Goal: Task Accomplishment & Management: Use online tool/utility

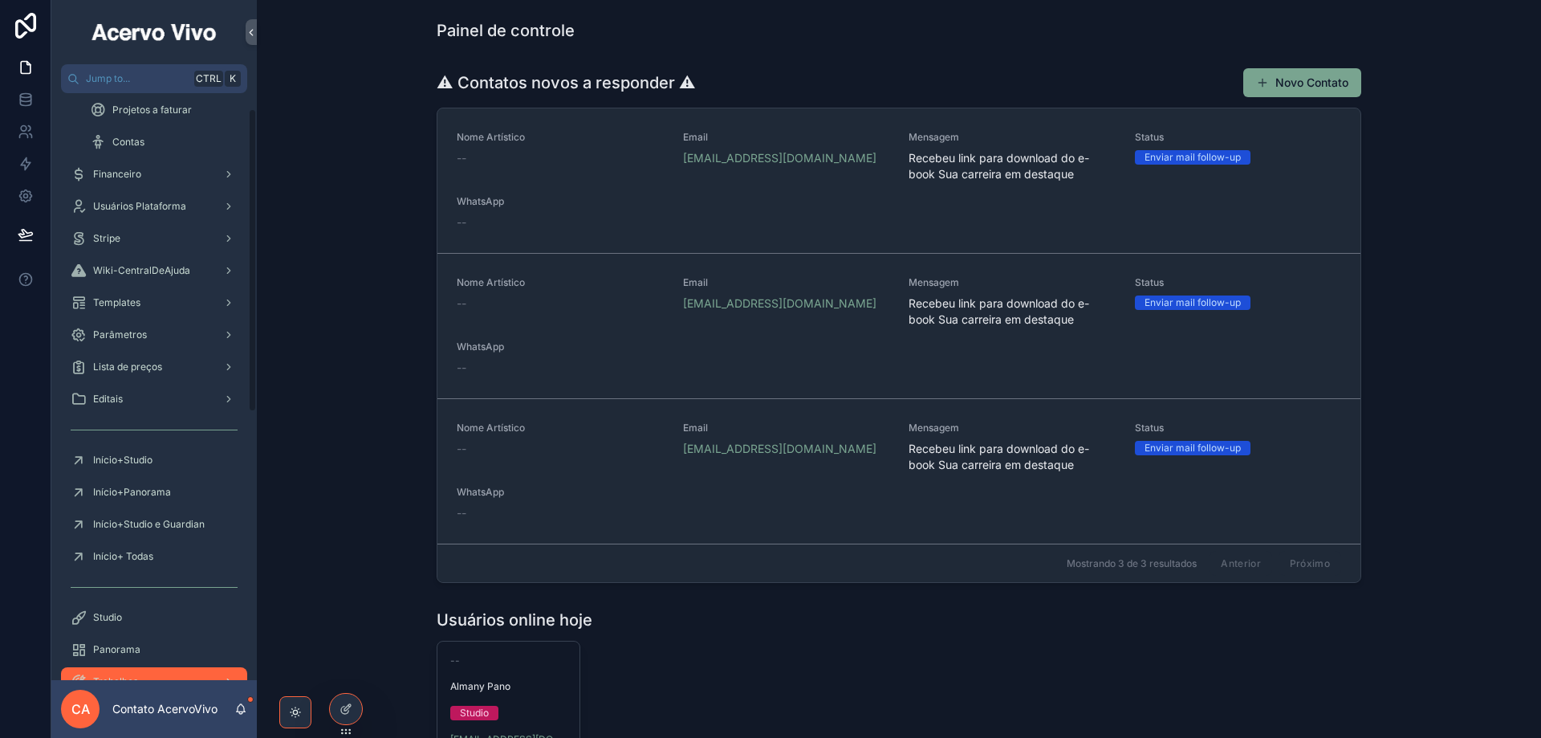
scroll to position [401, 0]
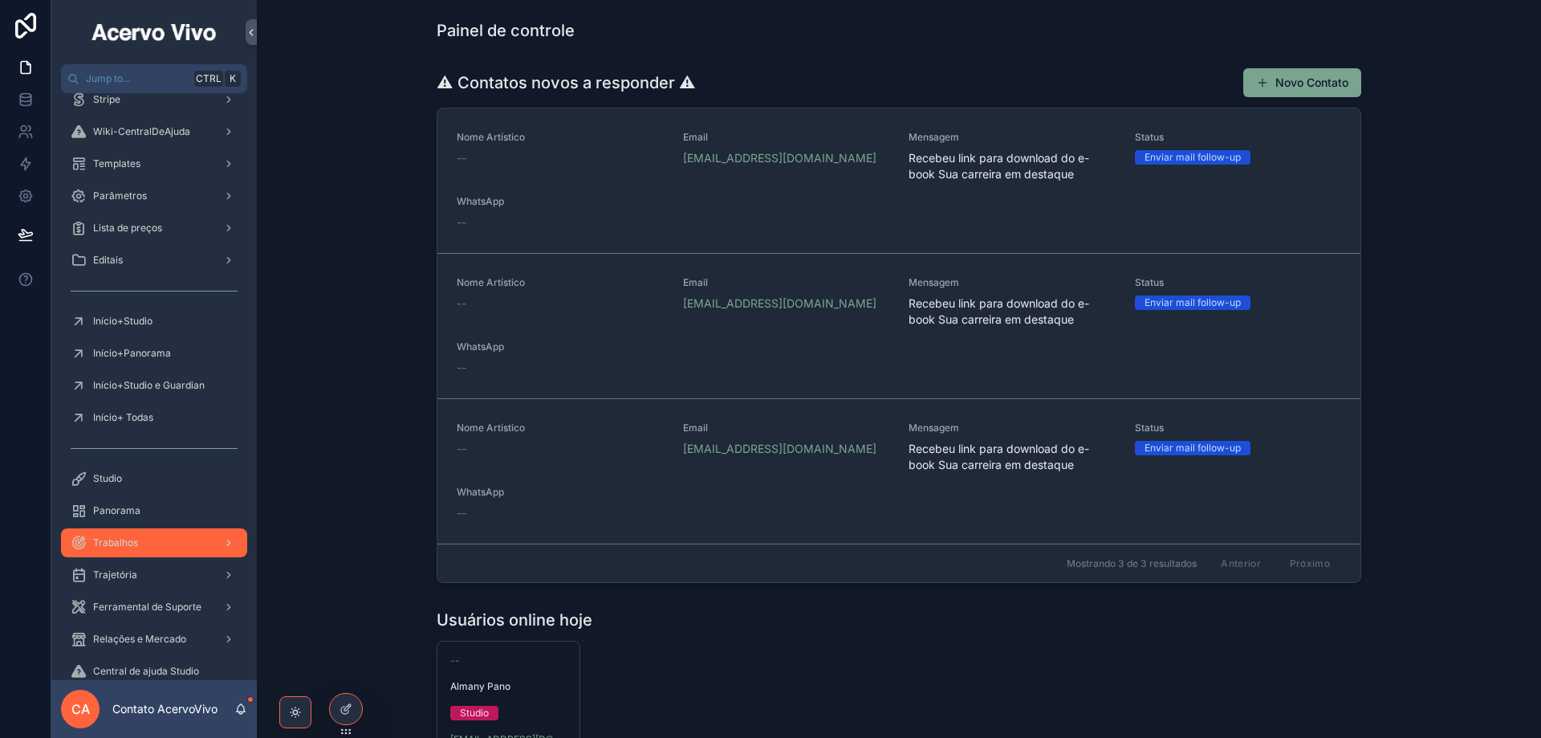
click at [155, 546] on div "Trabalhos" at bounding box center [154, 543] width 167 height 26
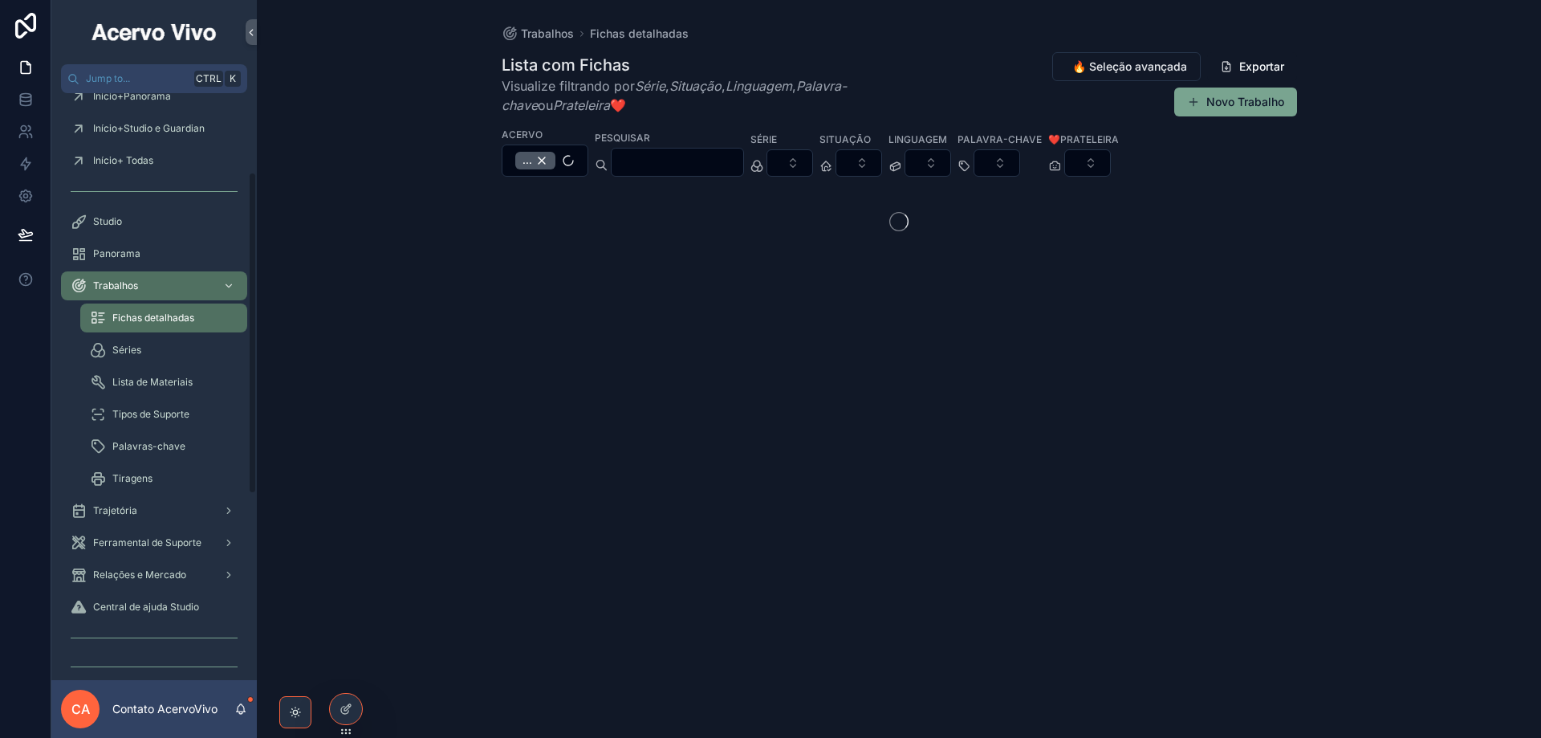
scroll to position [145, 0]
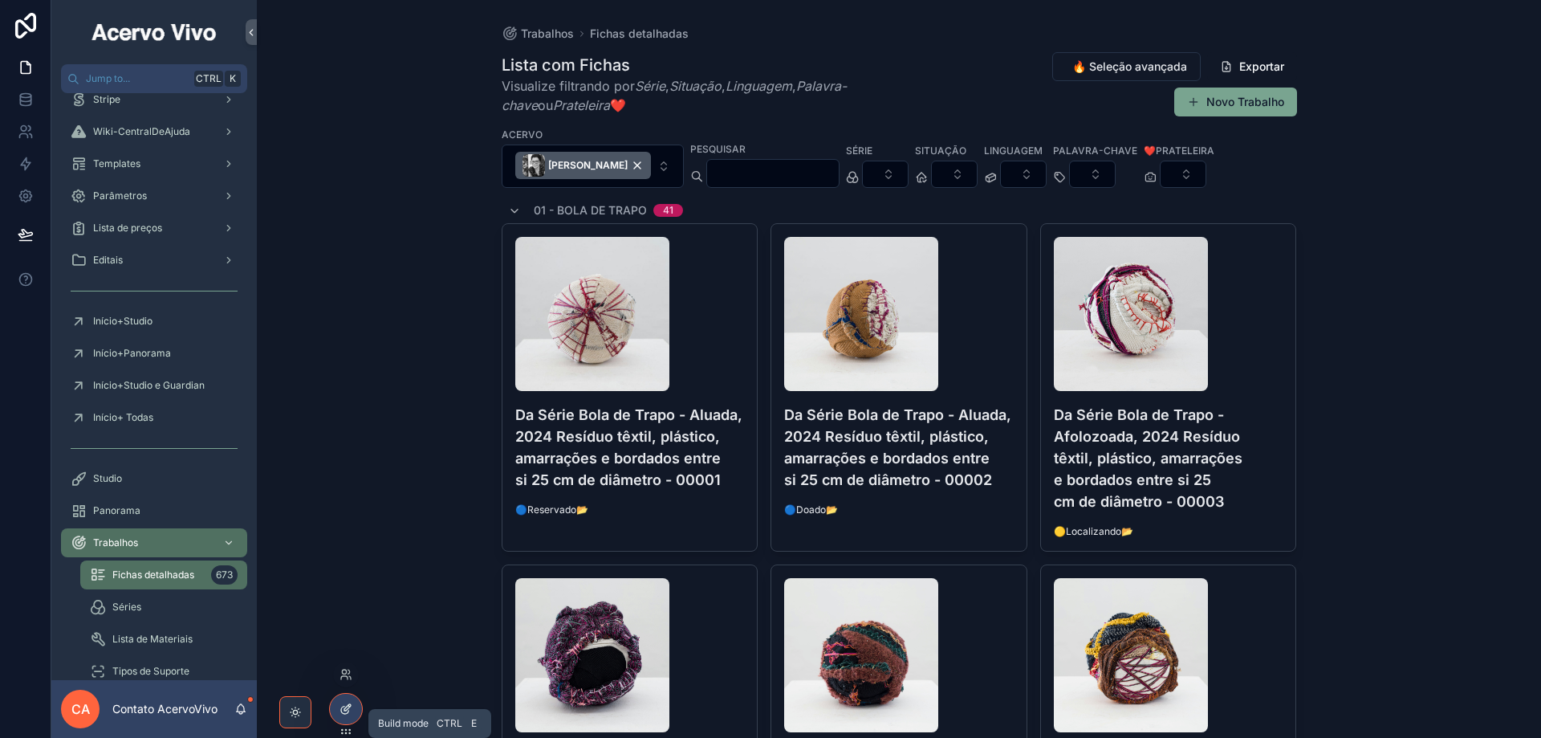
click at [343, 602] on icon at bounding box center [344, 709] width 7 height 7
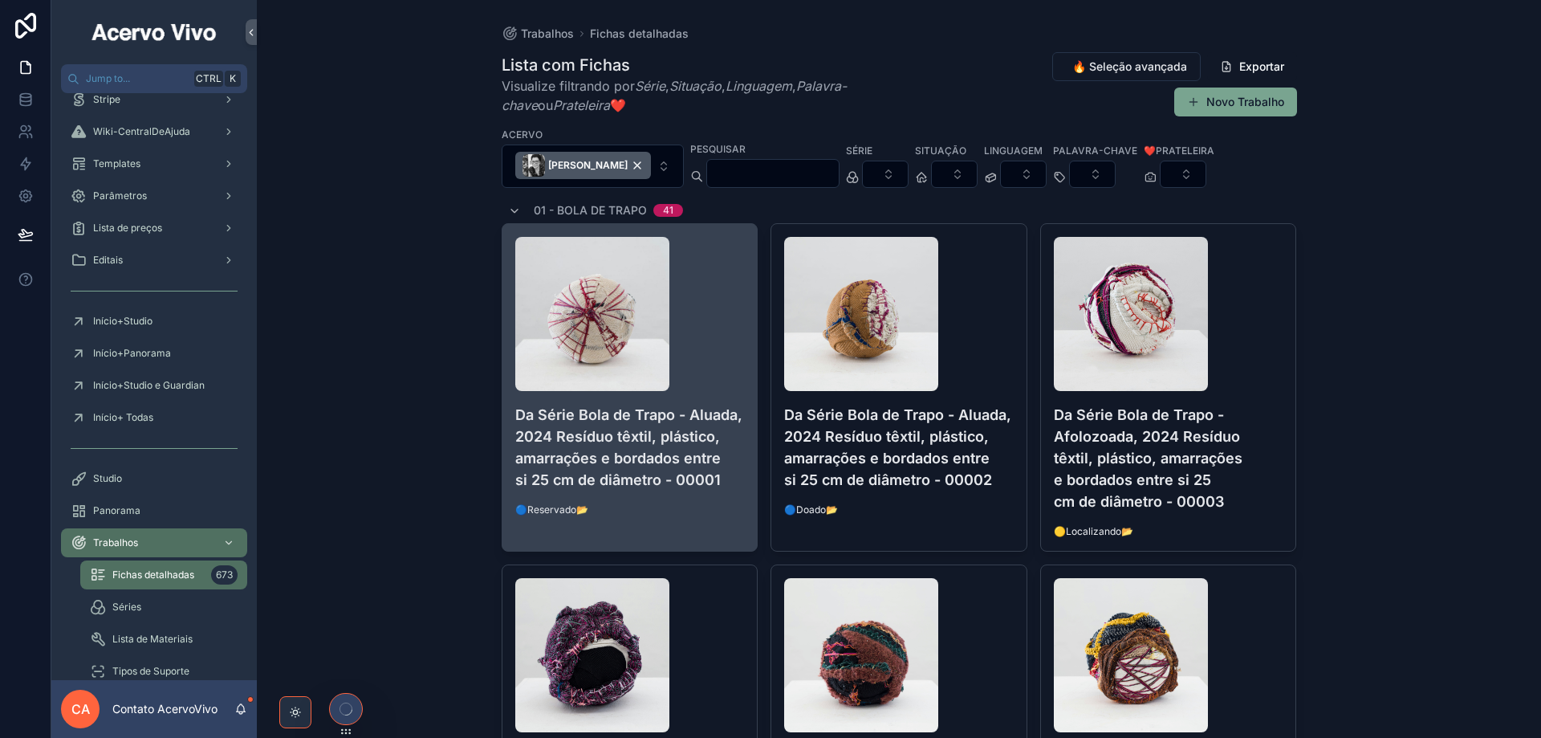
click at [619, 466] on h4 "Da Série Bola de Trapo - Aluada, 2024 Resíduo têxtil, plástico, amarrações e bo…" at bounding box center [630, 447] width 230 height 87
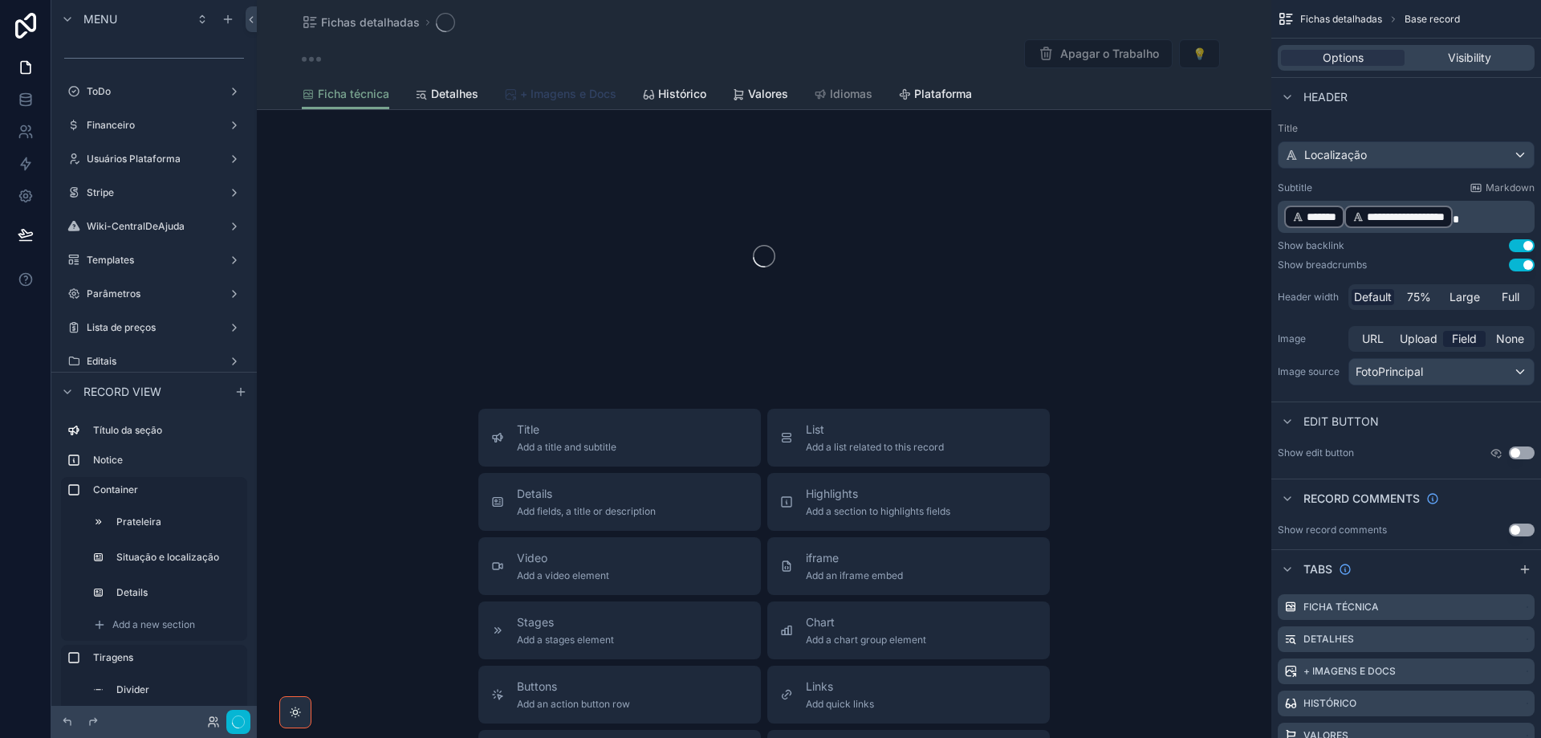
click at [573, 91] on span "+ Imagens e Docs" at bounding box center [568, 94] width 96 height 16
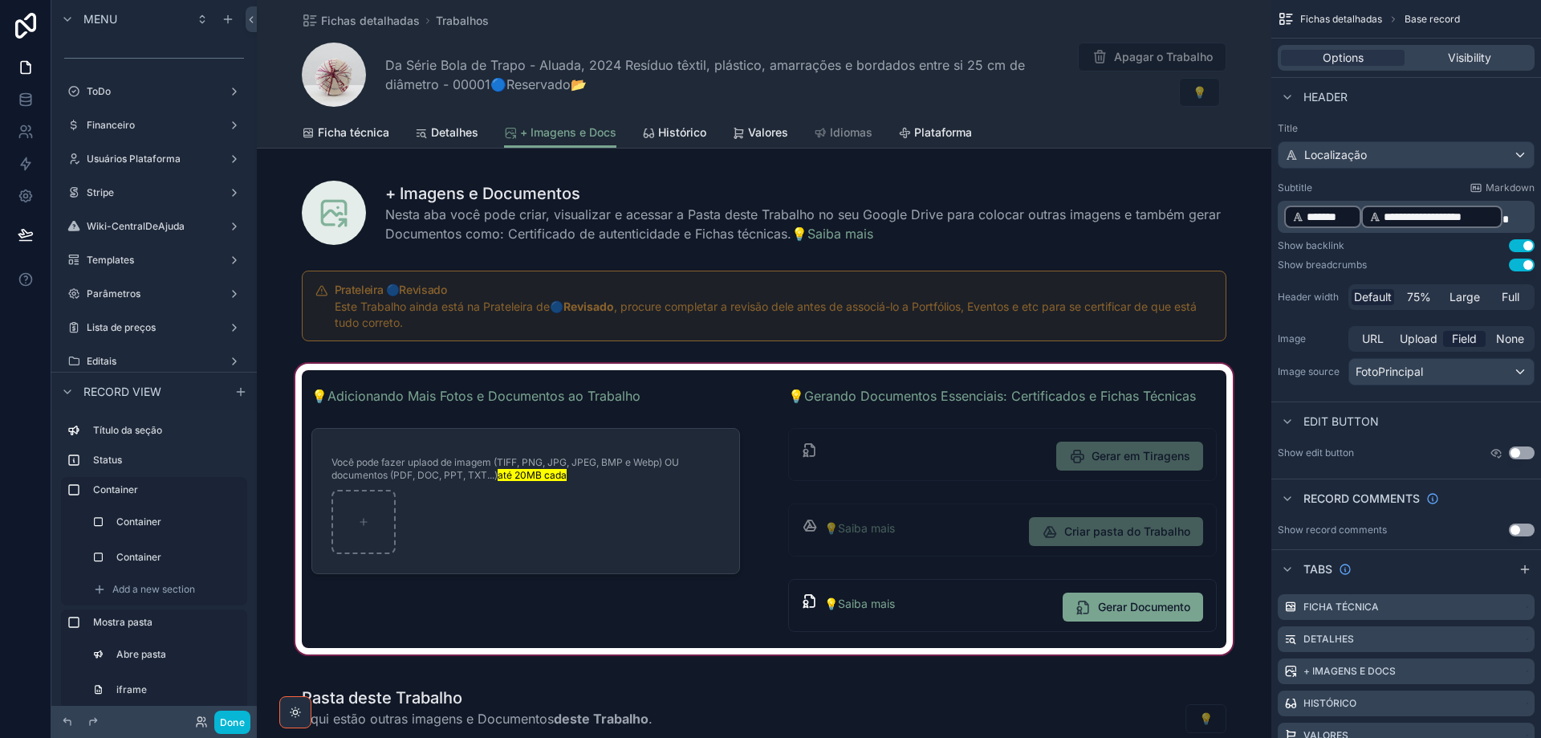
click at [707, 386] on div "scrollable content" at bounding box center [764, 508] width 1015 height 297
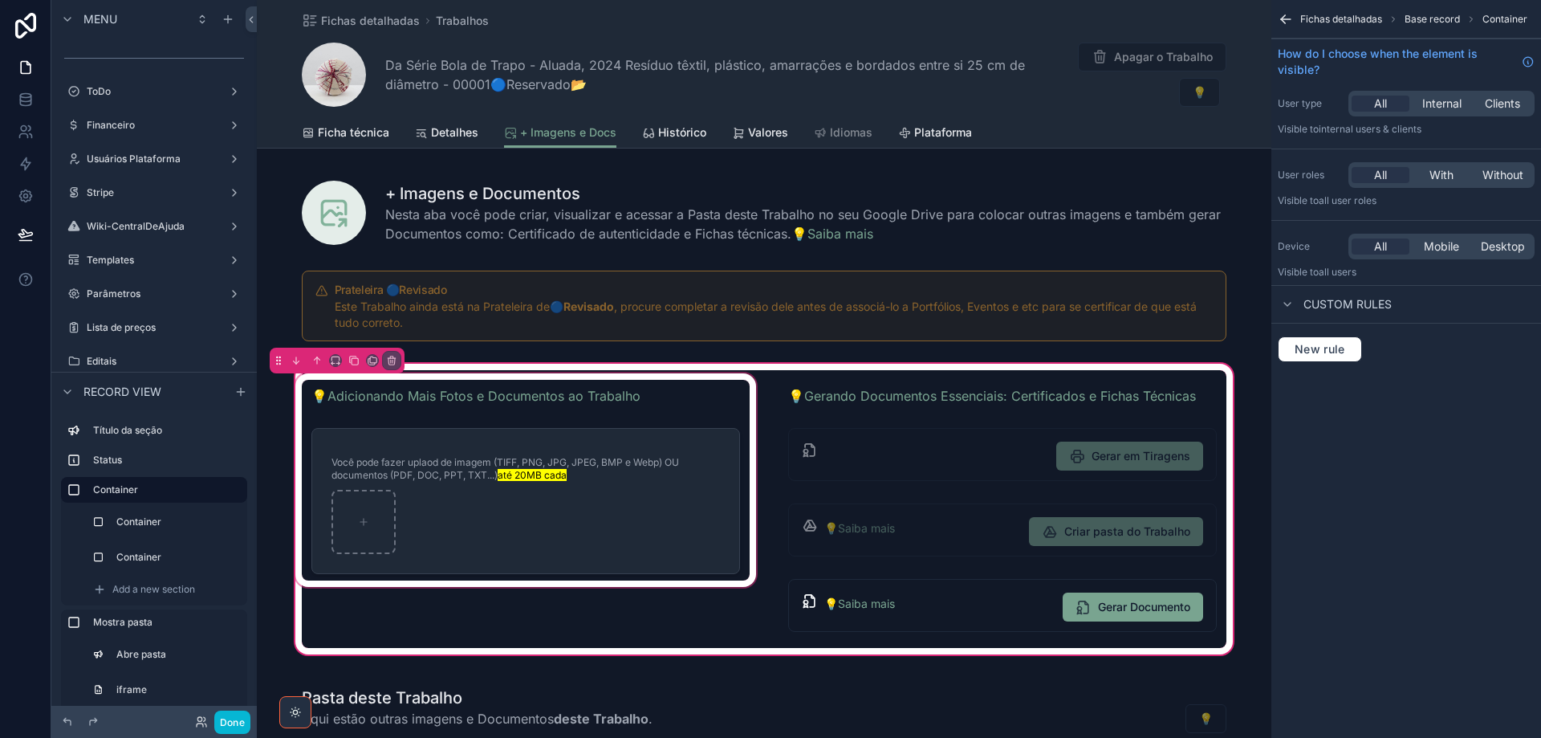
click at [713, 499] on div "scrollable content" at bounding box center [525, 509] width 467 height 278
click at [691, 494] on div "scrollable content" at bounding box center [525, 509] width 467 height 278
click at [686, 493] on div "scrollable content" at bounding box center [525, 509] width 467 height 278
click at [625, 524] on div "scrollable content" at bounding box center [525, 509] width 467 height 278
click at [590, 543] on div "scrollable content" at bounding box center [525, 509] width 467 height 278
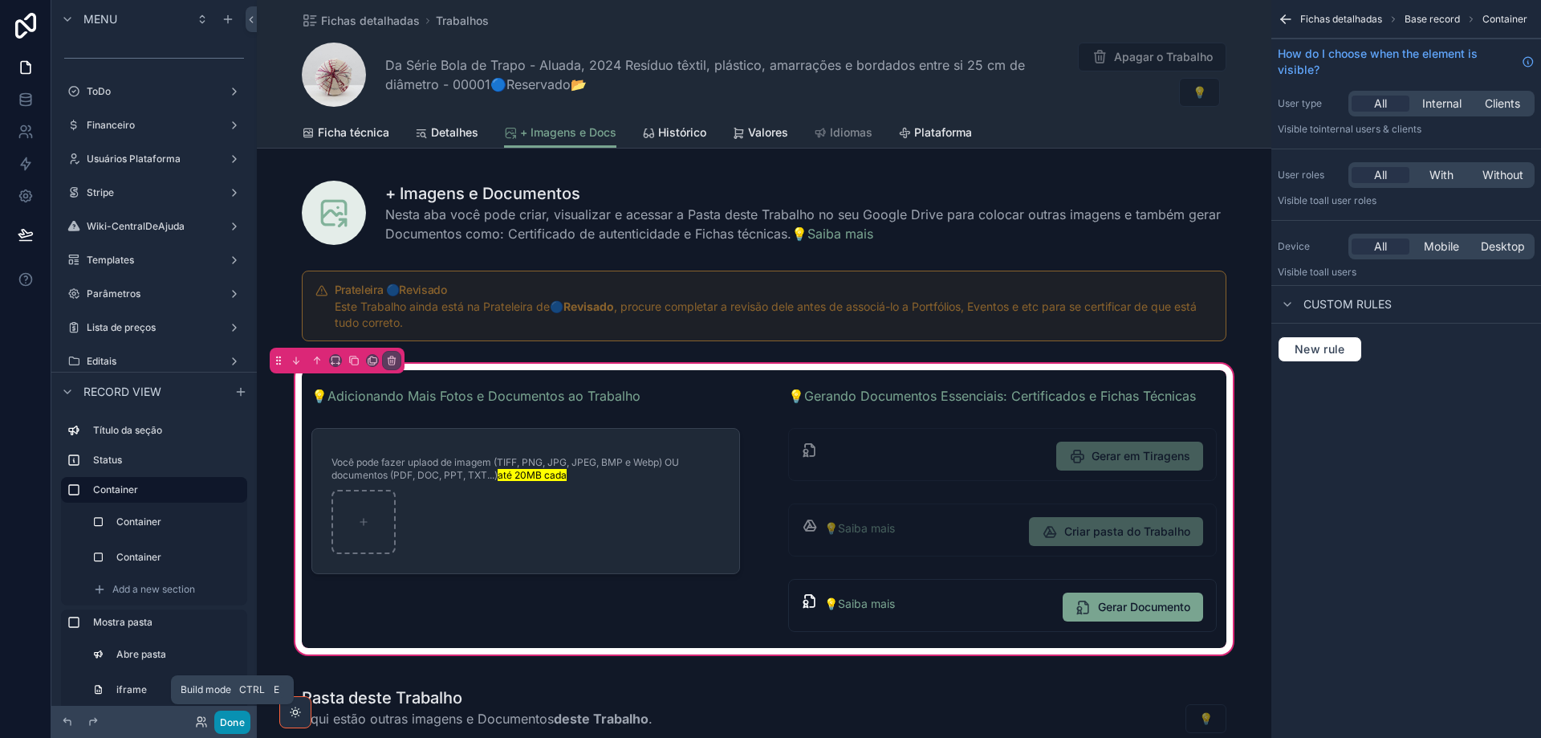
click at [234, 602] on button "Done" at bounding box center [232, 721] width 36 height 23
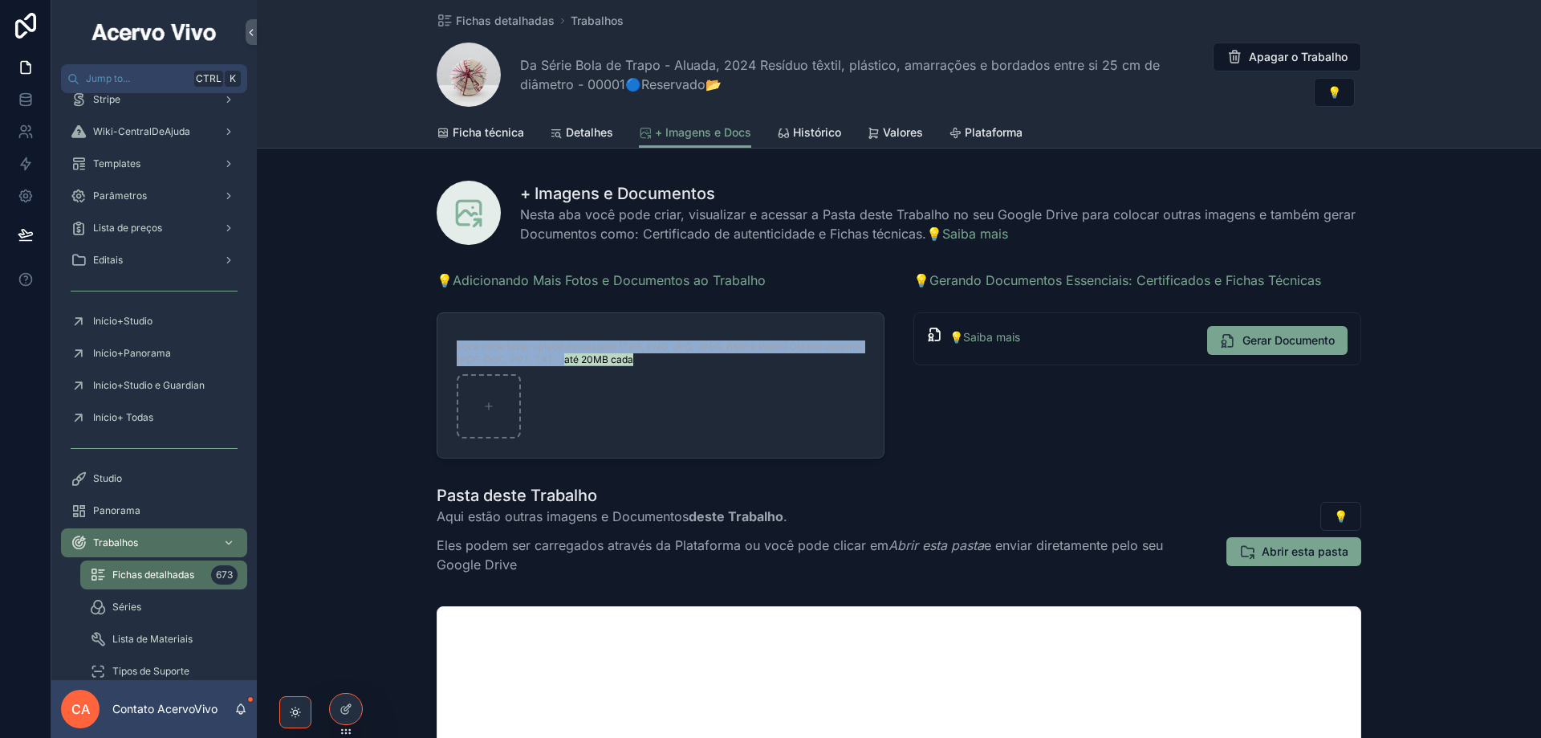
drag, startPoint x: 453, startPoint y: 346, endPoint x: 698, endPoint y: 370, distance: 246.8
click at [698, 370] on div "Você pode fazer uplaod de imagem (TIFF, PNG, JPG, JPEG, BMP e Webp) OU document…" at bounding box center [661, 385] width 408 height 106
copy span "Você pode fazer uplaod de imagem (TIFF, PNG, JPG, JPEG, BMP e Webp) OU document…"
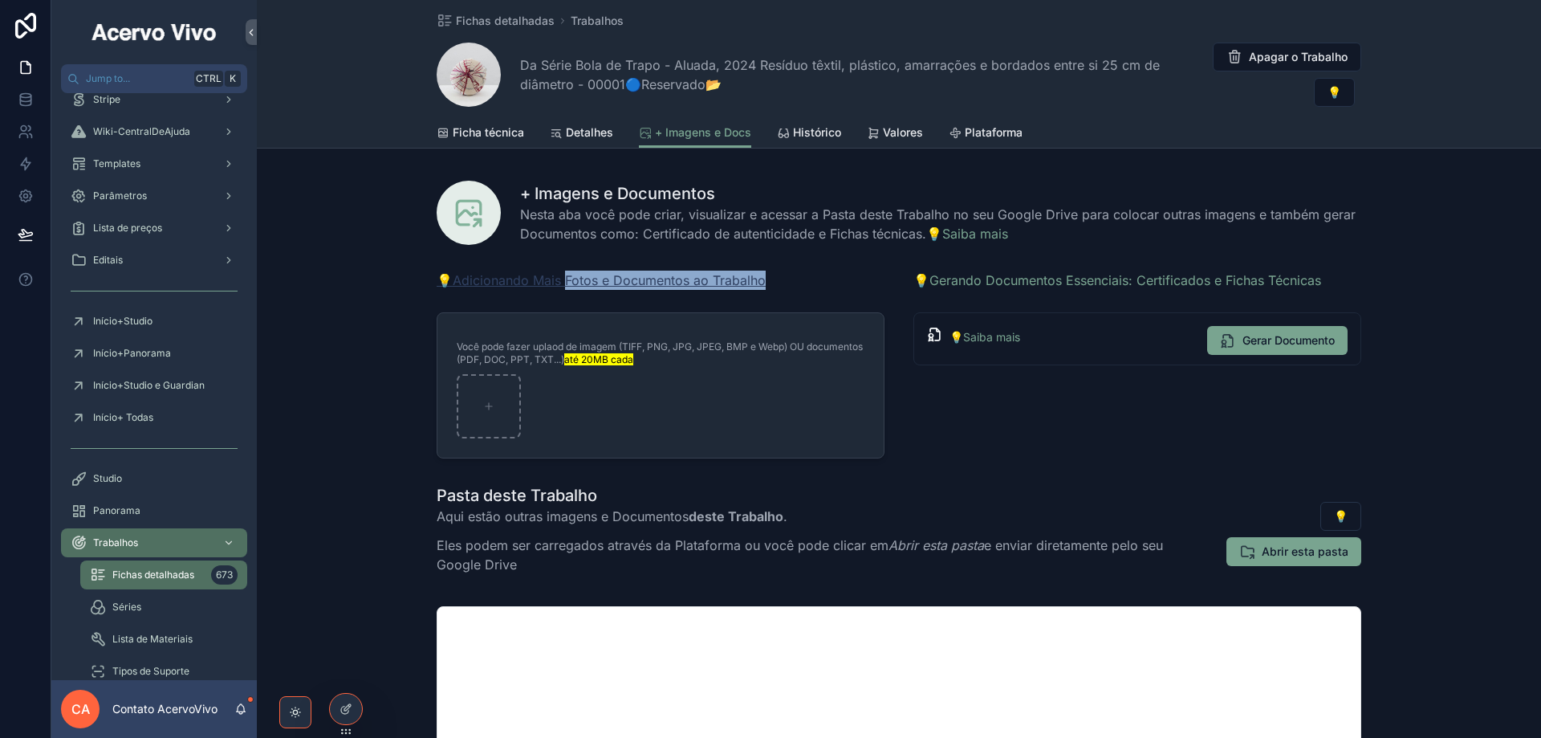
drag, startPoint x: 697, startPoint y: 284, endPoint x: 558, endPoint y: 283, distance: 138.9
click at [558, 283] on div "💡Adicionando Mais Fotos e Documentos ao Trabalho" at bounding box center [661, 280] width 448 height 19
copy link "otos e Documentos ao Trabalho"
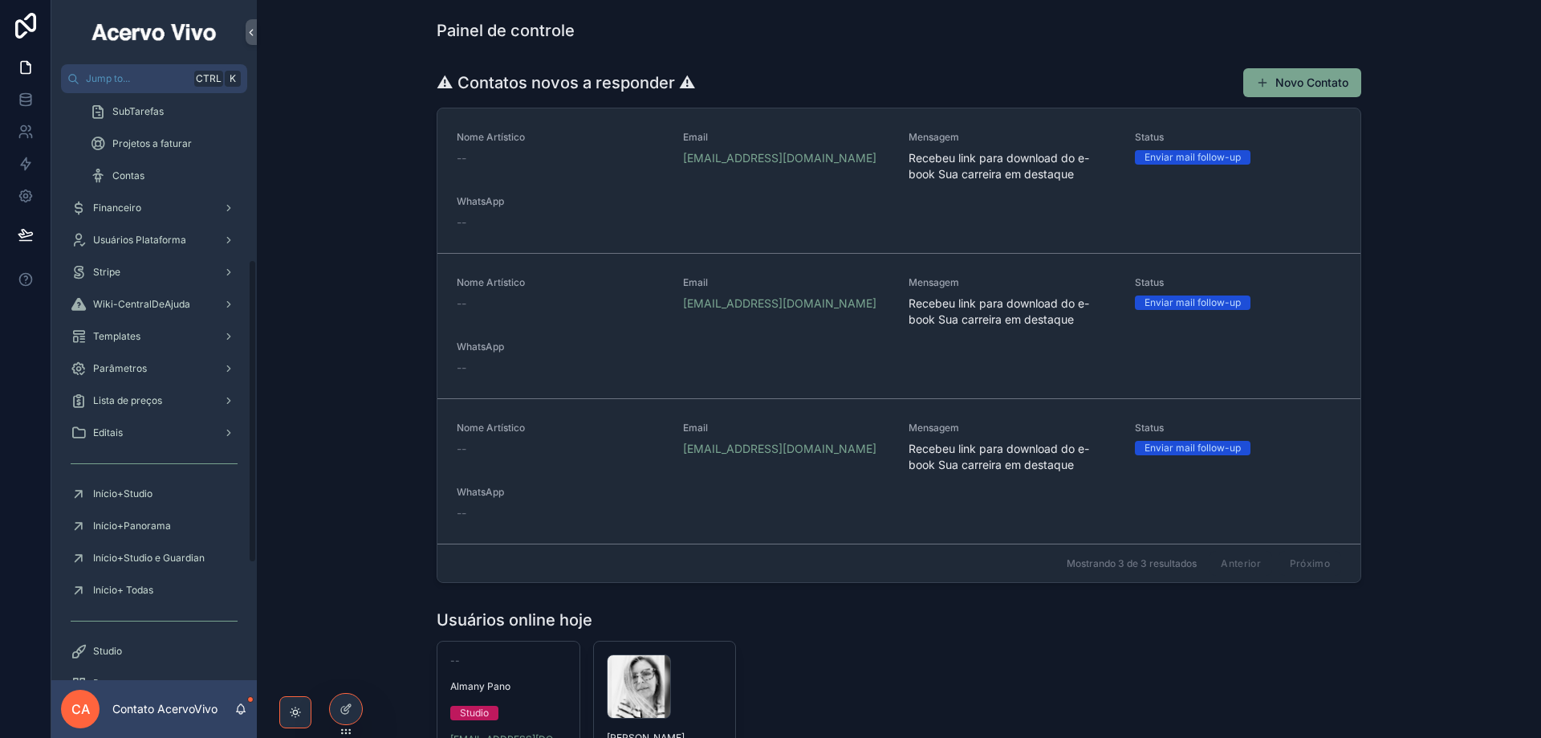
scroll to position [321, 0]
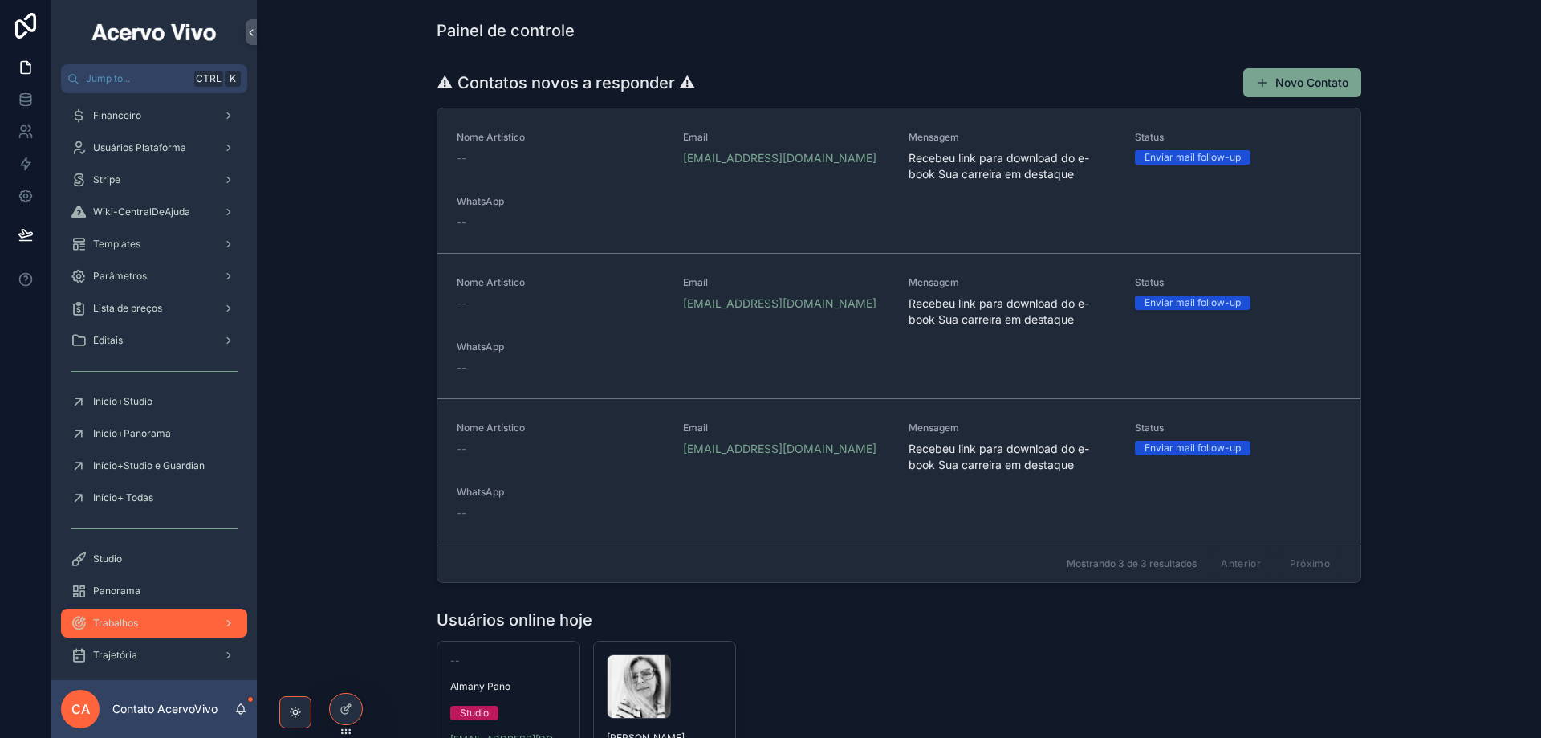
click at [153, 618] on div "Trabalhos" at bounding box center [154, 623] width 167 height 26
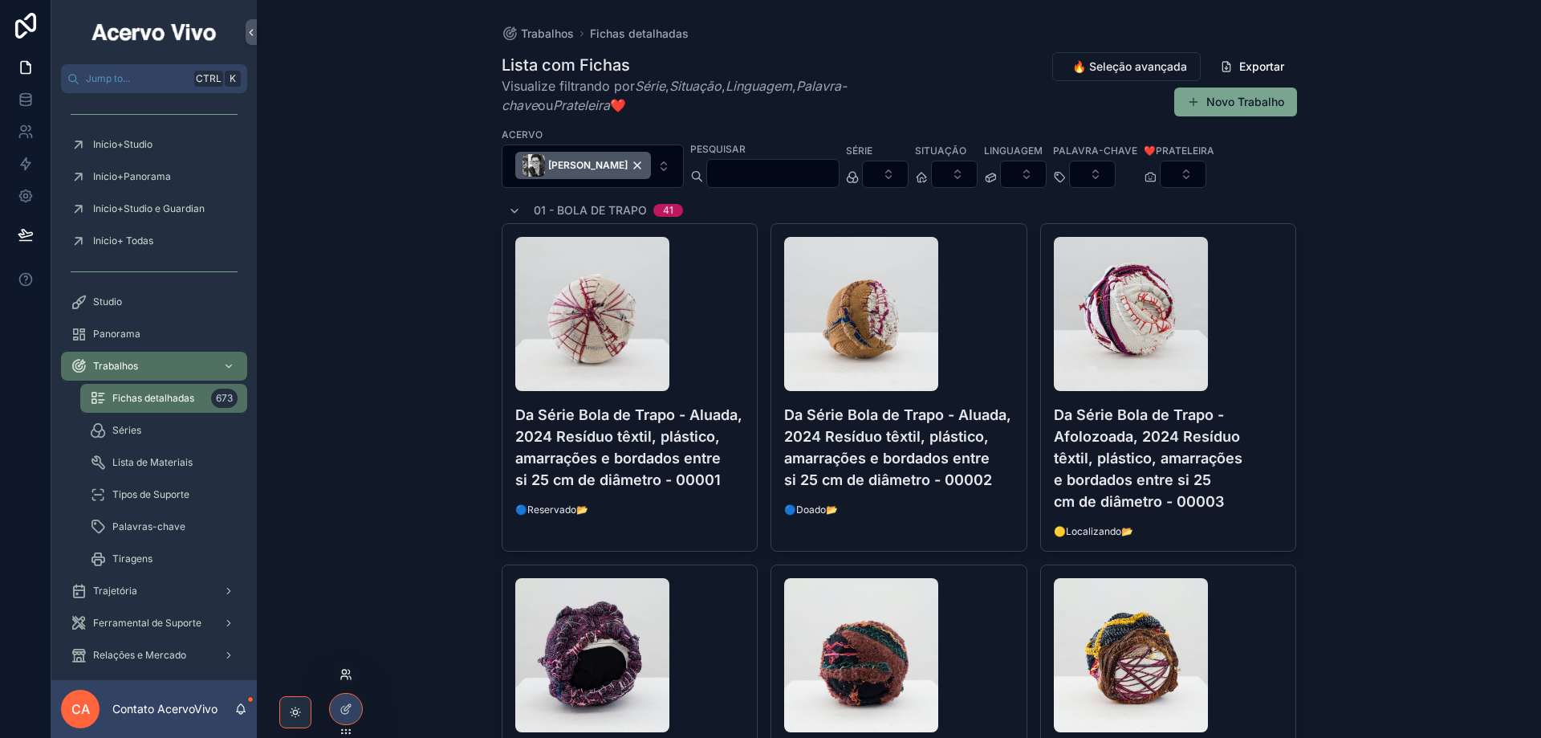
click at [348, 675] on icon at bounding box center [346, 674] width 13 height 13
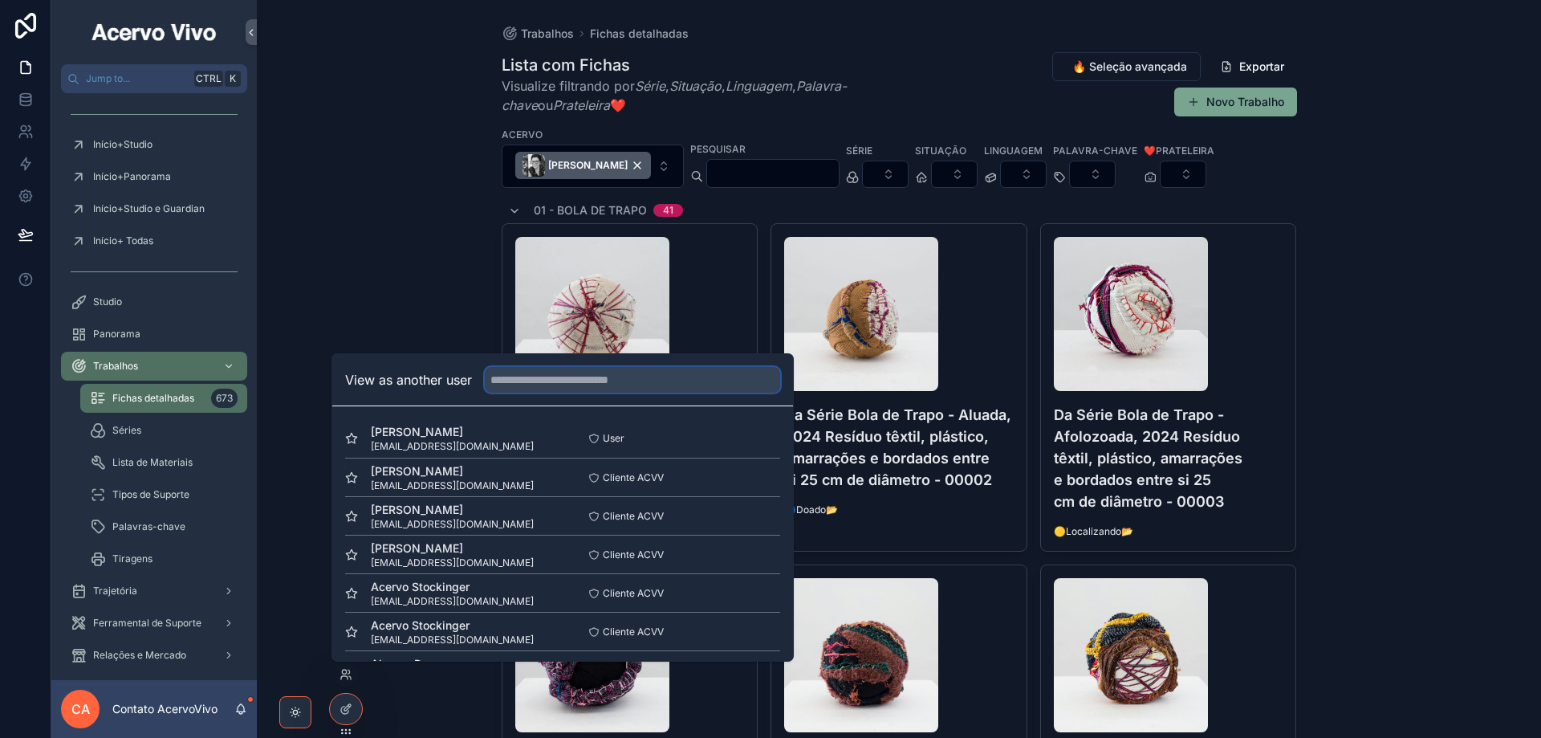
click at [516, 383] on input "text" at bounding box center [632, 380] width 295 height 26
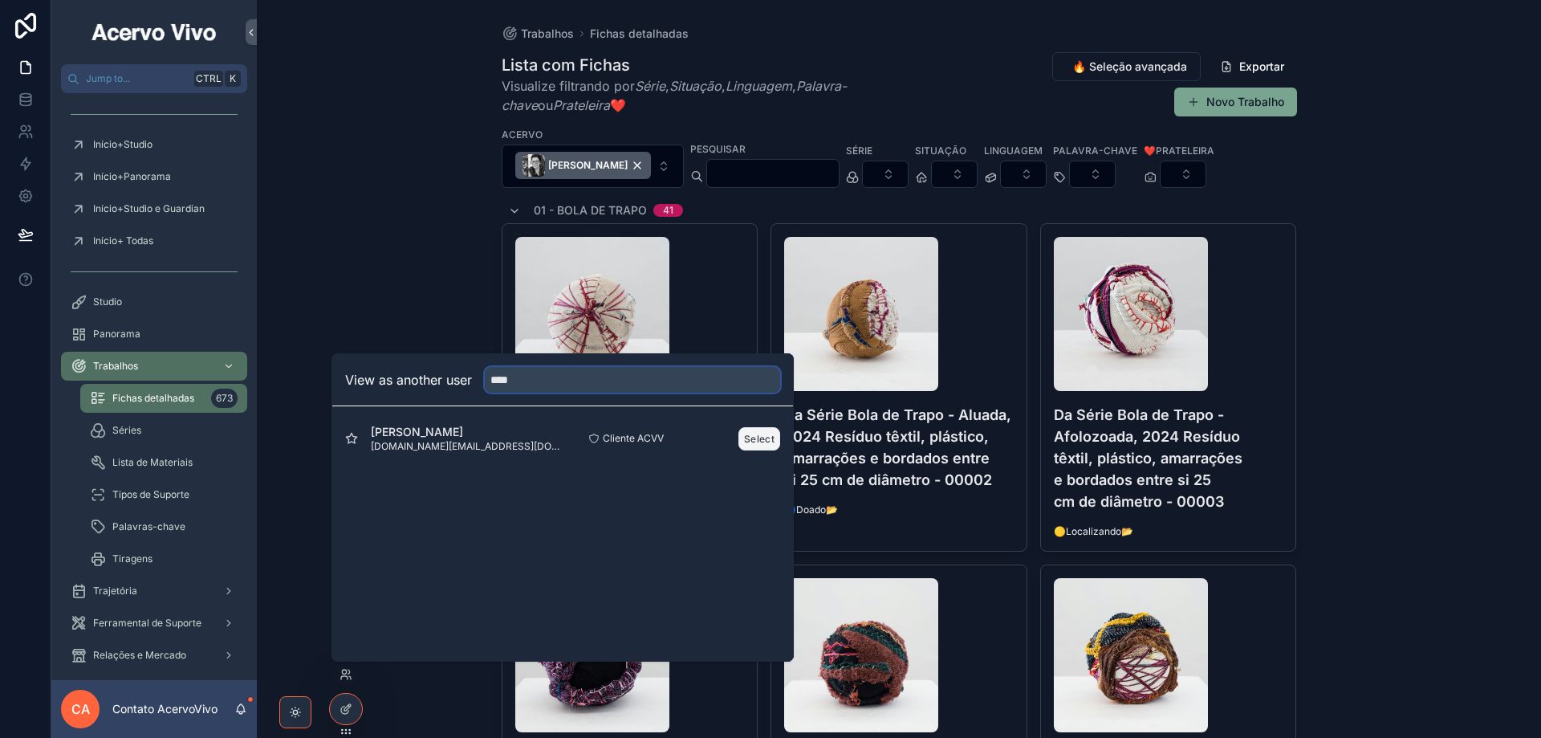
type input "****"
click at [760, 441] on button "Select" at bounding box center [760, 438] width 42 height 23
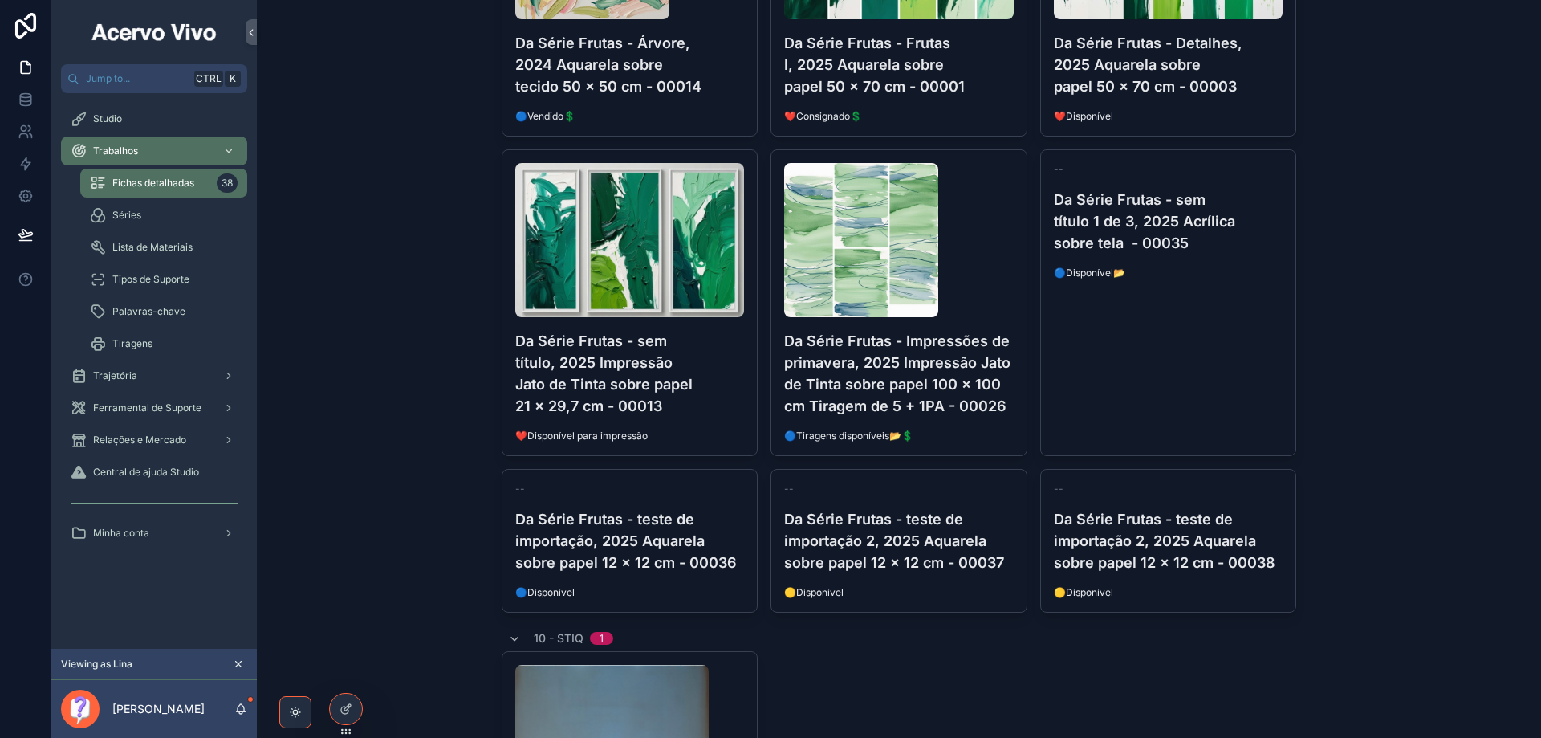
scroll to position [3211, 0]
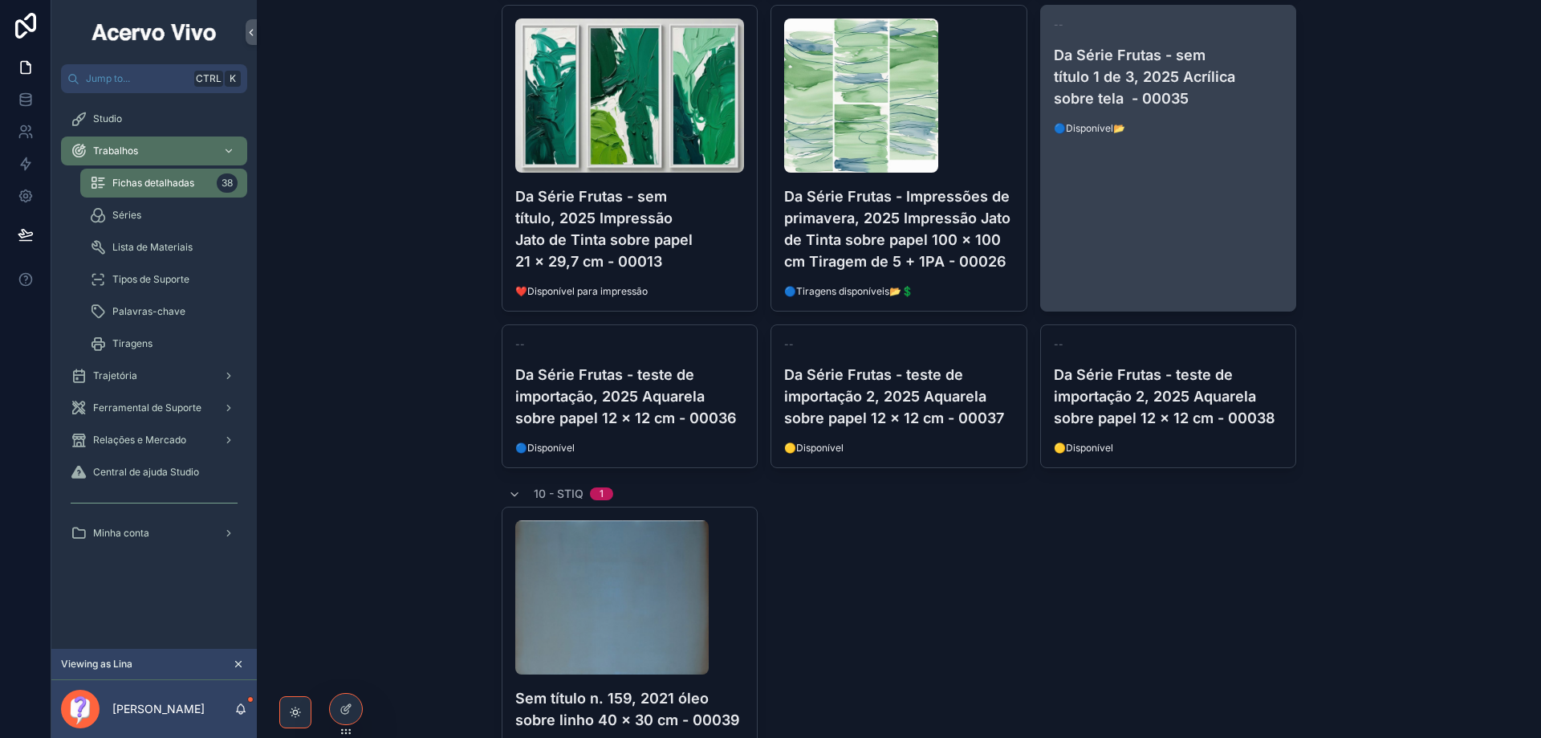
click at [1127, 225] on link "-- Da Série Frutas - sem título 1 de 3, 2025 Acrílica sobre tela - 00035 🔵Dispo…" at bounding box center [1168, 158] width 257 height 307
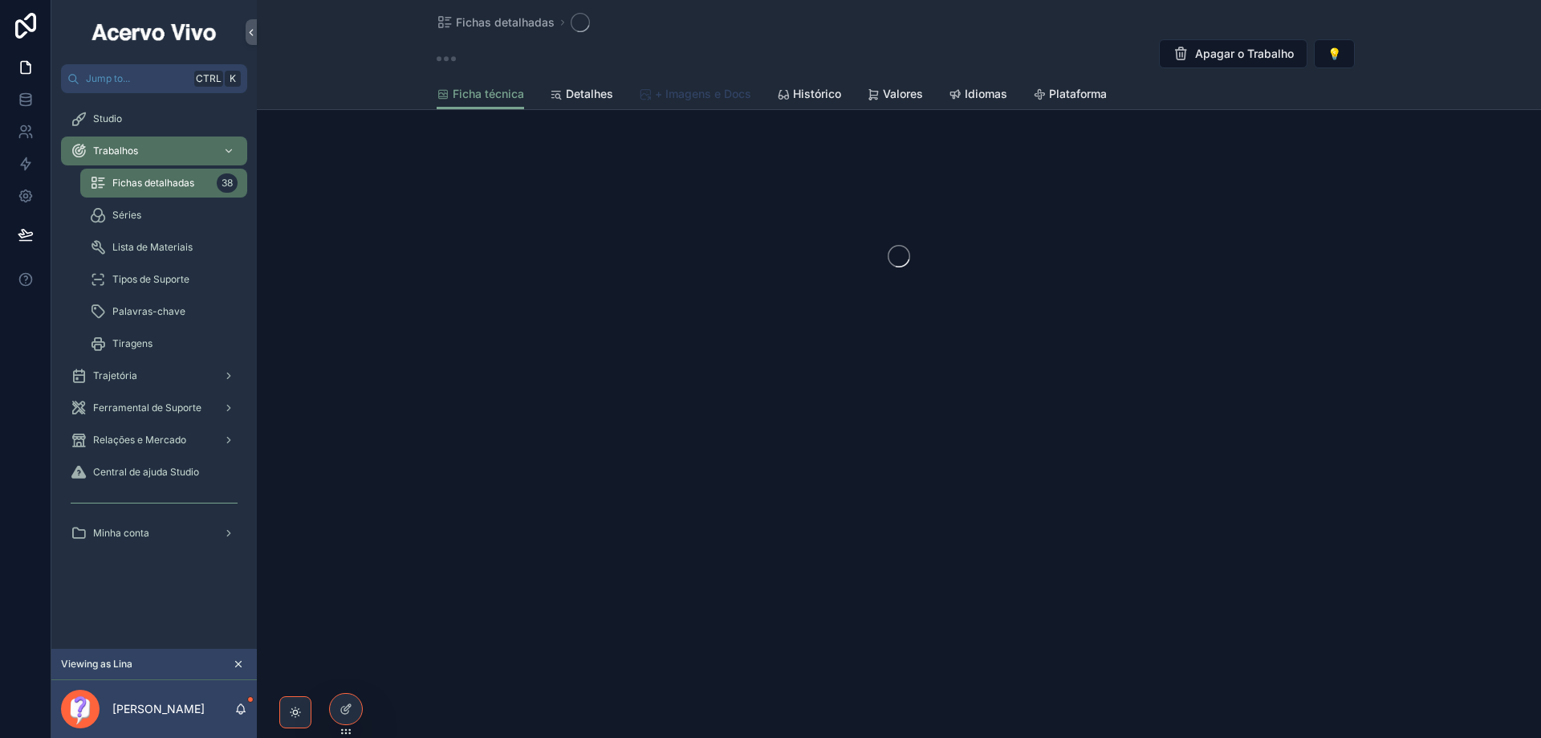
click at [717, 92] on span "+ Imagens e Docs" at bounding box center [703, 94] width 96 height 16
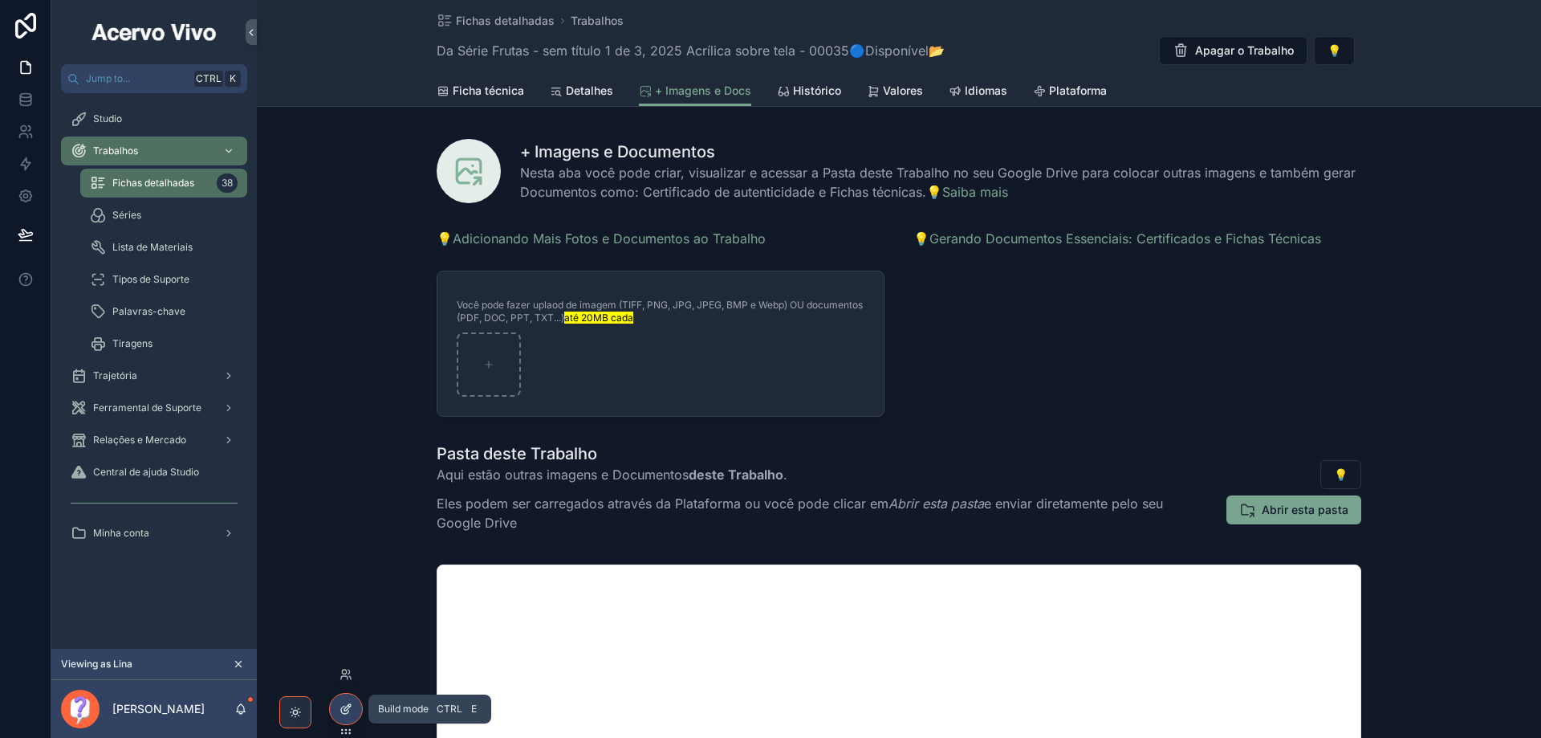
click at [349, 708] on icon at bounding box center [346, 708] width 13 height 13
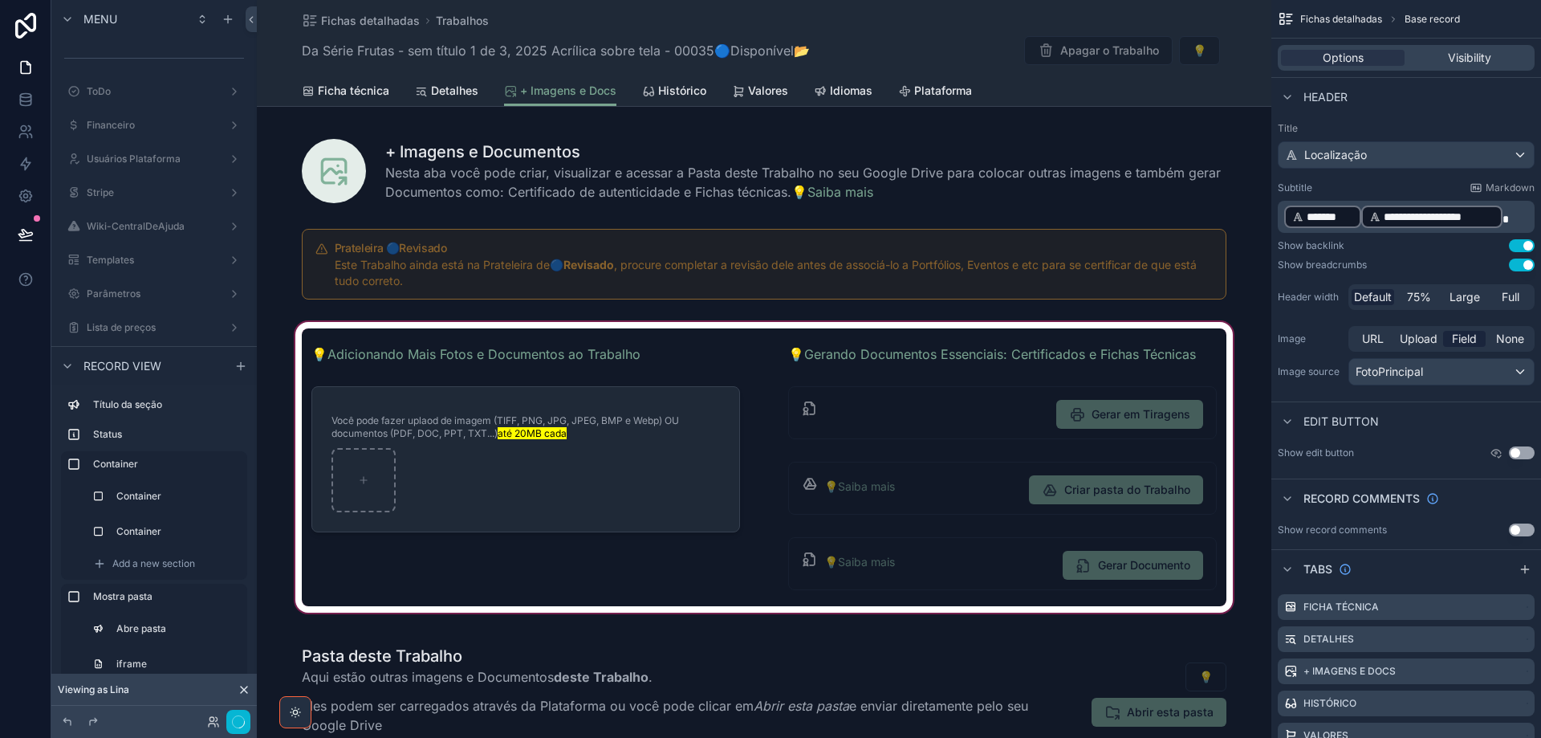
click at [768, 326] on div "scrollable content" at bounding box center [764, 467] width 1015 height 297
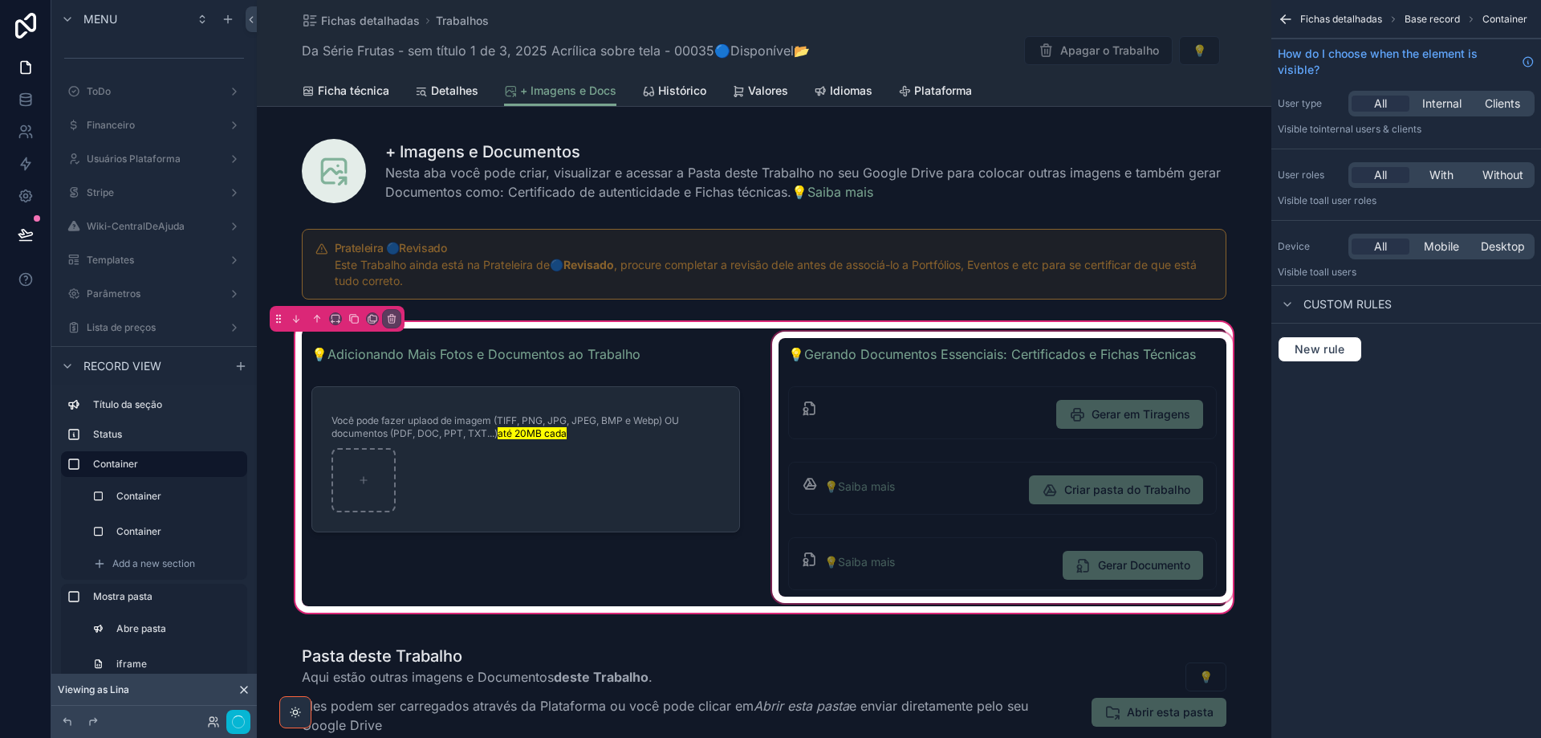
click at [772, 375] on div "scrollable content" at bounding box center [1002, 467] width 467 height 278
click at [777, 376] on div "scrollable content" at bounding box center [1002, 467] width 467 height 278
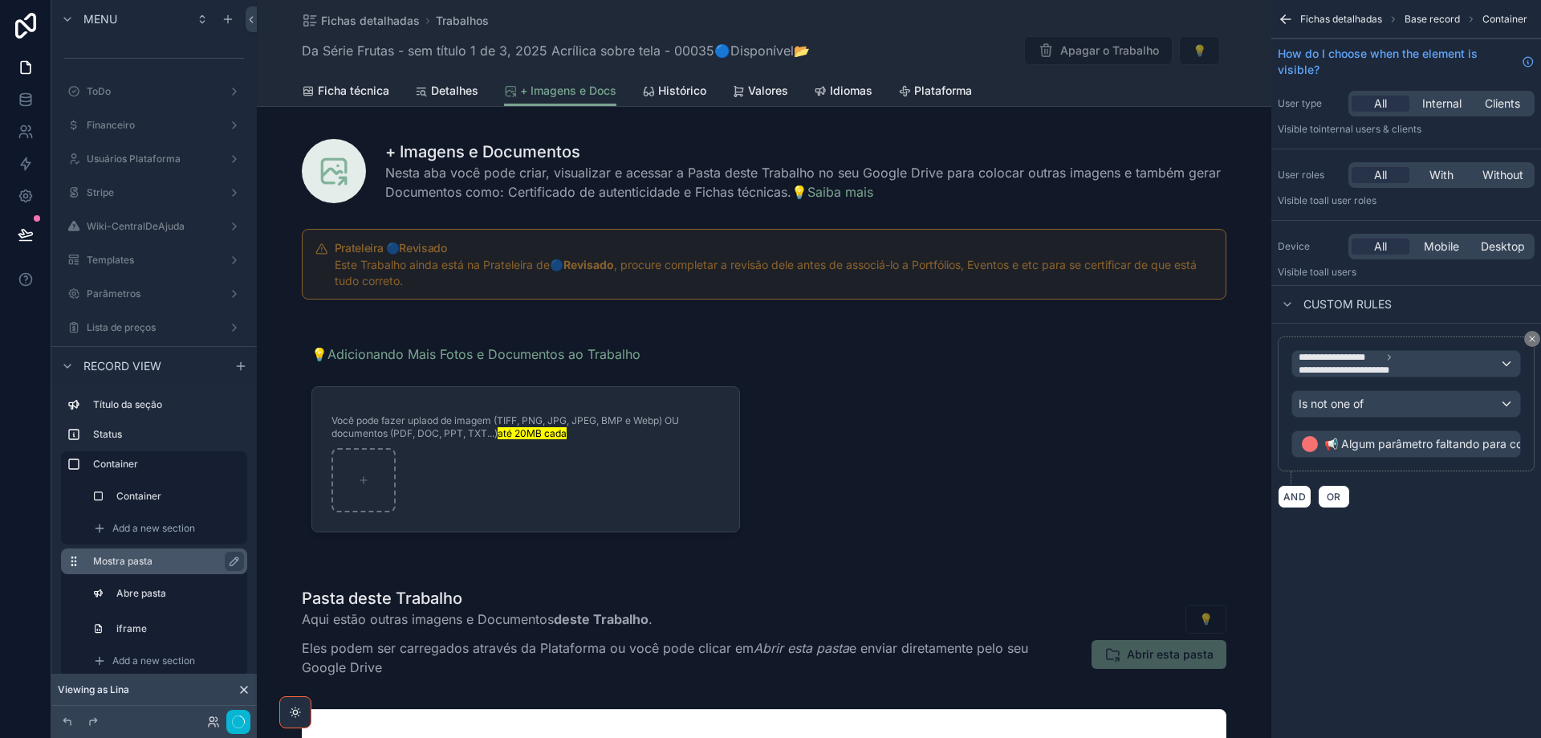
click at [146, 567] on label "Mostra pasta" at bounding box center [163, 561] width 141 height 13
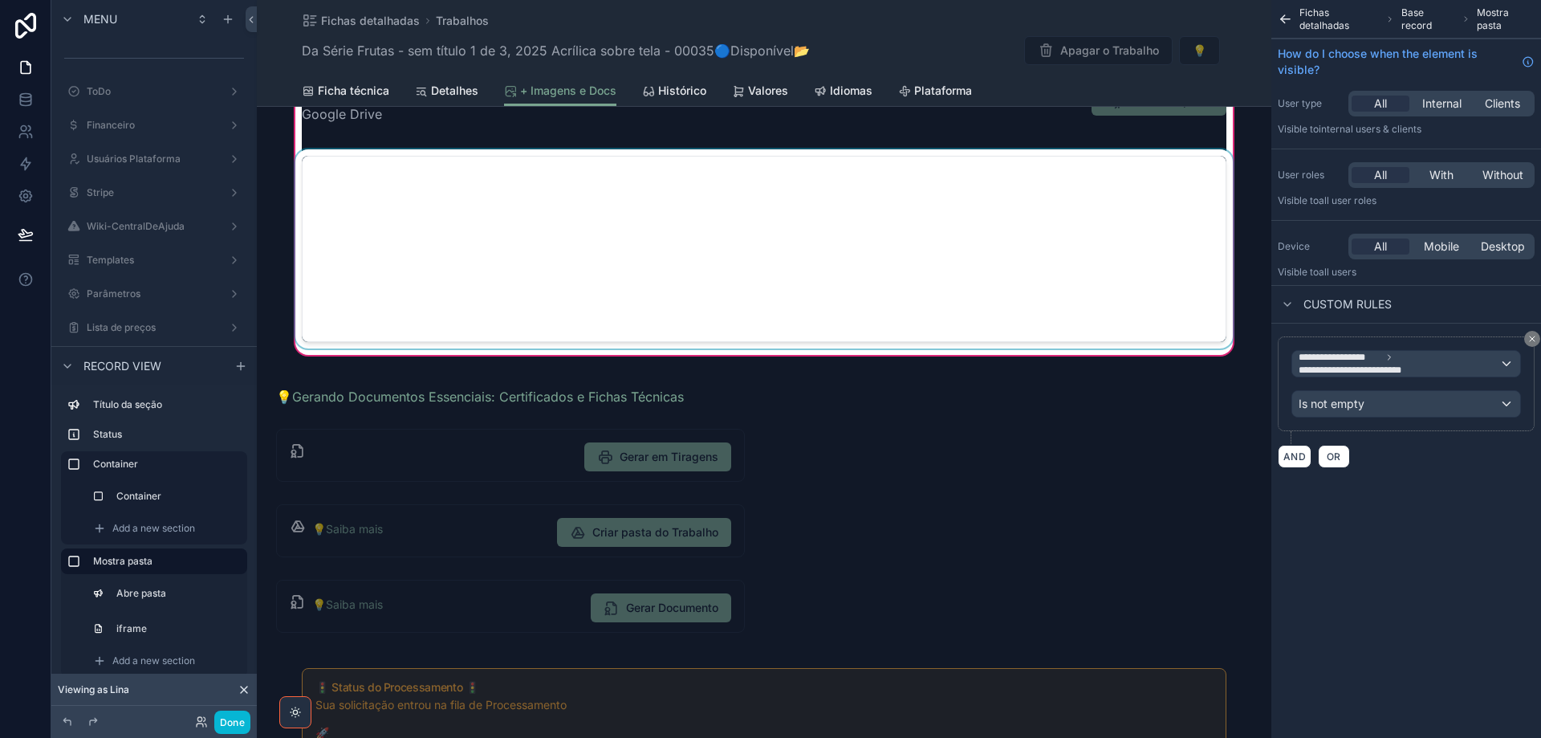
scroll to position [642, 0]
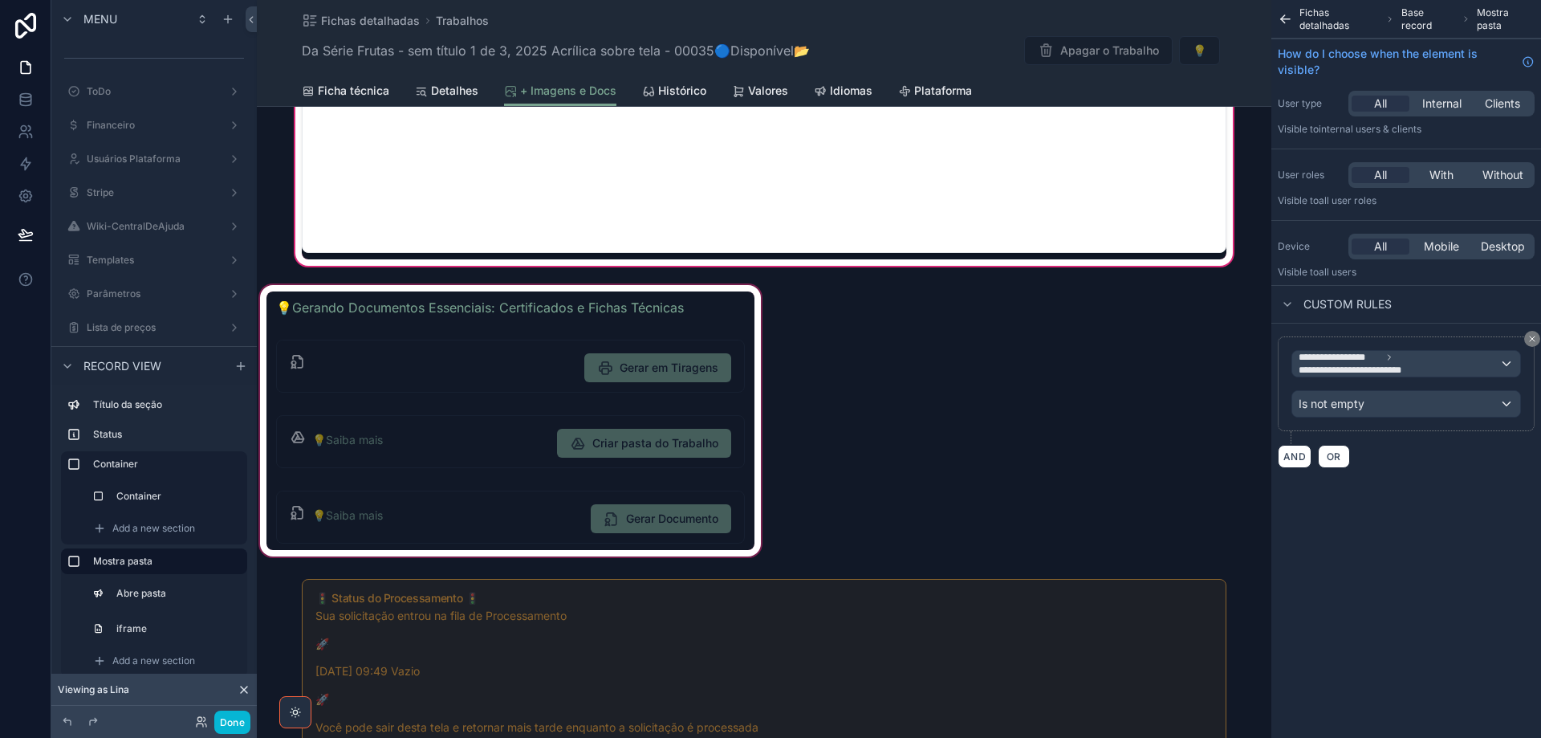
click at [515, 295] on div "scrollable content" at bounding box center [510, 421] width 507 height 278
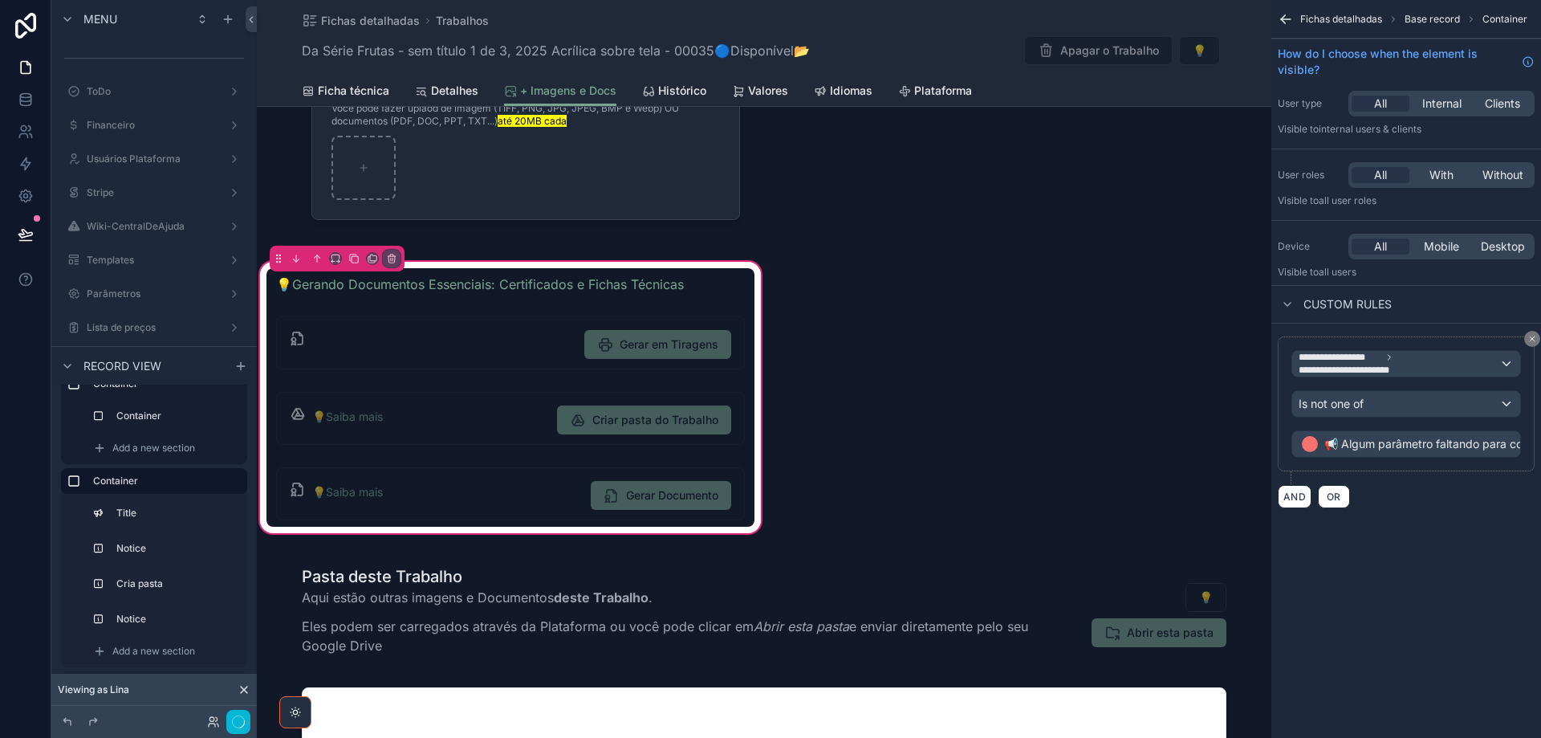
scroll to position [241, 0]
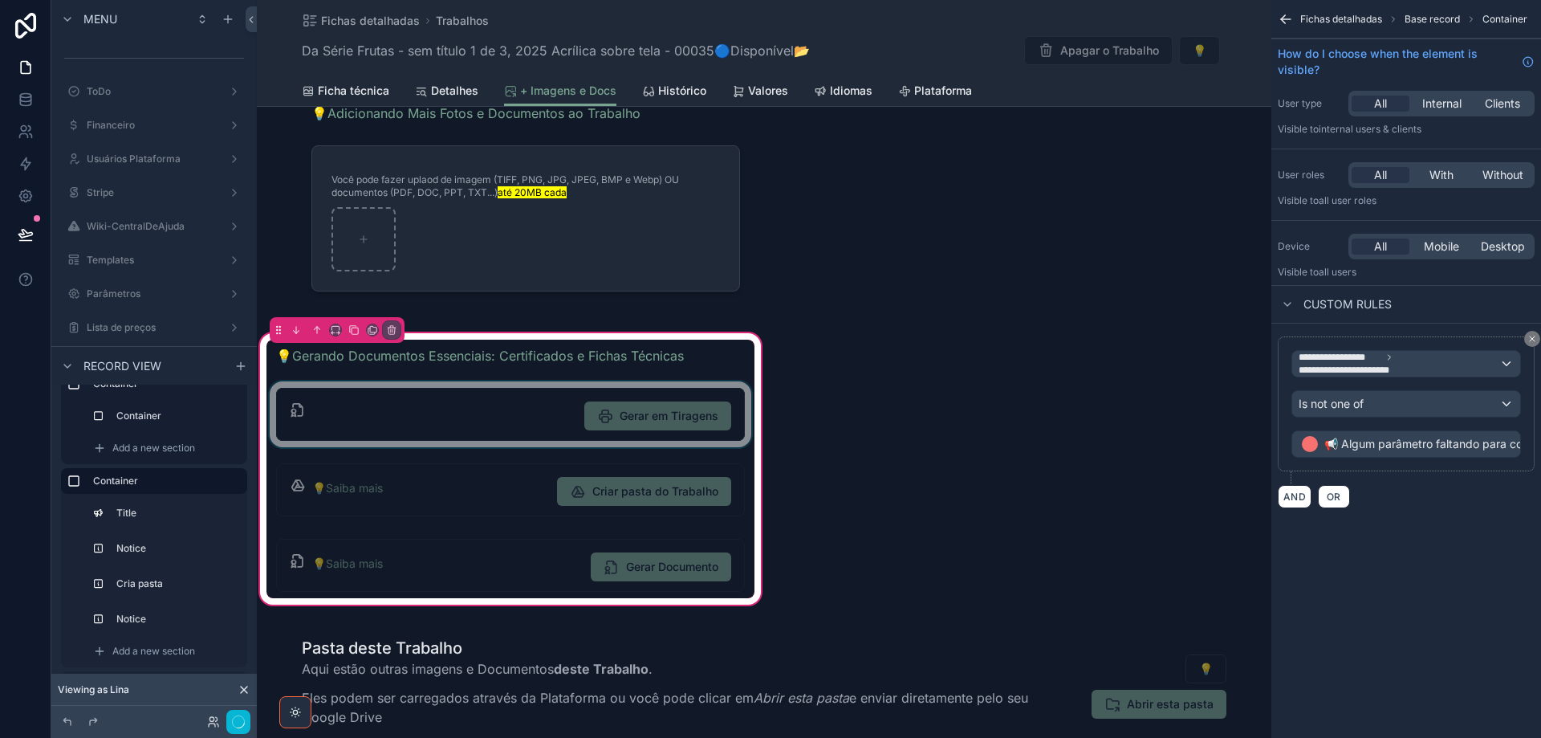
click at [445, 425] on div "scrollable content" at bounding box center [511, 414] width 488 height 66
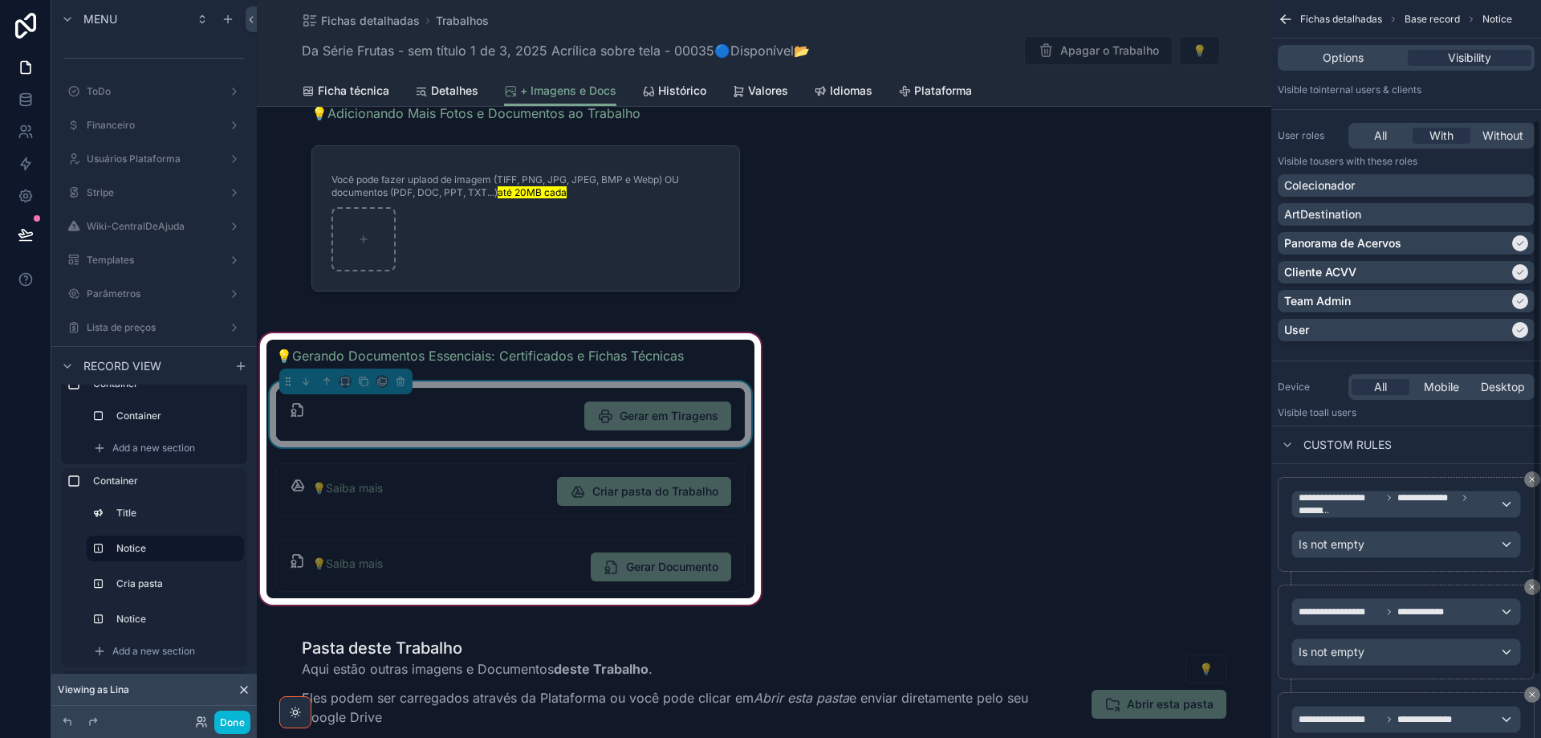
scroll to position [161, 0]
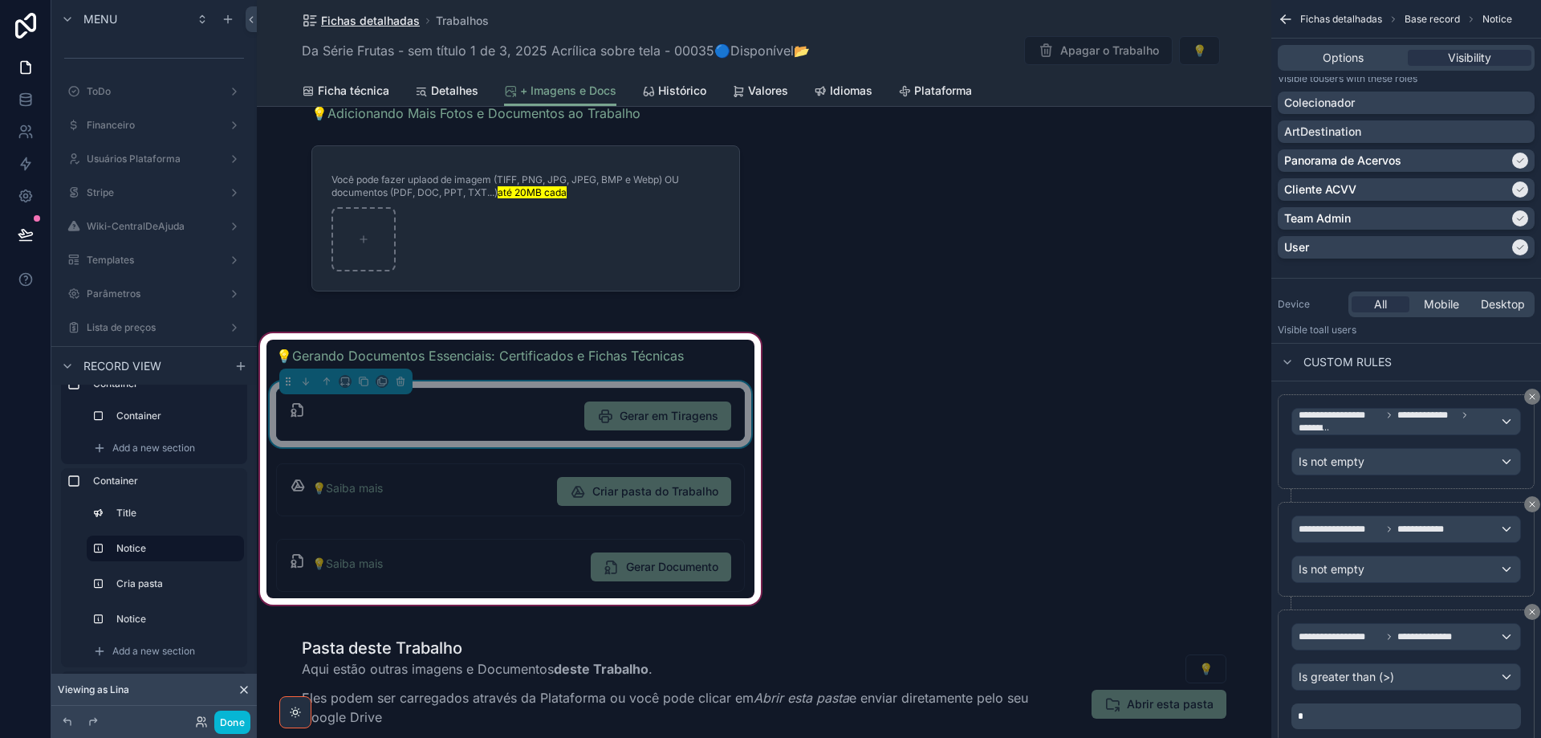
click at [363, 21] on span "Fichas detalhadas" at bounding box center [370, 21] width 99 height 16
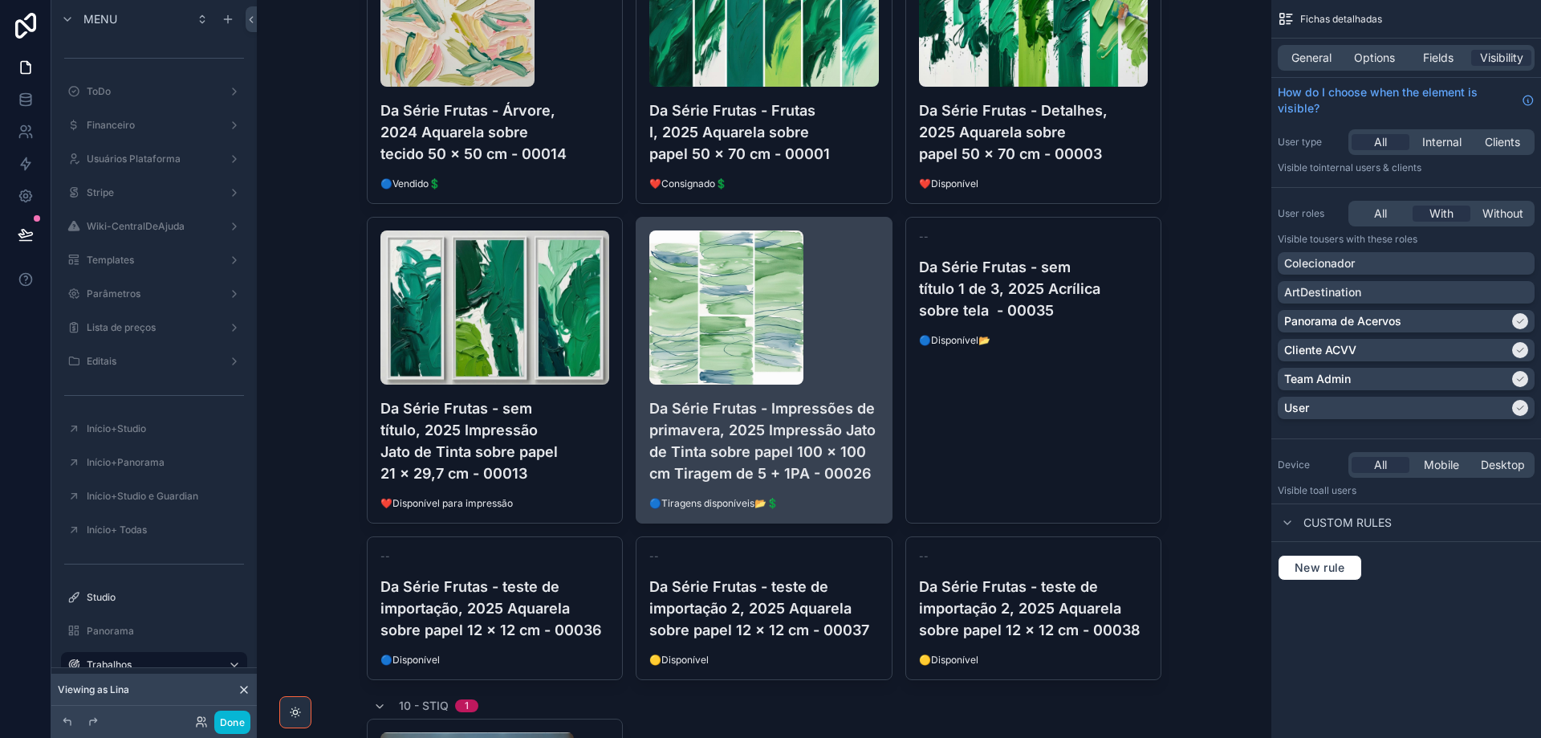
scroll to position [3131, 0]
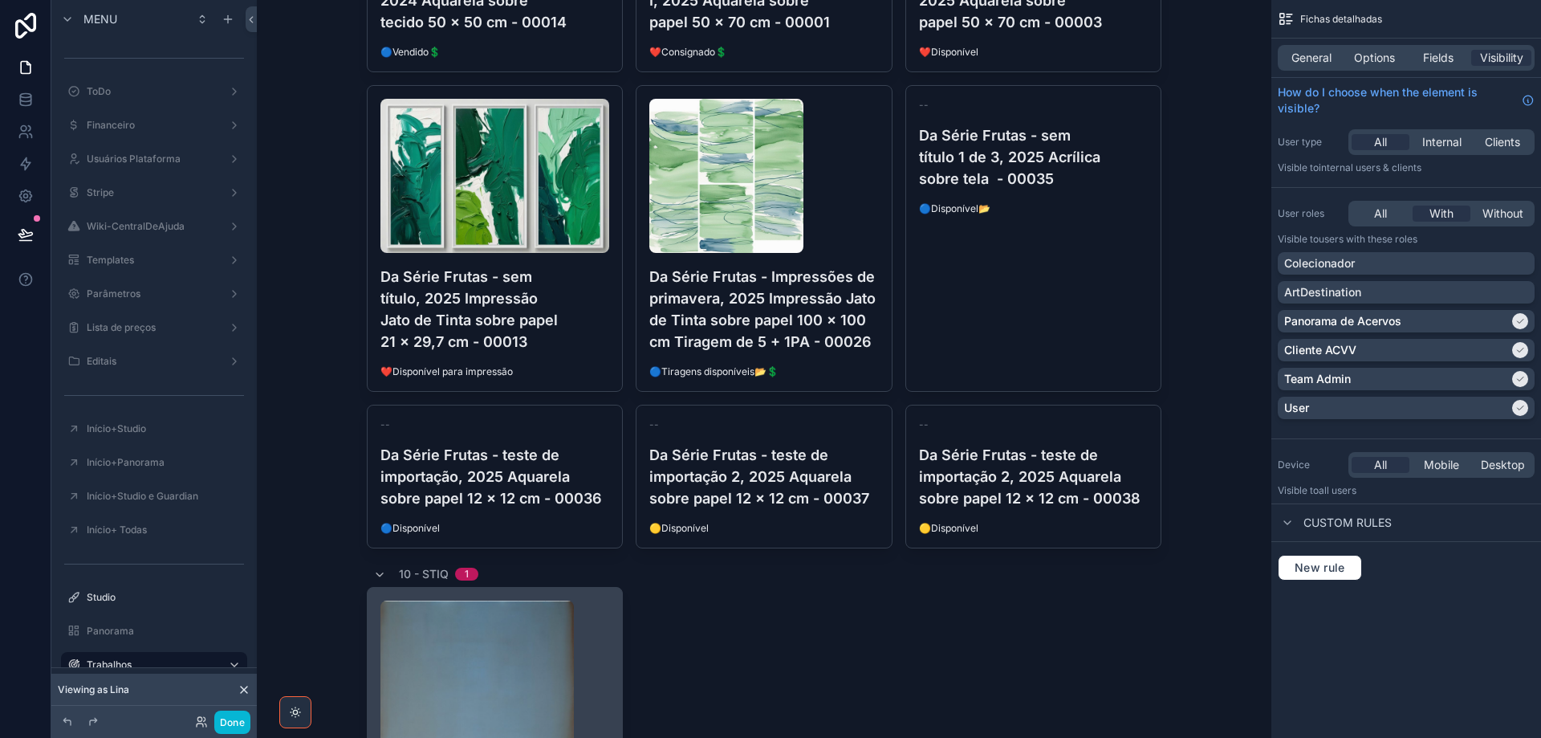
click at [592, 655] on div "scrollable content" at bounding box center [496, 677] width 230 height 154
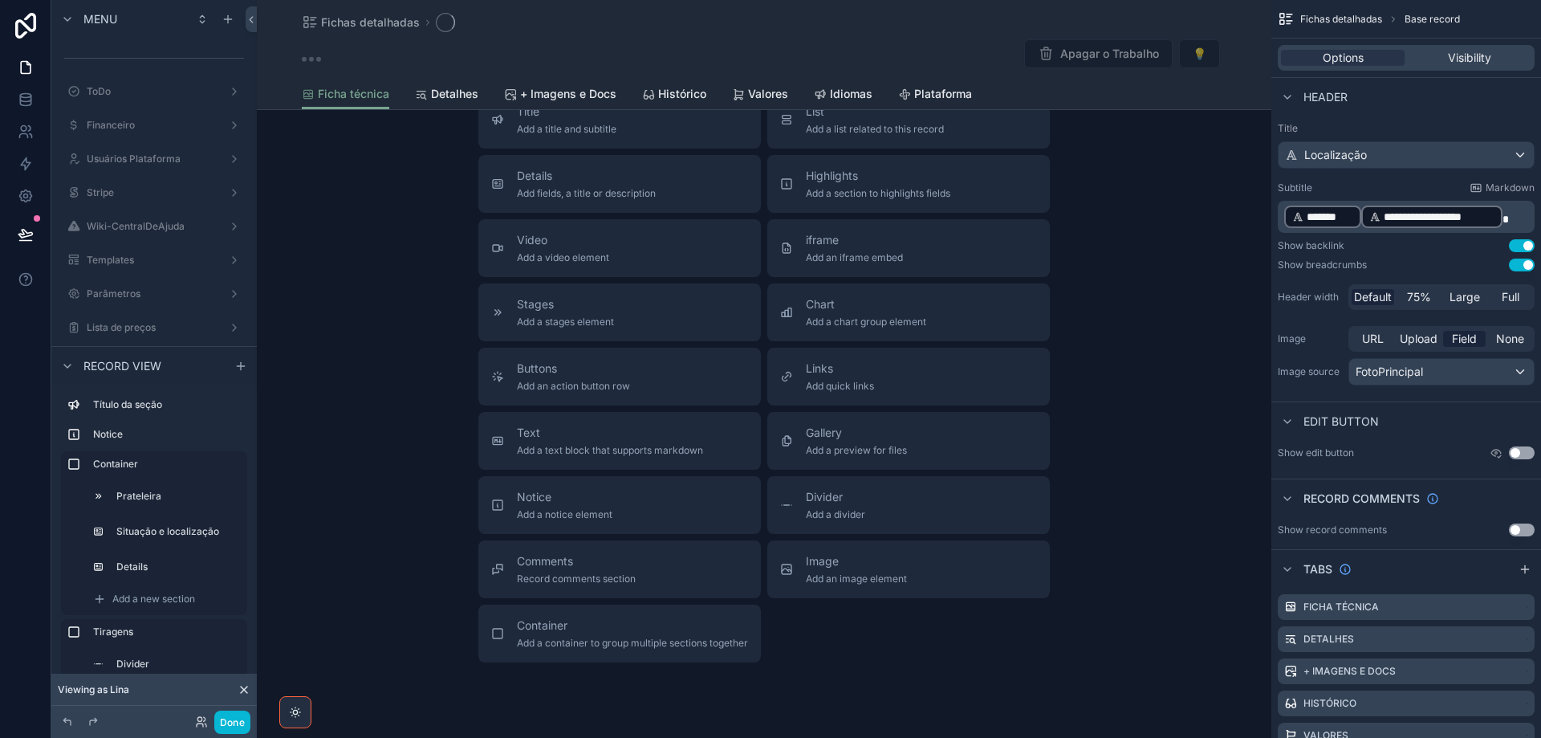
scroll to position [210, 0]
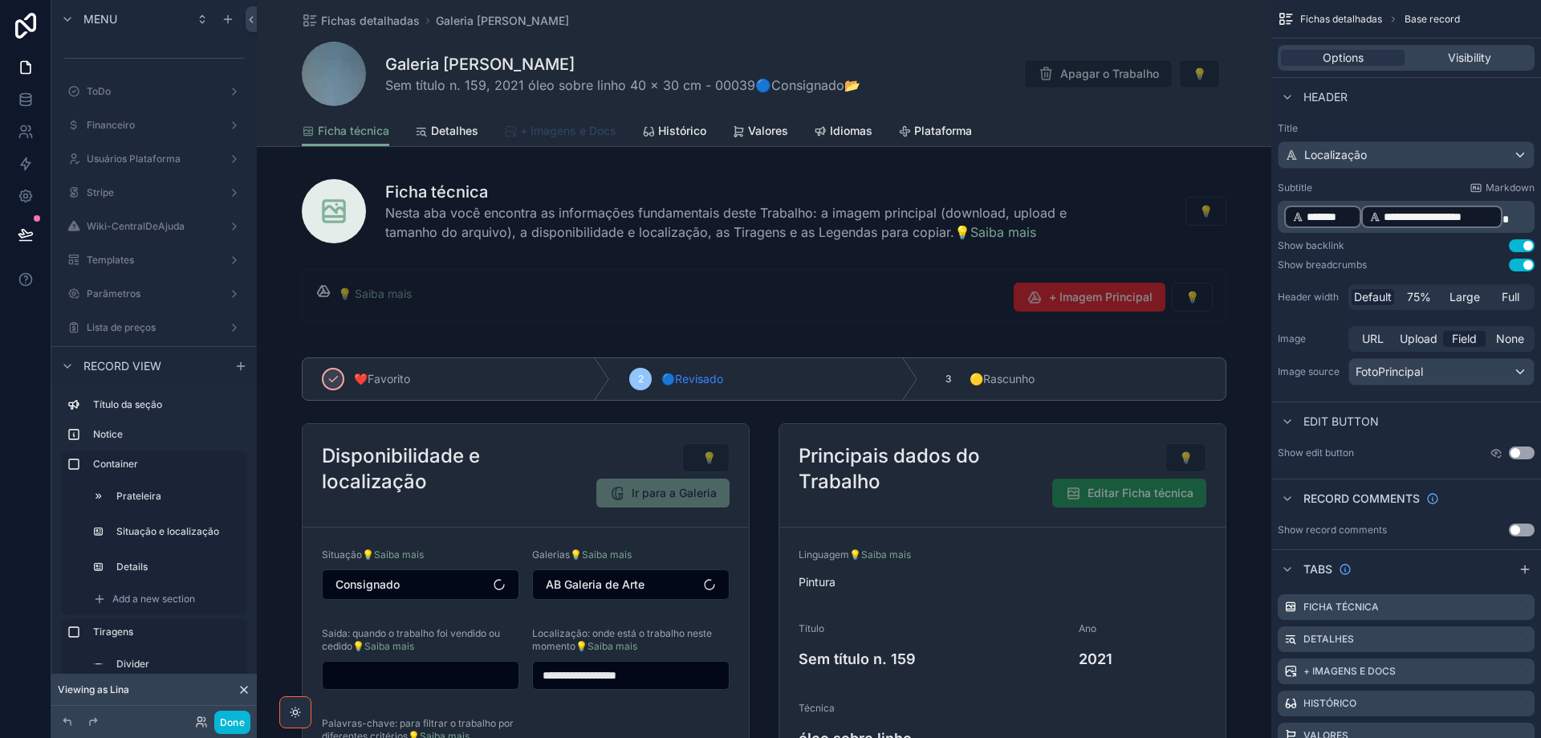
click at [580, 130] on span "+ Imagens e Docs" at bounding box center [568, 131] width 96 height 16
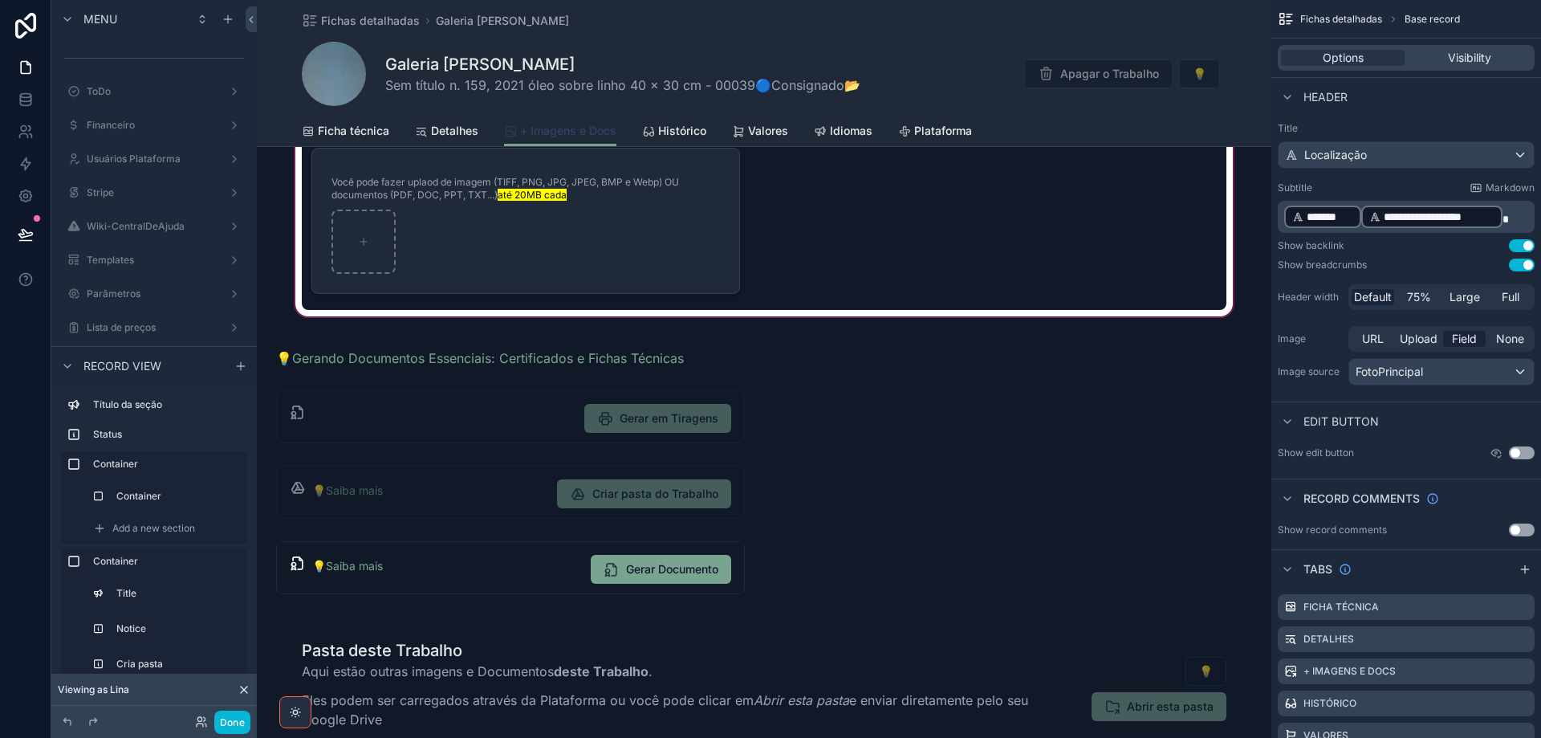
scroll to position [401, 0]
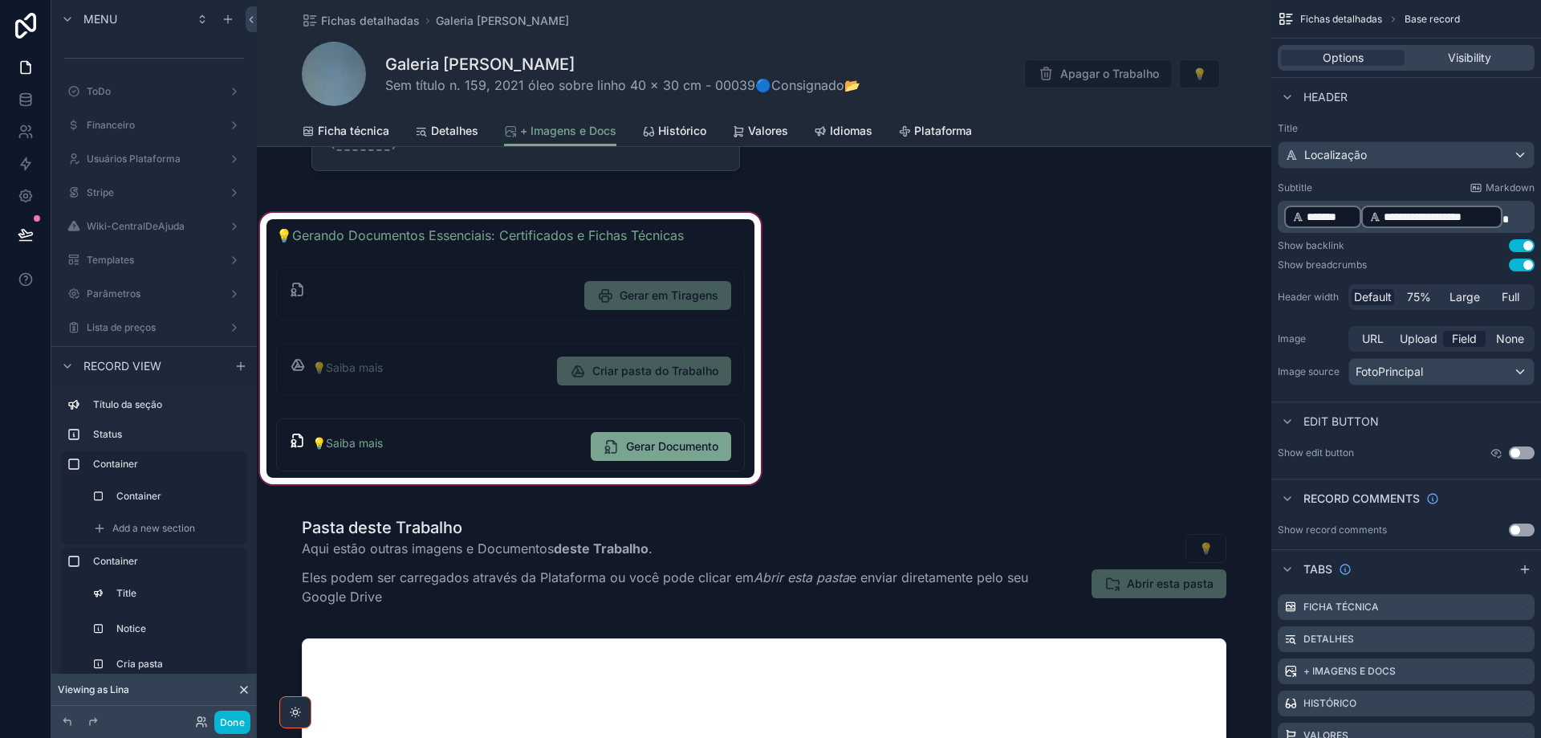
click at [731, 235] on div "scrollable content" at bounding box center [510, 349] width 507 height 278
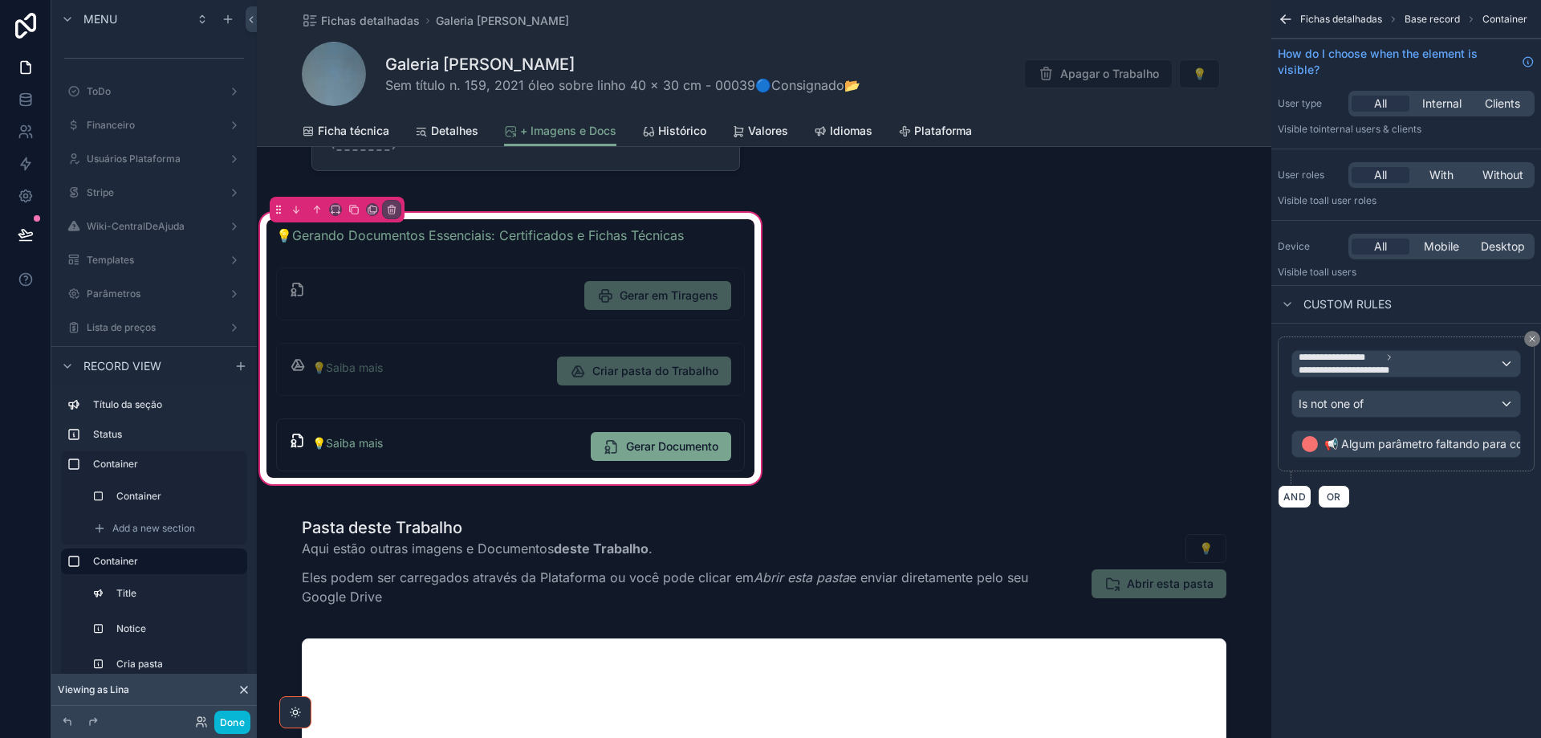
click at [754, 248] on div "💡Gerando Documentos Essenciais: Certificados e Fichas Técnicas Gerar em Tiragen…" at bounding box center [510, 349] width 507 height 278
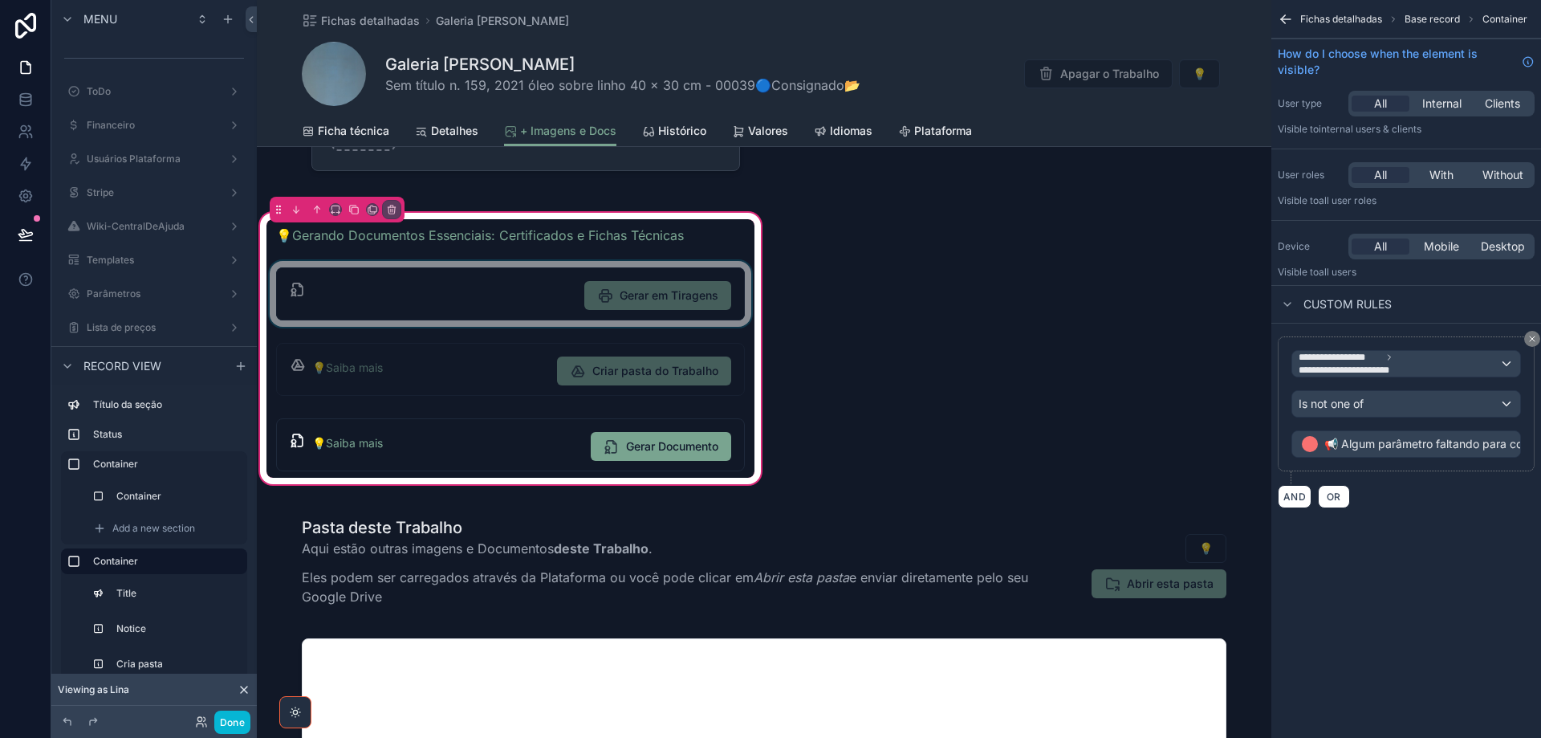
click at [516, 298] on div "scrollable content" at bounding box center [511, 294] width 488 height 66
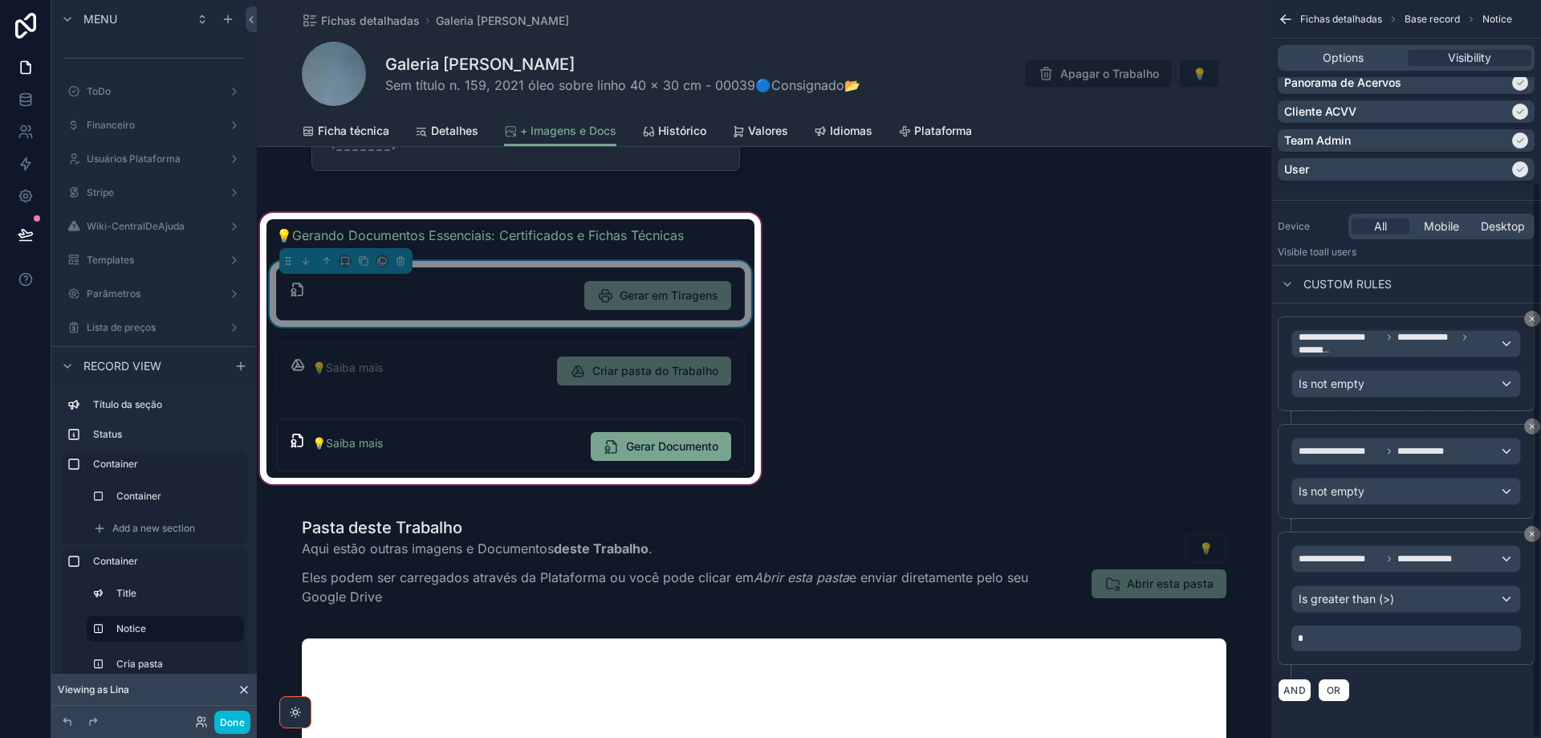
scroll to position [241, 0]
click at [523, 291] on div "Gerar em Tiragens" at bounding box center [521, 295] width 419 height 29
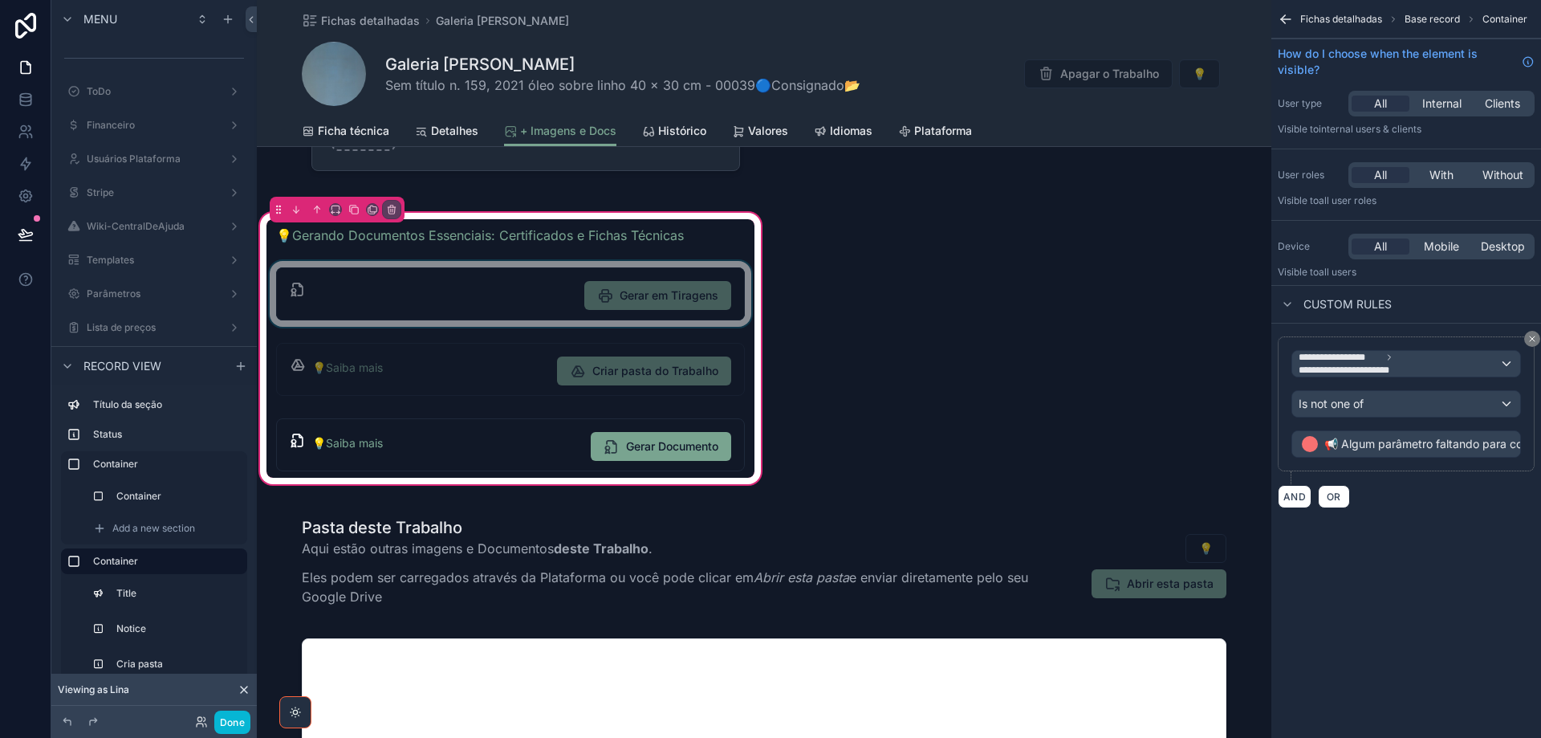
scroll to position [0, 0]
click at [556, 291] on div "scrollable content" at bounding box center [511, 294] width 488 height 66
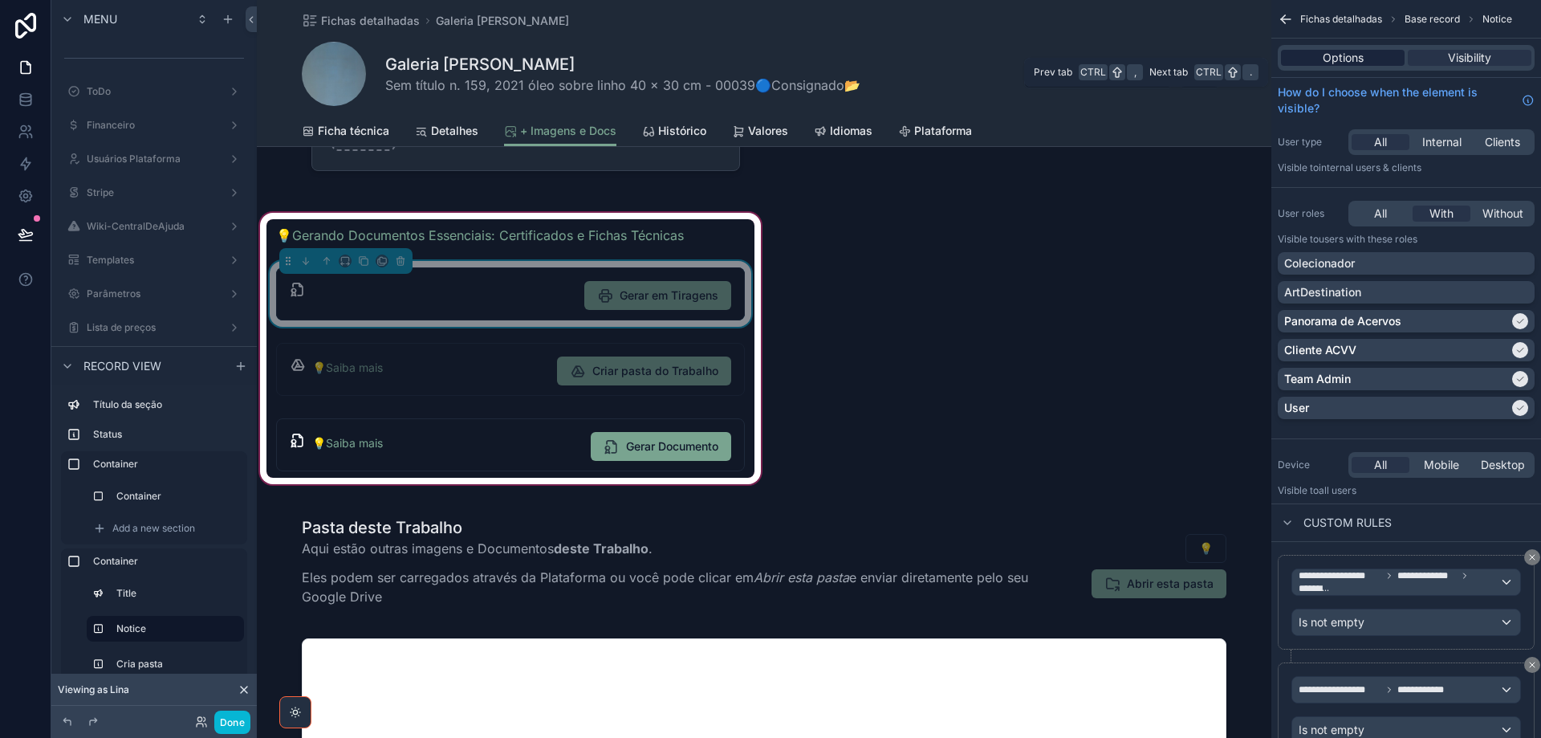
click at [1366, 55] on div "Options" at bounding box center [1343, 58] width 124 height 16
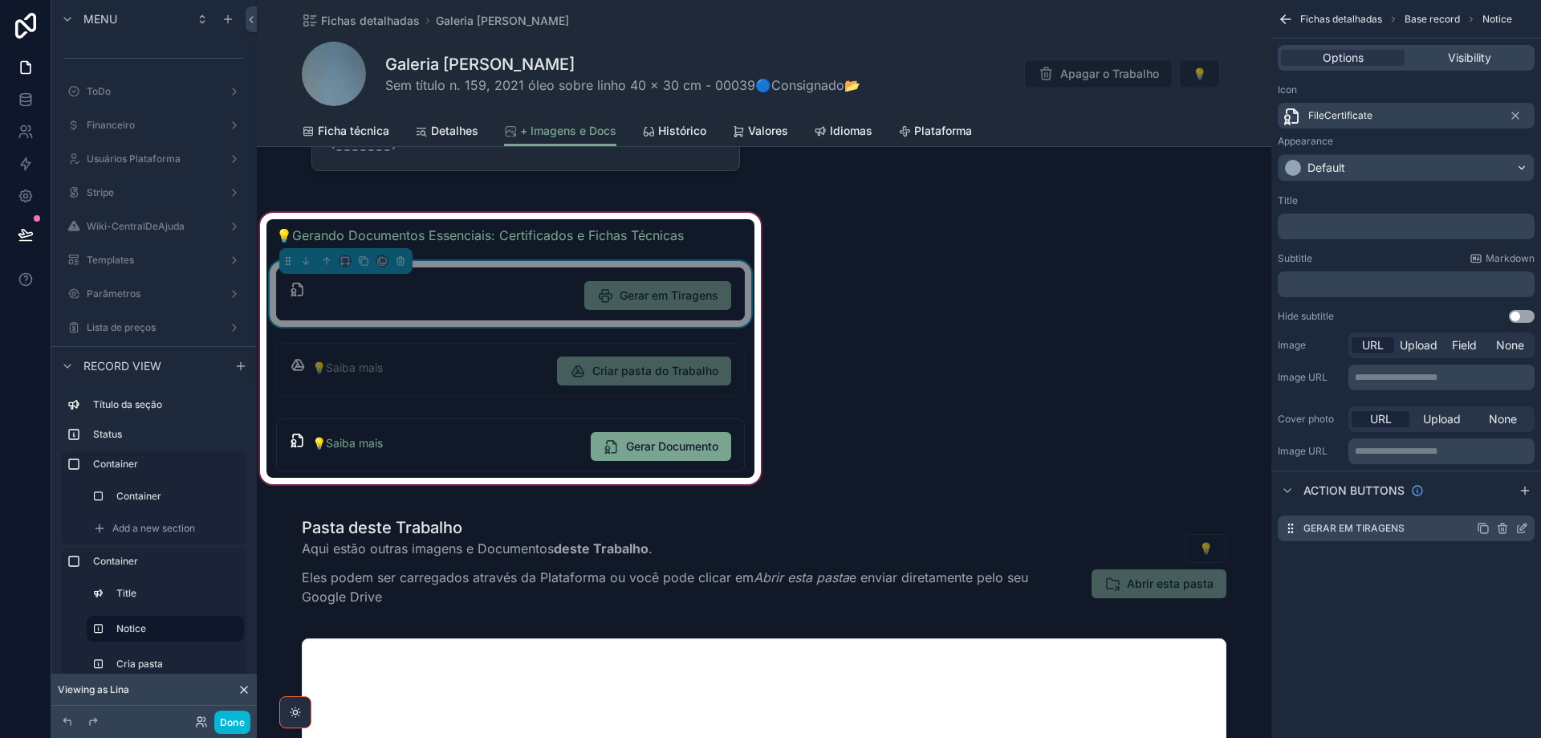
click at [1522, 524] on icon "scrollable content" at bounding box center [1522, 528] width 13 height 13
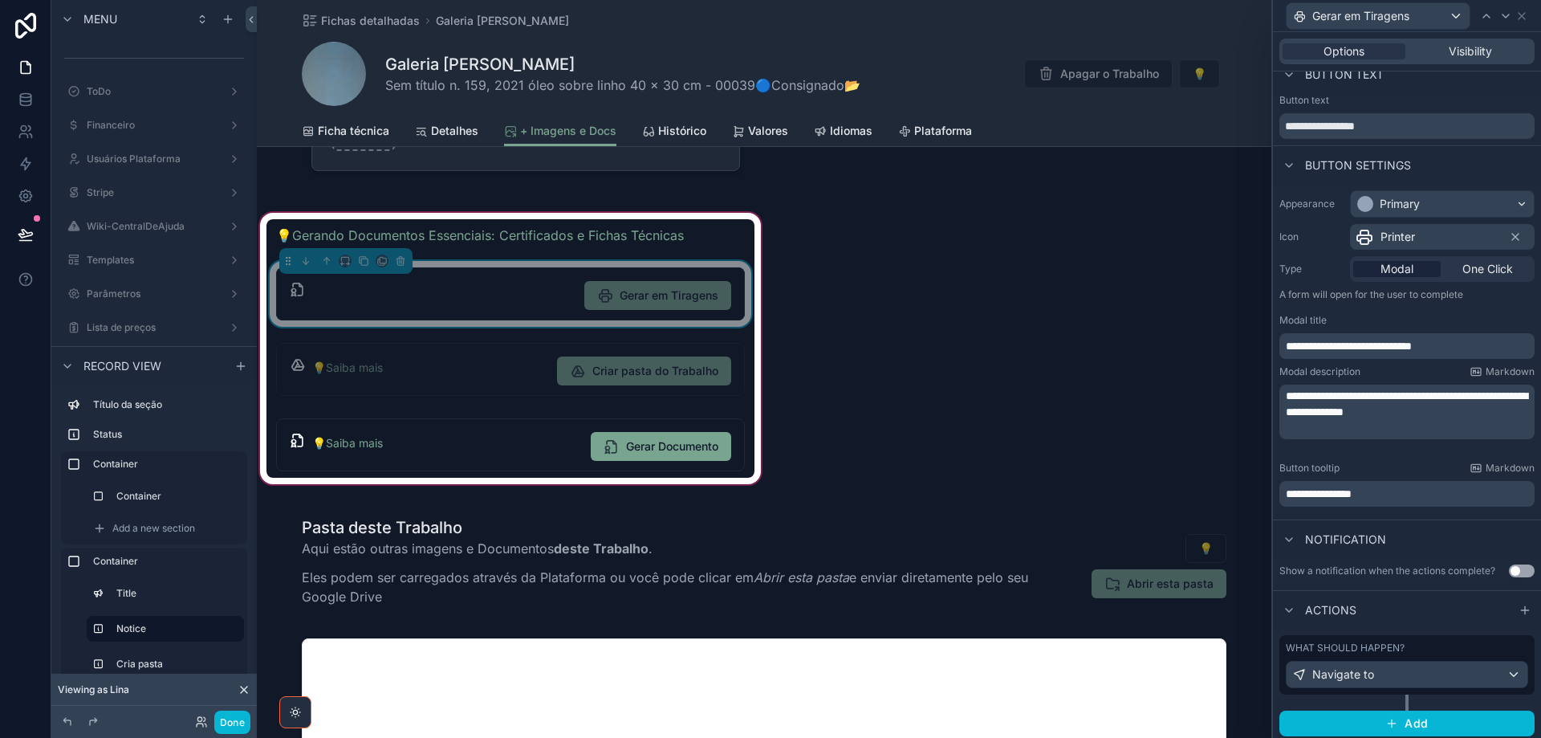
scroll to position [21, 0]
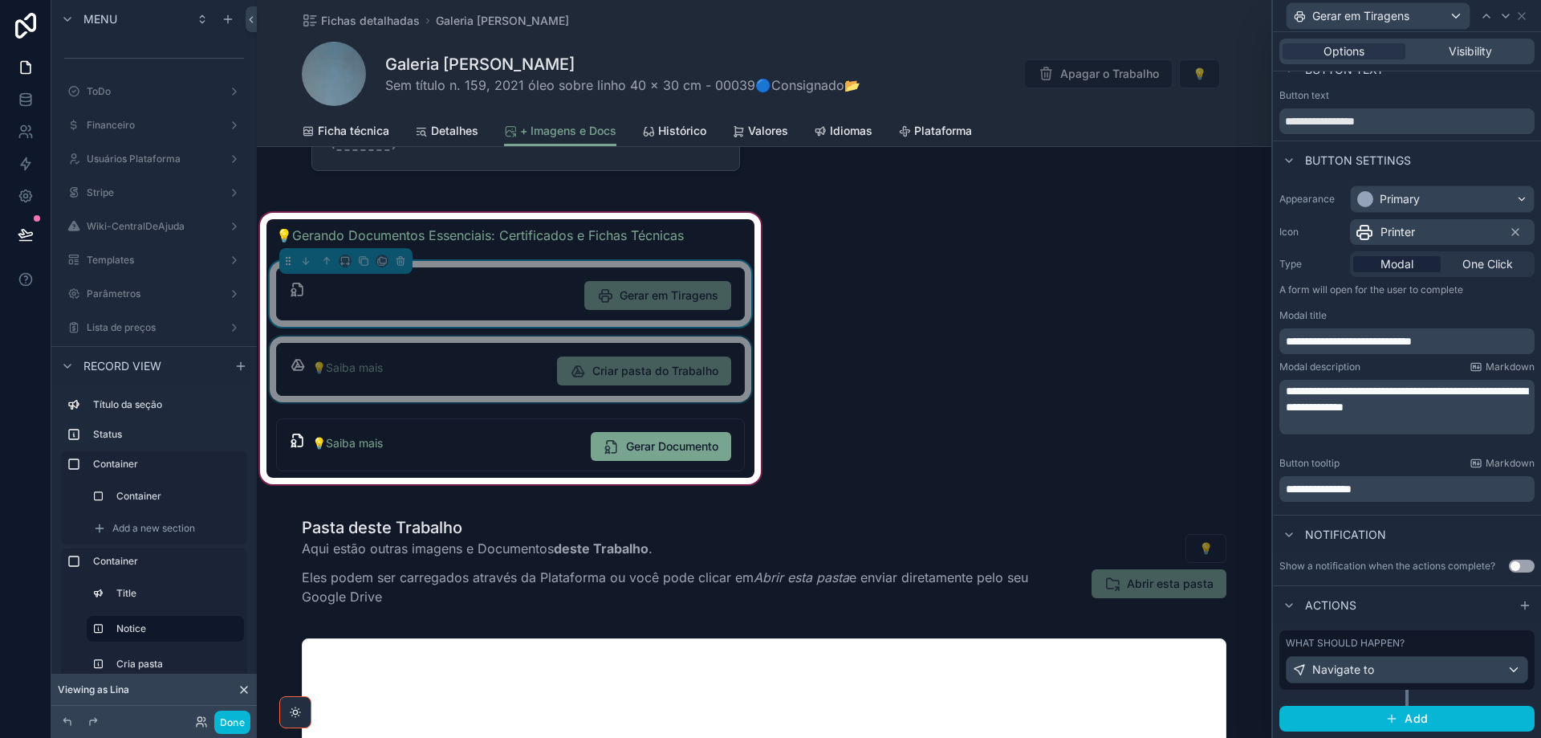
click at [482, 377] on div "scrollable content" at bounding box center [511, 369] width 488 height 66
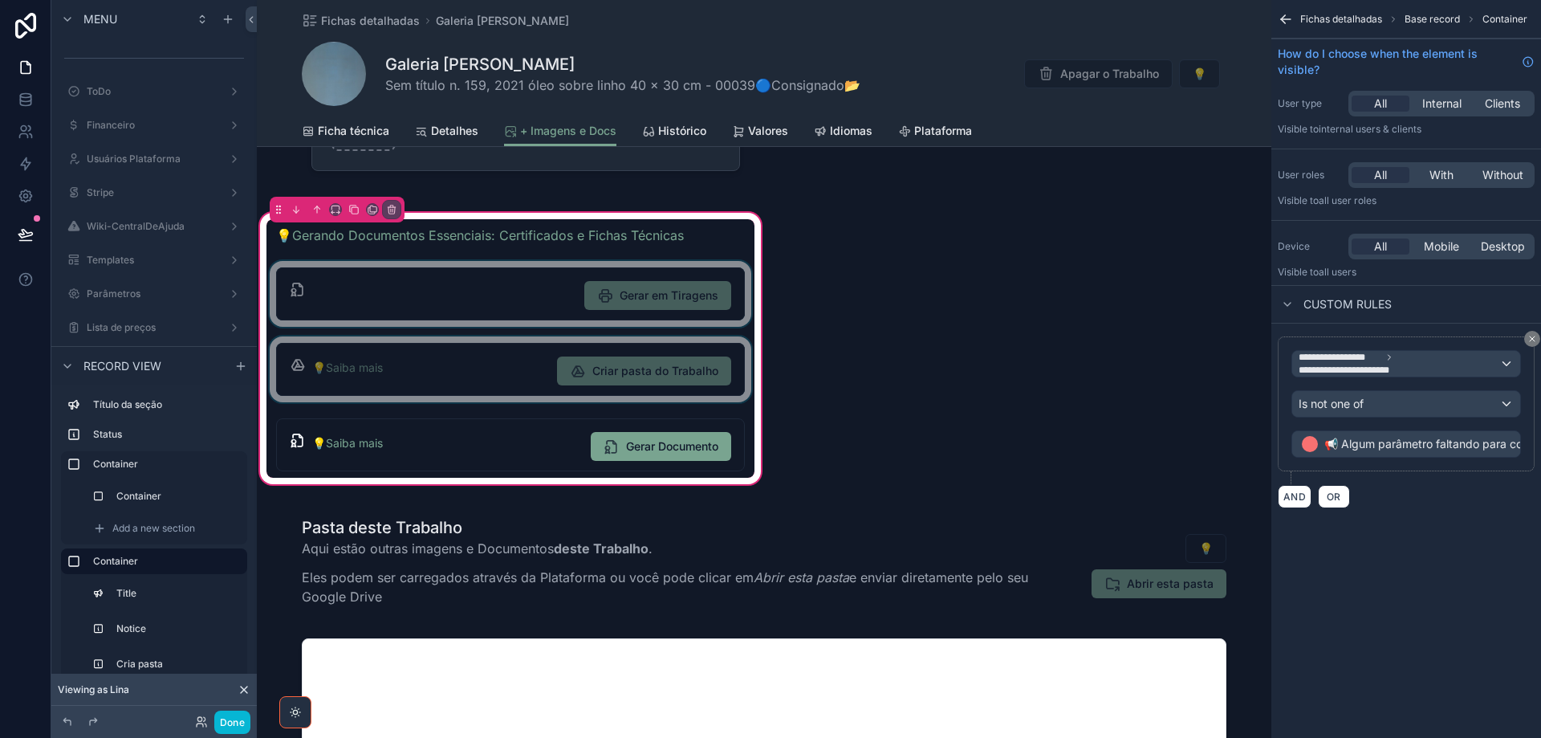
click at [482, 377] on div "scrollable content" at bounding box center [511, 369] width 488 height 66
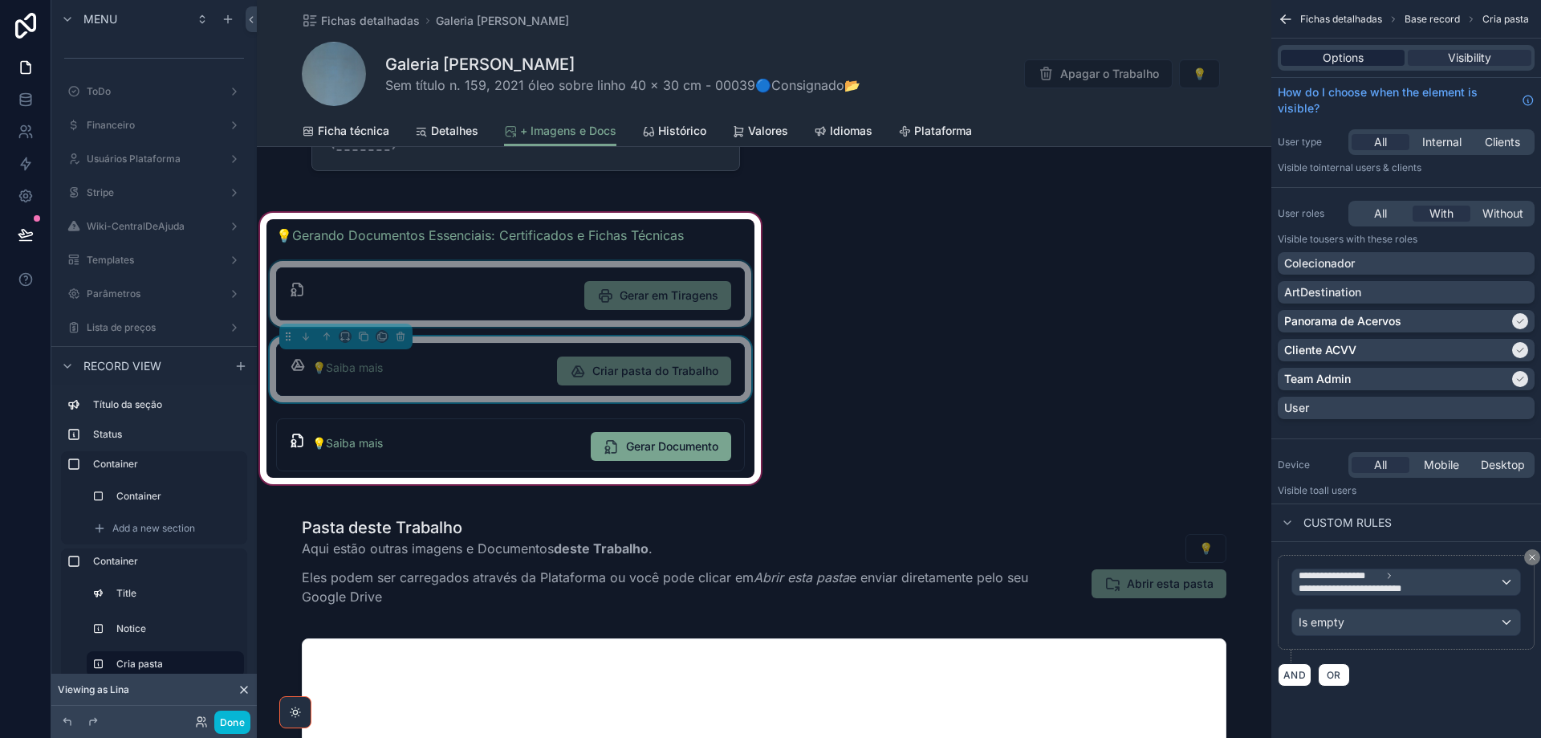
click at [1341, 60] on span "Options" at bounding box center [1343, 58] width 41 height 16
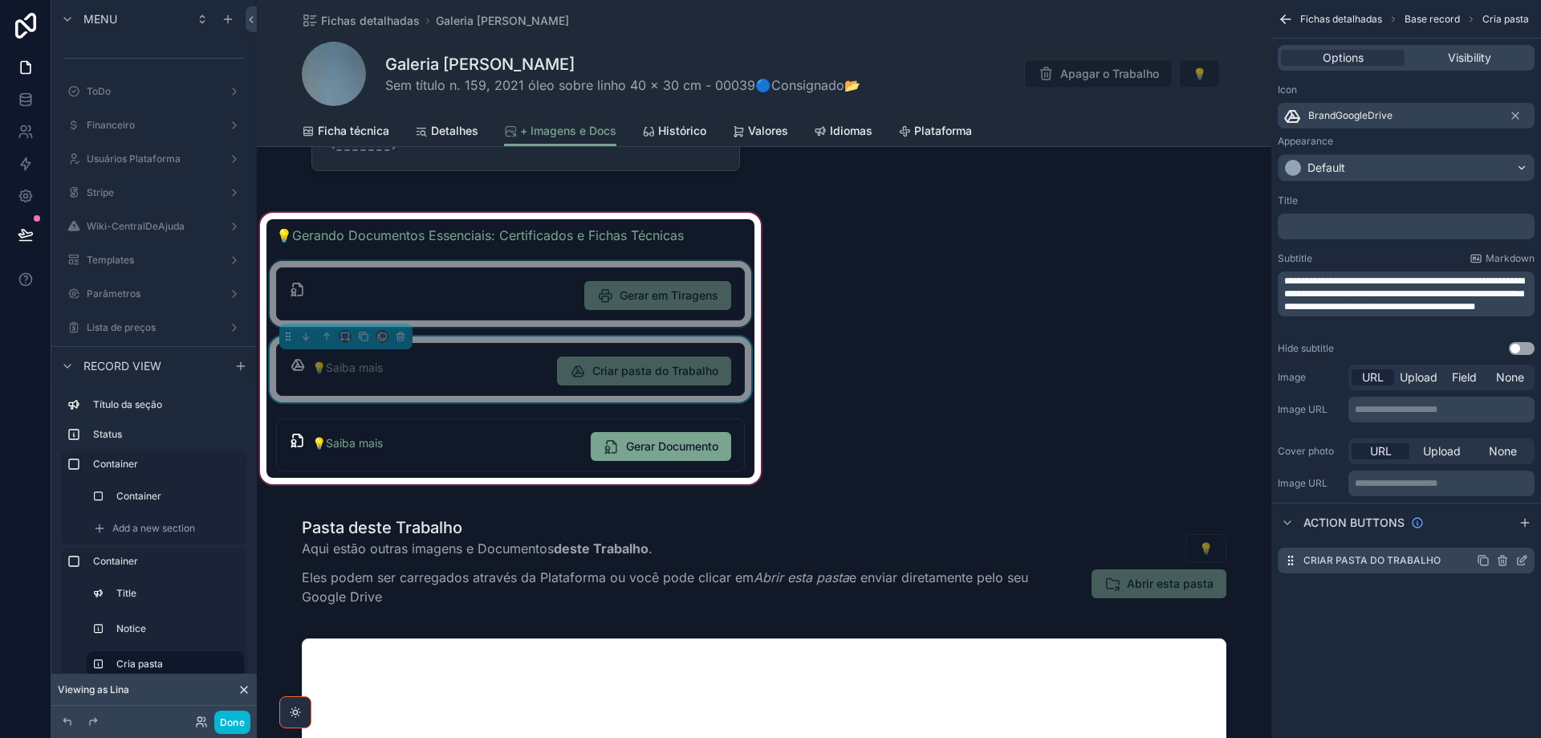
click at [1524, 563] on icon "scrollable content" at bounding box center [1522, 560] width 13 height 13
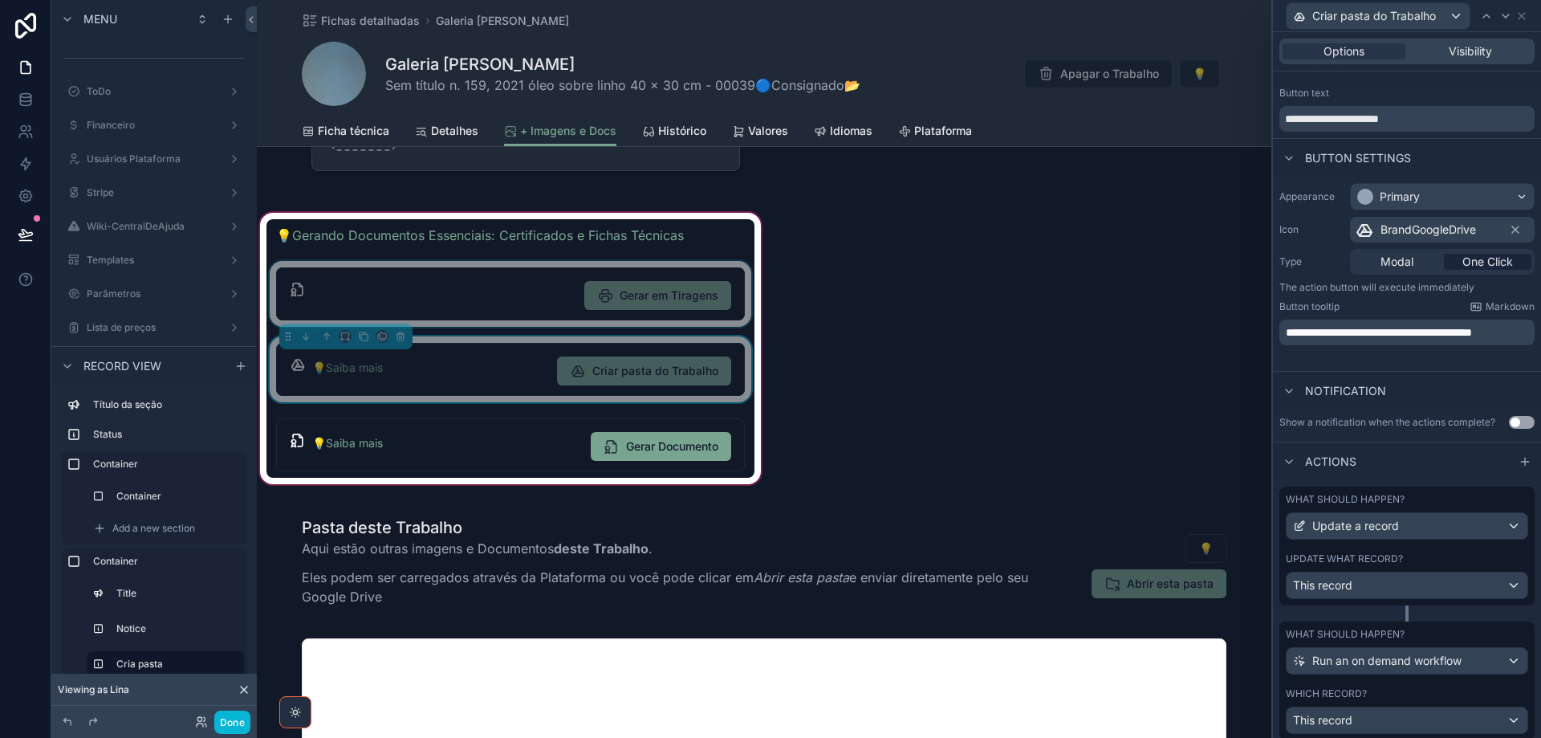
scroll to position [0, 0]
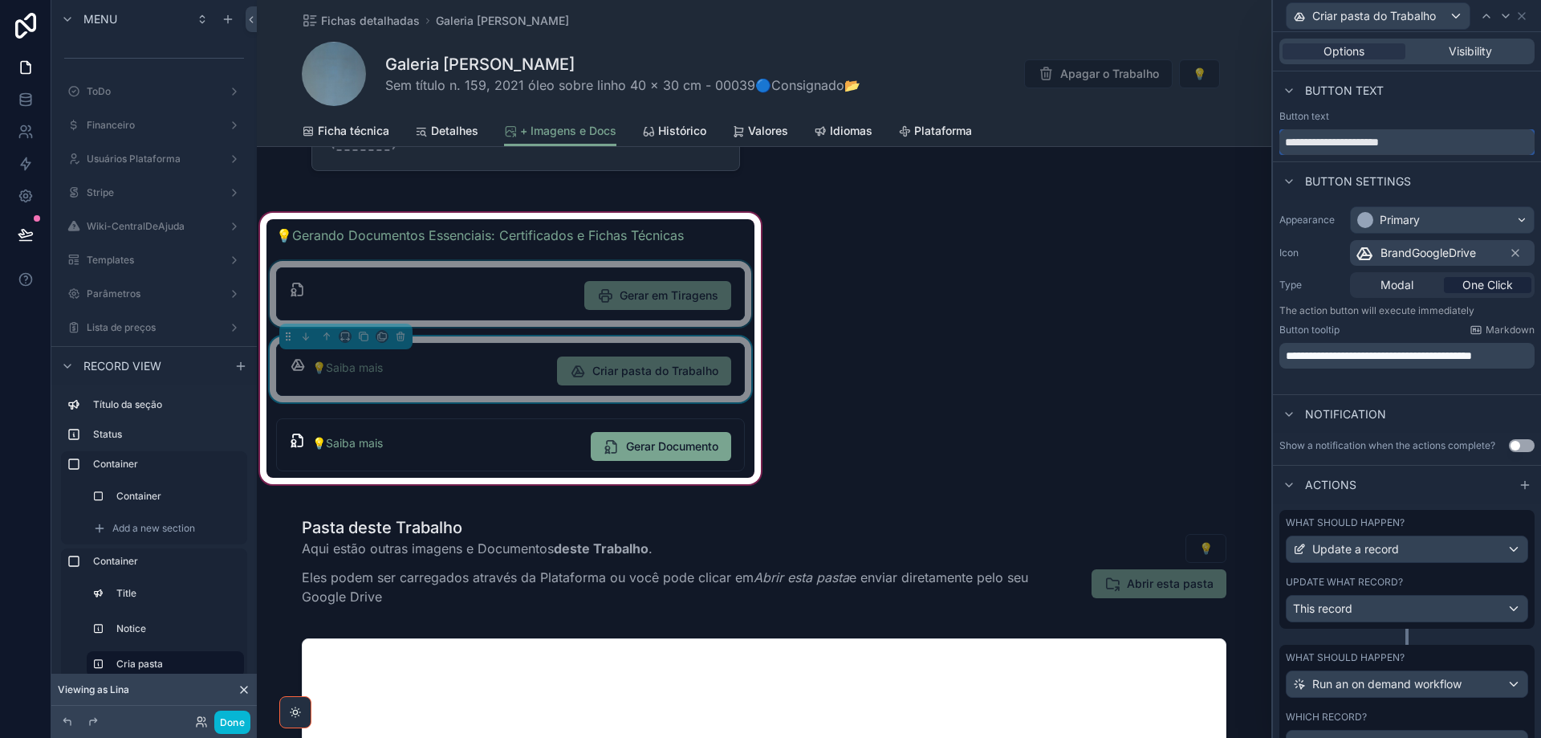
drag, startPoint x: 1436, startPoint y: 141, endPoint x: 596, endPoint y: 202, distance: 842.0
click at [1269, 143] on div "**********" at bounding box center [770, 369] width 1541 height 738
drag, startPoint x: 1371, startPoint y: 374, endPoint x: 1244, endPoint y: 342, distance: 130.8
click at [1244, 342] on div "**********" at bounding box center [770, 369] width 1541 height 738
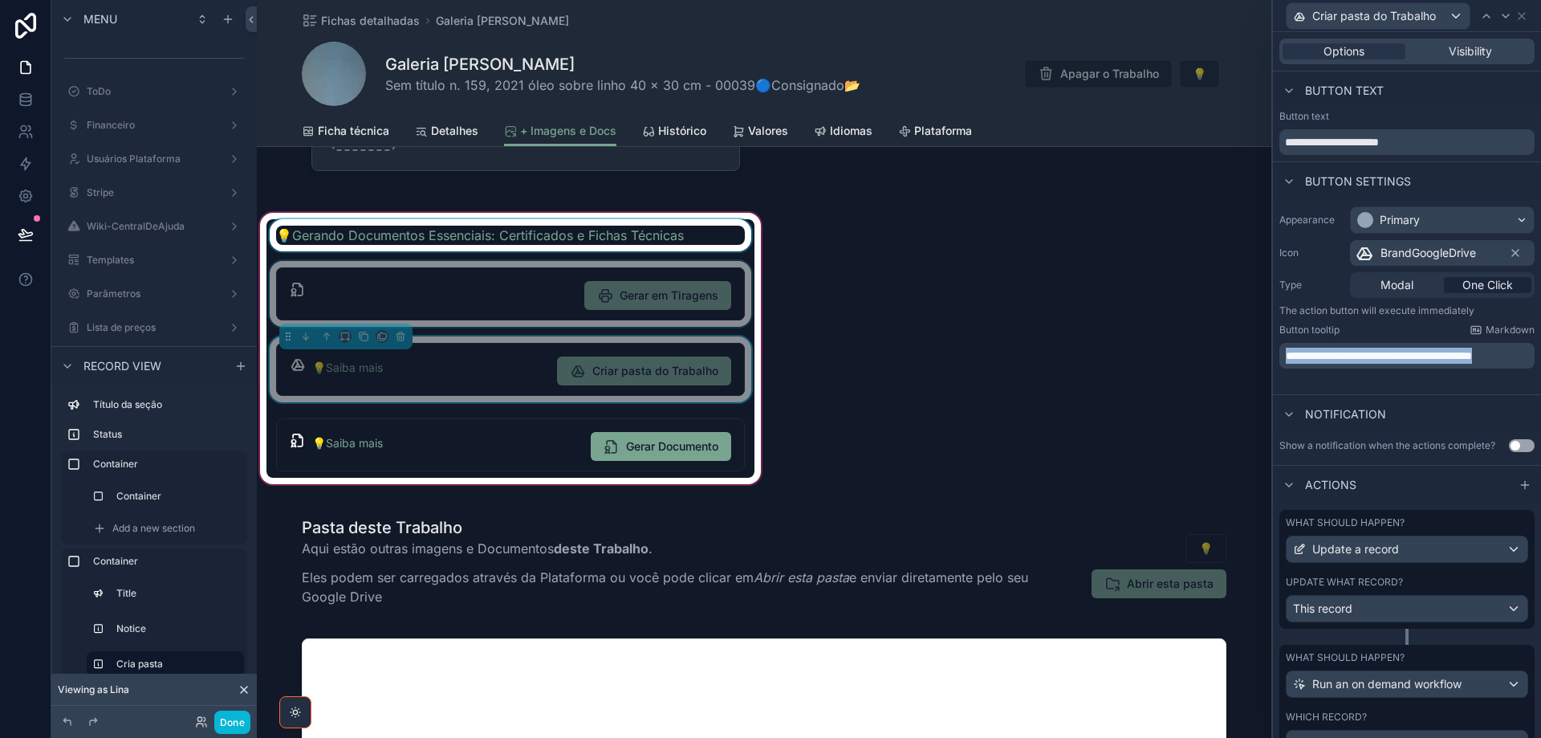
copy span "**********"
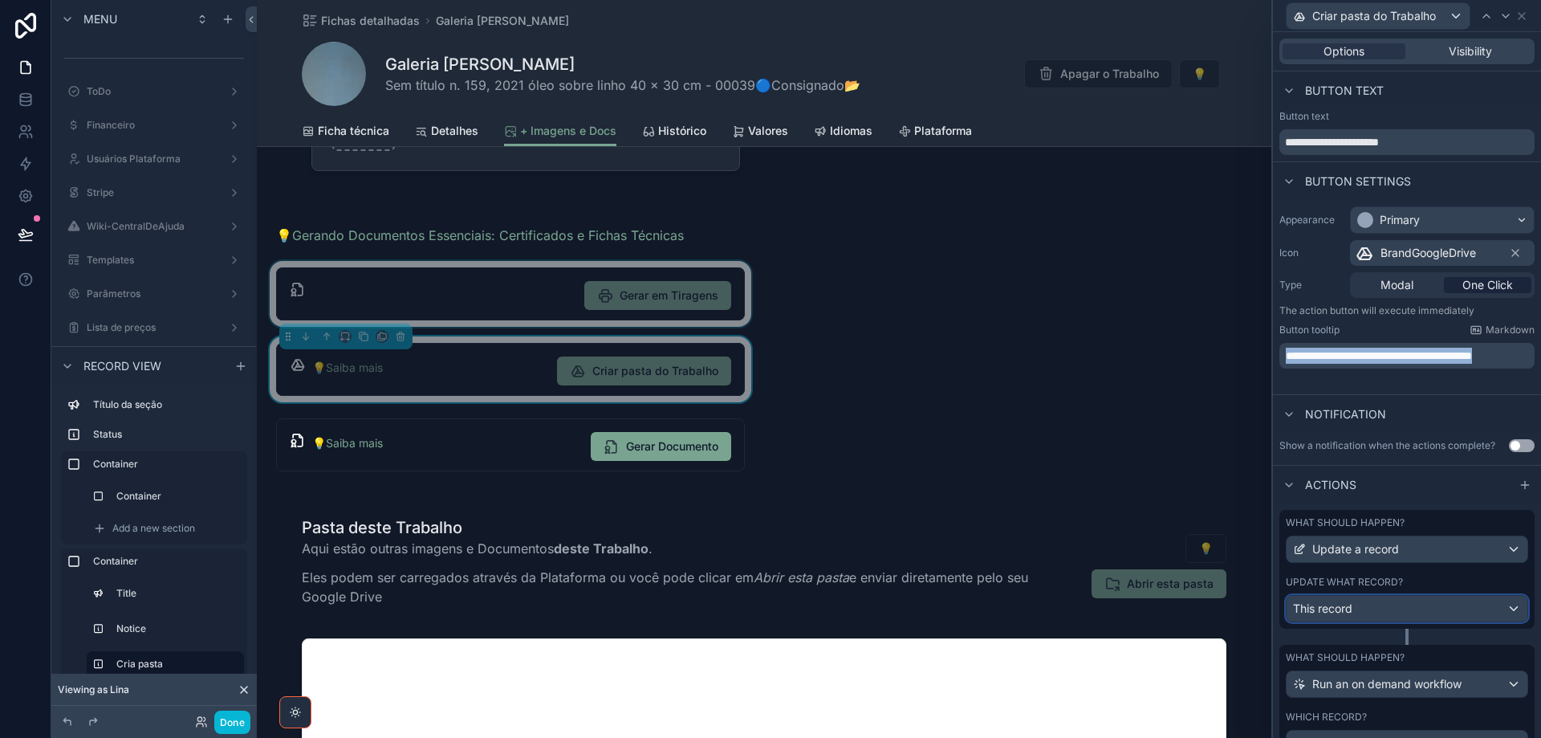
click at [1410, 611] on div "This record" at bounding box center [1407, 609] width 241 height 26
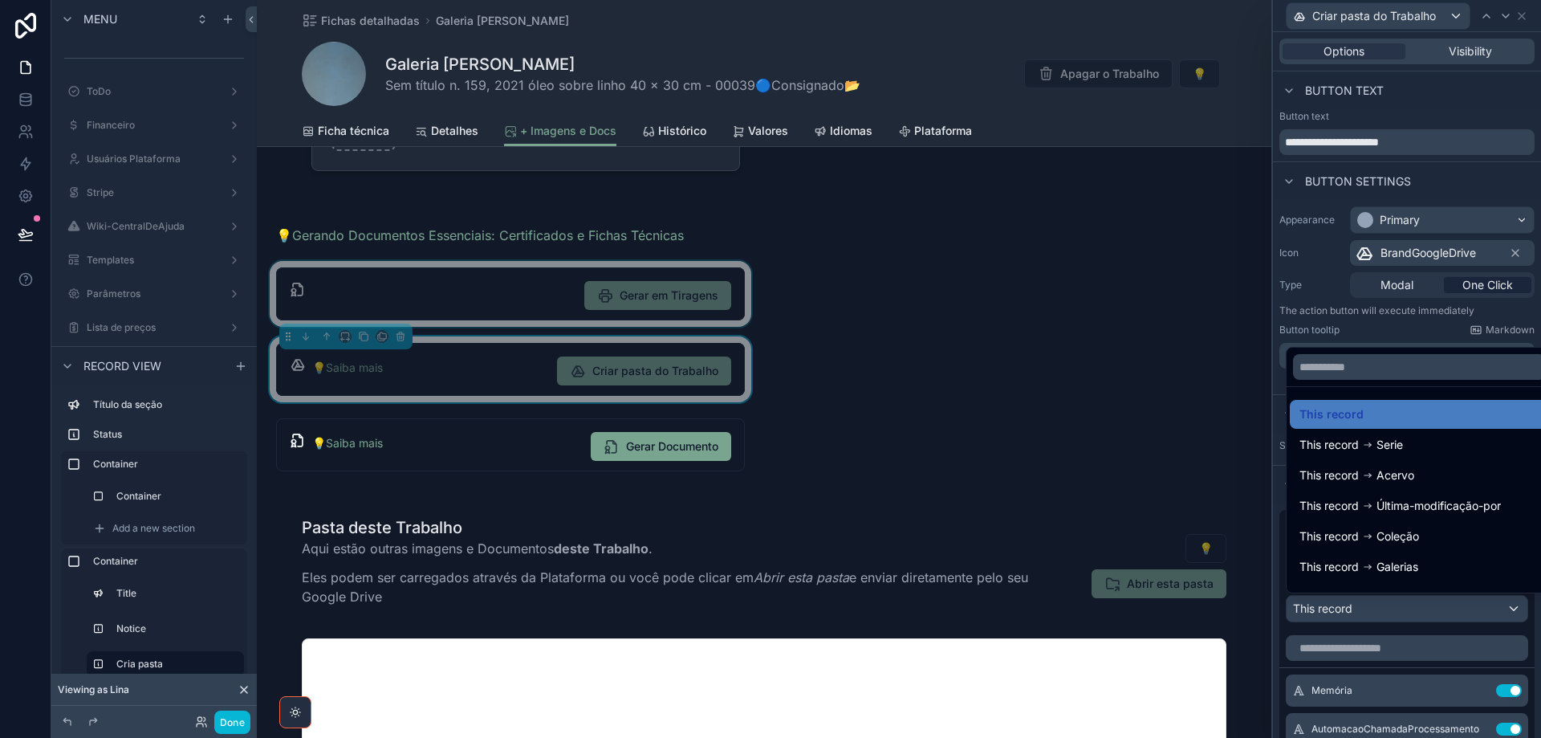
click at [1411, 611] on div at bounding box center [1407, 369] width 268 height 738
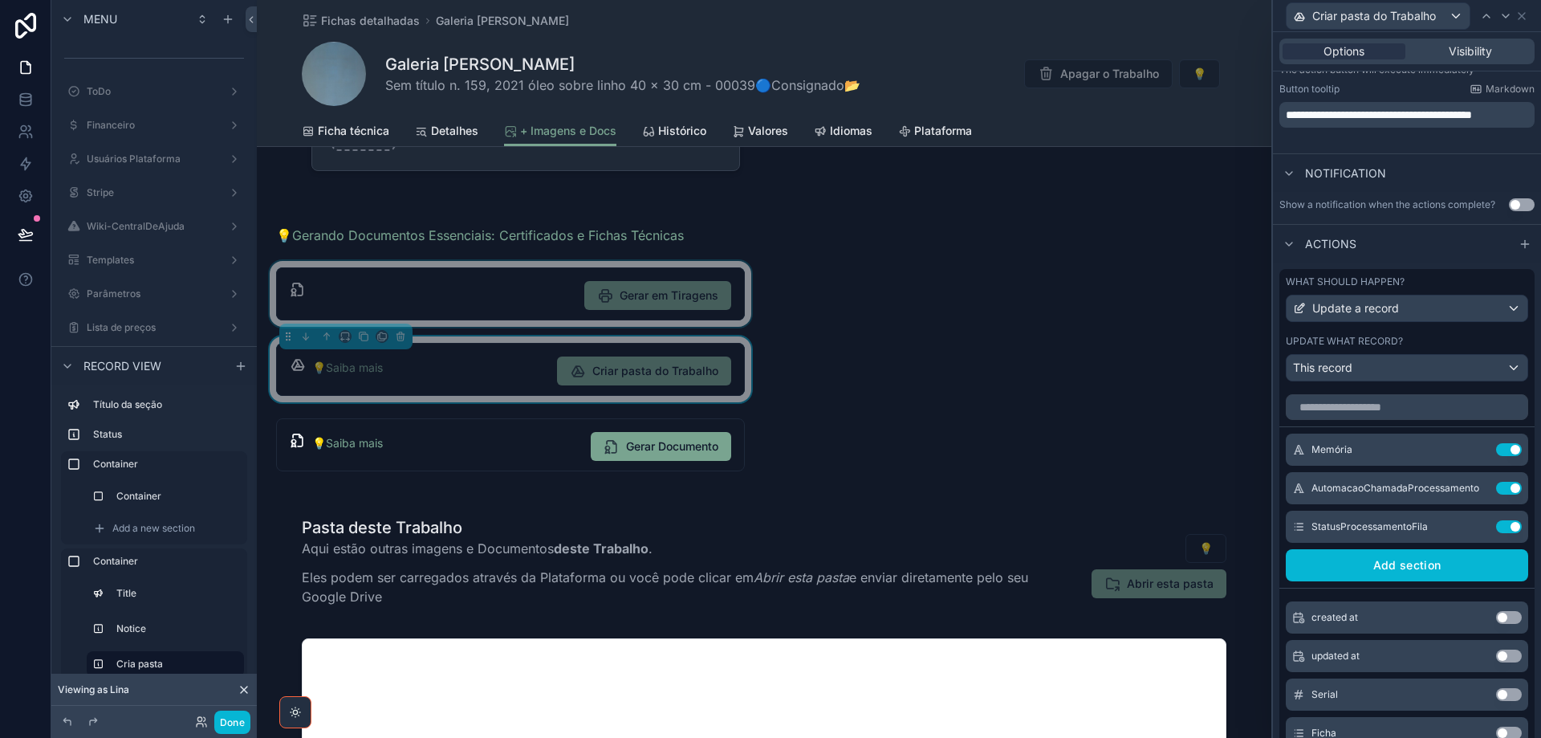
scroll to position [401, 0]
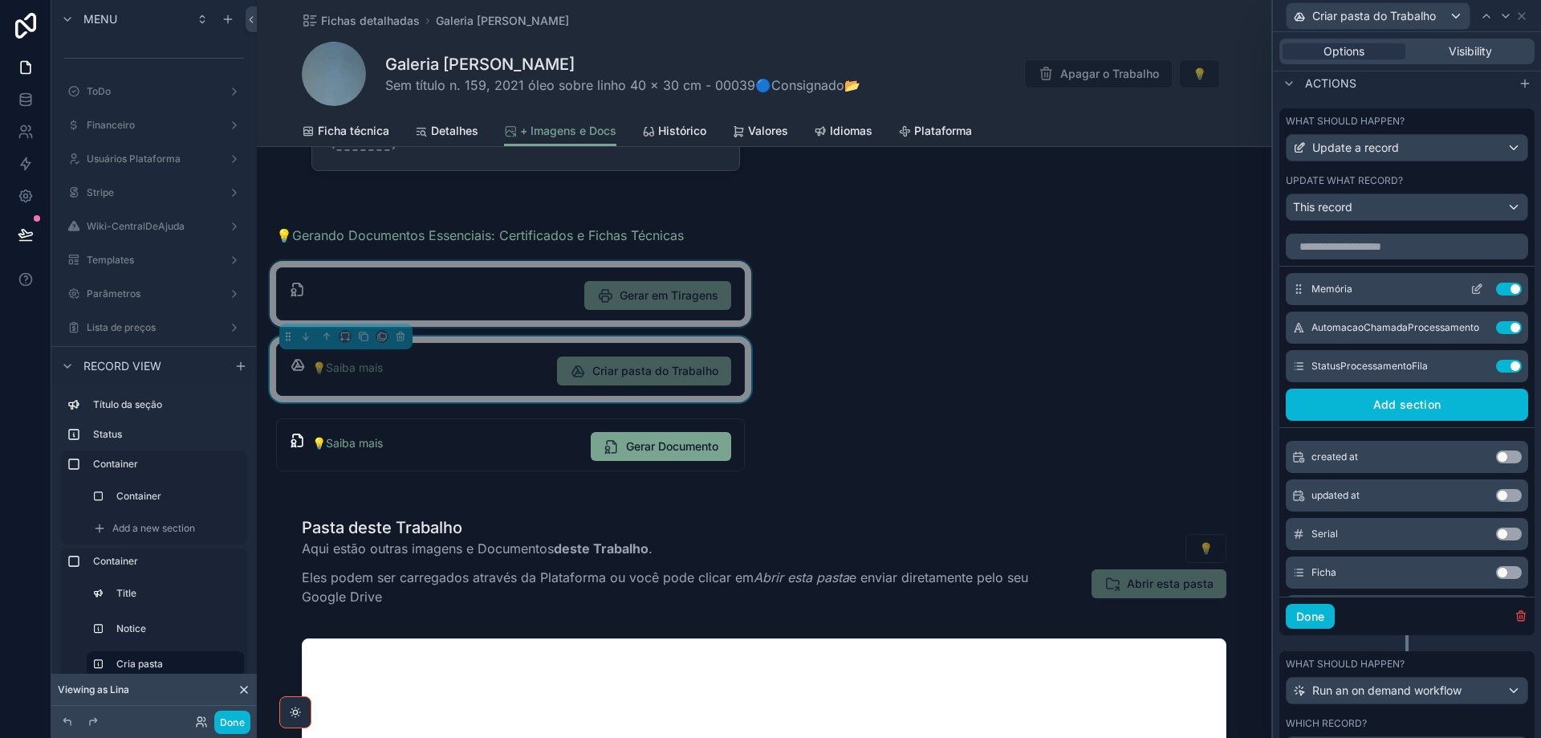
click at [1473, 293] on icon at bounding box center [1476, 290] width 7 height 7
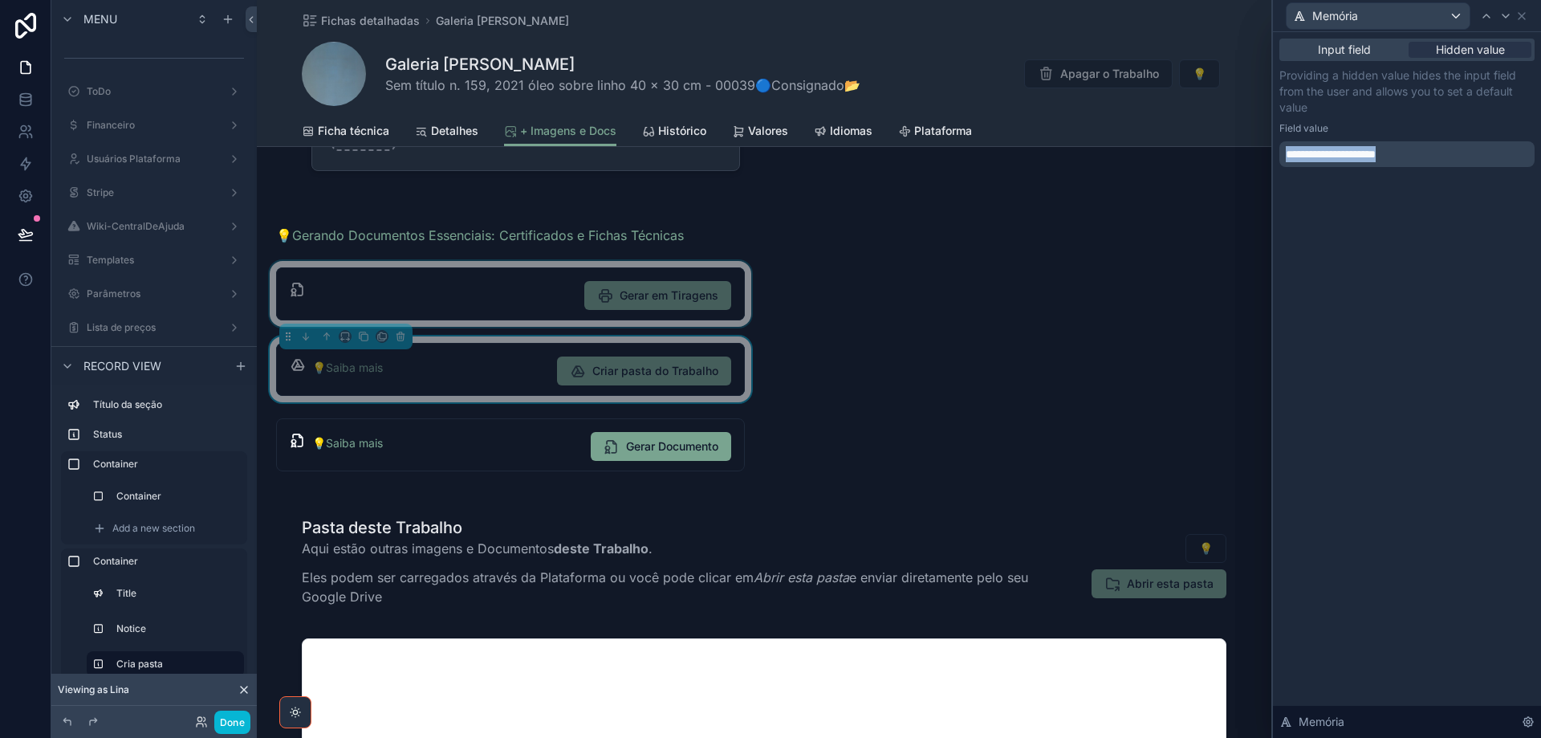
drag, startPoint x: 1430, startPoint y: 158, endPoint x: 976, endPoint y: 126, distance: 454.7
click at [1262, 153] on div "**********" at bounding box center [770, 369] width 1541 height 738
copy span "**********"
click at [1506, 14] on icon at bounding box center [1506, 16] width 13 height 13
drag, startPoint x: 1457, startPoint y: 158, endPoint x: 1280, endPoint y: 163, distance: 176.7
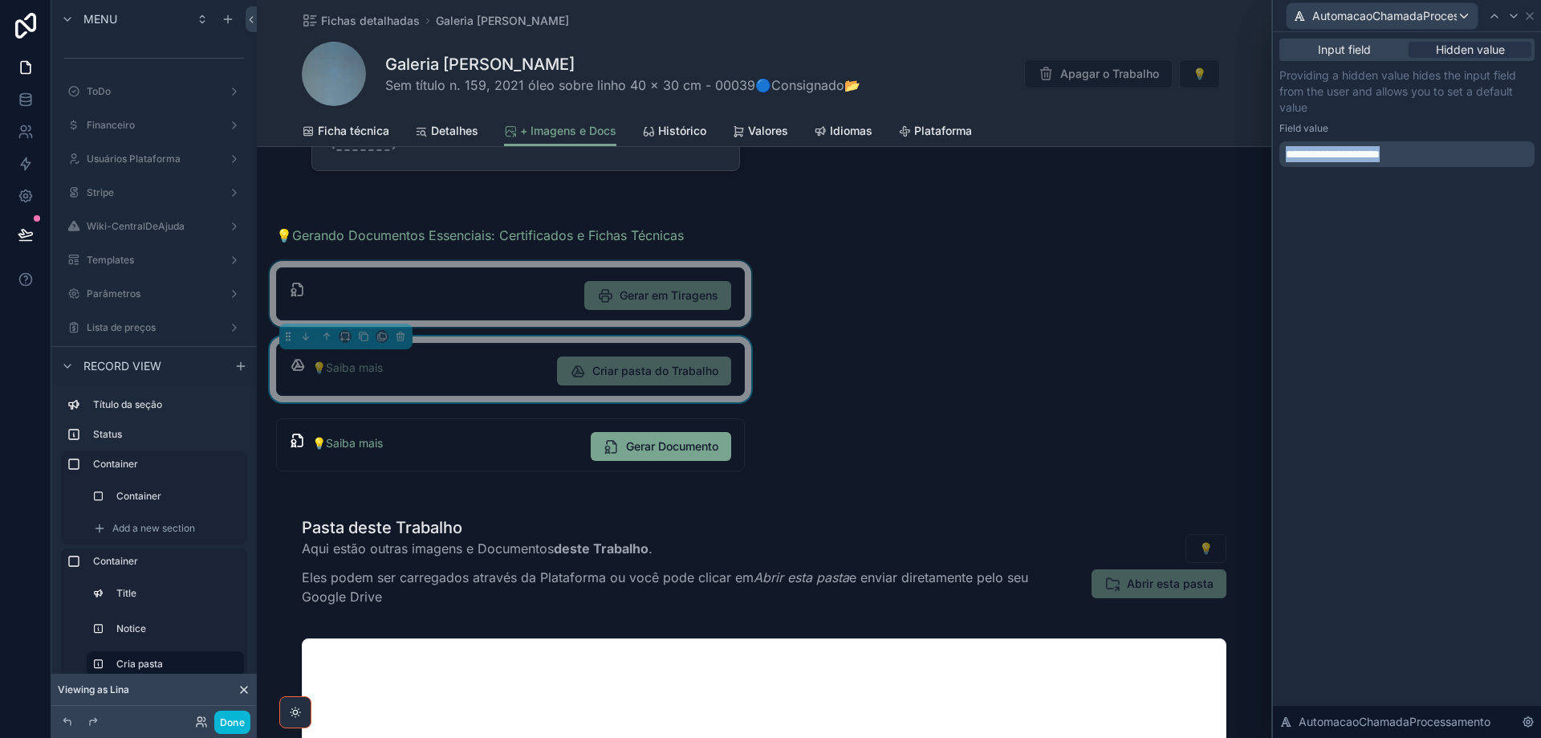
click at [1280, 163] on div "**********" at bounding box center [1407, 154] width 255 height 26
copy span "**********"
click at [1515, 15] on icon at bounding box center [1514, 16] width 13 height 13
drag, startPoint x: 1488, startPoint y: 99, endPoint x: 1523, endPoint y: 18, distance: 88.4
click at [1525, 18] on icon at bounding box center [1522, 16] width 6 height 6
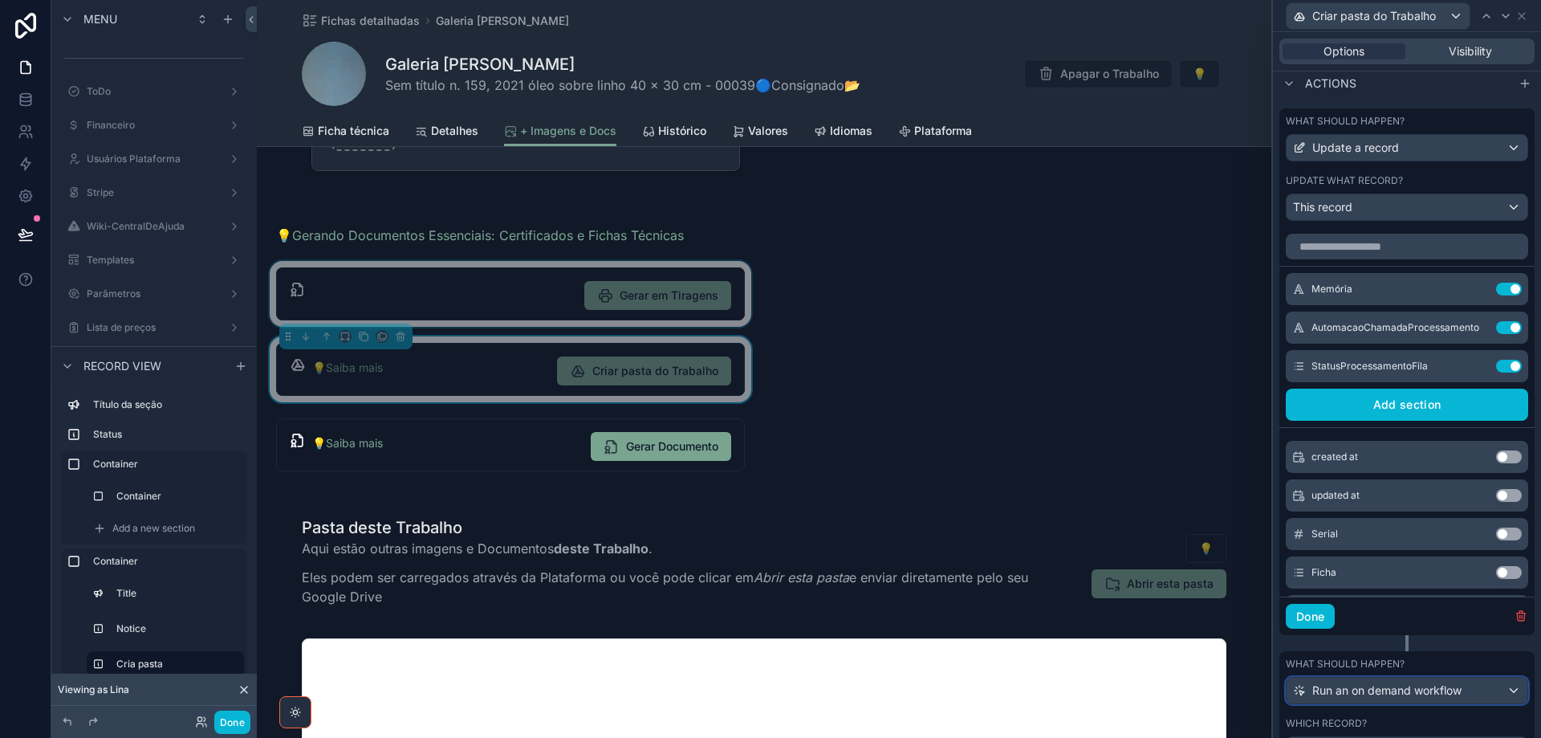
click at [1445, 695] on span "Run an on demand workflow" at bounding box center [1387, 690] width 149 height 16
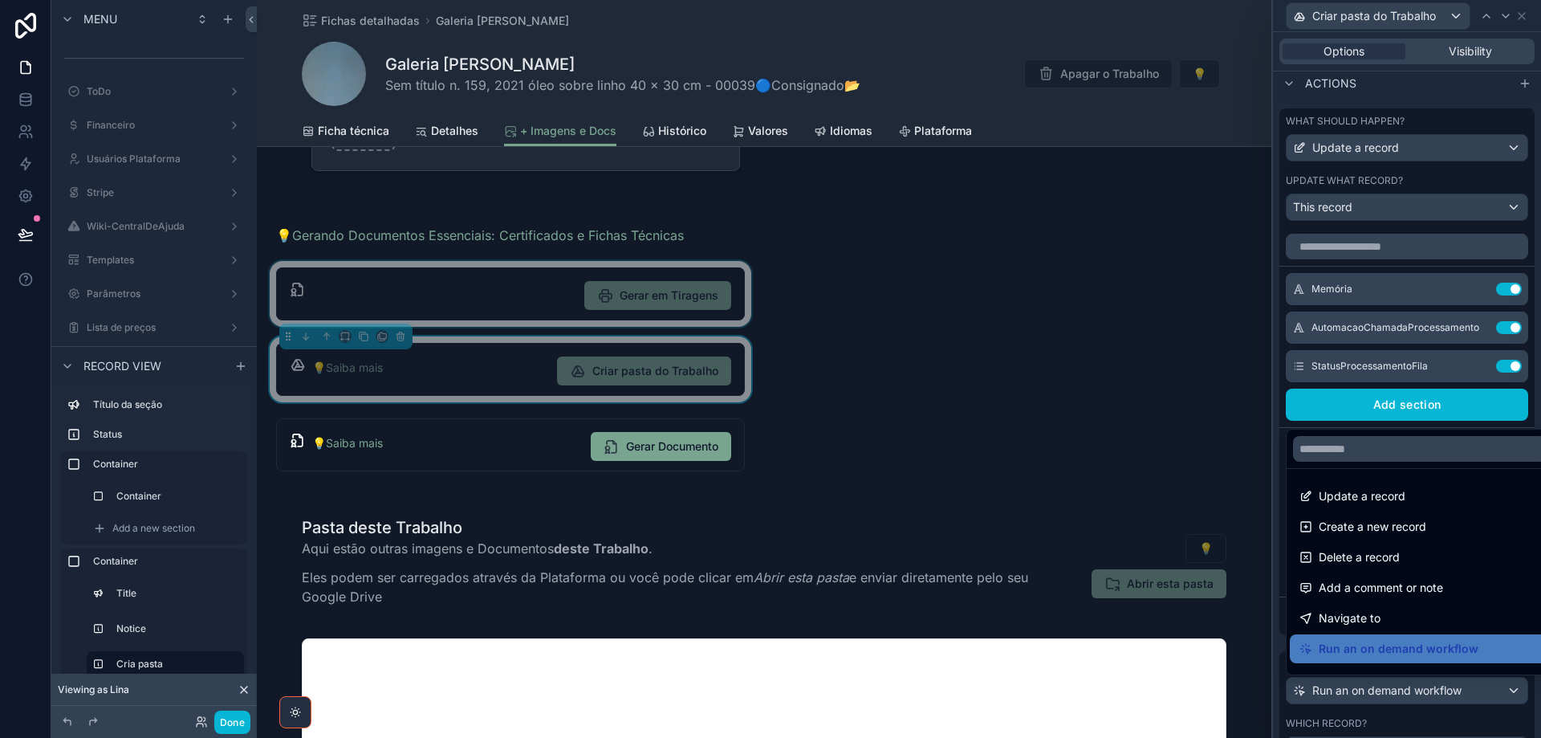
click at [1445, 695] on div at bounding box center [1407, 369] width 268 height 738
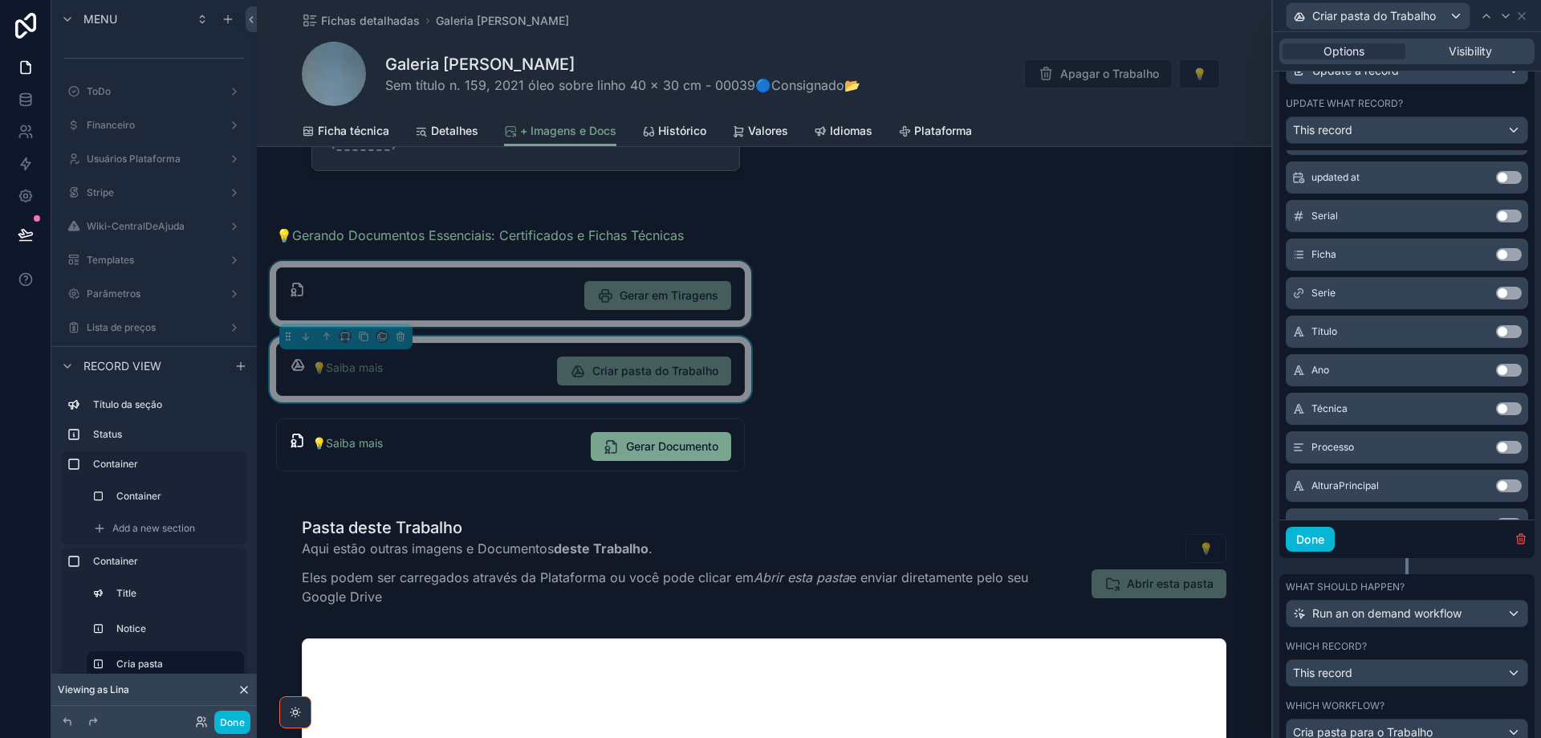
scroll to position [580, 0]
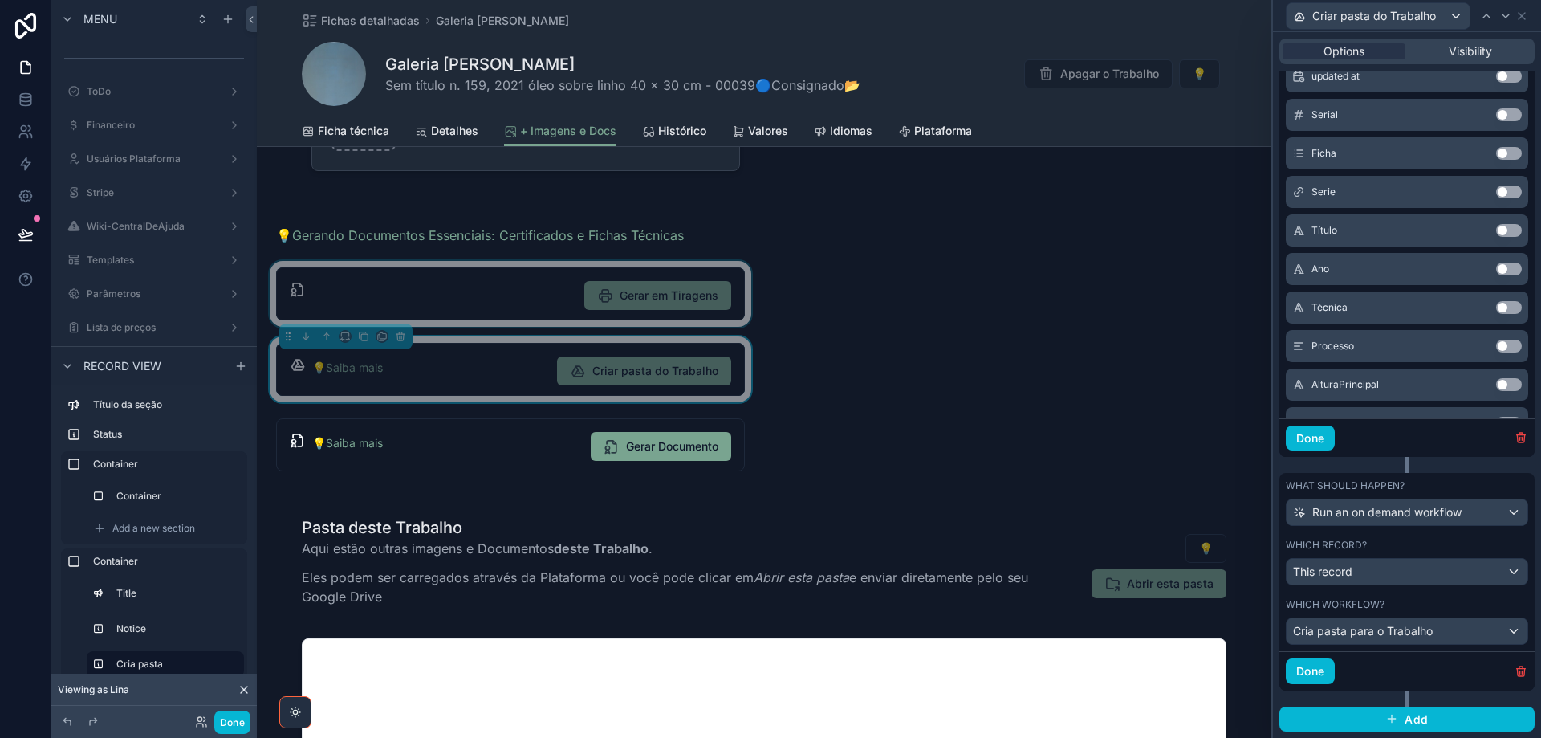
click at [1529, 15] on div "Criar pasta do Trabalho" at bounding box center [1407, 15] width 255 height 31
drag, startPoint x: 1524, startPoint y: 16, endPoint x: 1509, endPoint y: 47, distance: 34.5
click at [1523, 17] on icon at bounding box center [1522, 16] width 13 height 13
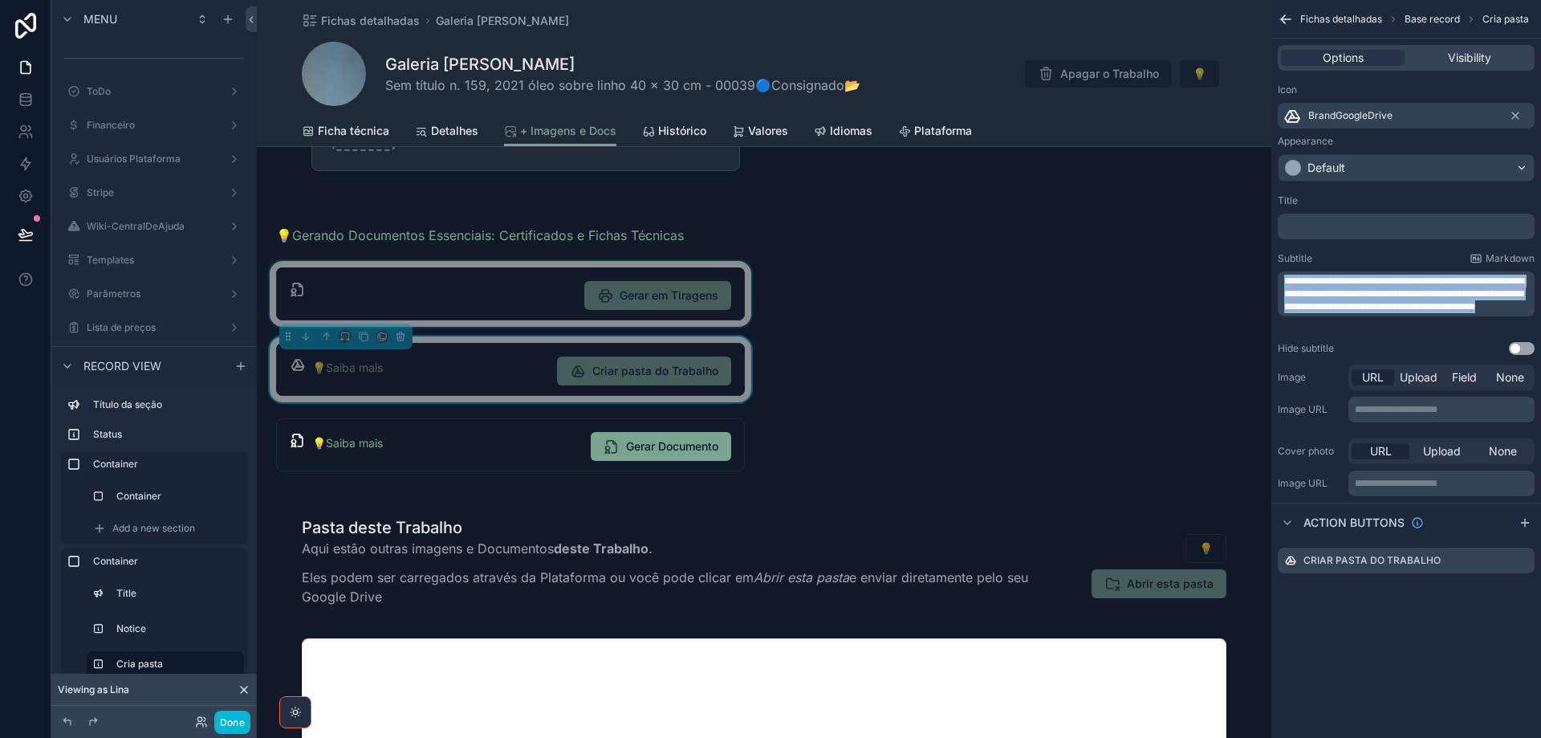
drag, startPoint x: 1401, startPoint y: 321, endPoint x: 1283, endPoint y: 276, distance: 126.3
click at [1283, 276] on div "**********" at bounding box center [1406, 293] width 257 height 45
copy span "**********"
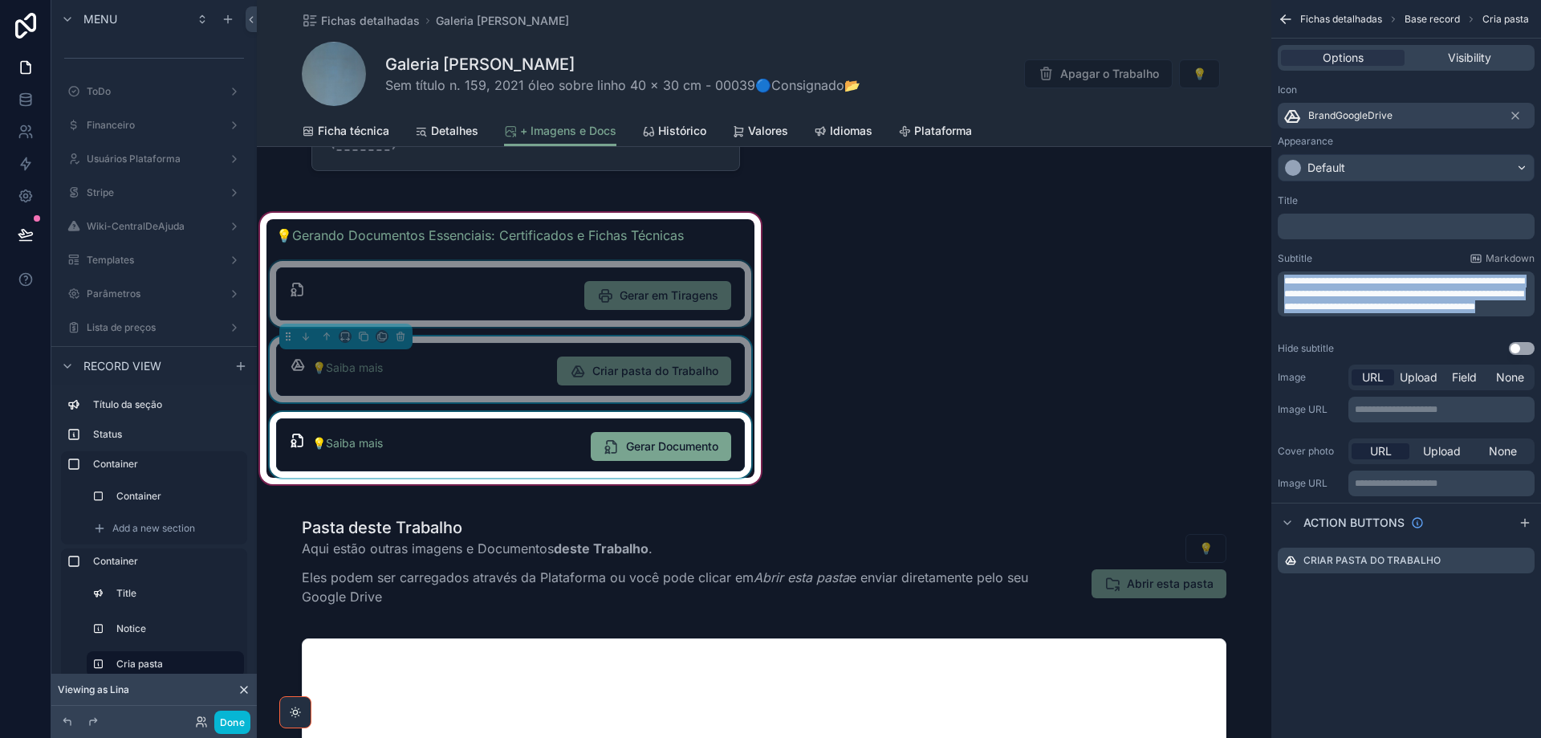
click at [519, 452] on div "scrollable content" at bounding box center [511, 445] width 488 height 66
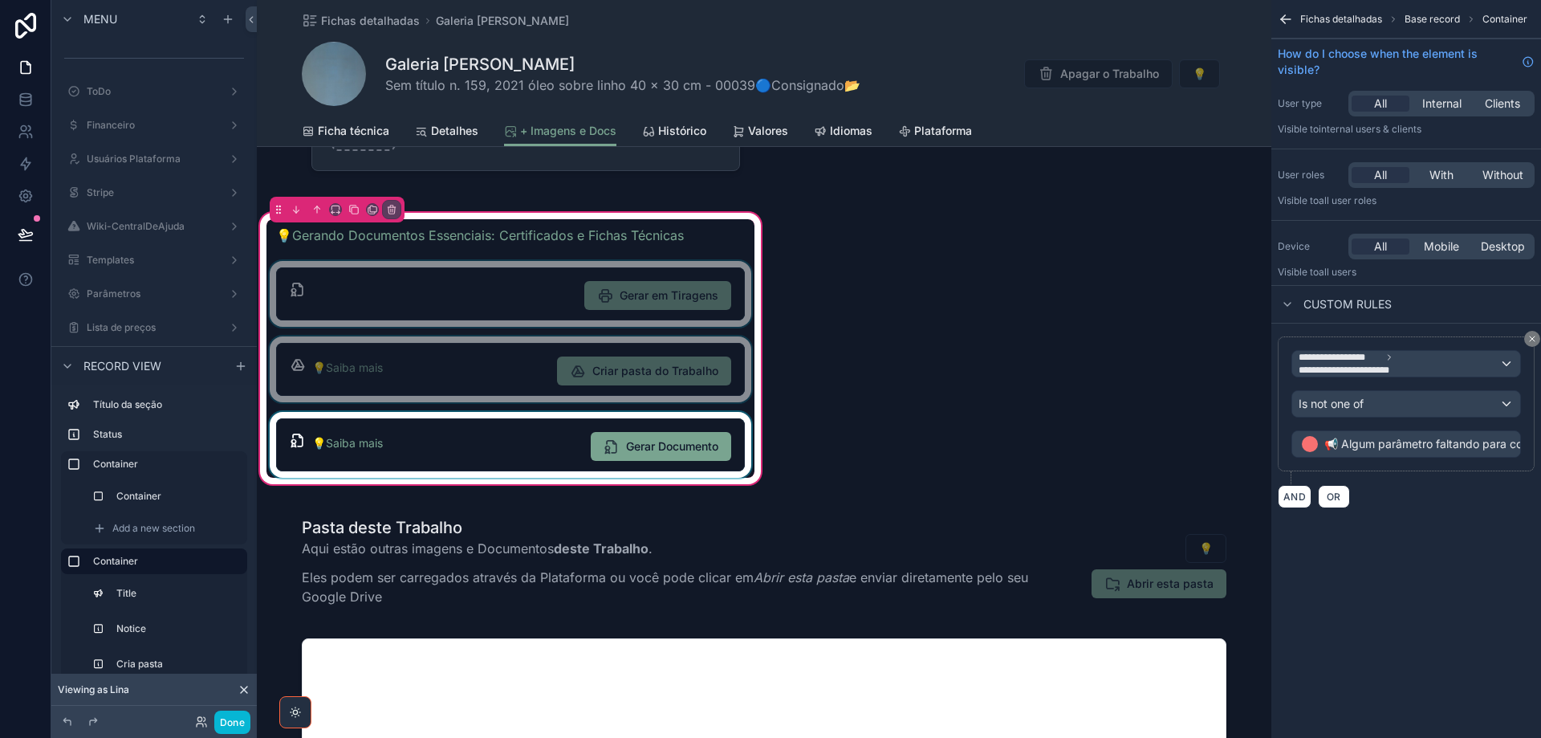
click at [517, 446] on div "scrollable content" at bounding box center [511, 445] width 488 height 66
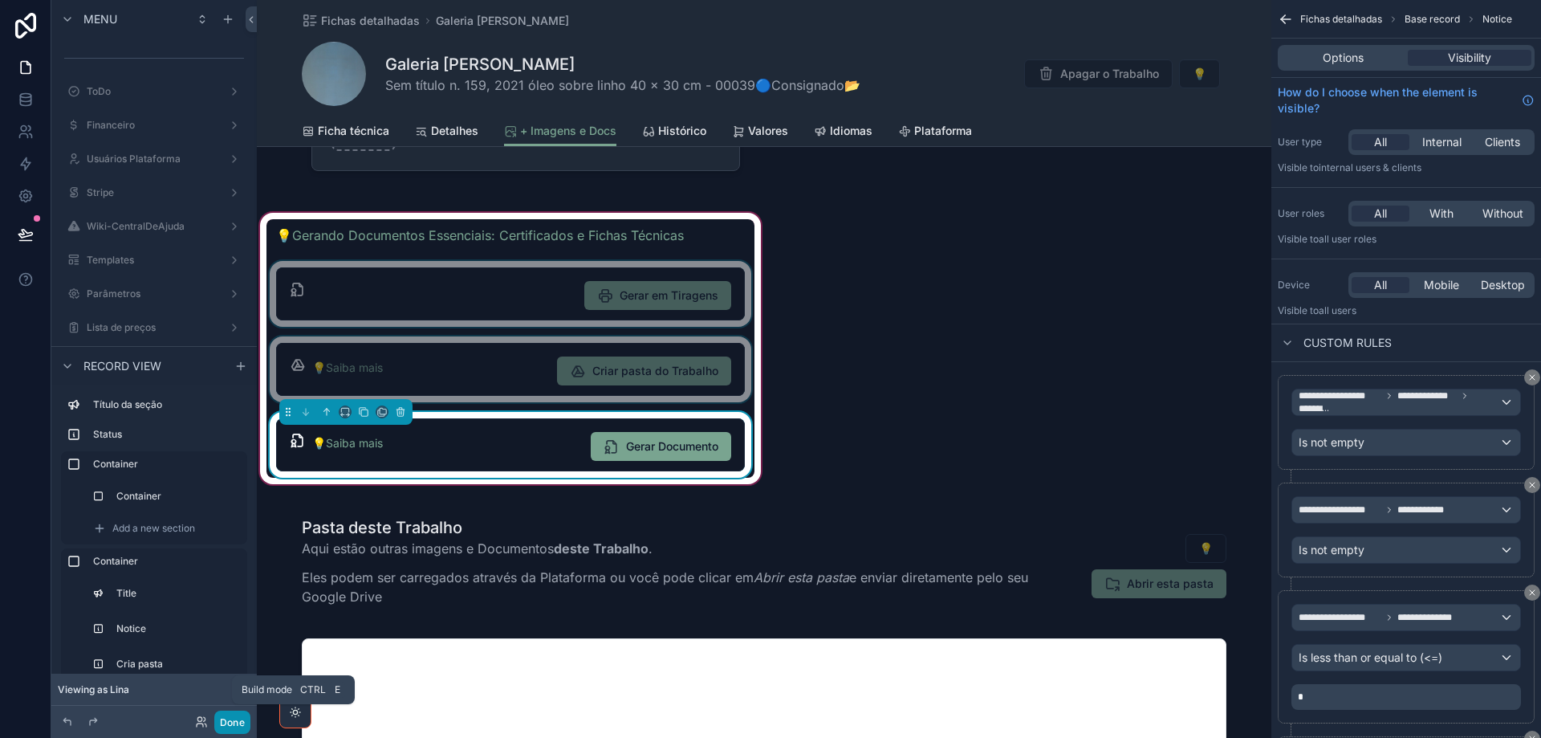
click at [230, 727] on button "Done" at bounding box center [232, 721] width 36 height 23
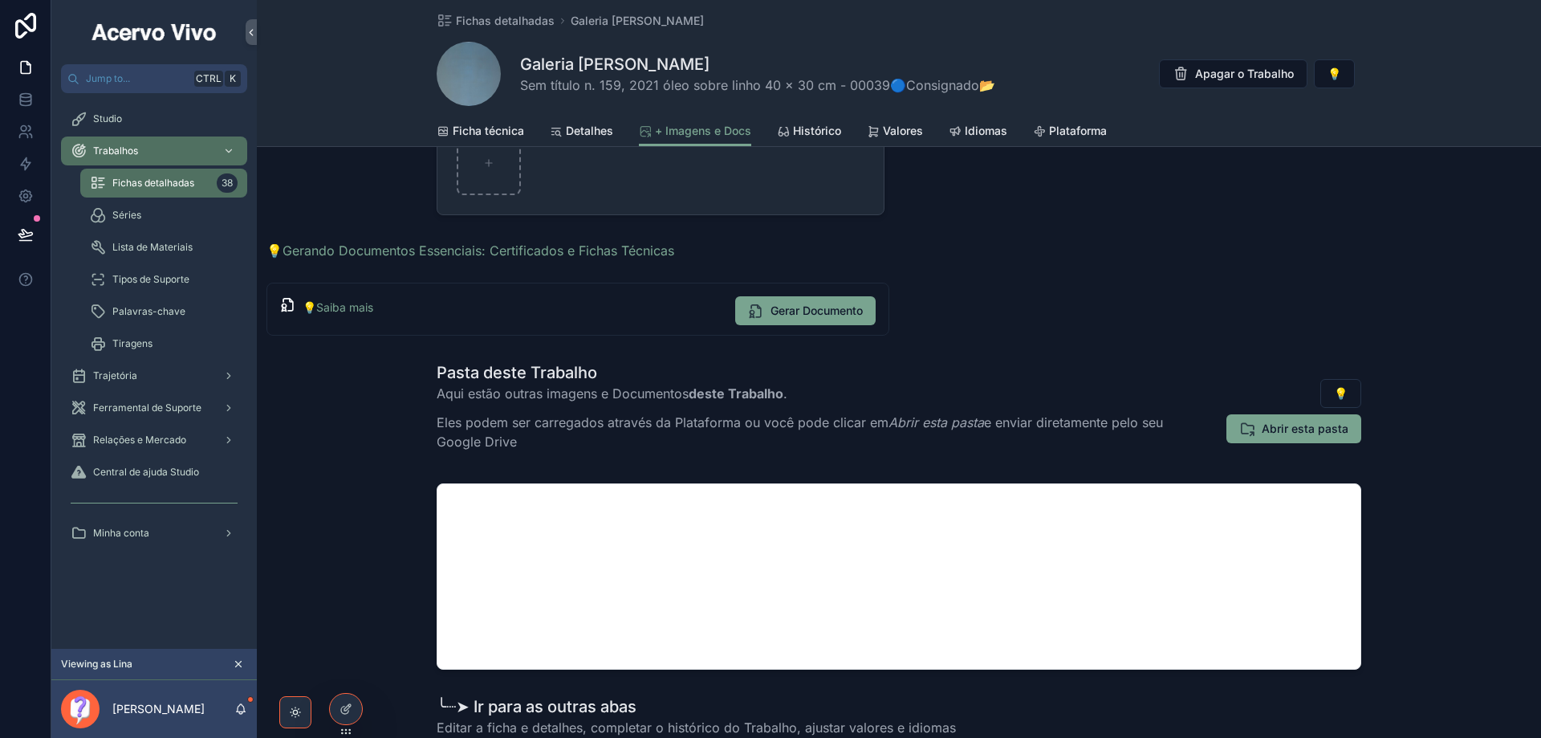
scroll to position [161, 0]
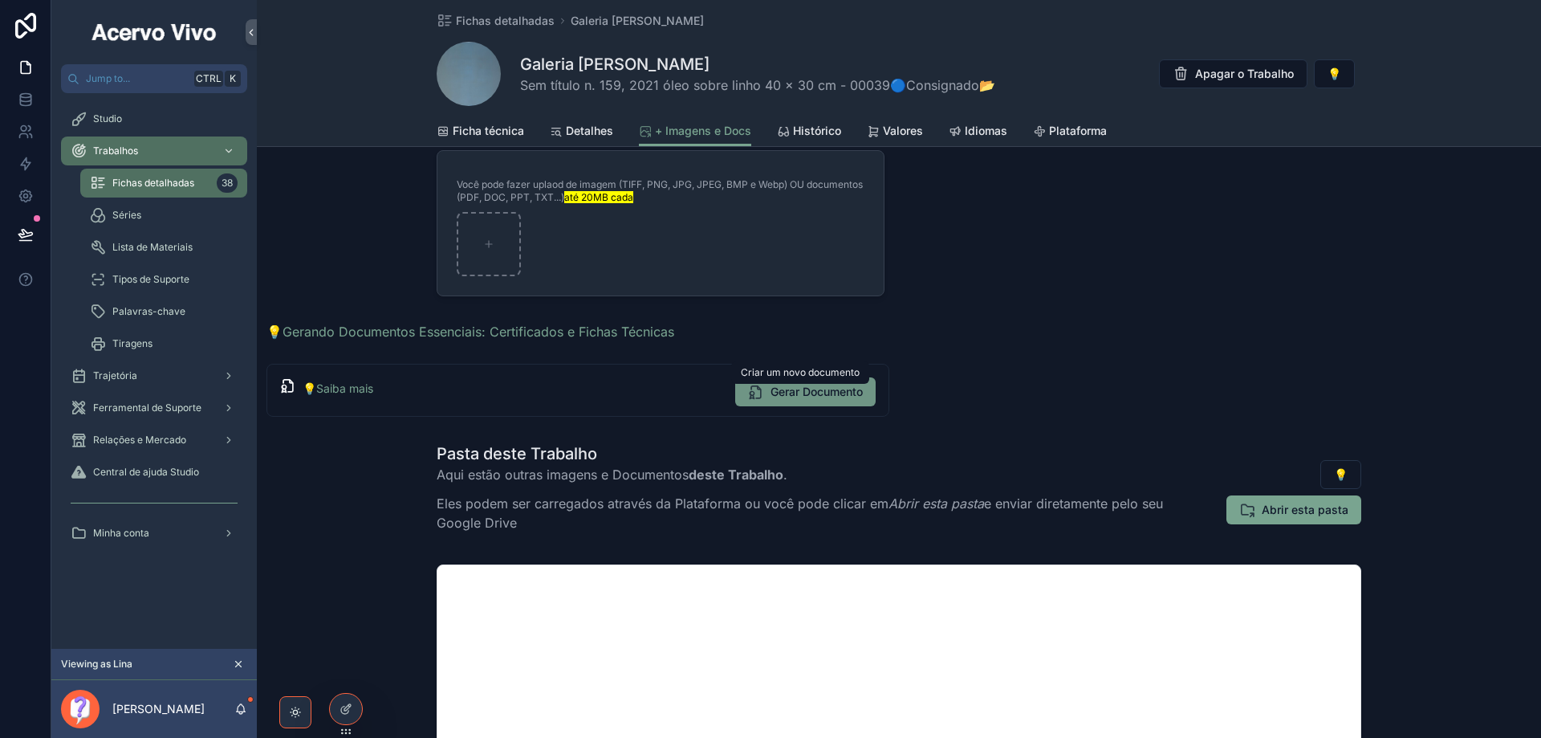
click at [835, 394] on span "Gerar Documento" at bounding box center [817, 392] width 92 height 16
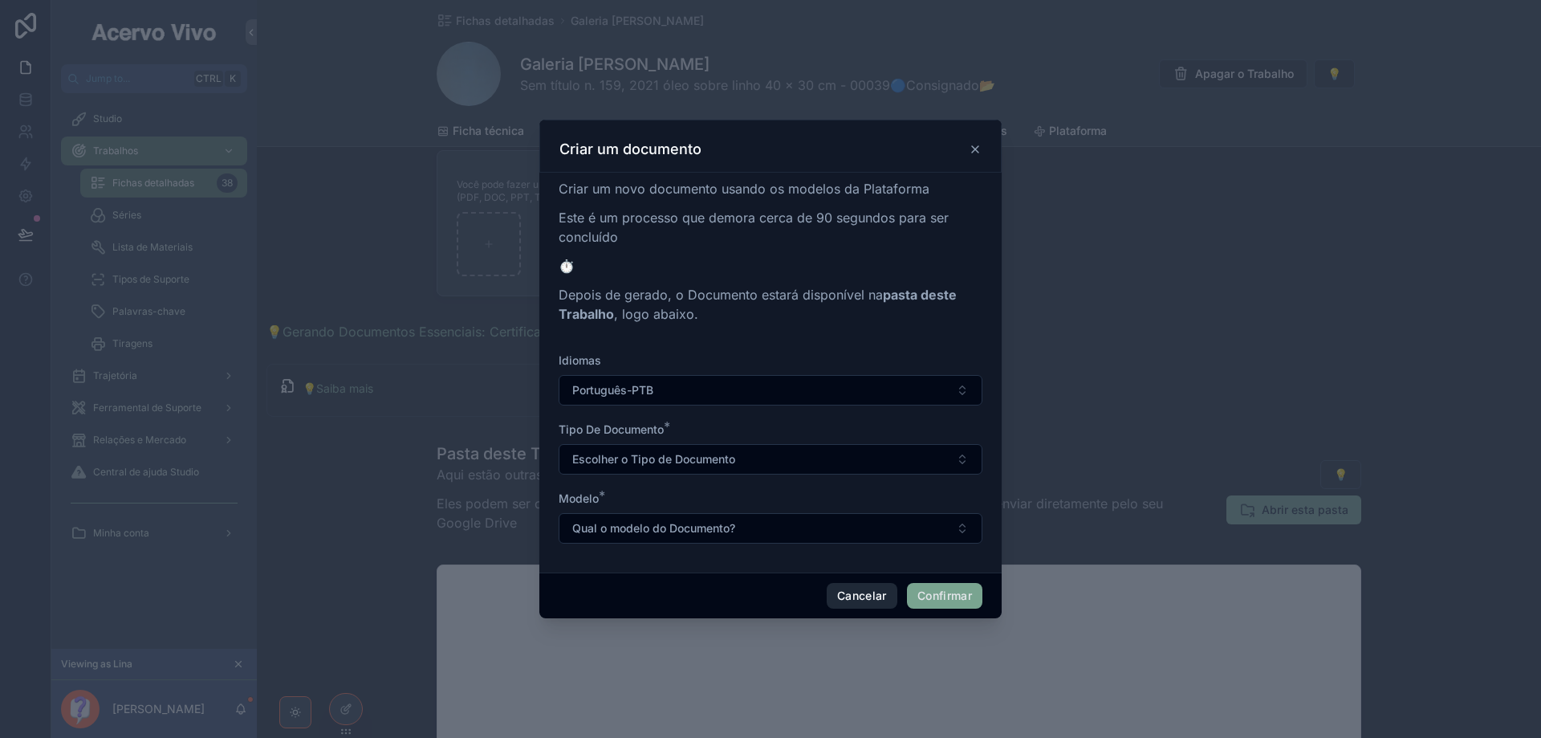
click at [869, 603] on button "Cancelar" at bounding box center [862, 596] width 71 height 26
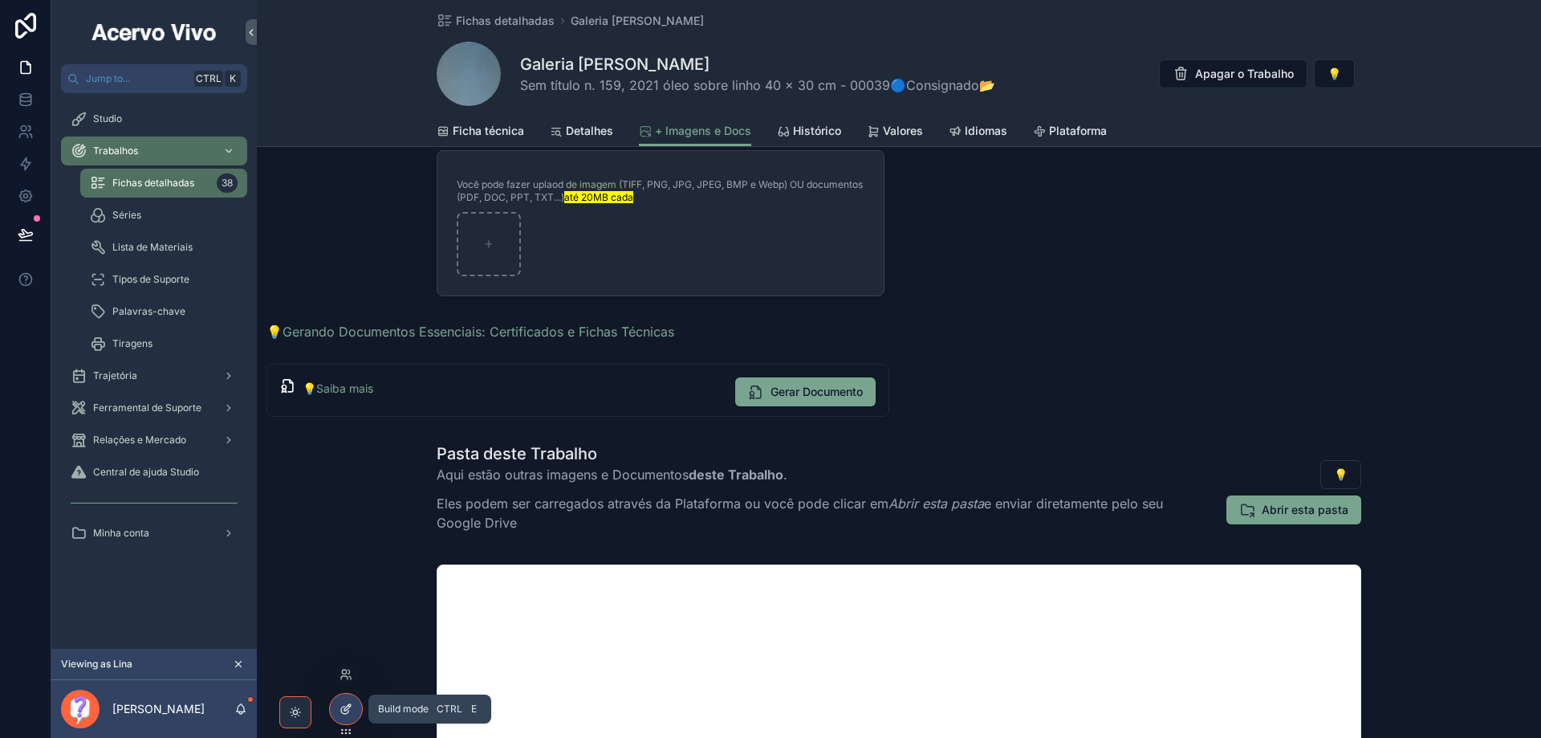
click at [347, 711] on icon at bounding box center [346, 708] width 13 height 13
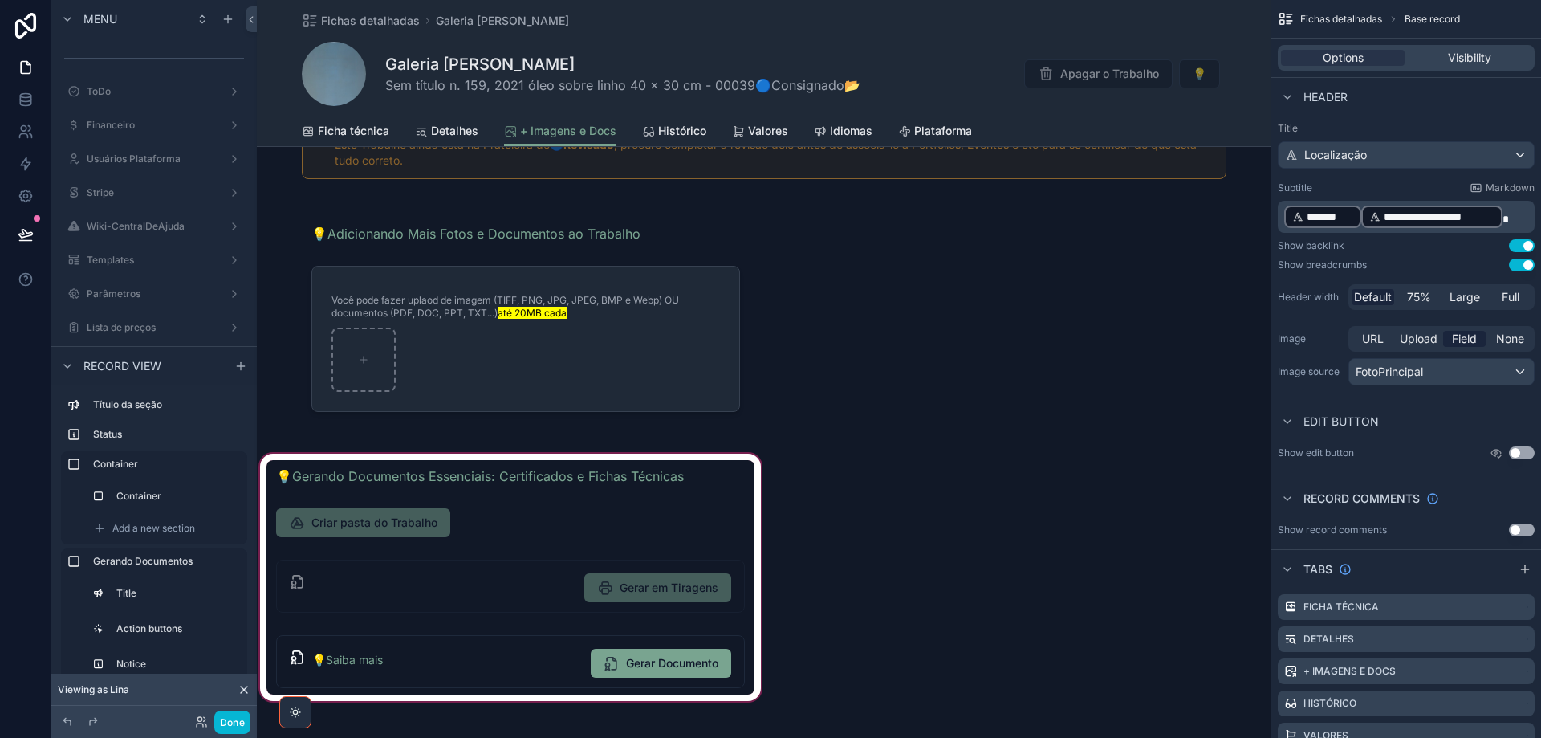
click at [503, 659] on div "scrollable content" at bounding box center [510, 577] width 507 height 254
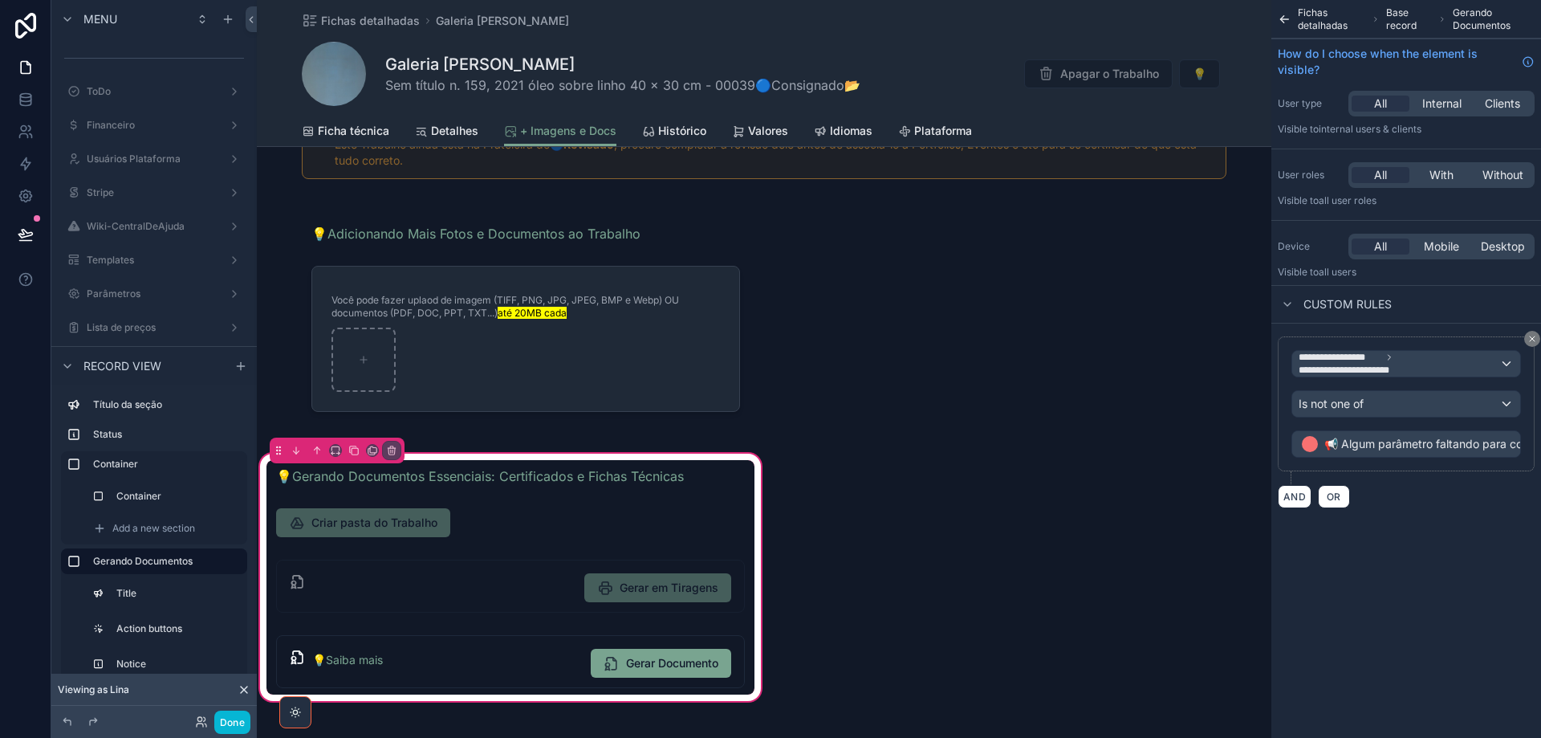
click at [503, 659] on div "scrollable content" at bounding box center [511, 662] width 488 height 66
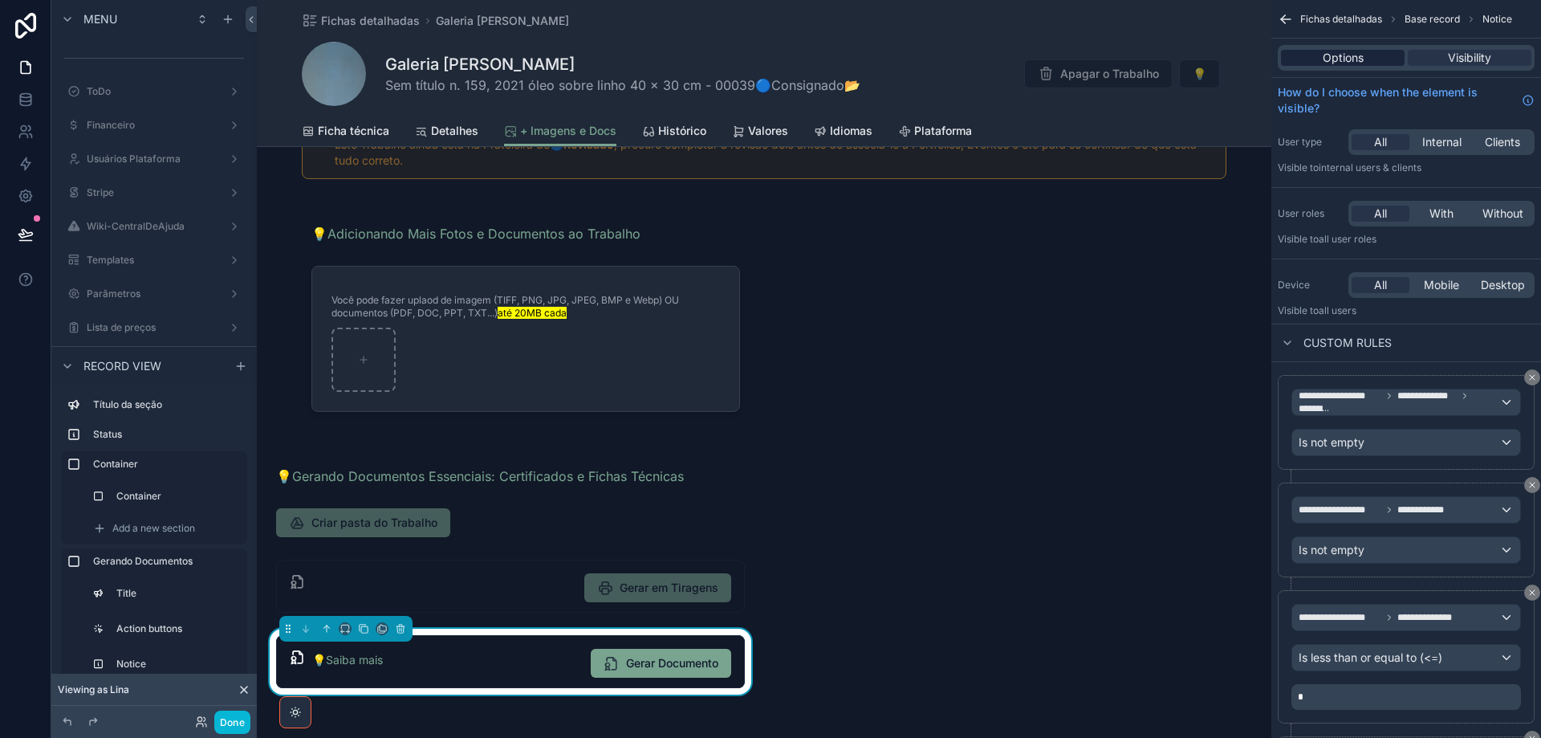
click at [1361, 56] on span "Options" at bounding box center [1343, 58] width 41 height 16
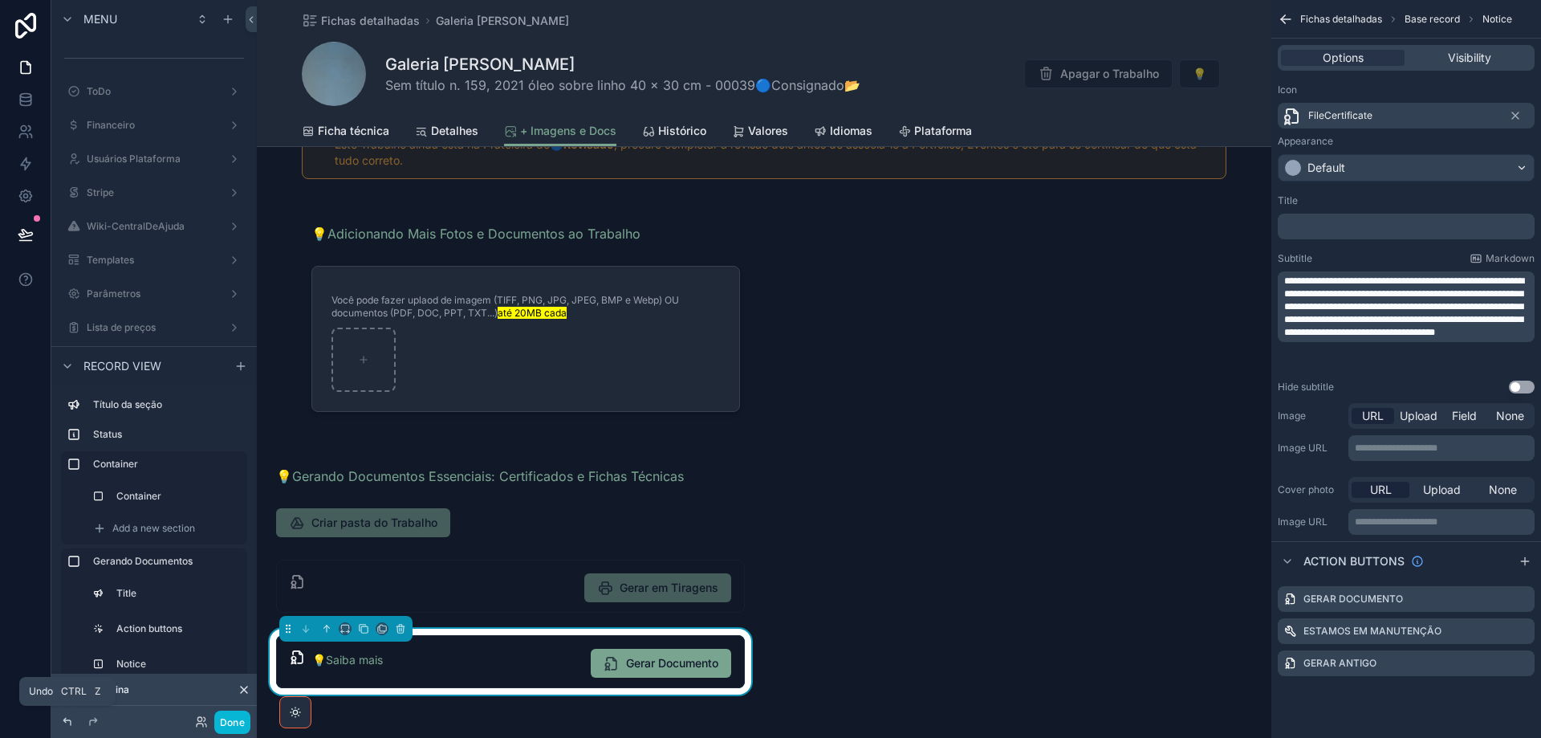
click at [68, 718] on icon at bounding box center [67, 721] width 13 height 13
click at [68, 723] on icon at bounding box center [67, 721] width 13 height 13
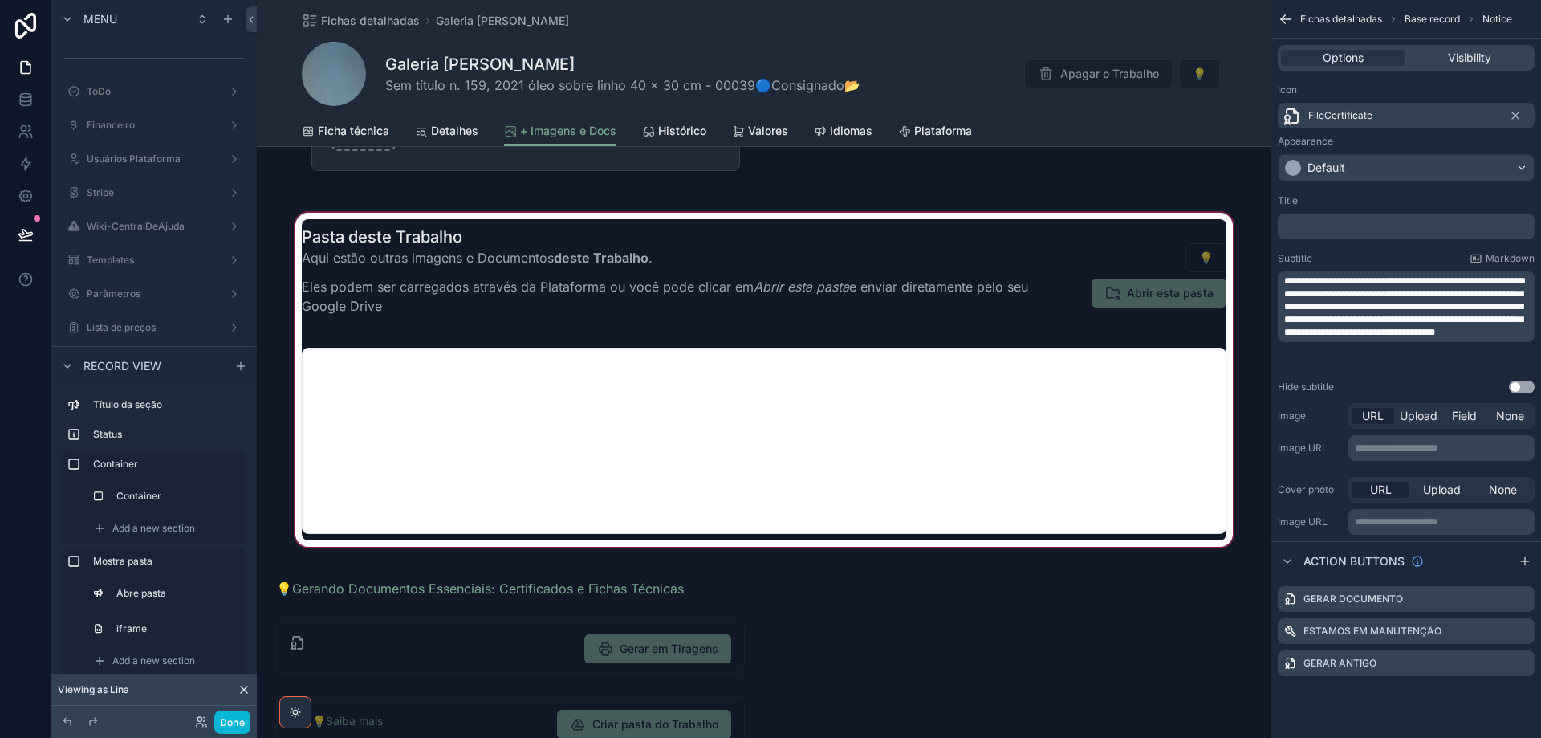
scroll to position [642, 0]
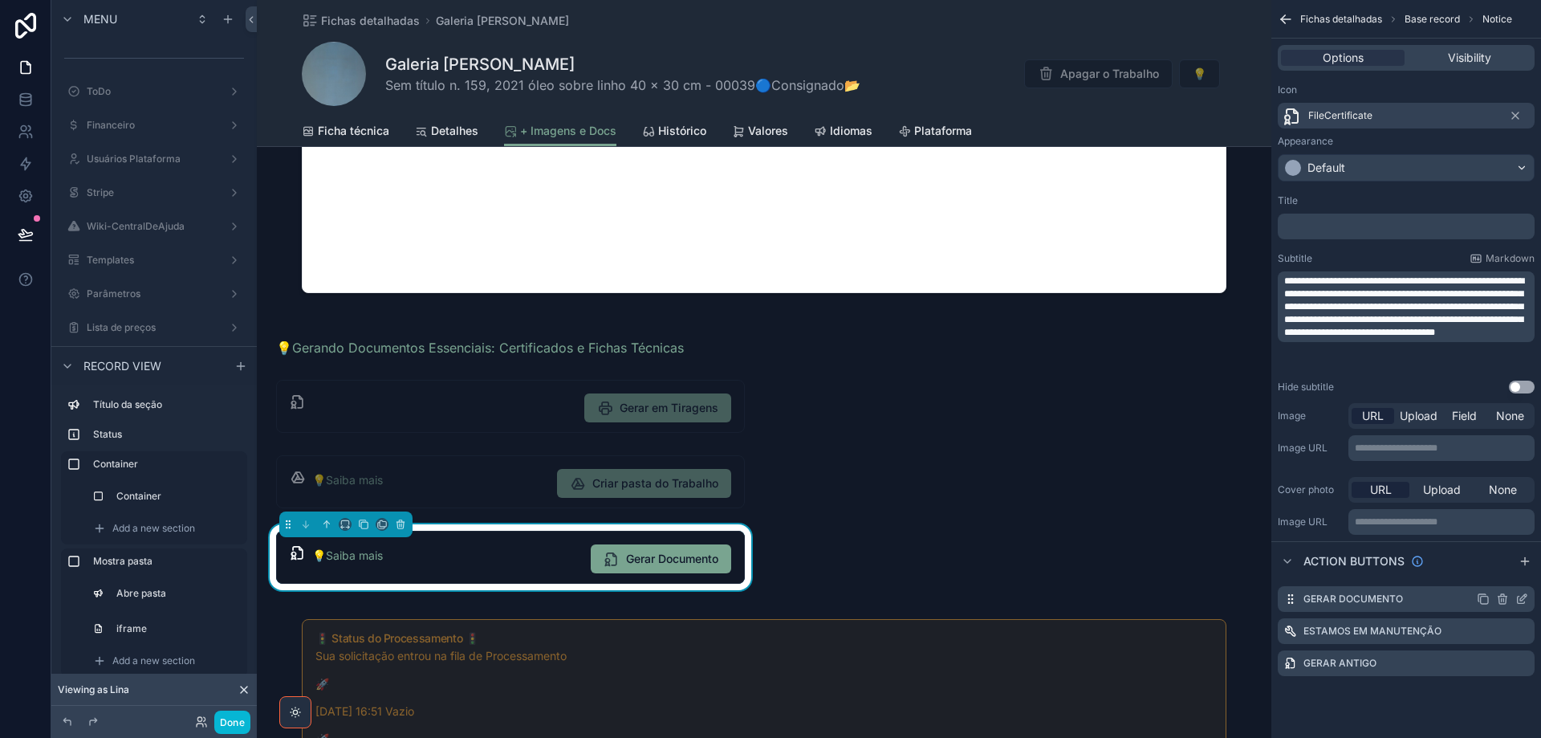
click at [1525, 598] on icon "scrollable content" at bounding box center [1524, 597] width 6 height 6
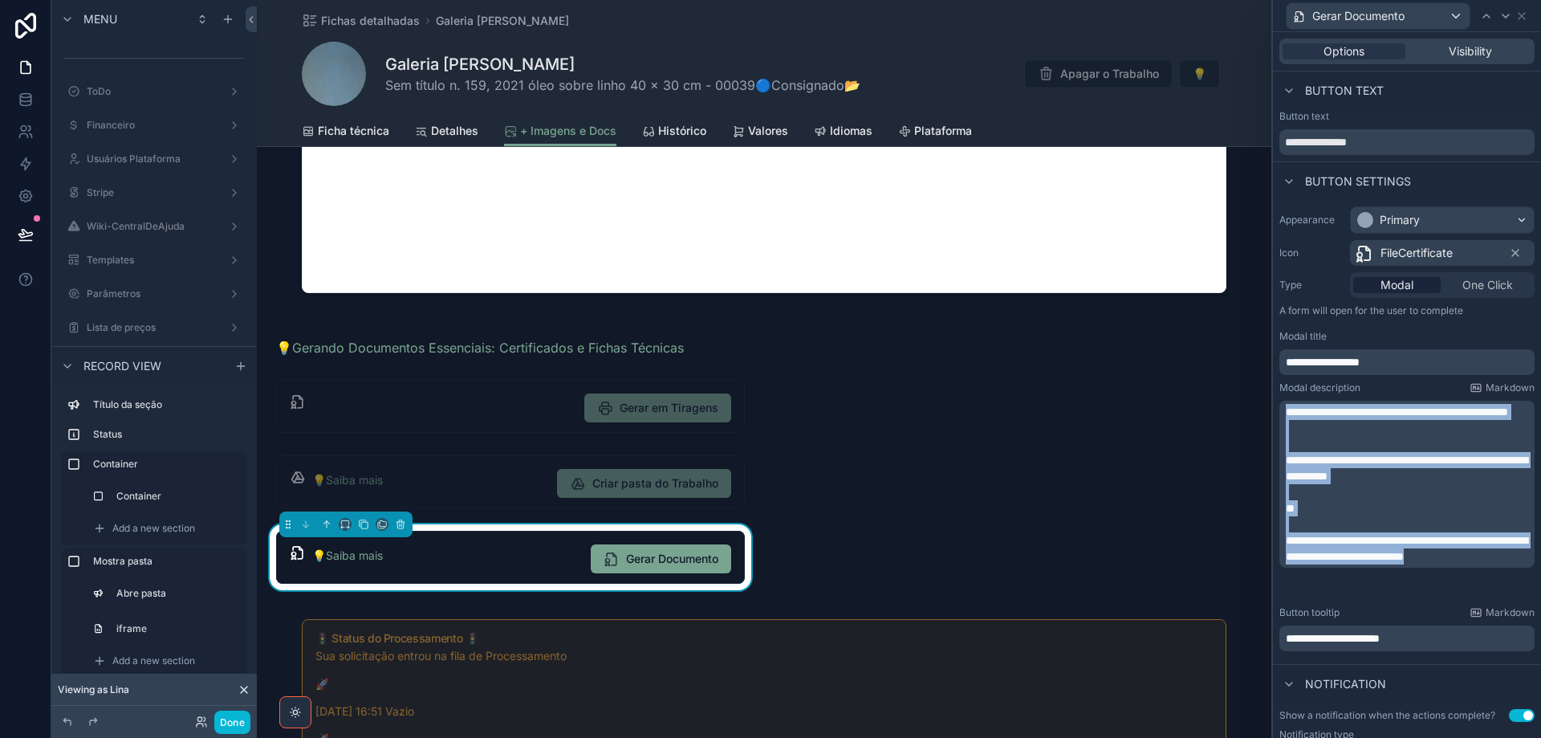
drag, startPoint x: 1287, startPoint y: 410, endPoint x: 1361, endPoint y: 592, distance: 195.9
click at [1361, 564] on div "**********" at bounding box center [1409, 484] width 246 height 161
copy div "**********"
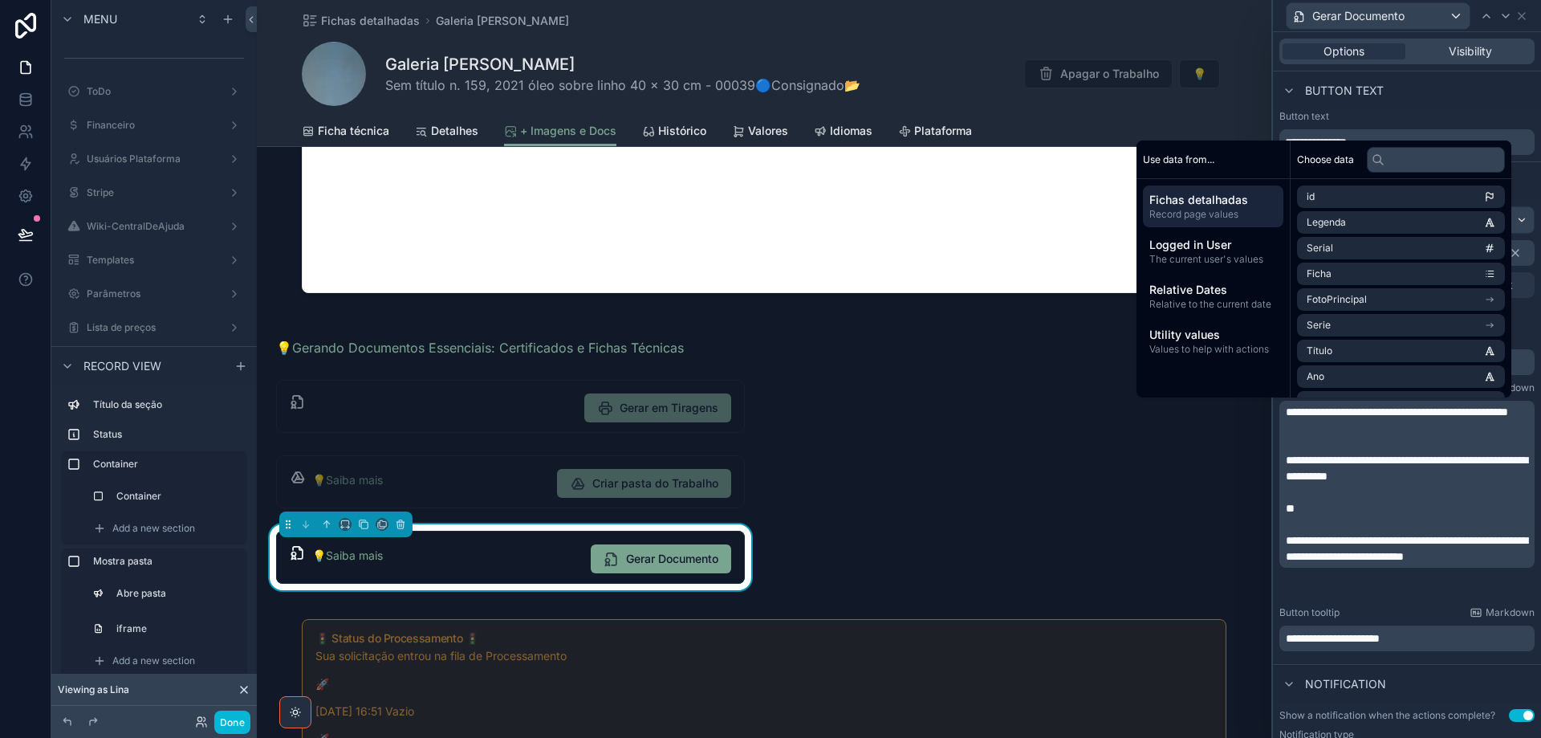
click at [1526, 333] on div "**********" at bounding box center [1407, 429] width 268 height 458
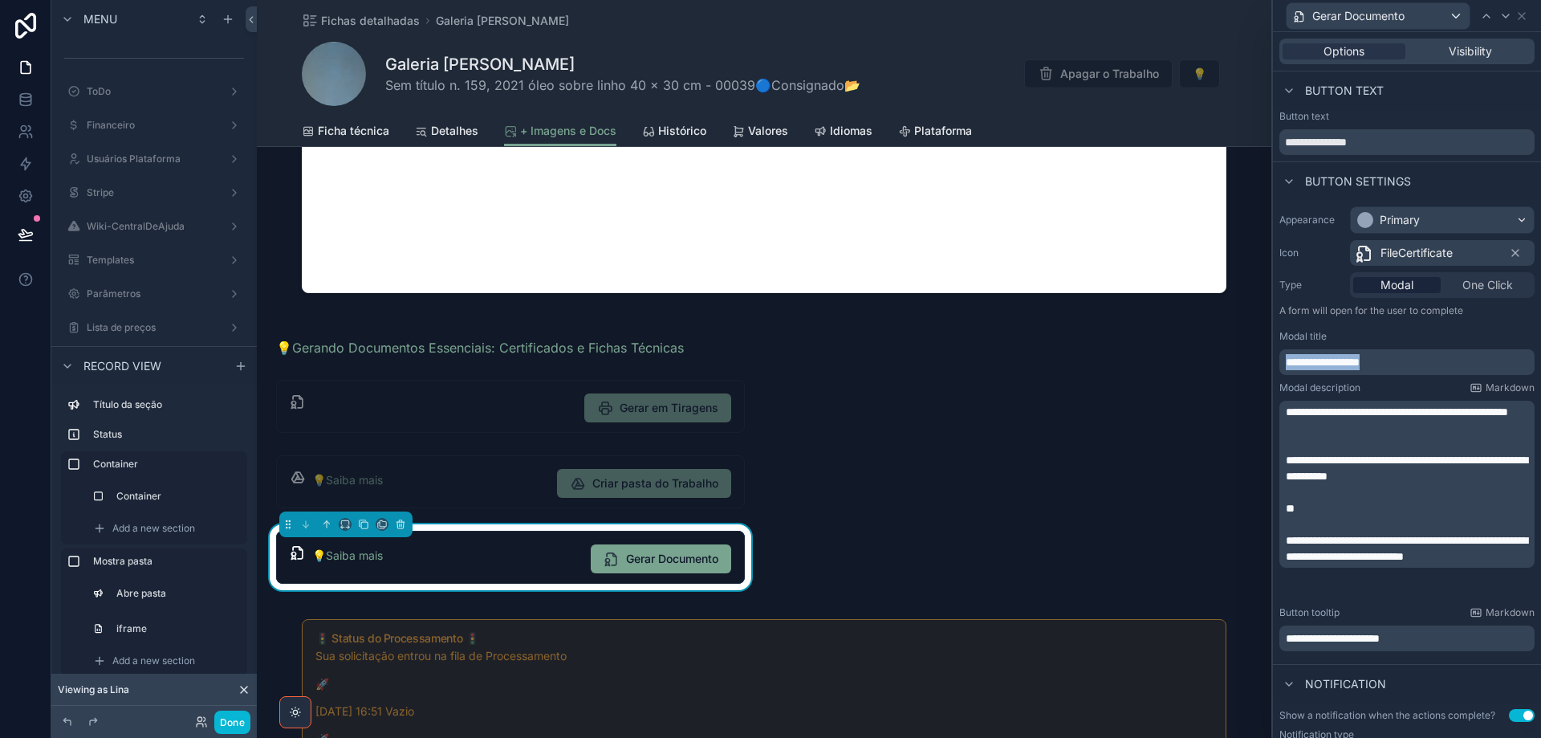
drag, startPoint x: 1443, startPoint y: 367, endPoint x: 1277, endPoint y: 374, distance: 166.3
click at [1277, 374] on div "**********" at bounding box center [1407, 429] width 268 height 458
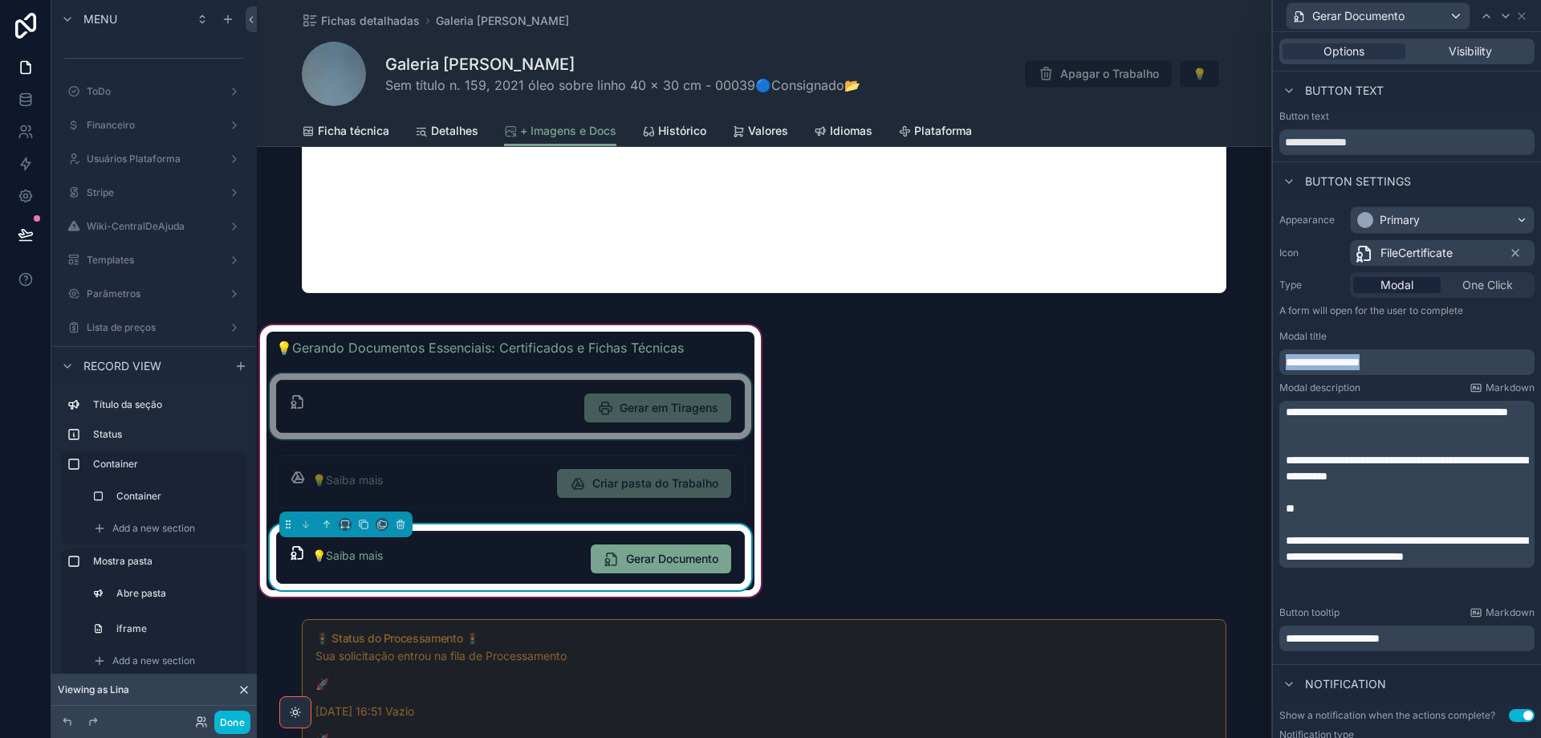
copy span "**********"
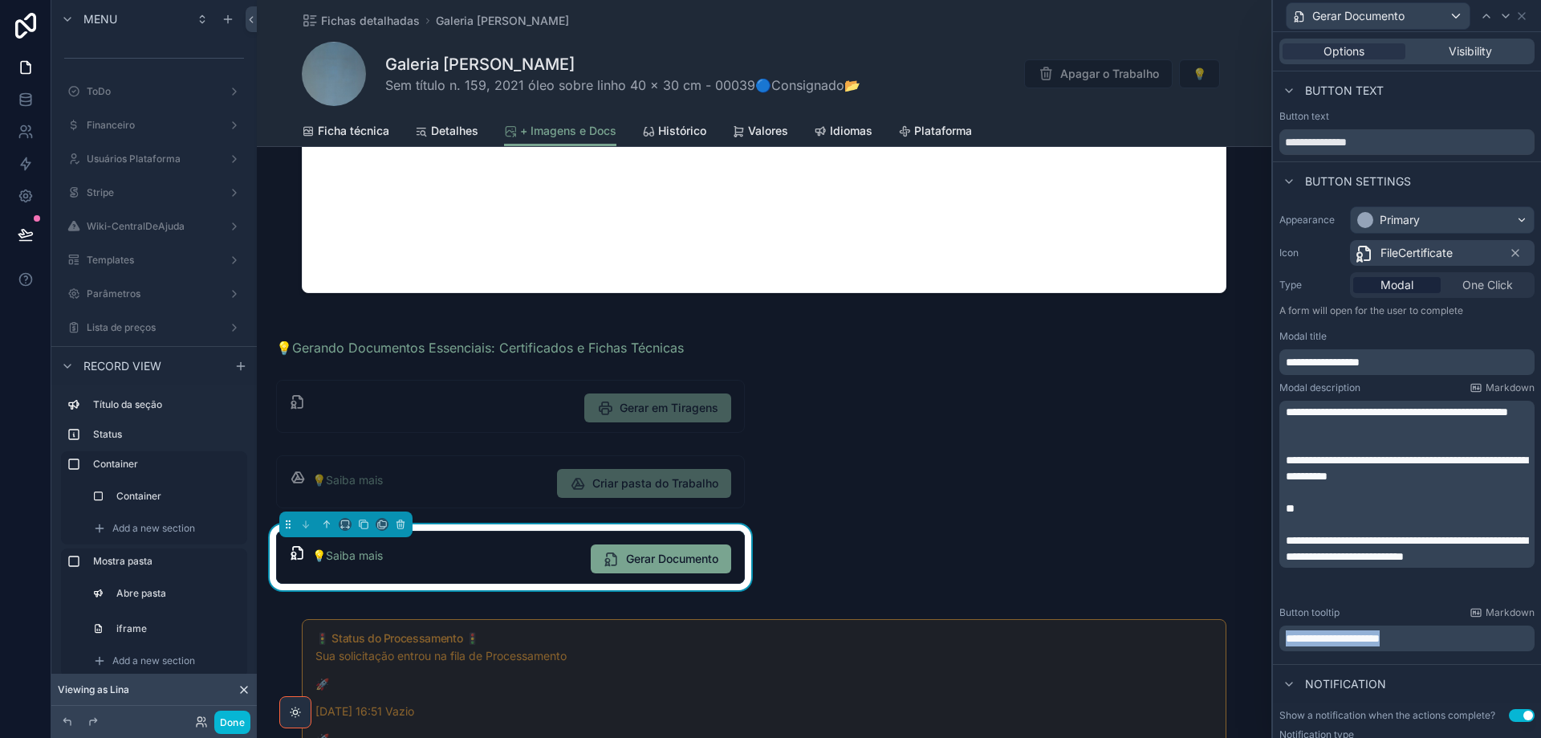
drag, startPoint x: 1450, startPoint y: 642, endPoint x: 1275, endPoint y: 651, distance: 175.2
click at [1275, 651] on div "**********" at bounding box center [1407, 429] width 268 height 458
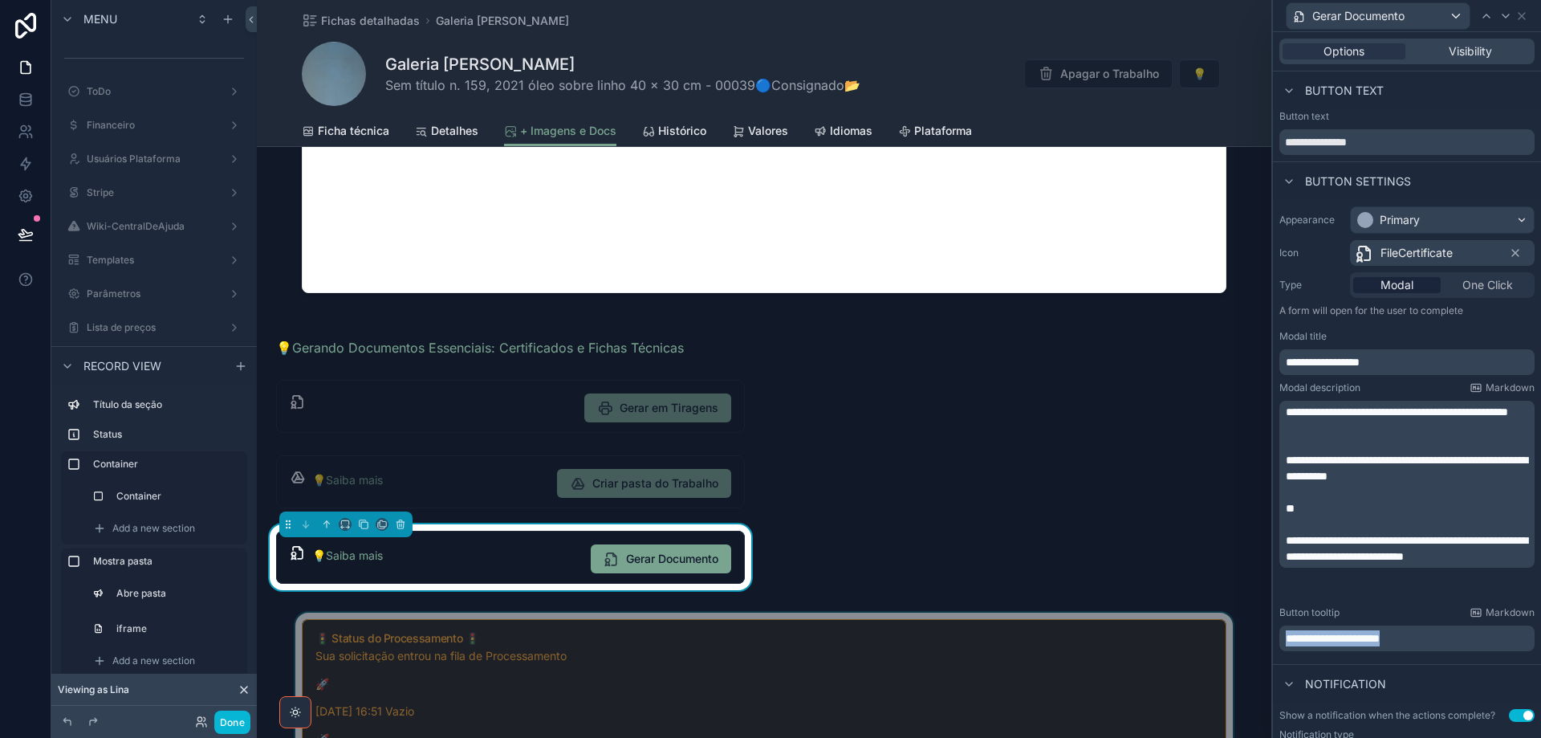
copy span "**********"
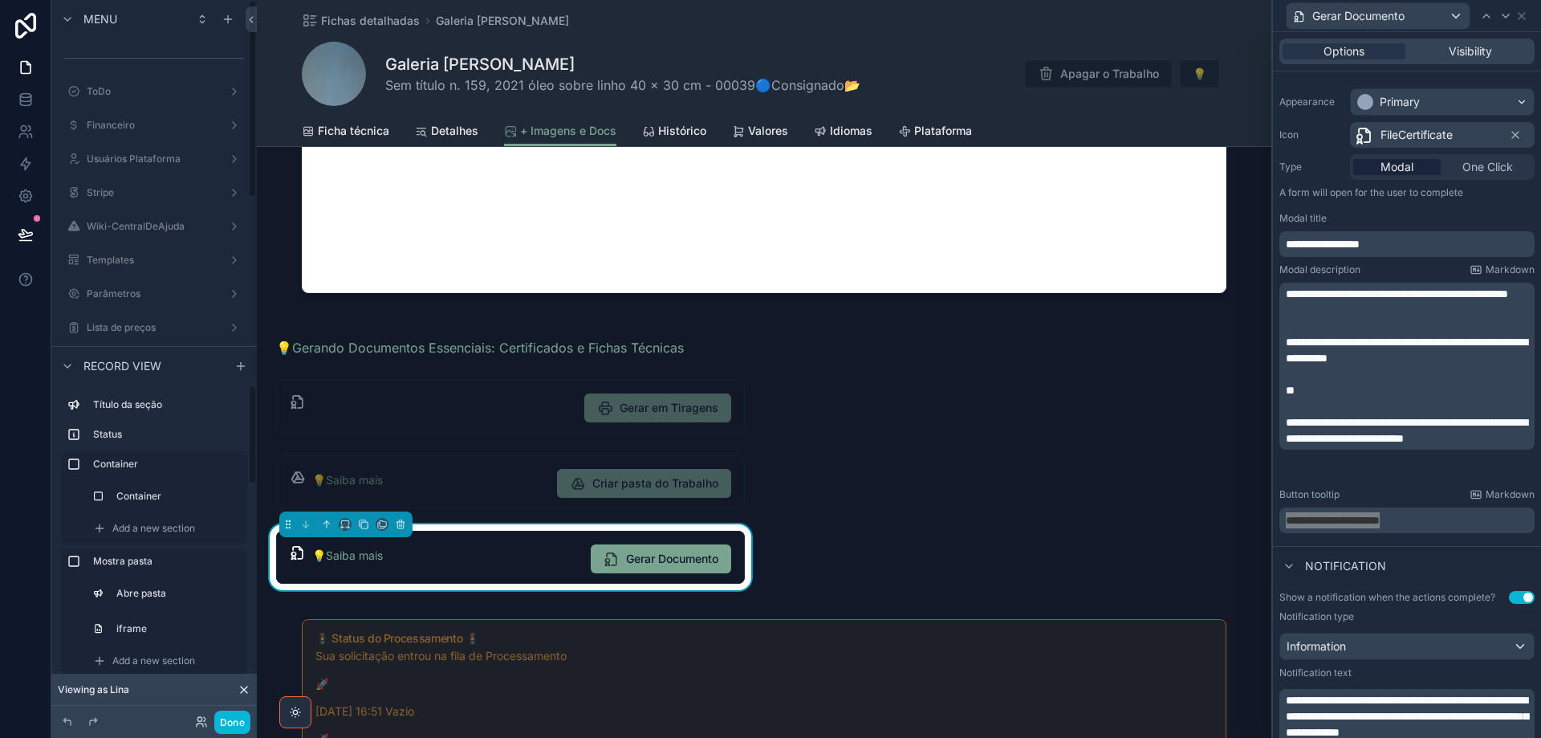
scroll to position [321, 0]
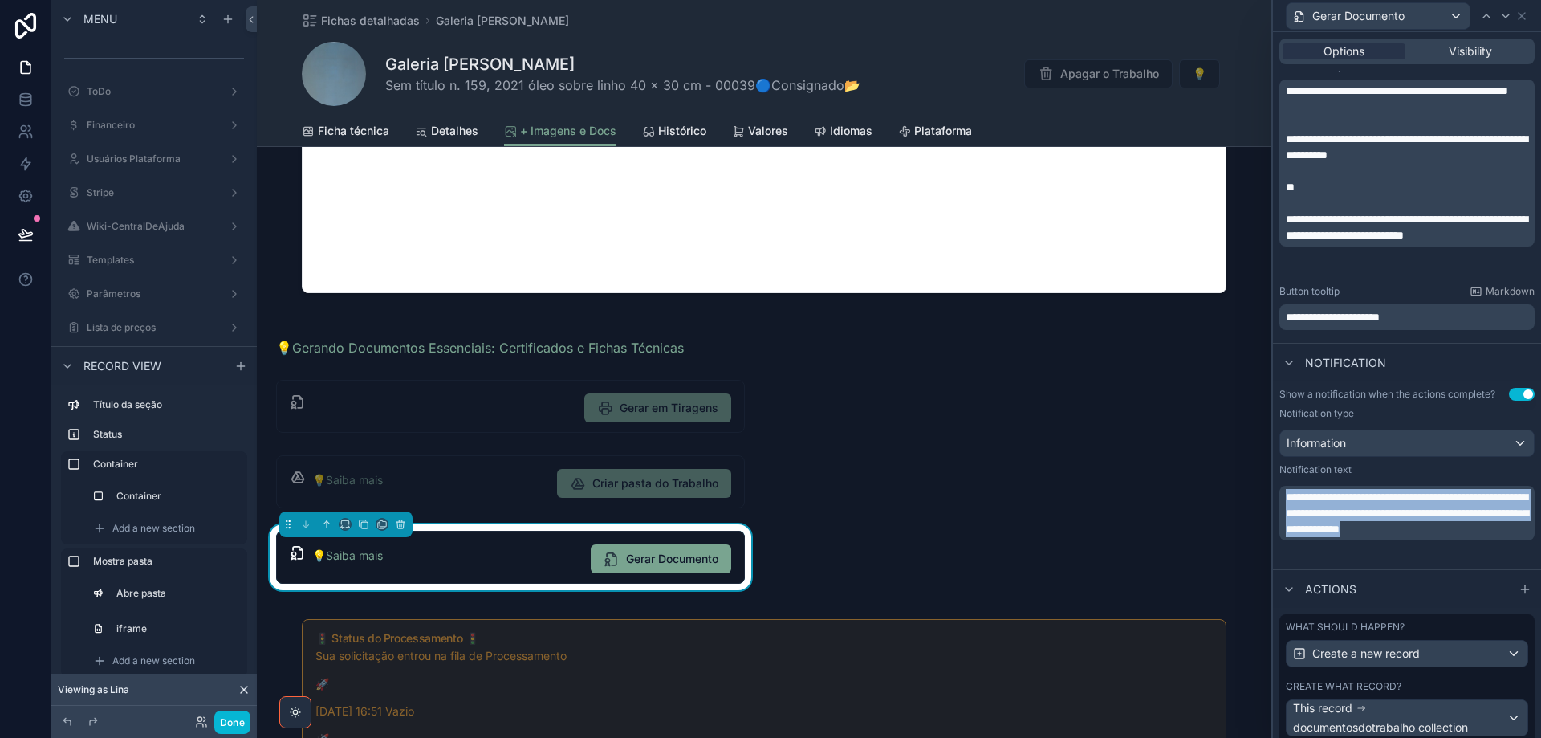
drag, startPoint x: 1413, startPoint y: 552, endPoint x: 1272, endPoint y: 487, distance: 154.8
click at [1272, 487] on div "**********" at bounding box center [1407, 369] width 270 height 738
copy span "**********"
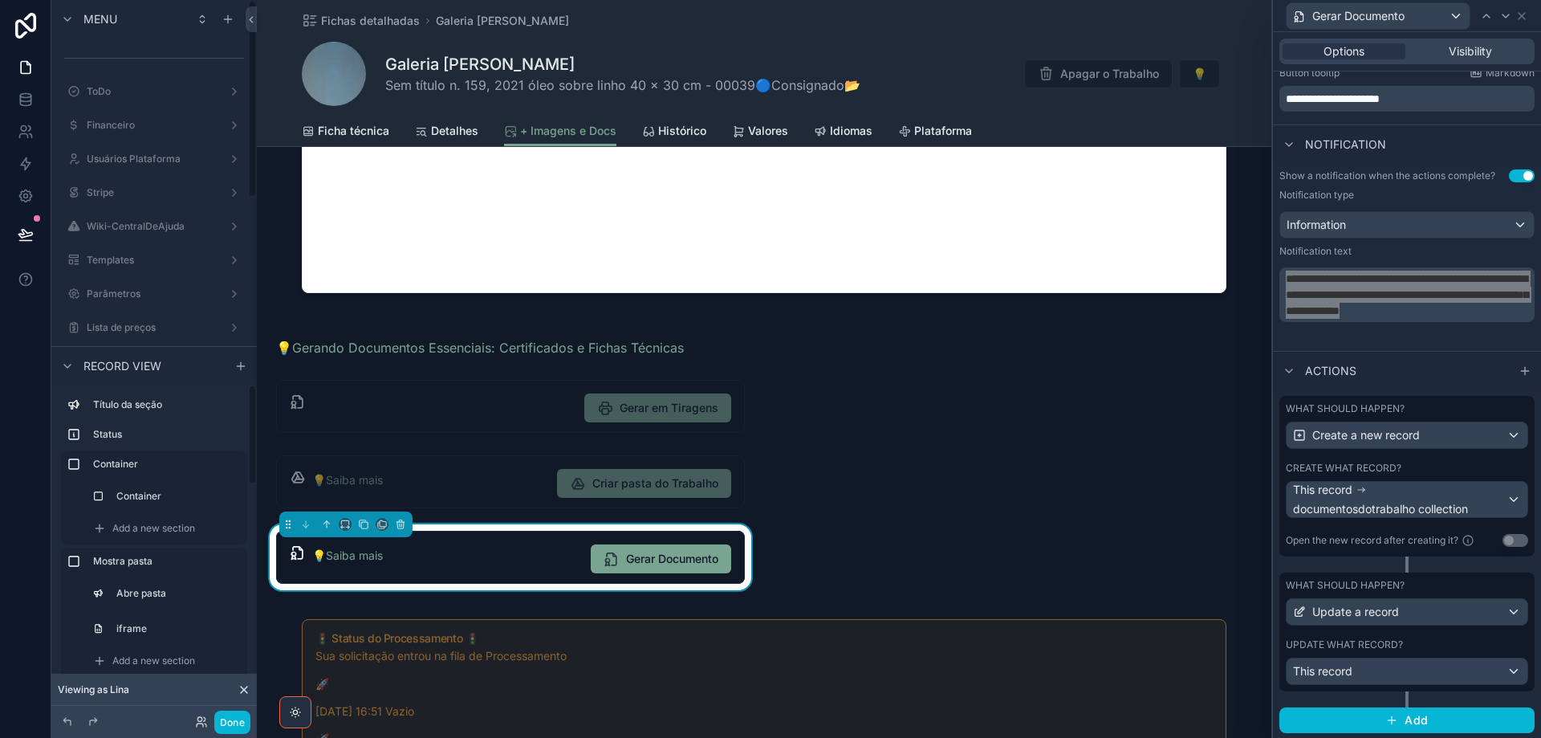
scroll to position [541, 0]
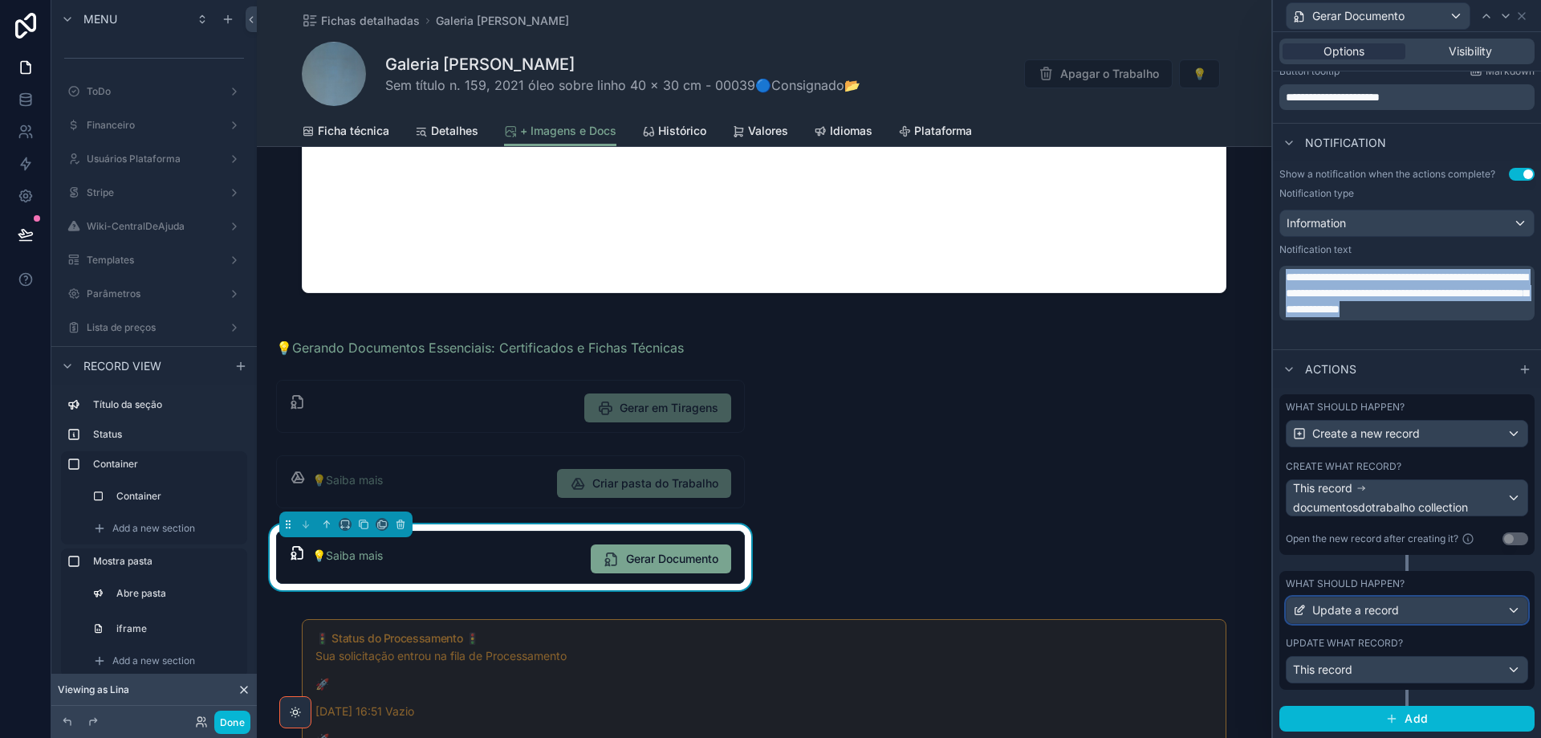
click at [1395, 614] on span "Update a record" at bounding box center [1356, 610] width 87 height 16
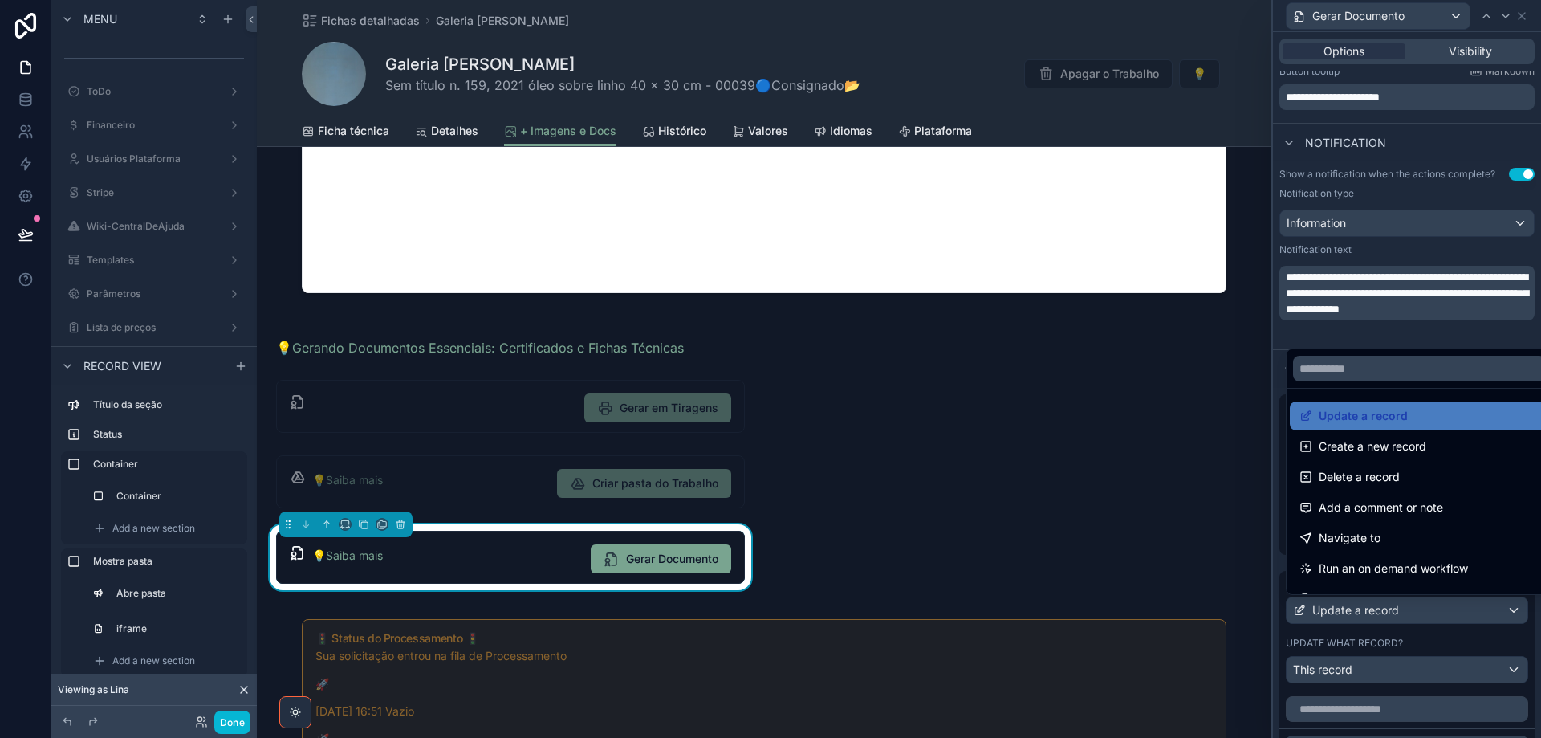
click at [1395, 614] on div at bounding box center [1407, 369] width 268 height 738
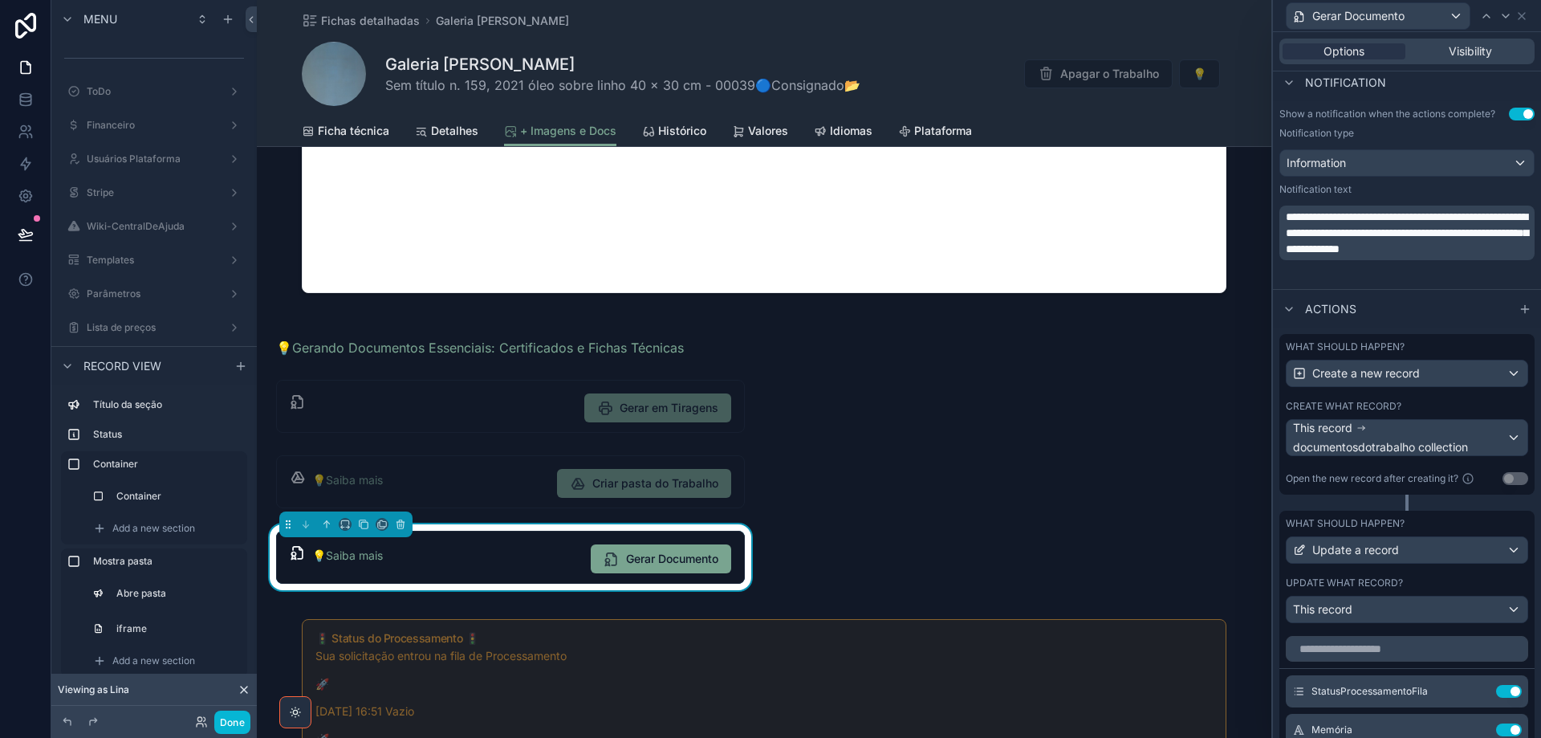
scroll to position [702, 0]
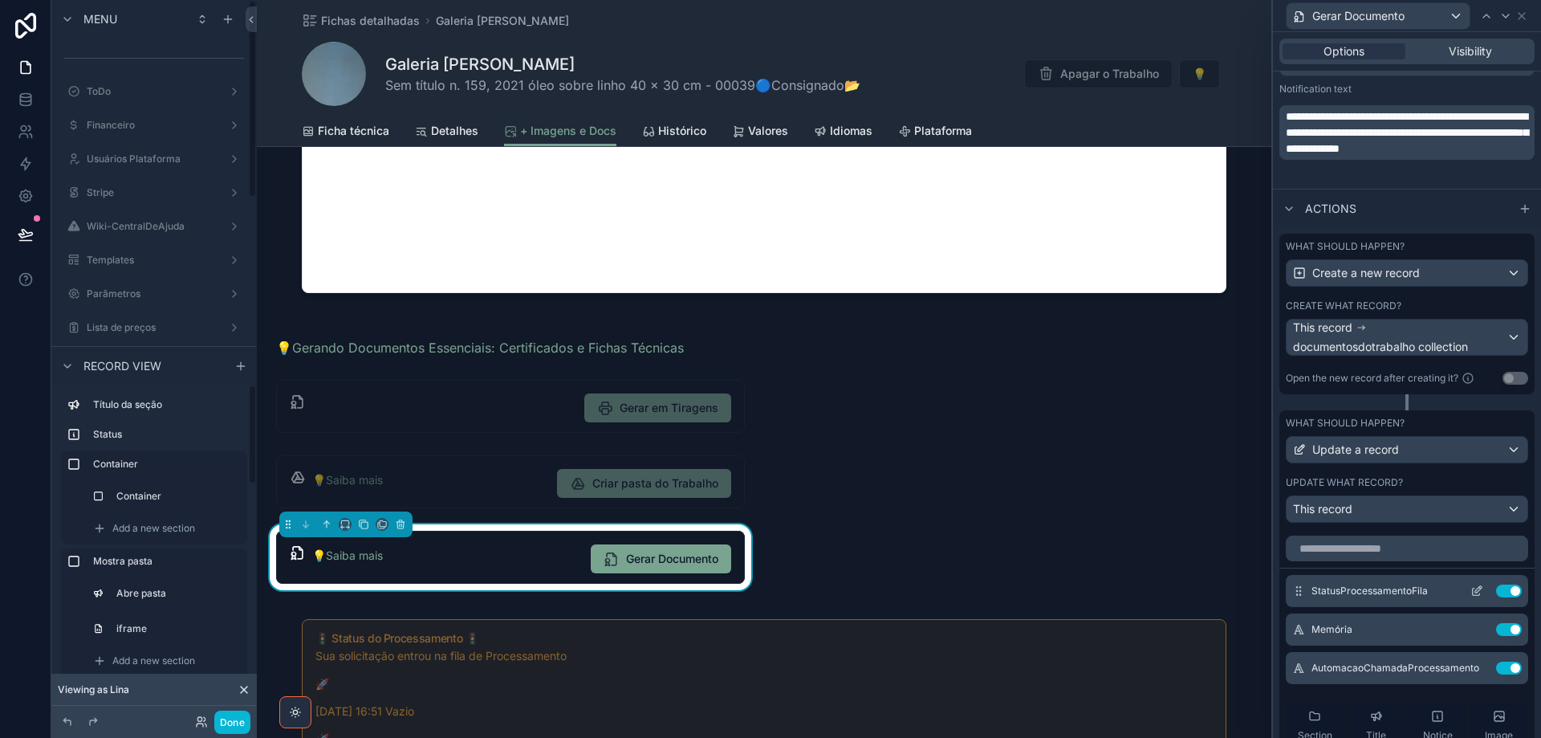
click at [1471, 592] on icon at bounding box center [1477, 590] width 13 height 13
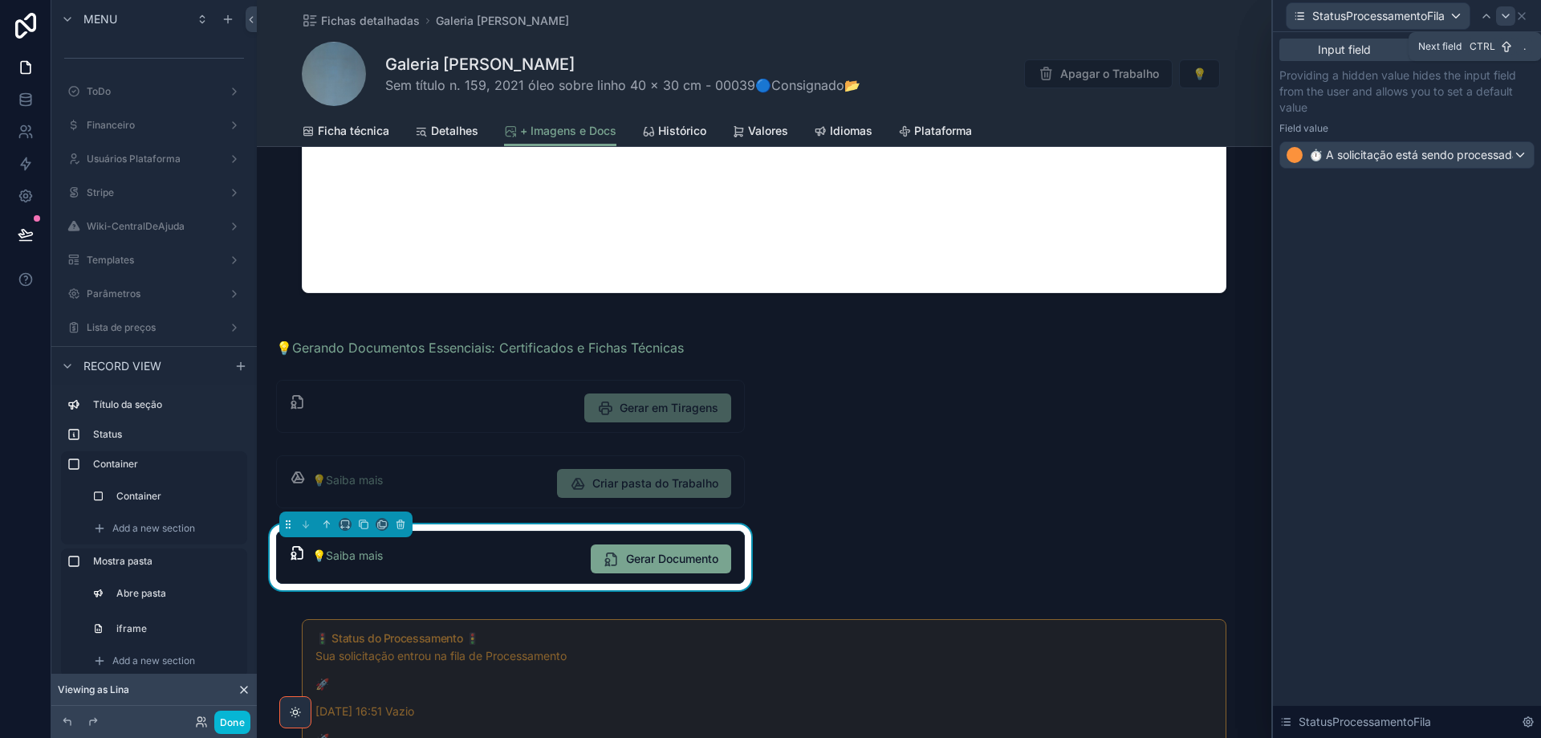
click at [1501, 19] on icon at bounding box center [1506, 16] width 13 height 13
click at [1480, 14] on div at bounding box center [1486, 15] width 19 height 19
click at [1510, 21] on icon at bounding box center [1506, 16] width 13 height 13
drag, startPoint x: 1437, startPoint y: 153, endPoint x: 1283, endPoint y: 153, distance: 154.1
click at [1283, 153] on div "**********" at bounding box center [1407, 154] width 255 height 26
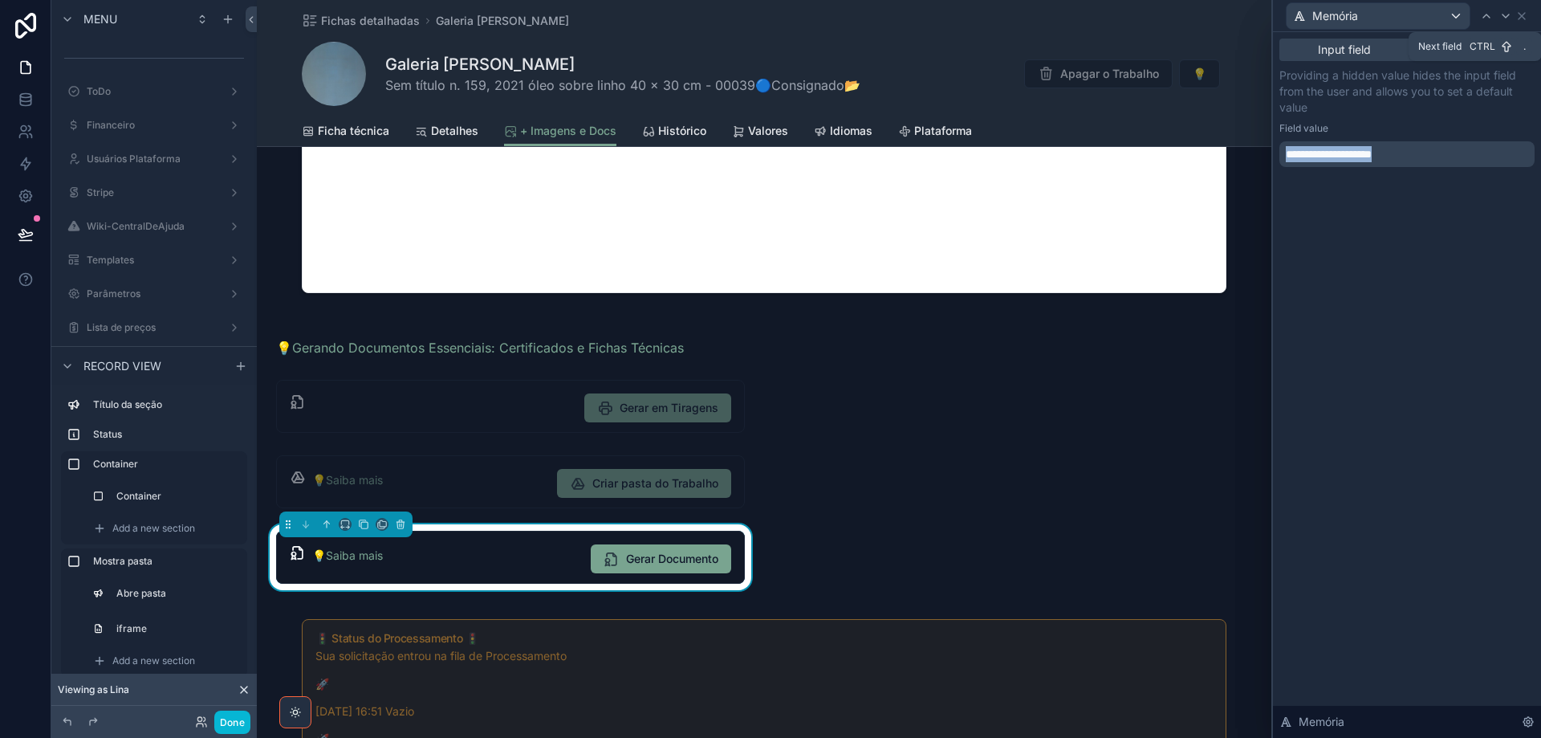
drag, startPoint x: 1506, startPoint y: 21, endPoint x: 1460, endPoint y: 18, distance: 46.7
click at [1504, 22] on div at bounding box center [1505, 15] width 19 height 19
drag, startPoint x: 1379, startPoint y: 153, endPoint x: 1280, endPoint y: 154, distance: 99.6
click at [1280, 154] on div "**********" at bounding box center [1407, 154] width 255 height 26
click at [1516, 18] on icon at bounding box center [1514, 16] width 13 height 13
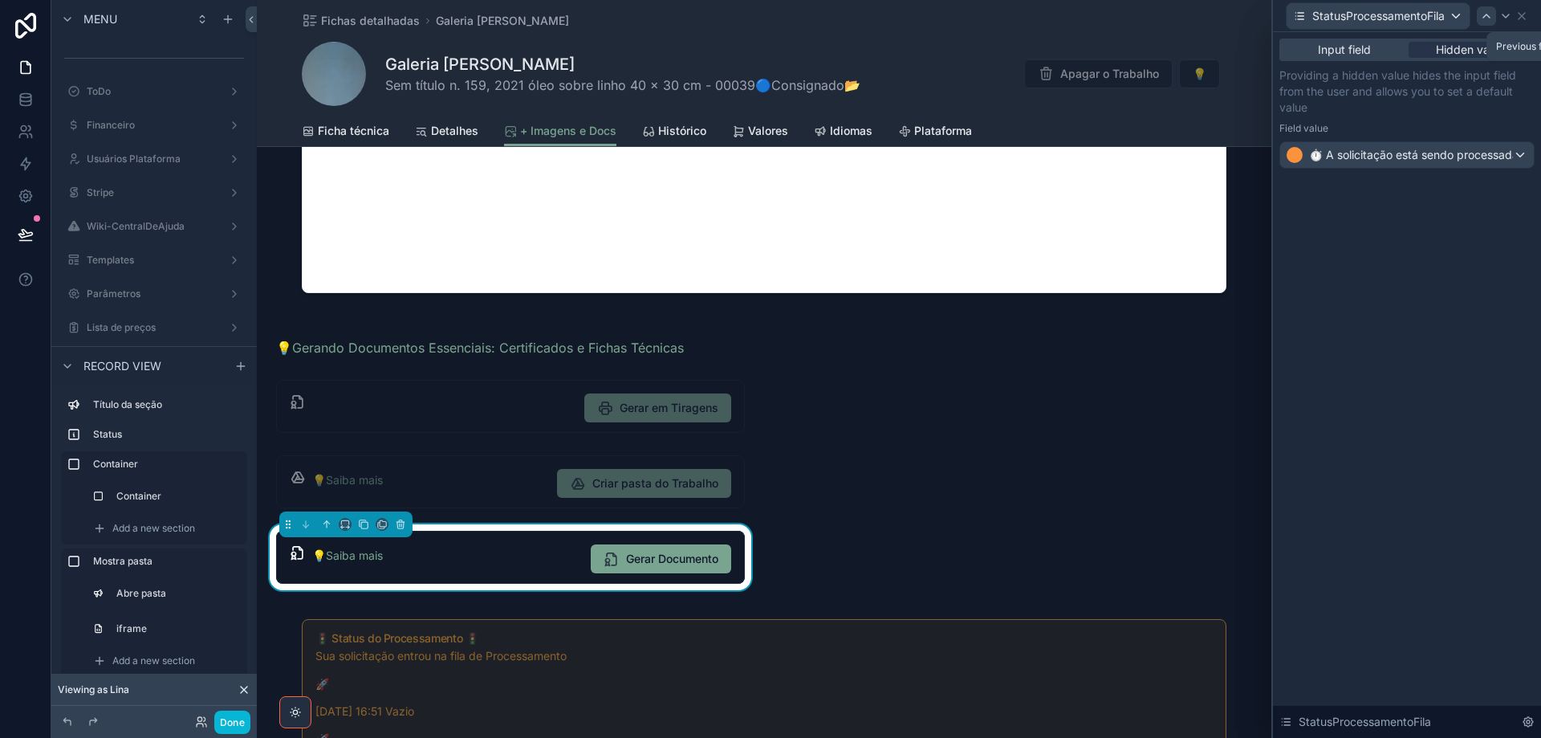
click at [1491, 19] on icon at bounding box center [1486, 16] width 13 height 13
click at [1530, 18] on icon at bounding box center [1530, 16] width 13 height 13
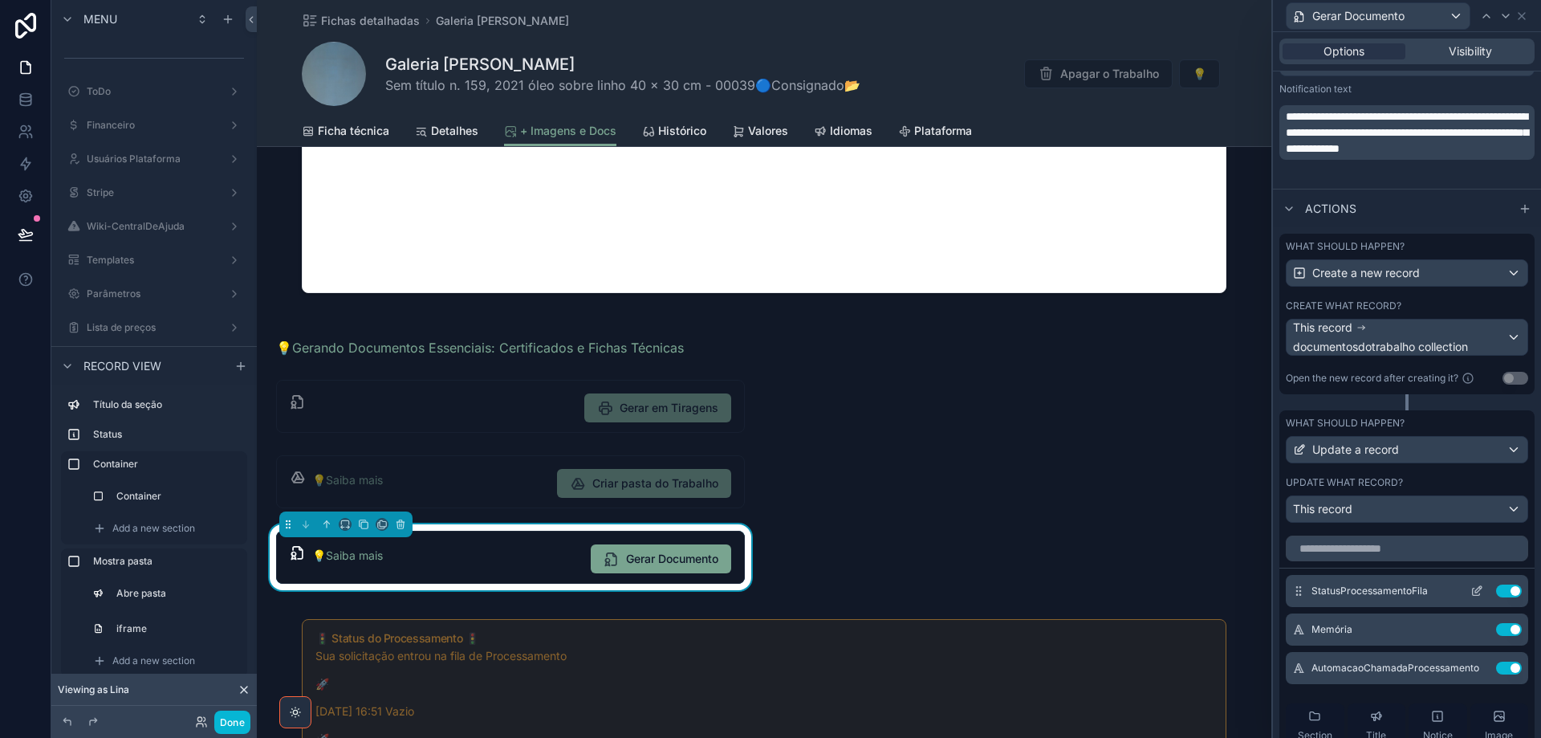
scroll to position [321, 0]
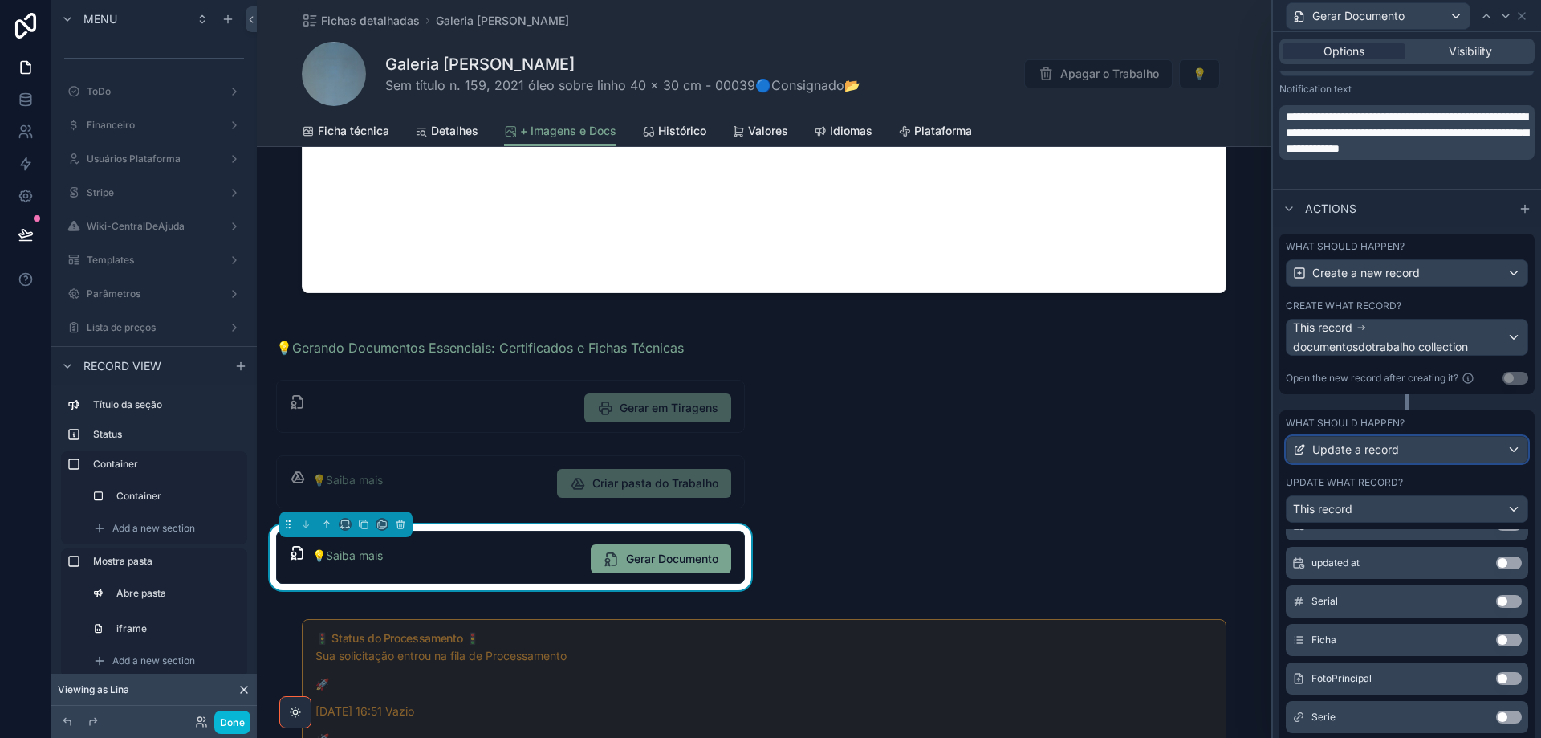
click at [1505, 446] on div "Update a record" at bounding box center [1407, 450] width 241 height 26
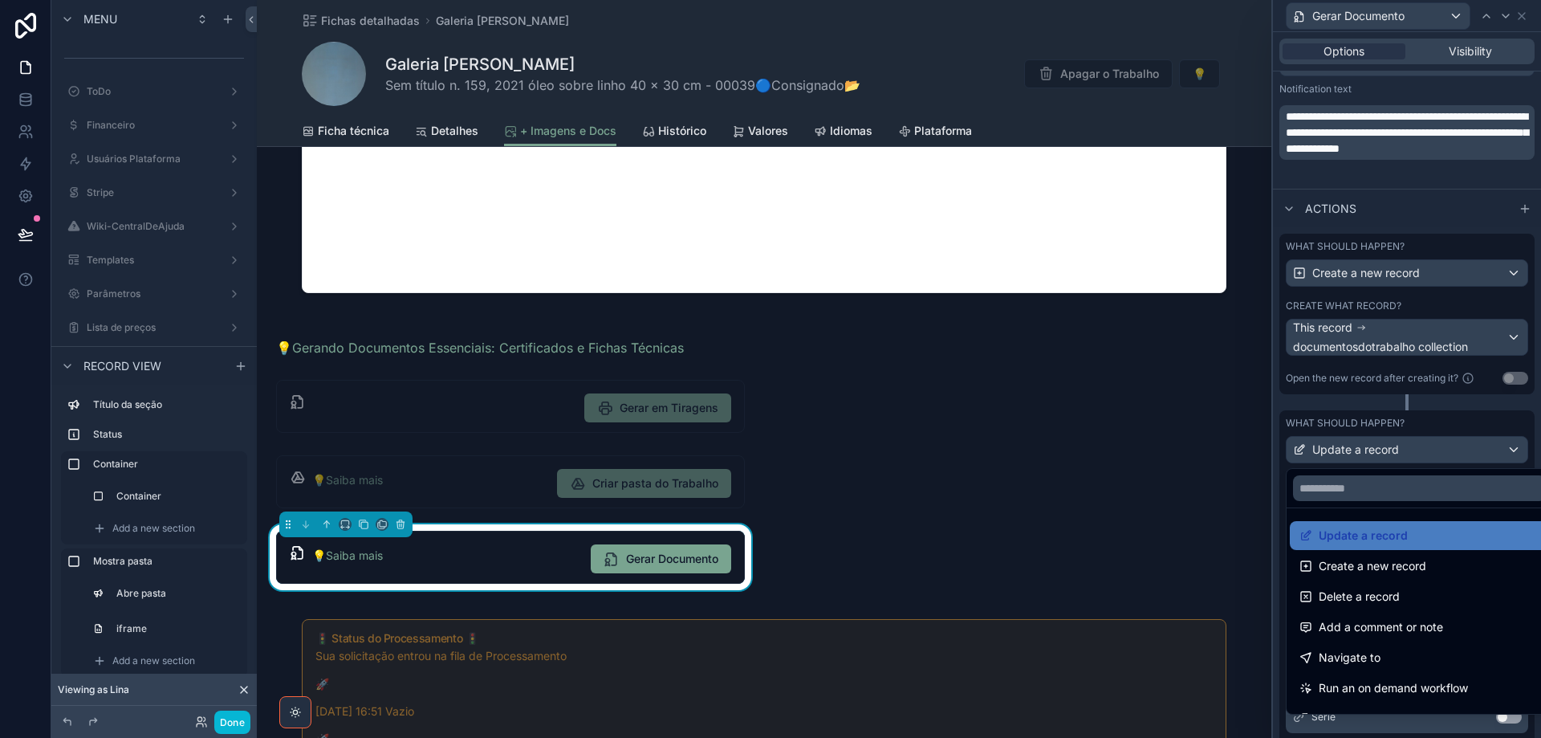
click at [1505, 446] on div at bounding box center [1407, 369] width 268 height 738
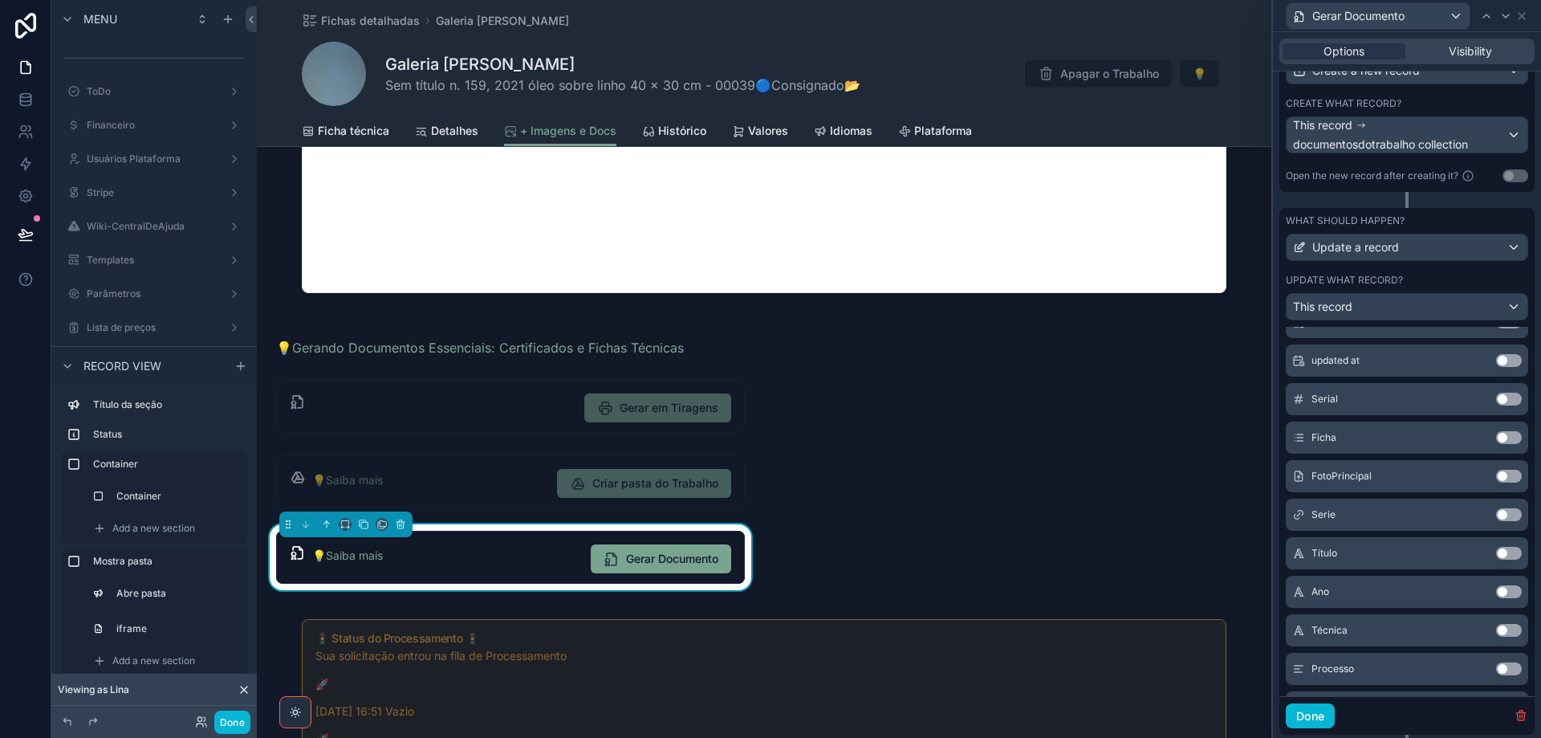
scroll to position [949, 0]
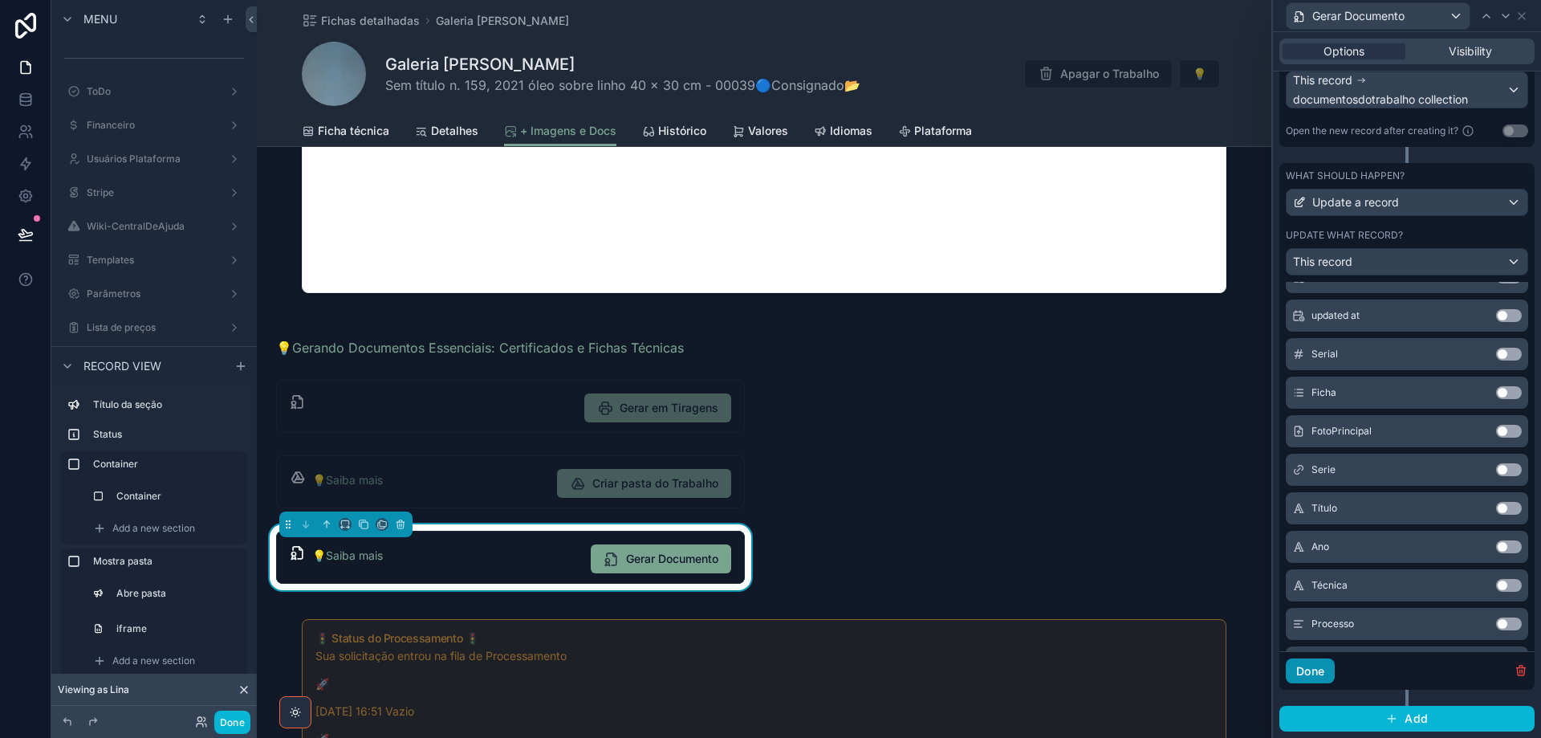
click at [1323, 670] on button "Done" at bounding box center [1310, 671] width 49 height 26
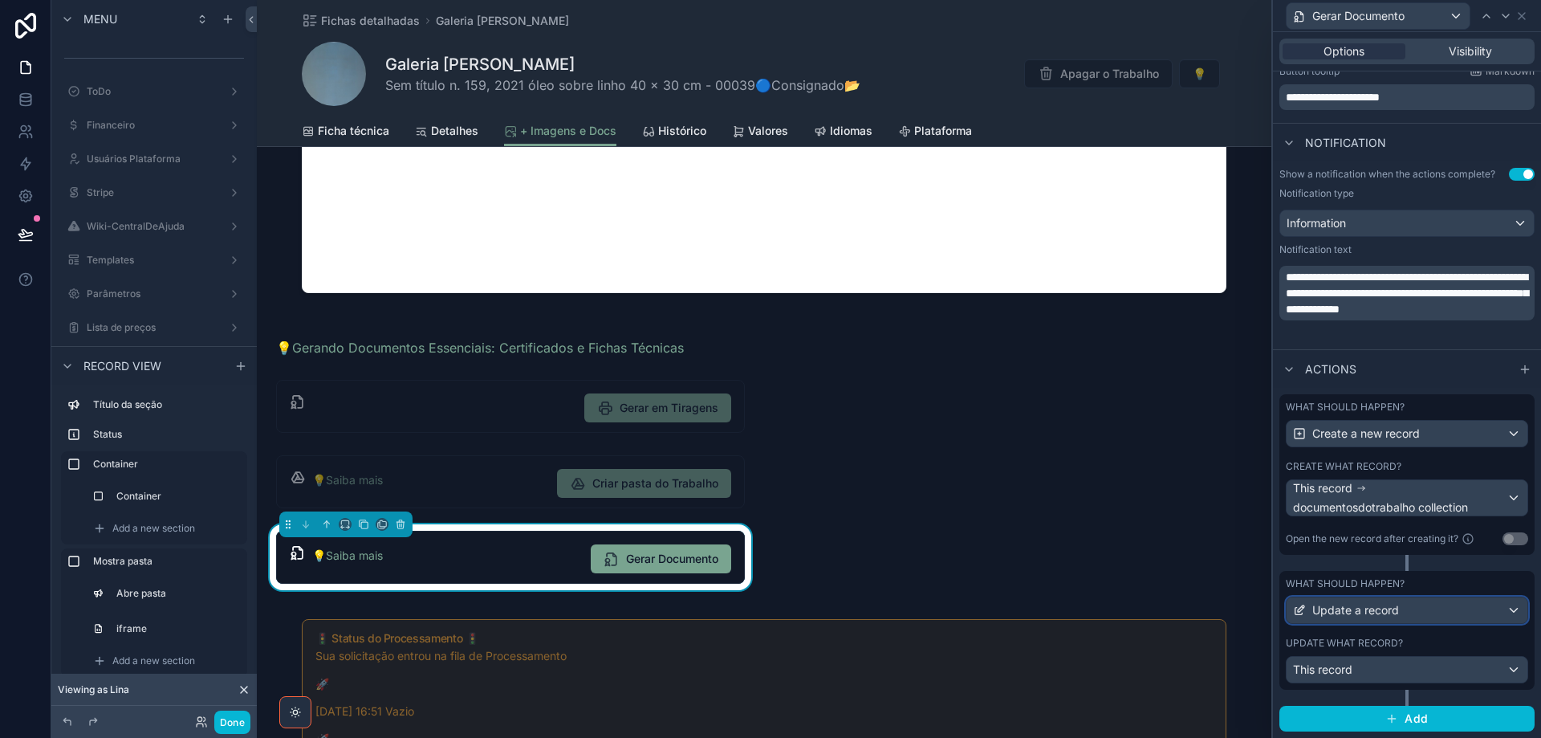
click at [1349, 607] on span "Update a record" at bounding box center [1356, 610] width 87 height 16
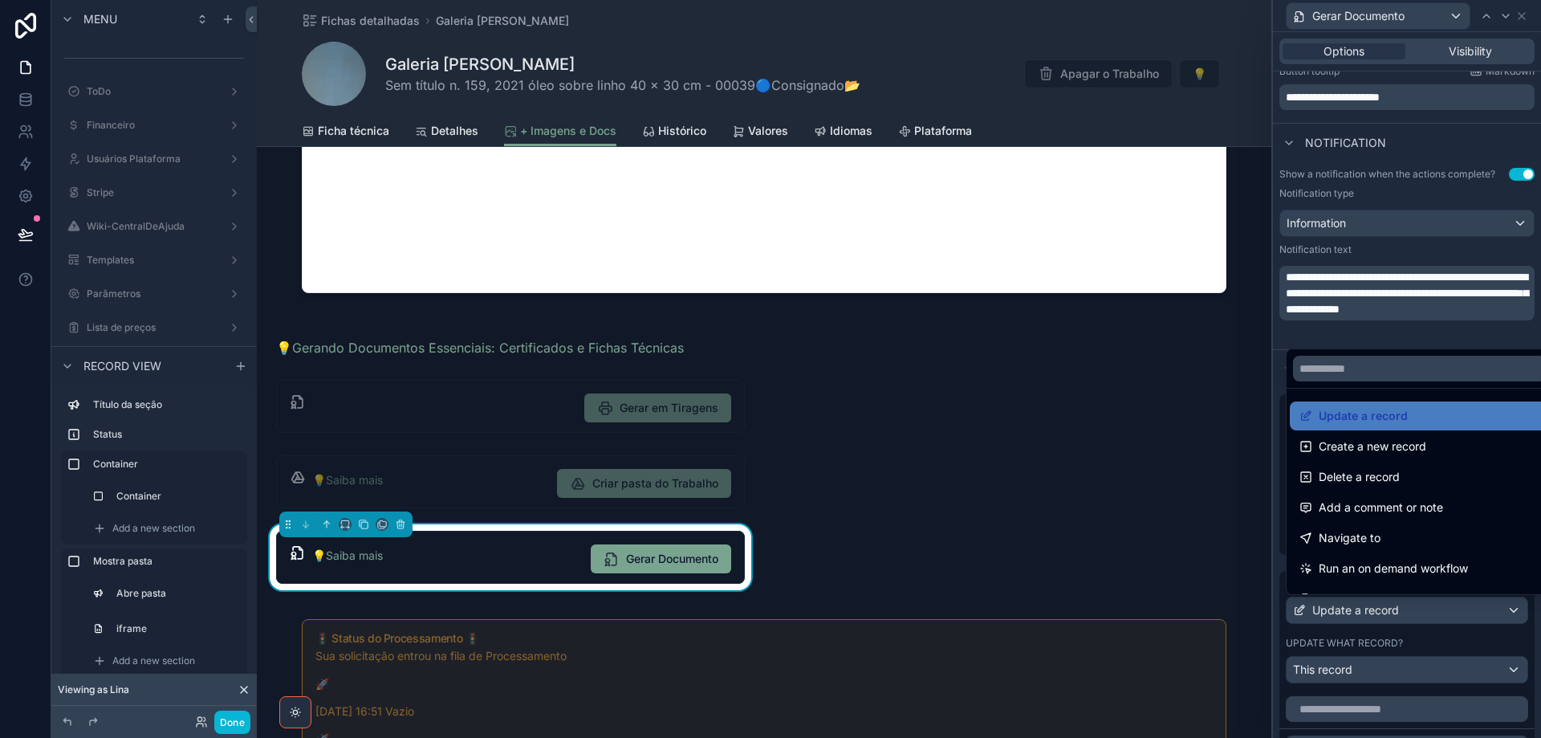
click at [1350, 607] on div at bounding box center [1407, 369] width 268 height 738
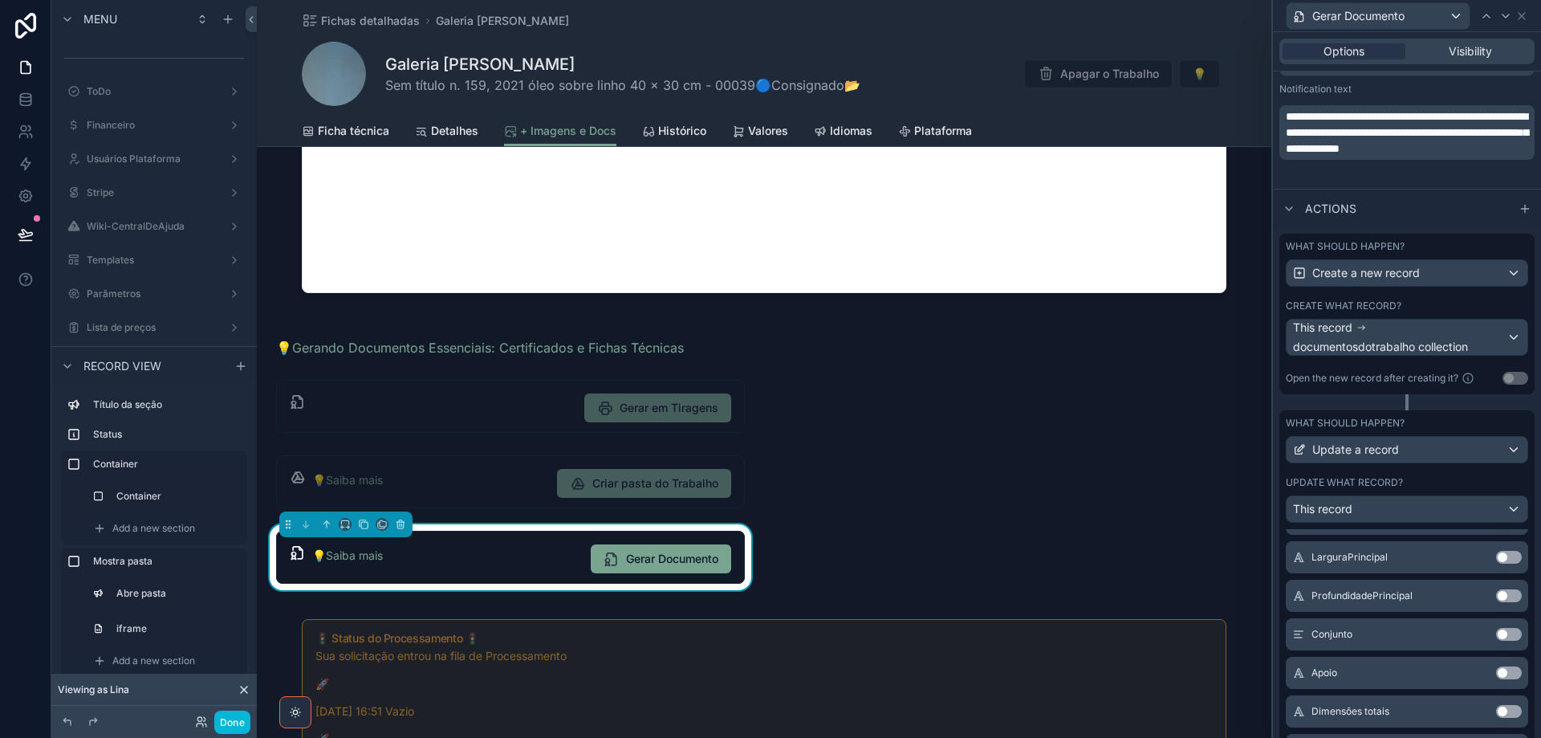
scroll to position [883, 0]
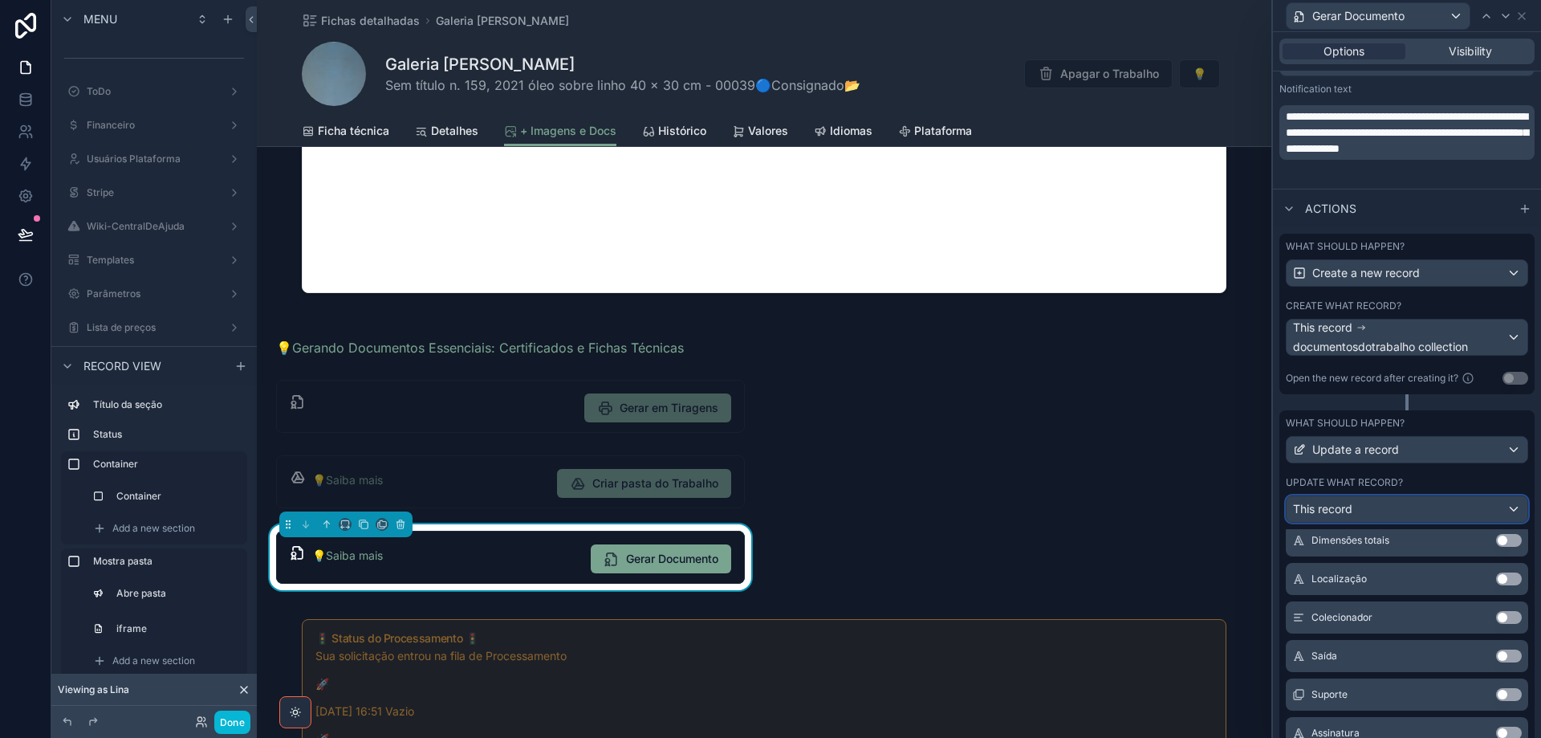
click at [1383, 509] on div "This record" at bounding box center [1407, 509] width 241 height 26
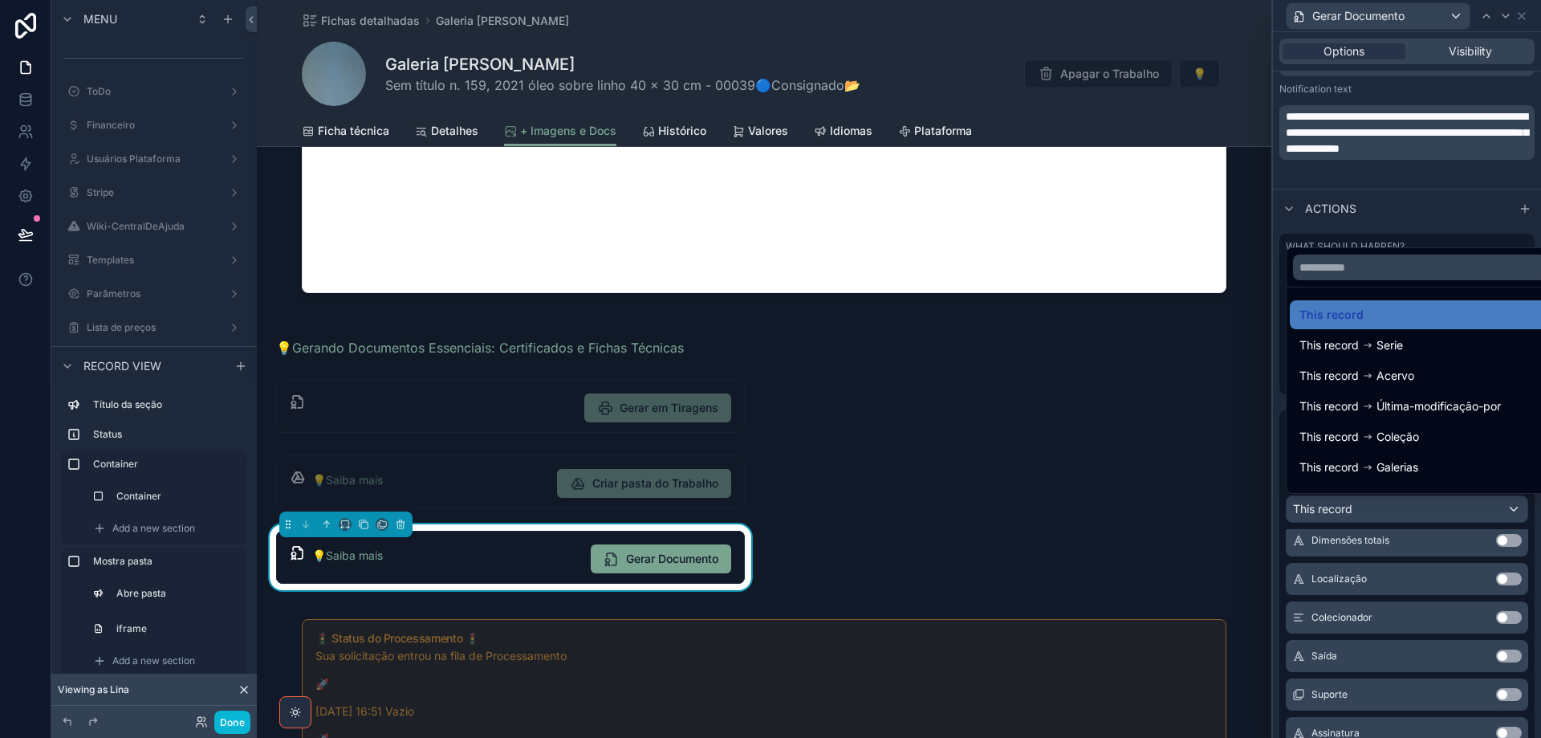
click at [1381, 510] on div at bounding box center [1407, 369] width 268 height 738
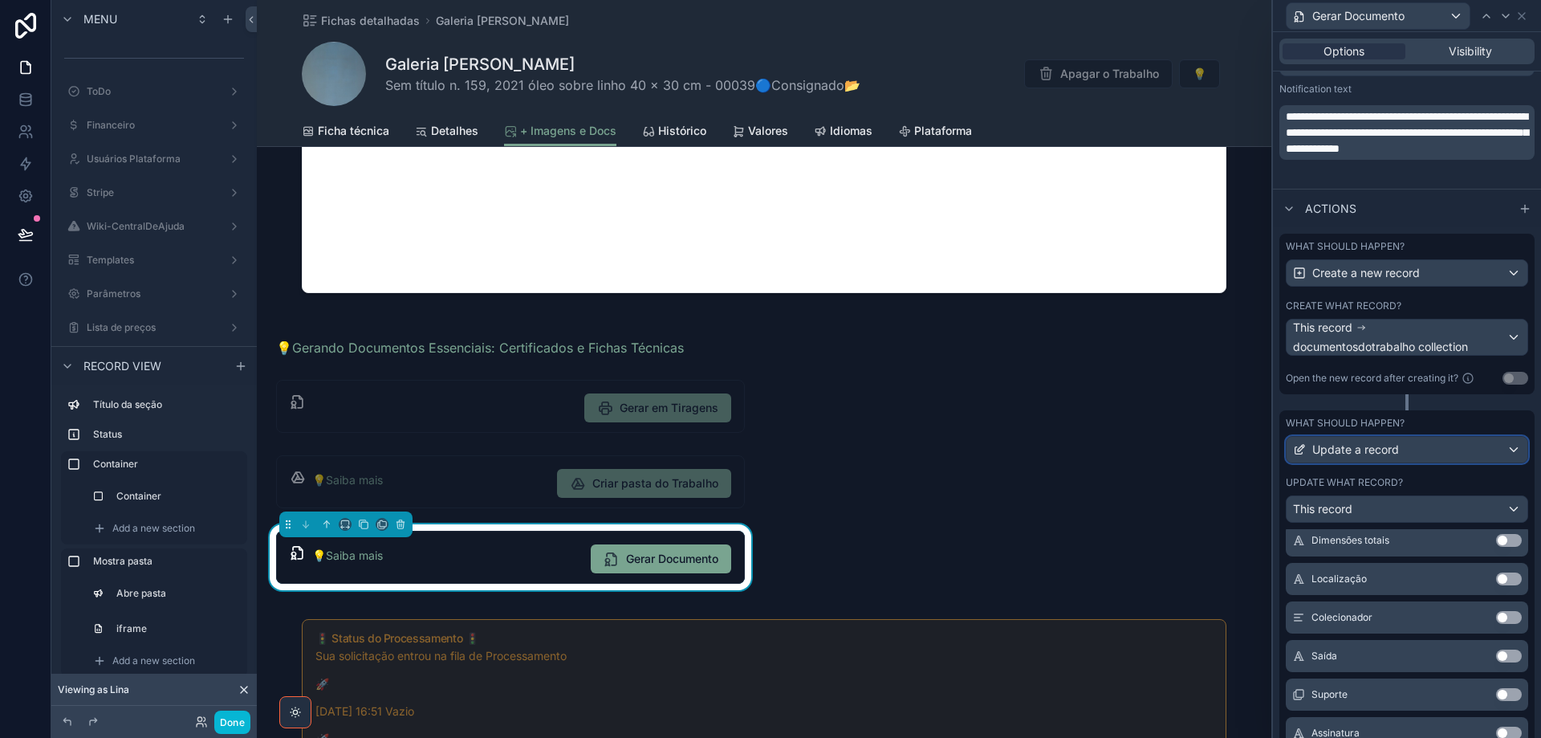
click at [1401, 451] on div "Update a record" at bounding box center [1407, 450] width 241 height 26
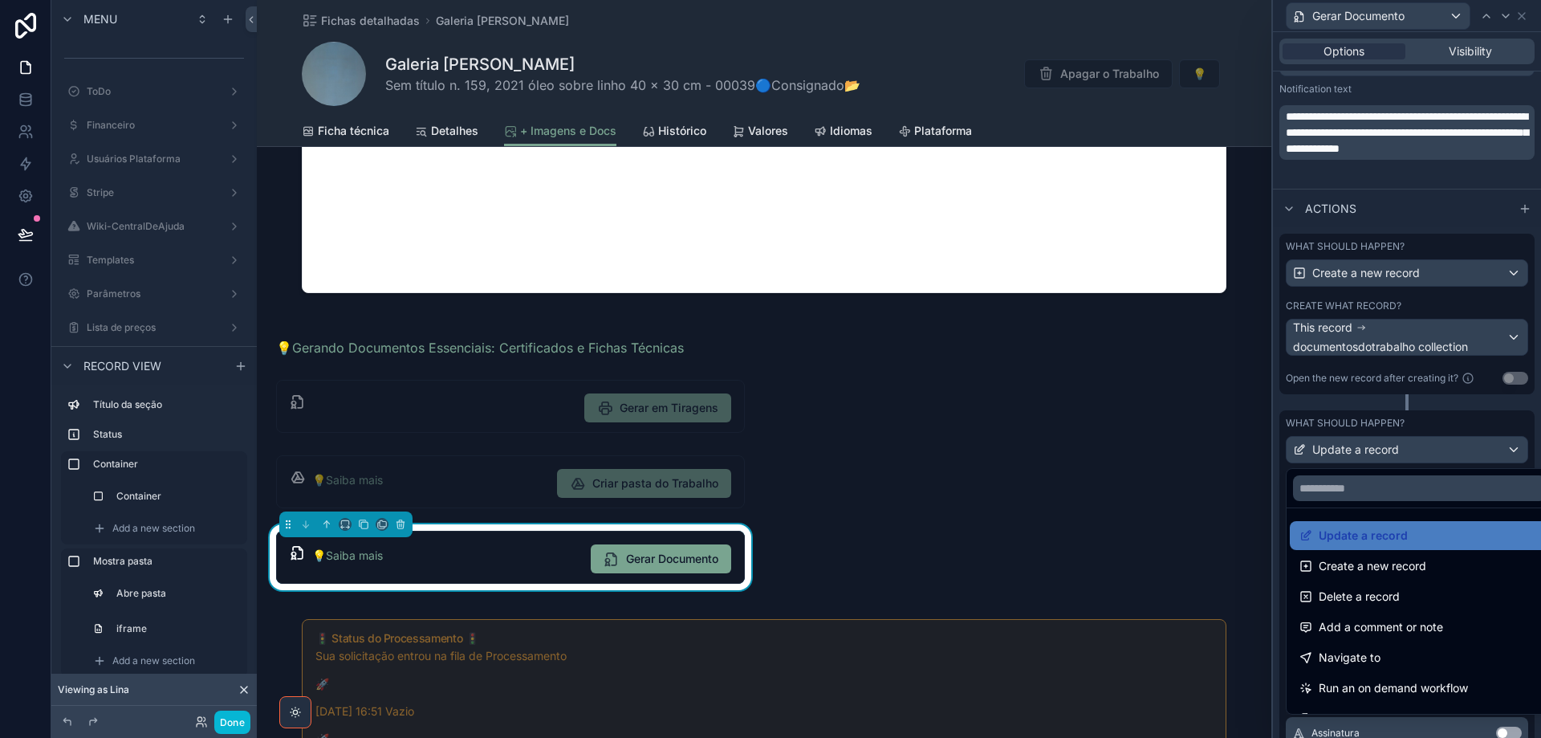
click at [1401, 450] on div at bounding box center [1407, 369] width 268 height 738
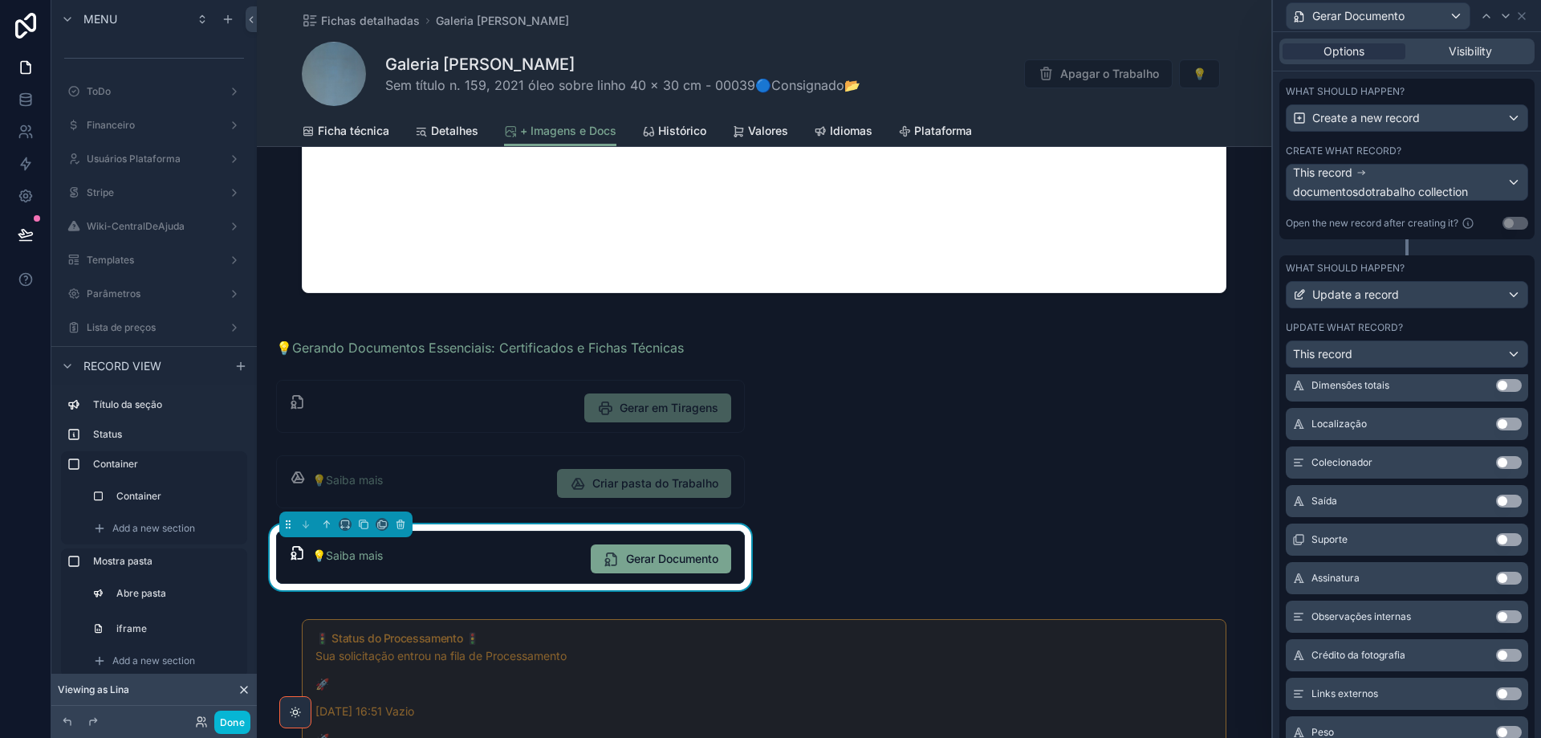
scroll to position [949, 0]
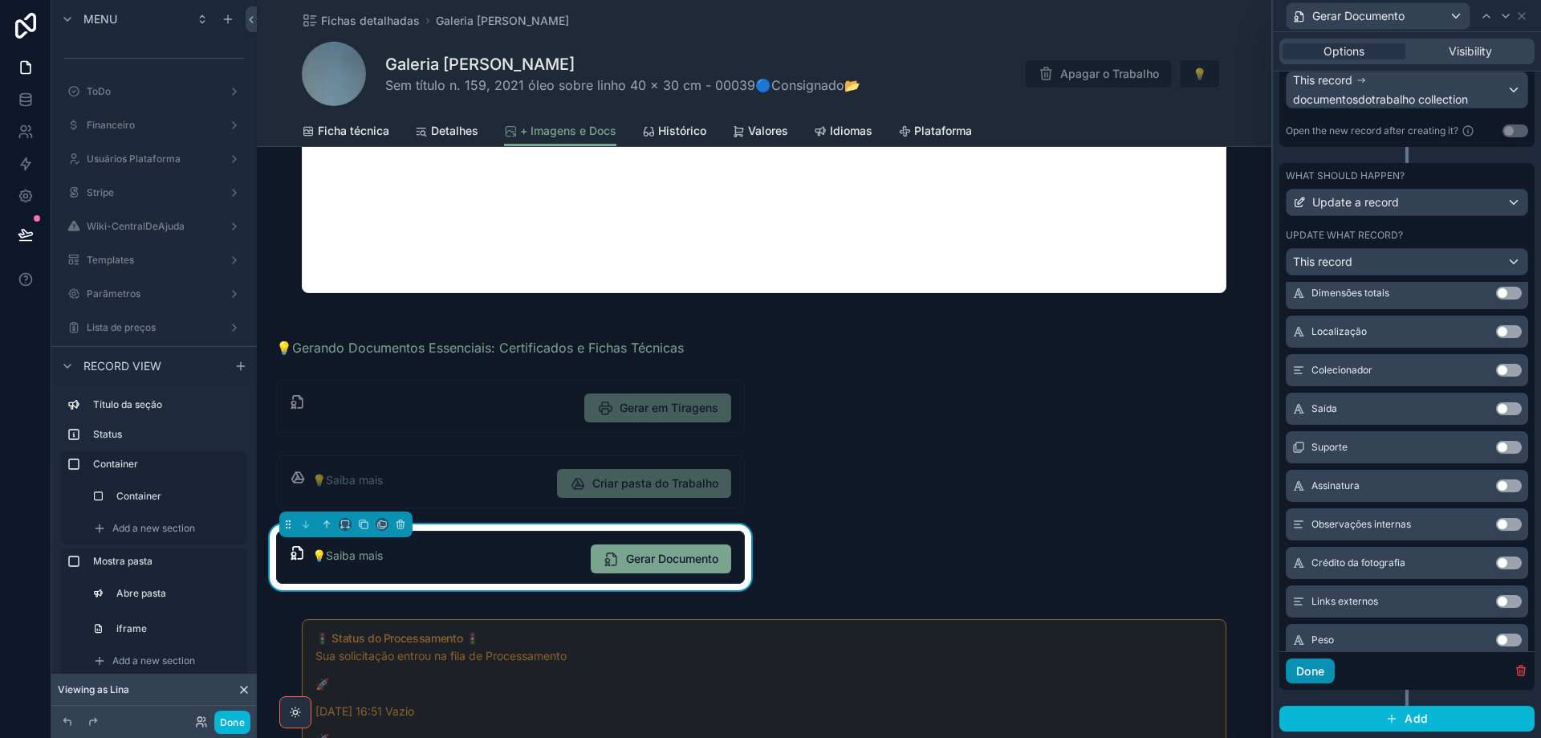
click at [1305, 668] on button "Done" at bounding box center [1310, 671] width 49 height 26
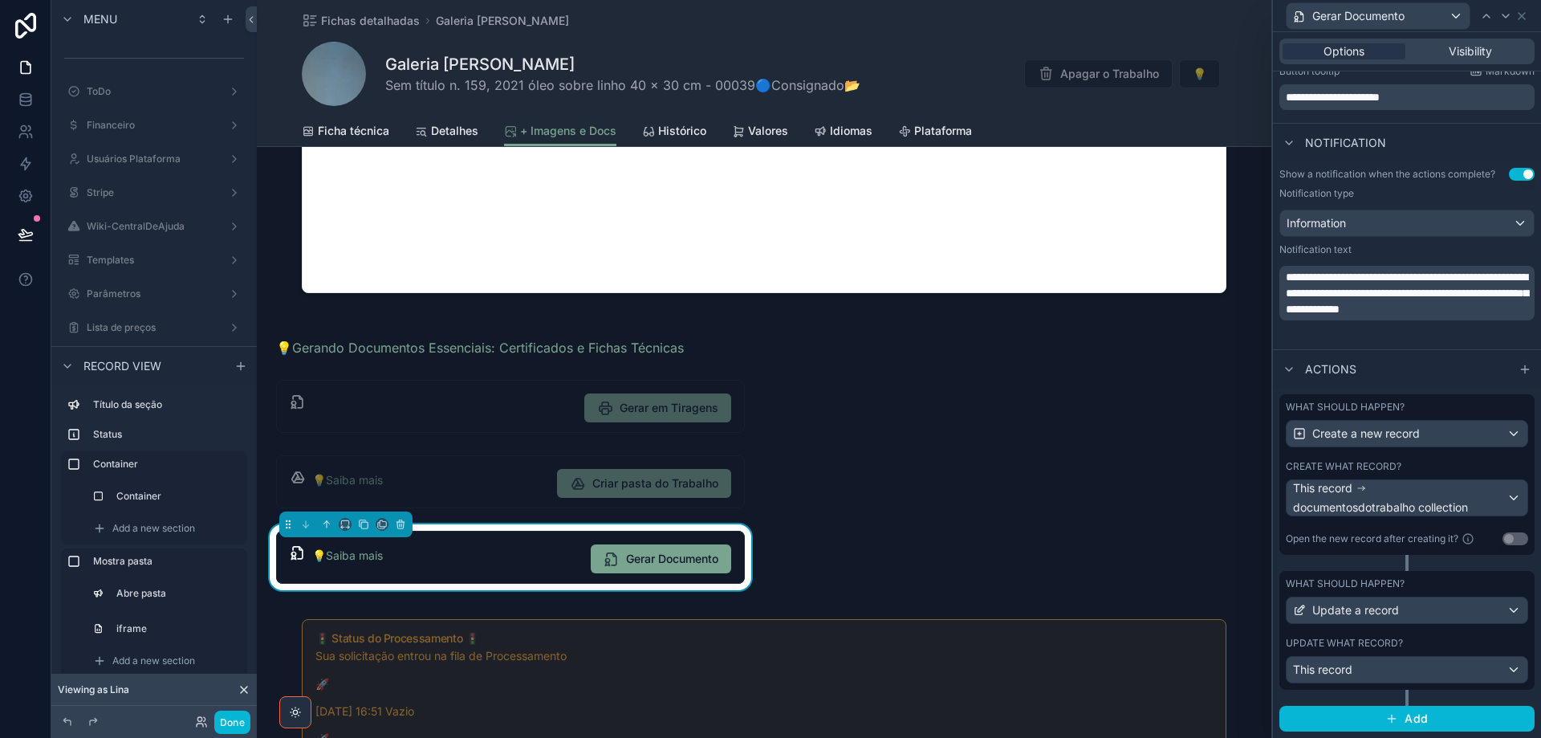
scroll to position [541, 0]
click at [1427, 499] on div "This record documentosdotrabalho collection" at bounding box center [1400, 497] width 214 height 35
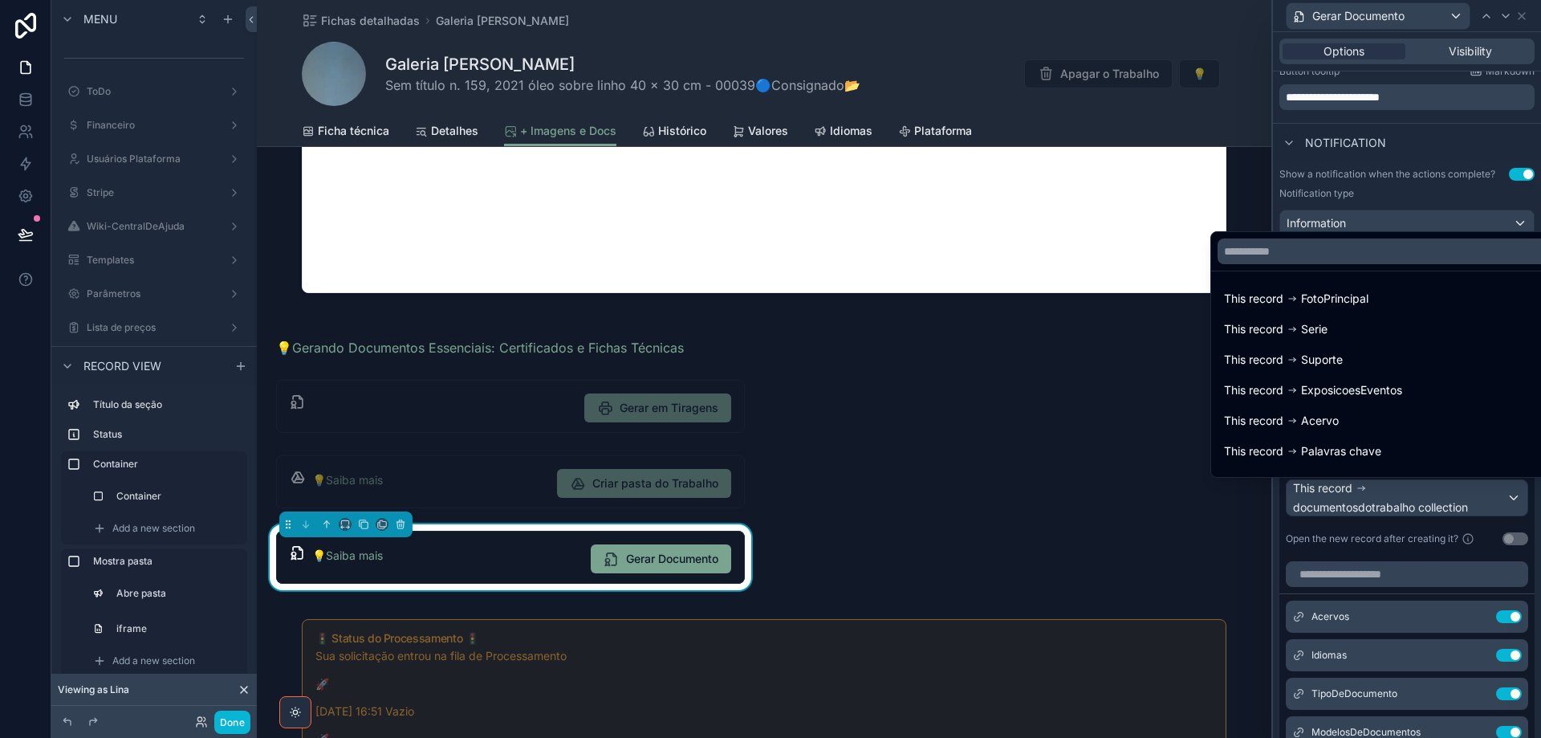
click at [1427, 499] on div at bounding box center [1407, 369] width 268 height 738
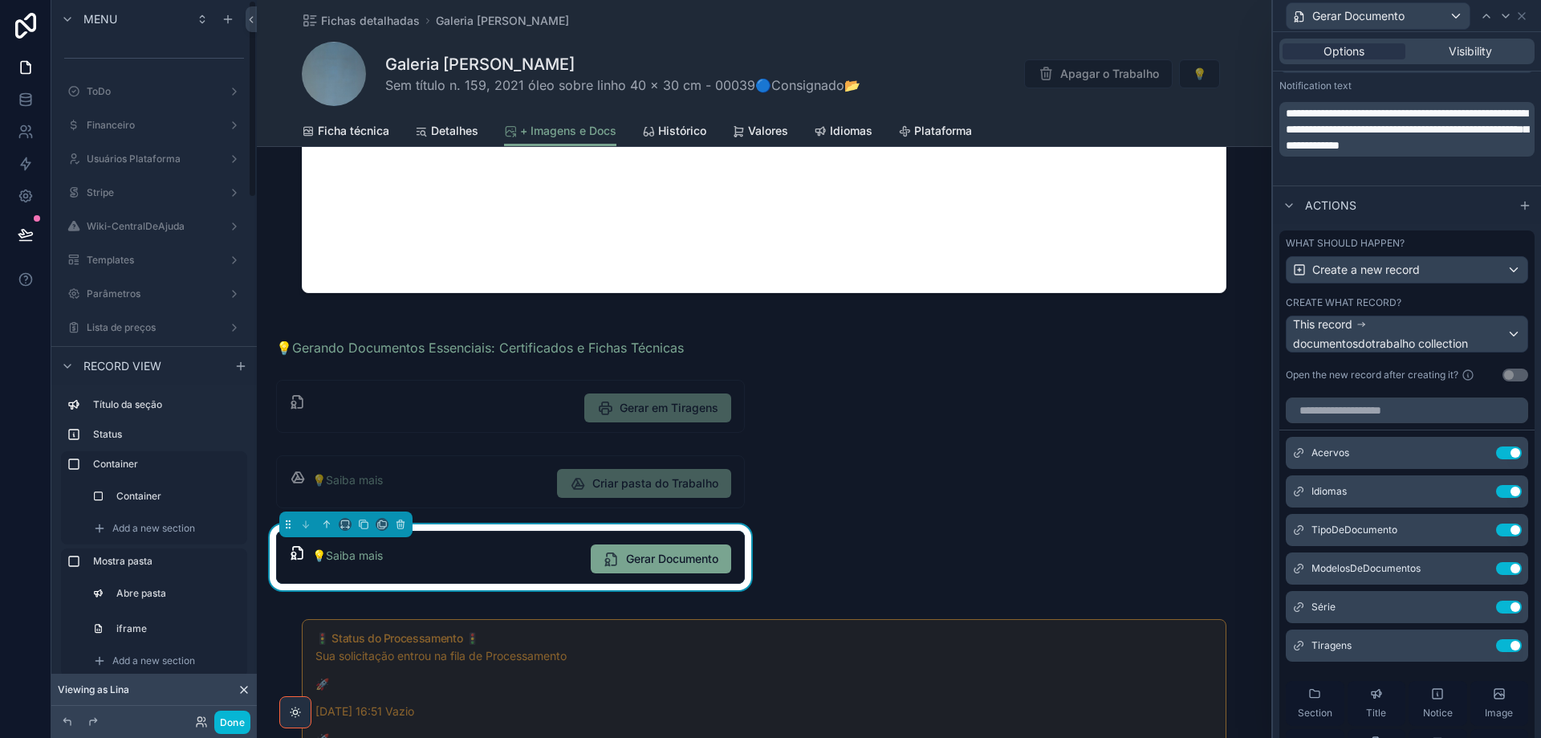
scroll to position [862, 0]
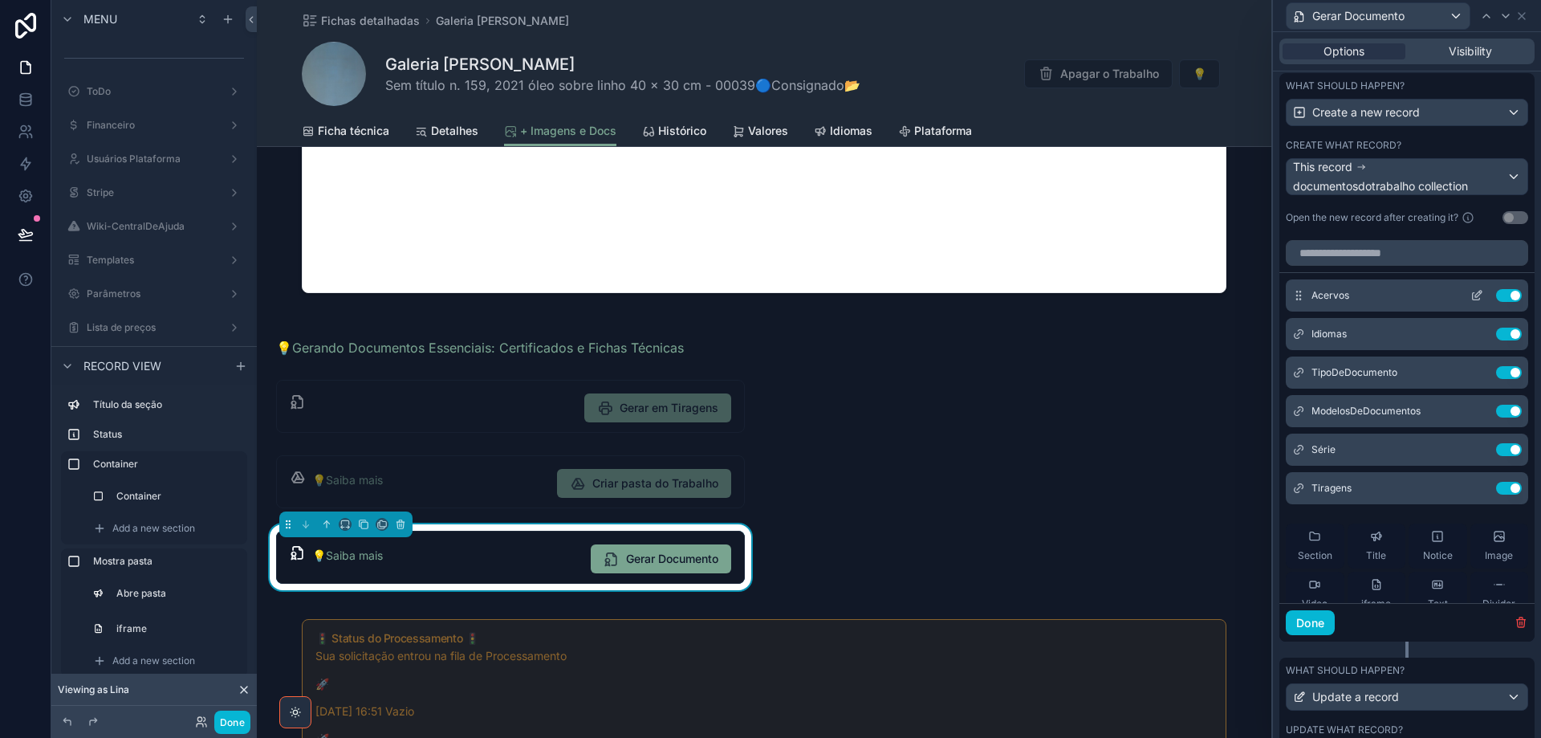
click at [1471, 298] on icon at bounding box center [1477, 295] width 13 height 13
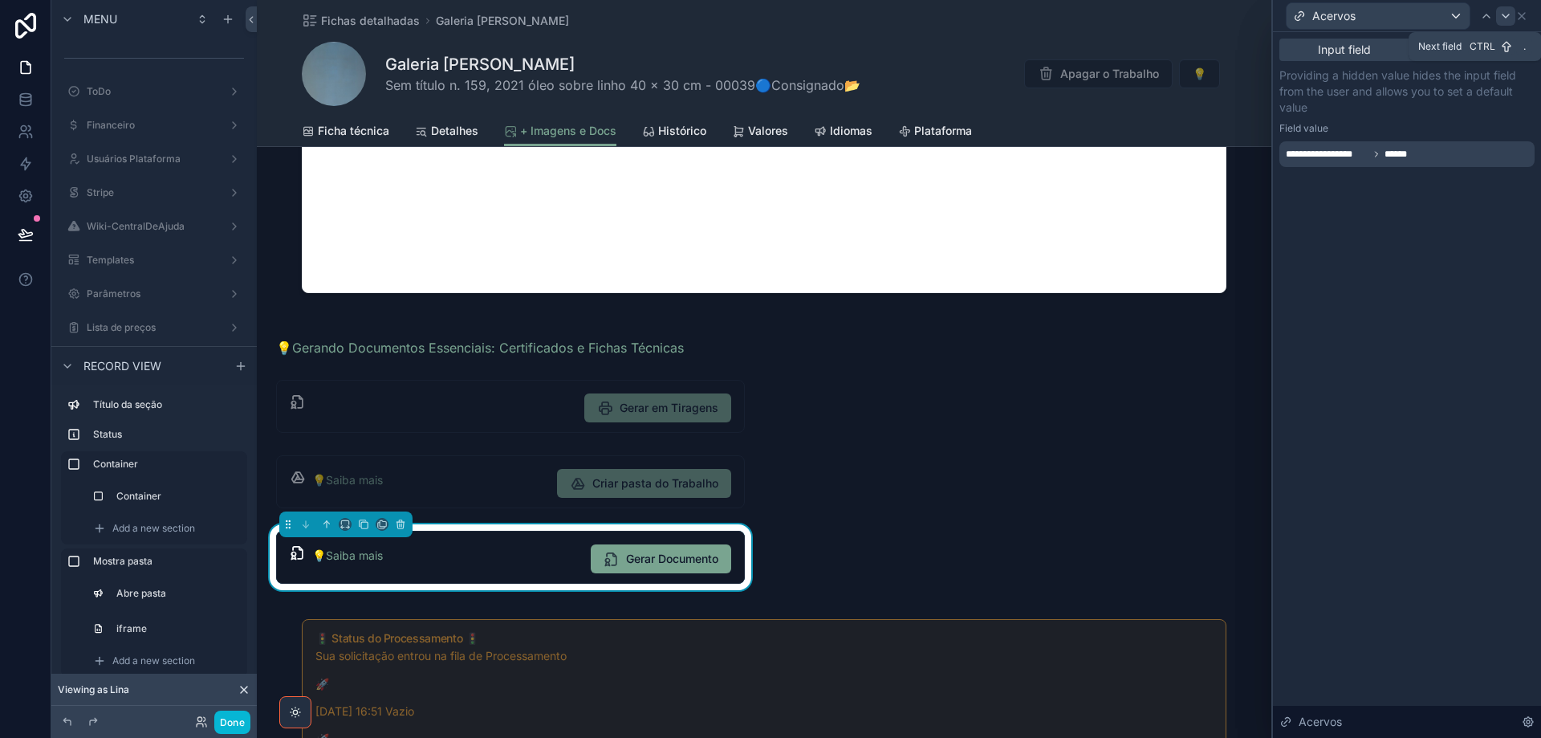
click at [1508, 15] on icon at bounding box center [1506, 15] width 6 height 3
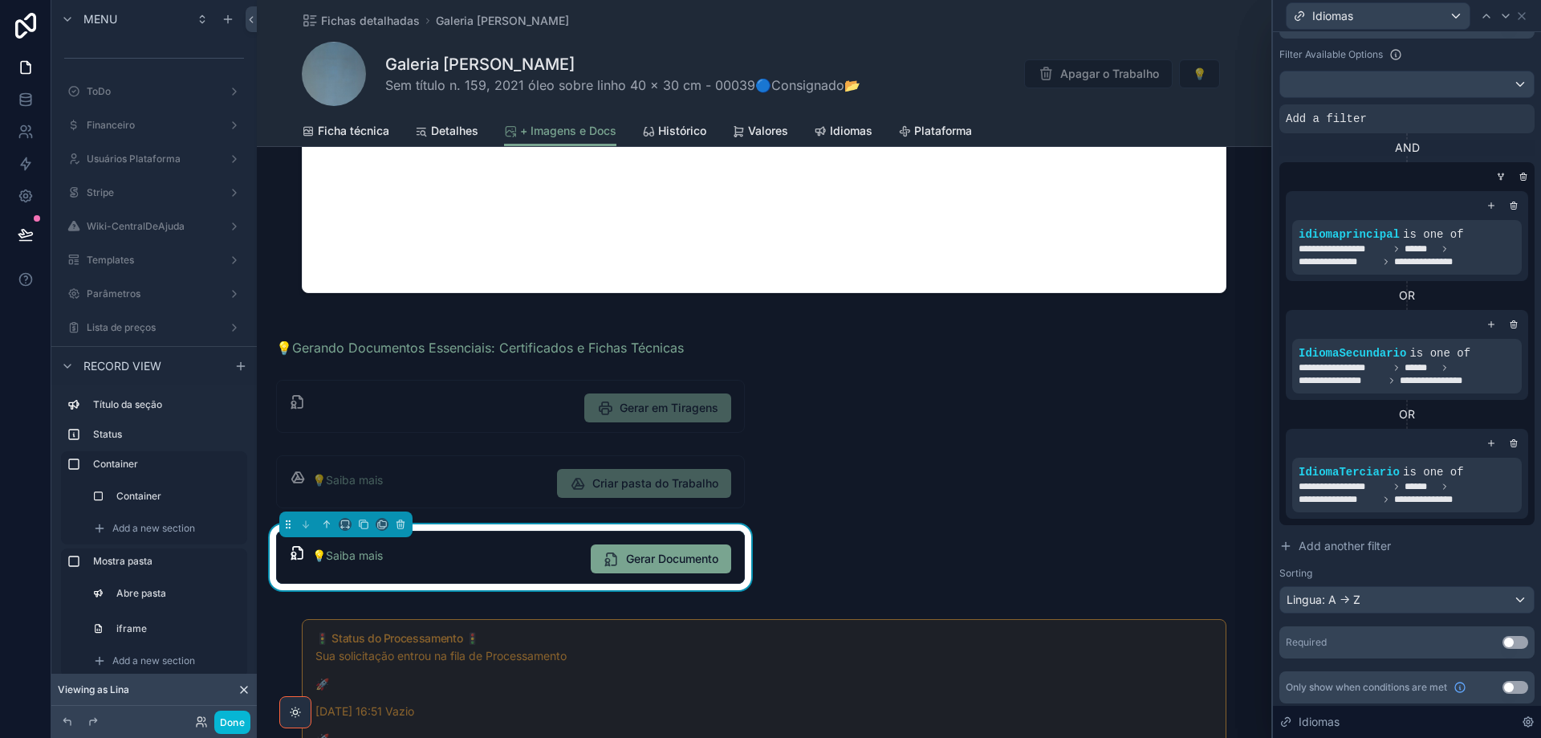
scroll to position [410, 0]
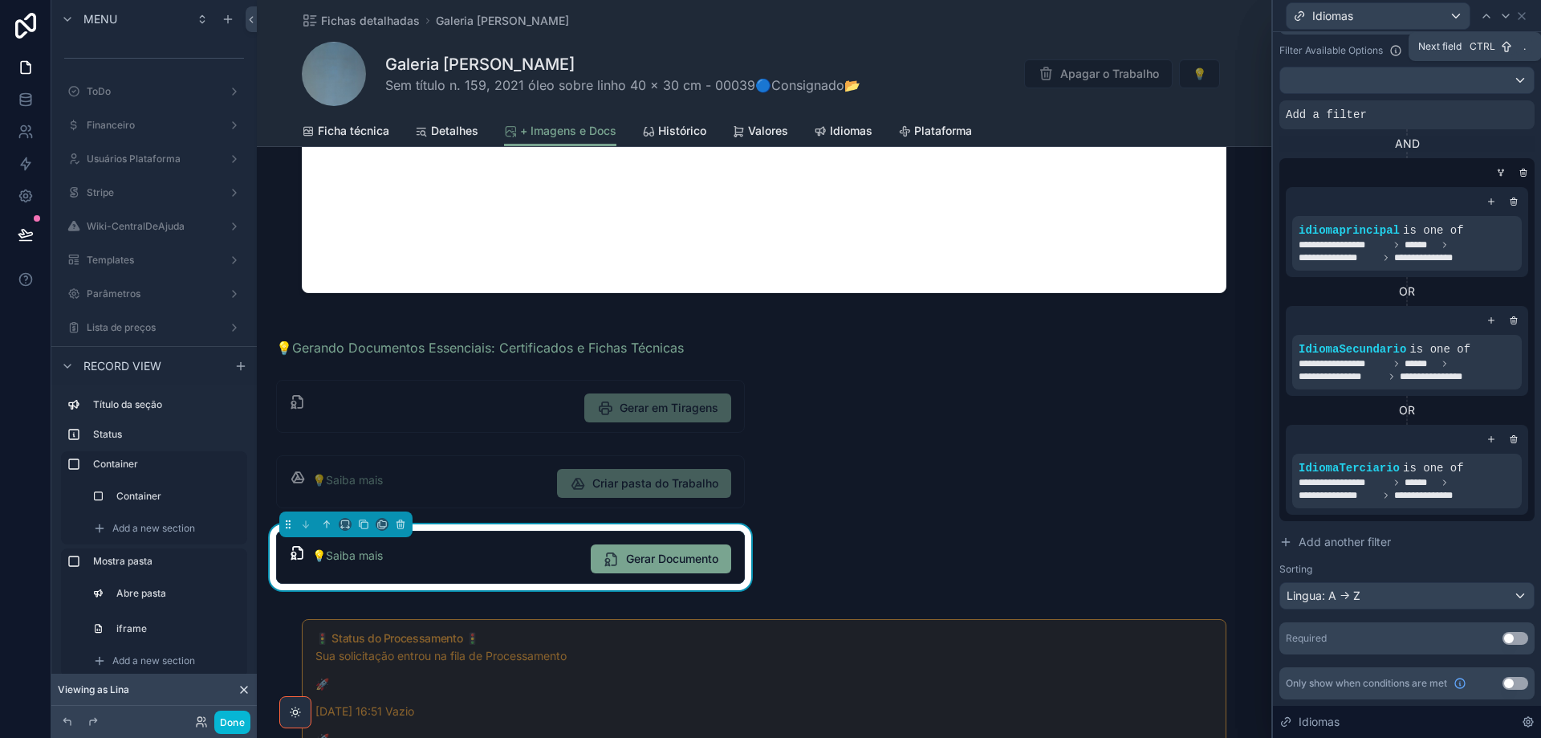
click at [1505, 15] on icon at bounding box center [1506, 16] width 13 height 13
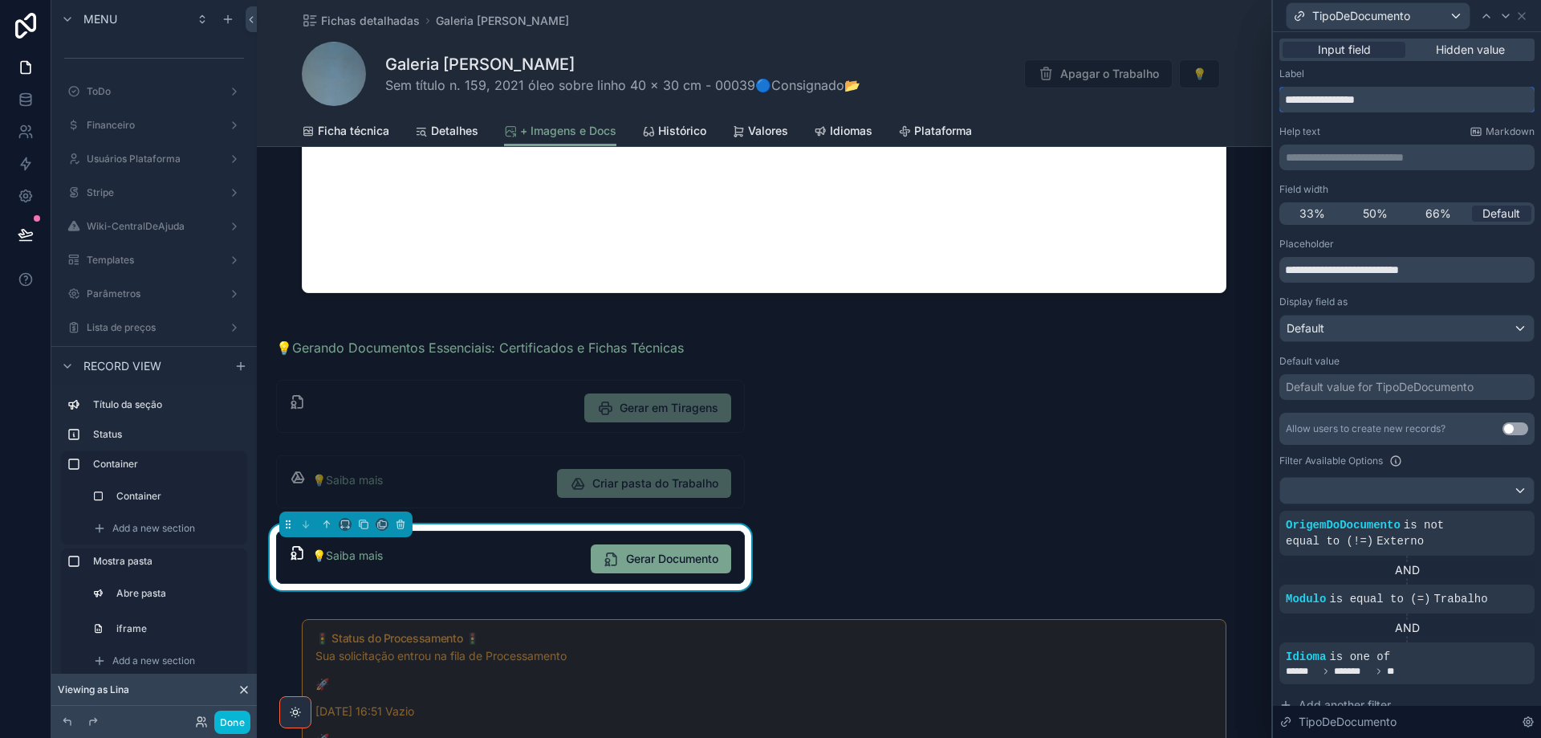
drag, startPoint x: 1415, startPoint y: 100, endPoint x: 906, endPoint y: 91, distance: 509.9
click at [1233, 100] on div "**********" at bounding box center [770, 369] width 1541 height 738
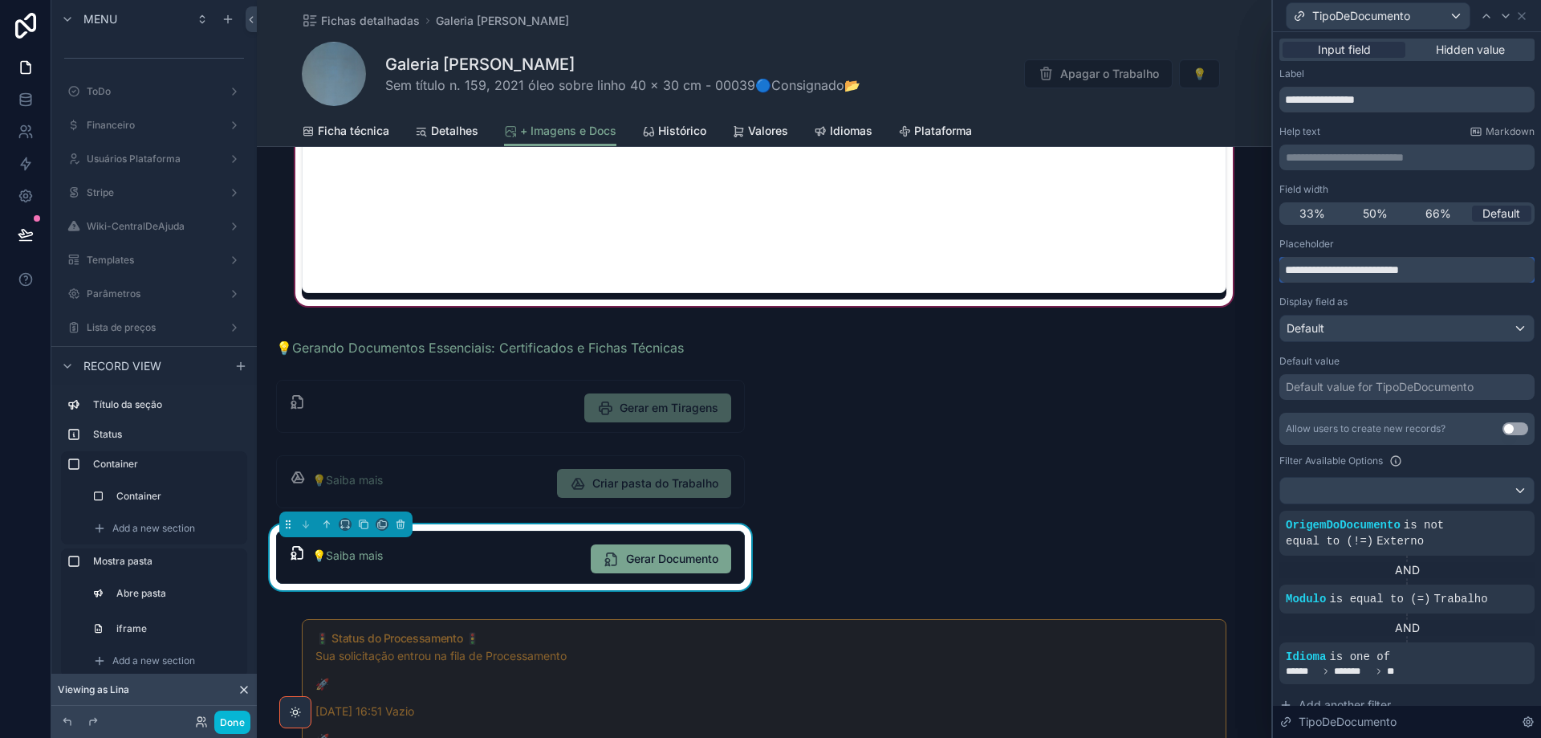
drag, startPoint x: 1480, startPoint y: 267, endPoint x: 1257, endPoint y: 270, distance: 222.4
click at [1257, 270] on div "**********" at bounding box center [770, 369] width 1541 height 738
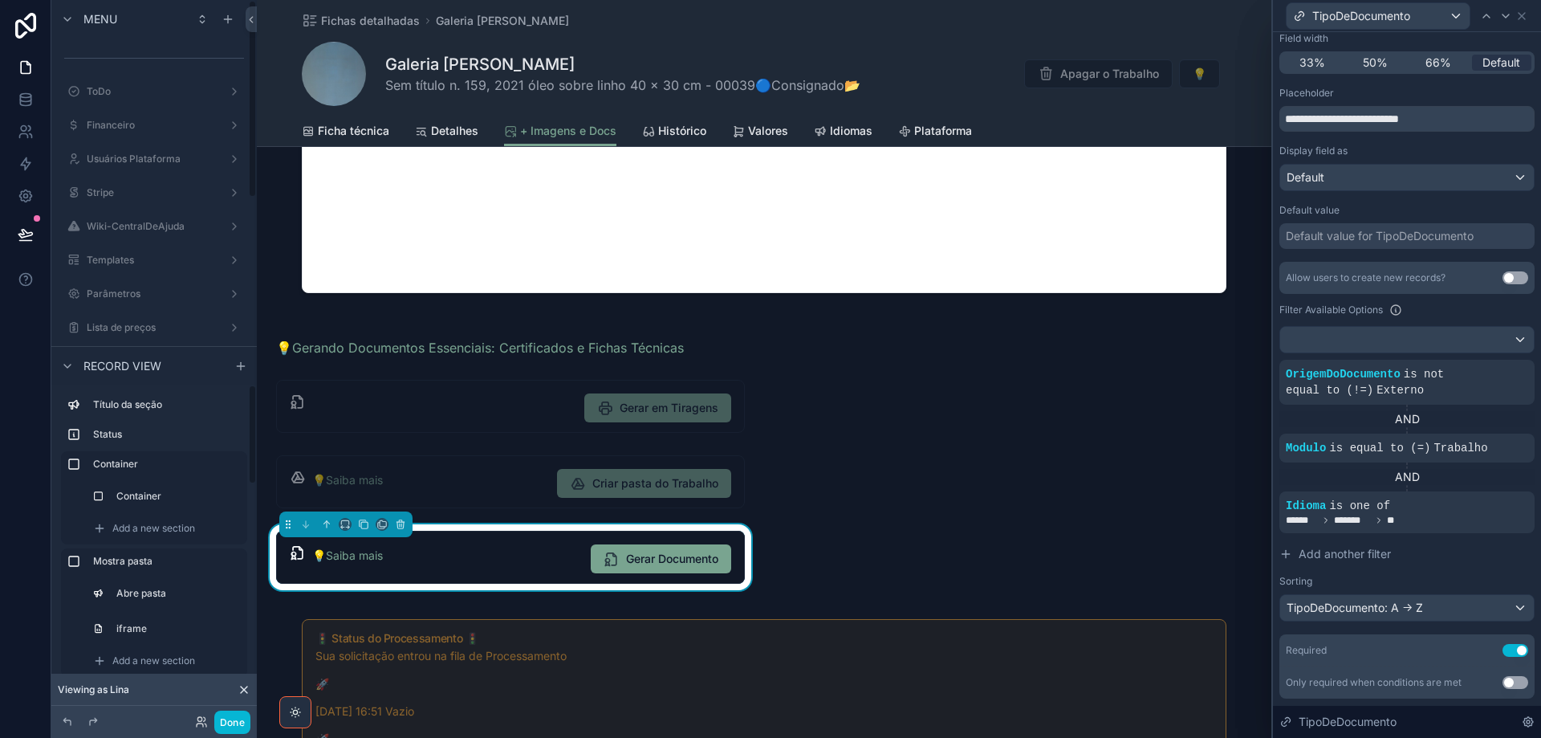
scroll to position [161, 0]
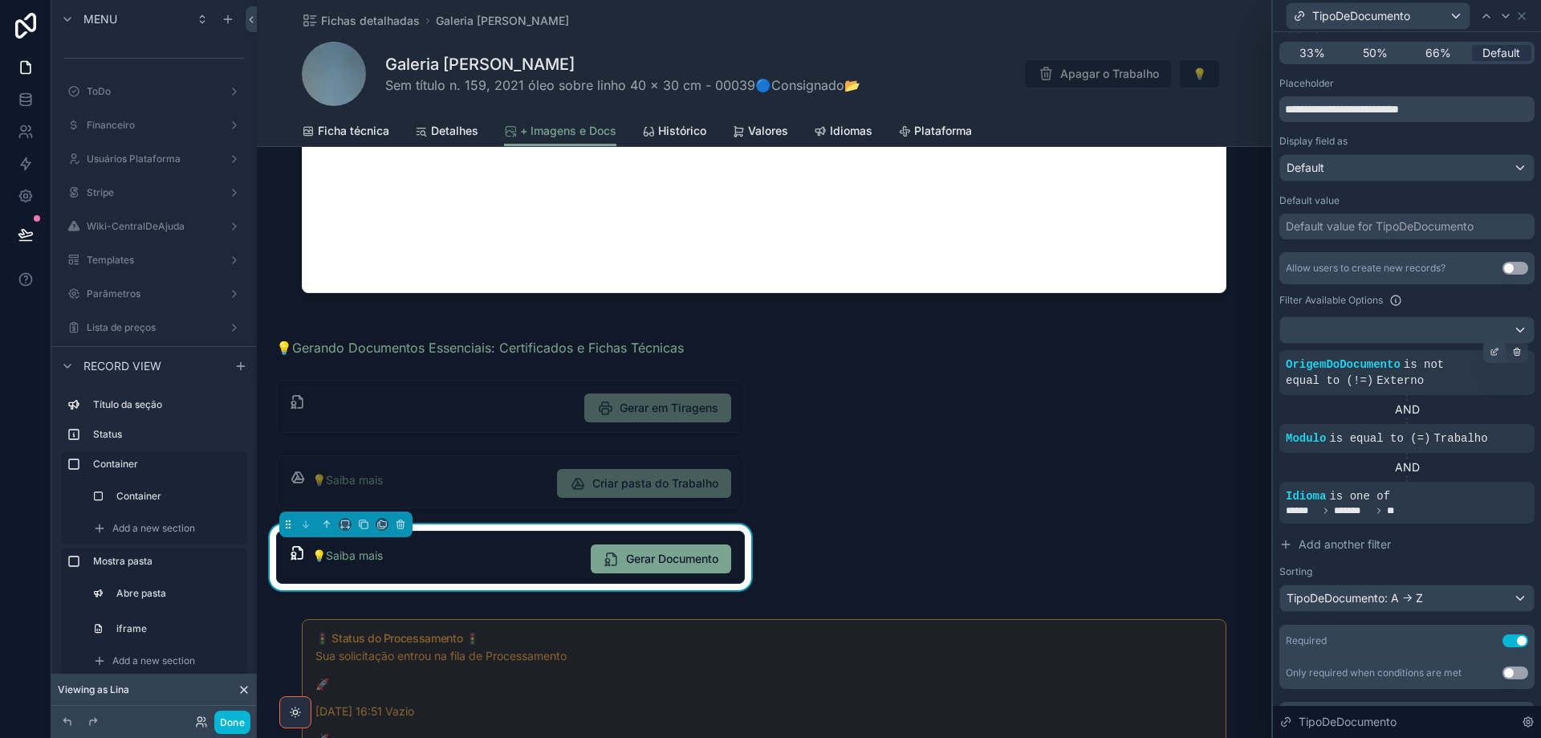
click at [1490, 348] on icon at bounding box center [1495, 352] width 10 height 10
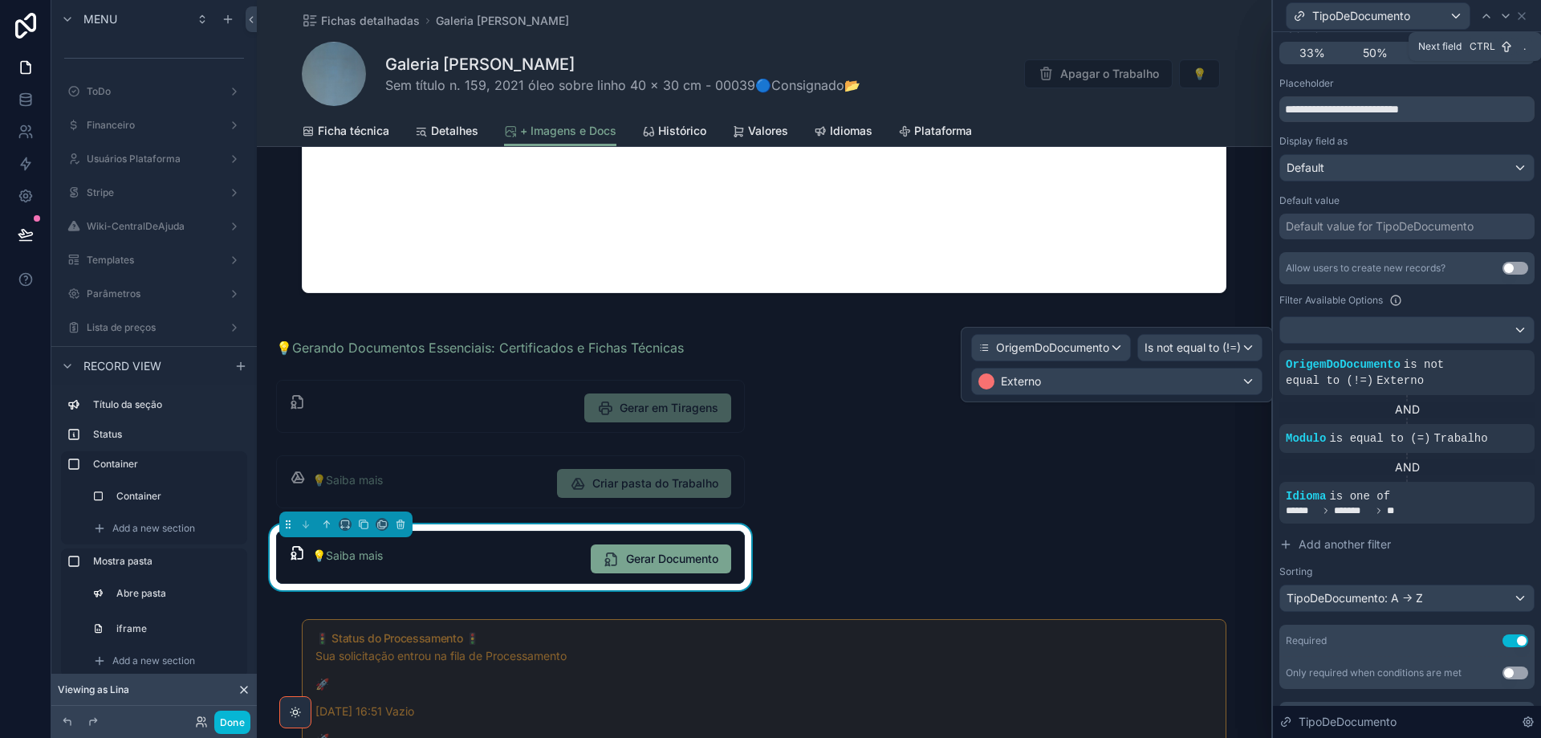
click at [1503, 17] on icon at bounding box center [1506, 16] width 13 height 13
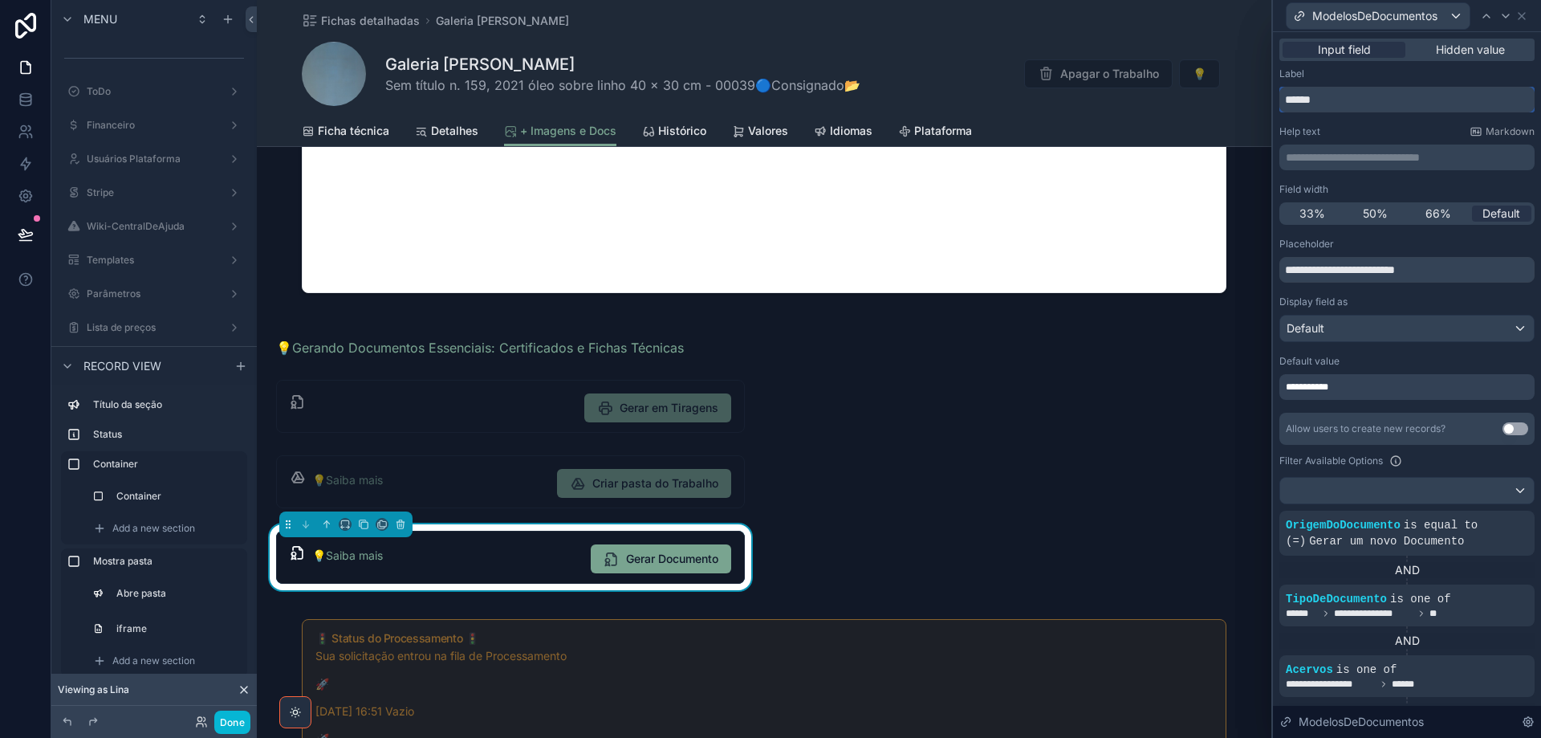
drag, startPoint x: 1350, startPoint y: 102, endPoint x: 1273, endPoint y: 106, distance: 77.2
click at [1273, 106] on div "**********" at bounding box center [1407, 517] width 268 height 971
drag, startPoint x: 1466, startPoint y: 269, endPoint x: 1268, endPoint y: 267, distance: 198.3
click at [1270, 267] on div "**********" at bounding box center [770, 369] width 1541 height 738
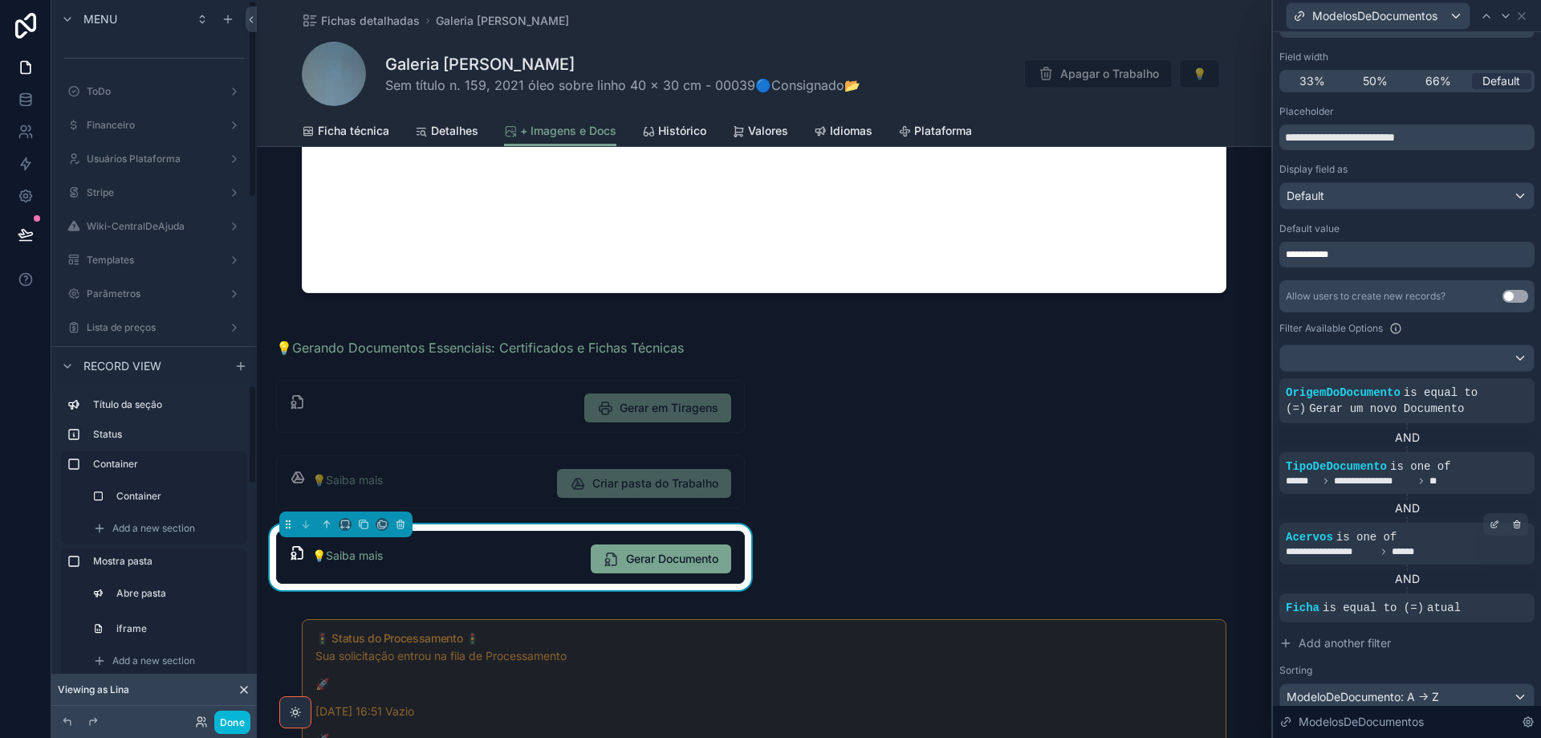
scroll to position [266, 0]
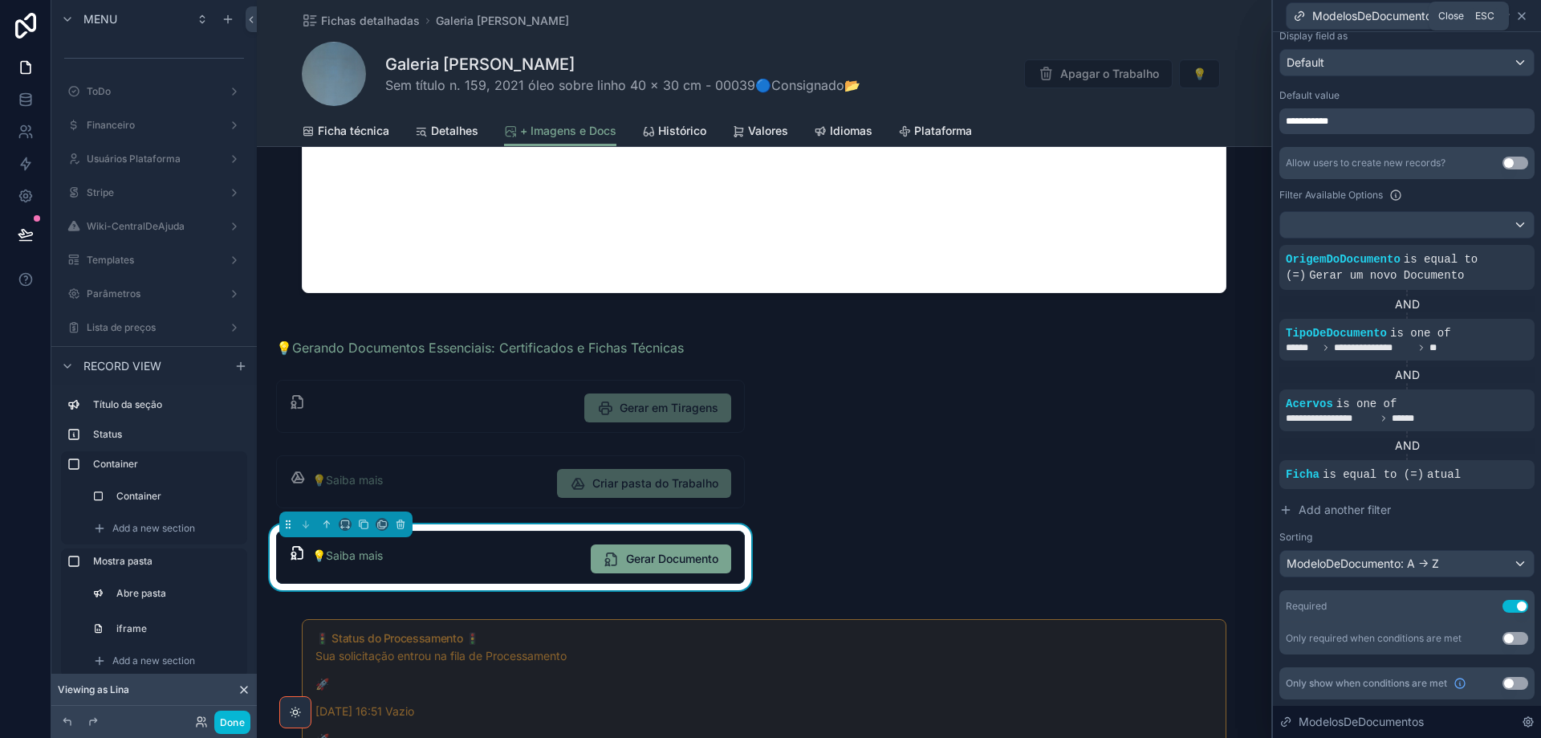
click at [1525, 14] on icon at bounding box center [1522, 16] width 13 height 13
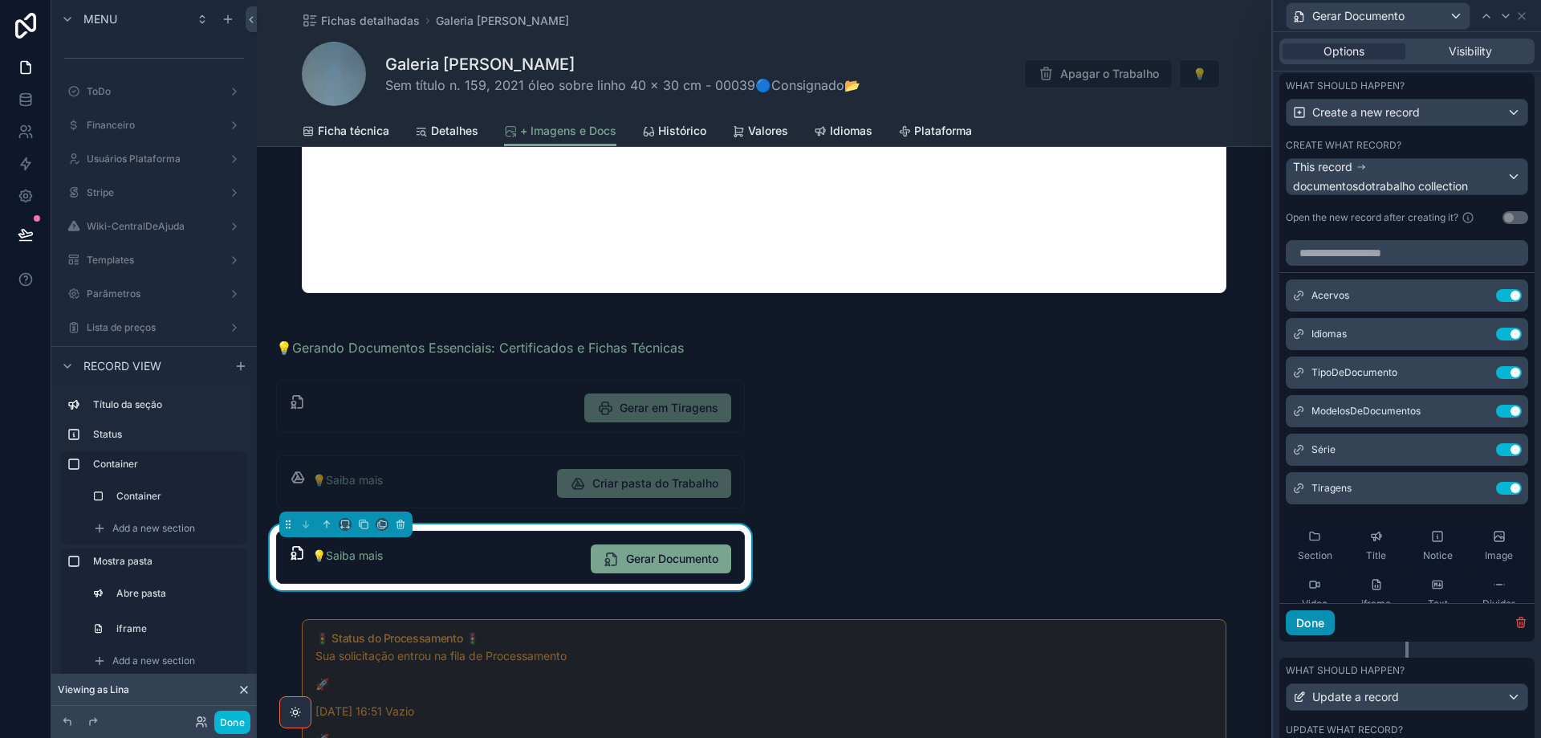
click at [1316, 621] on button "Done" at bounding box center [1310, 623] width 49 height 26
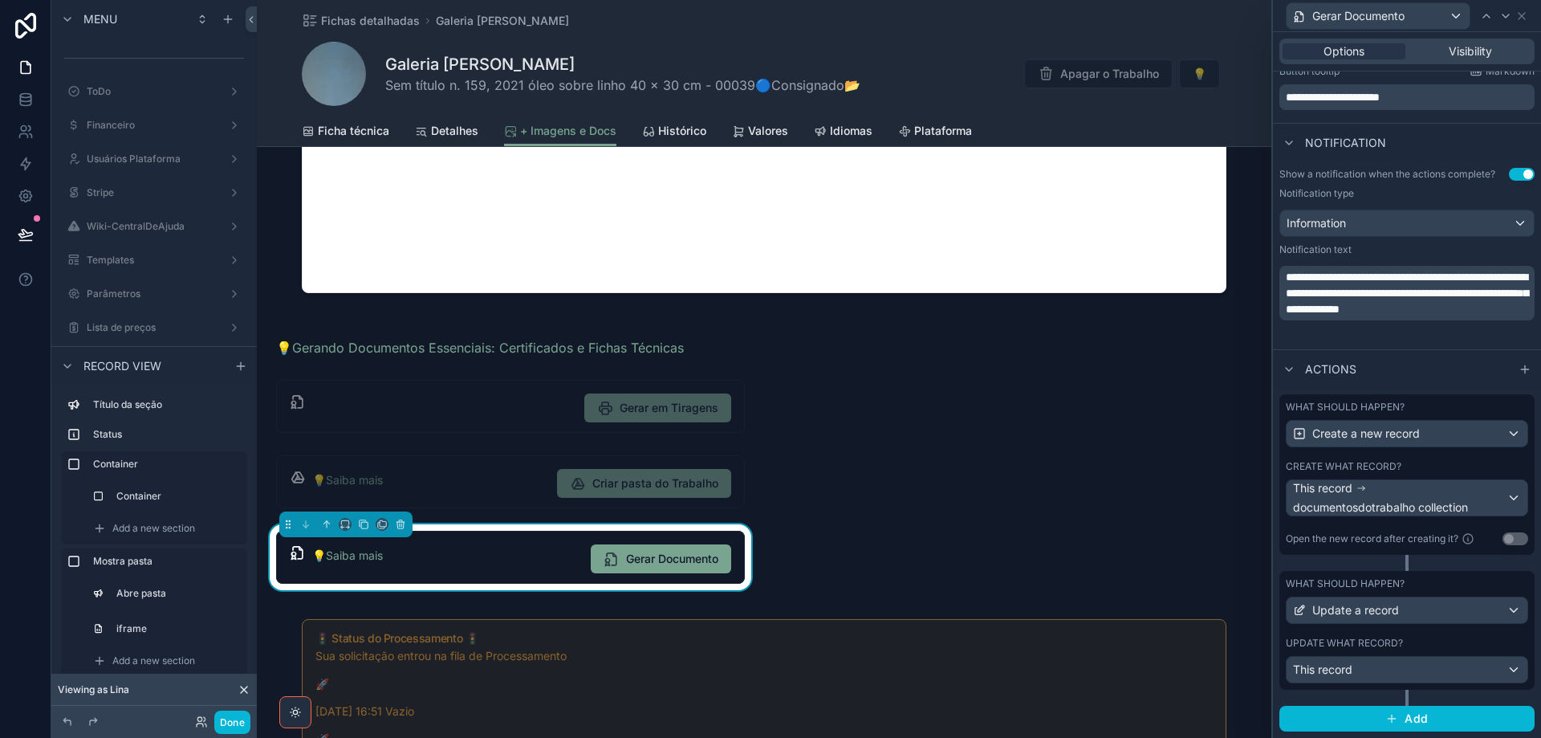
scroll to position [541, 0]
click at [1334, 669] on span "This record" at bounding box center [1322, 670] width 59 height 16
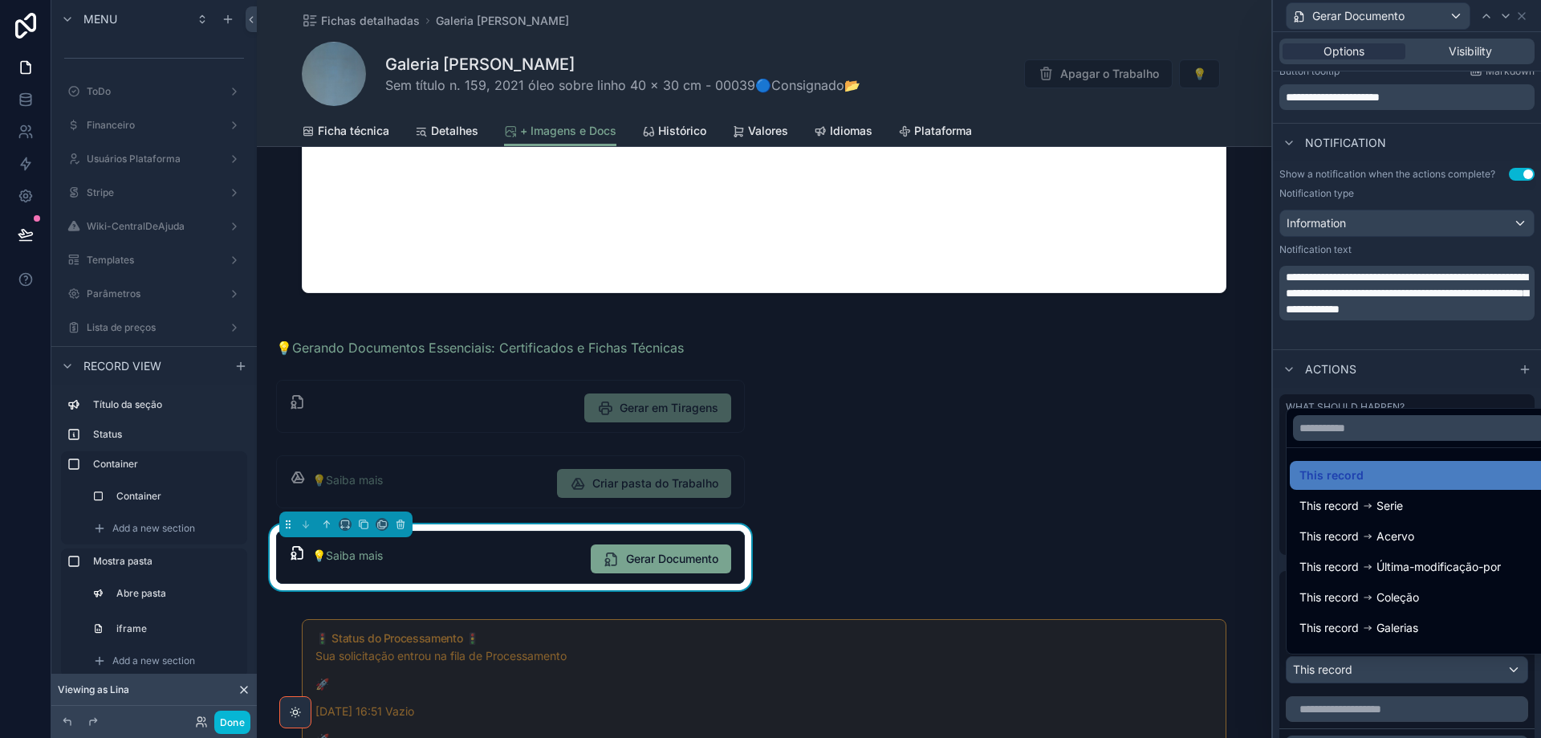
click at [1334, 669] on div at bounding box center [1407, 369] width 268 height 738
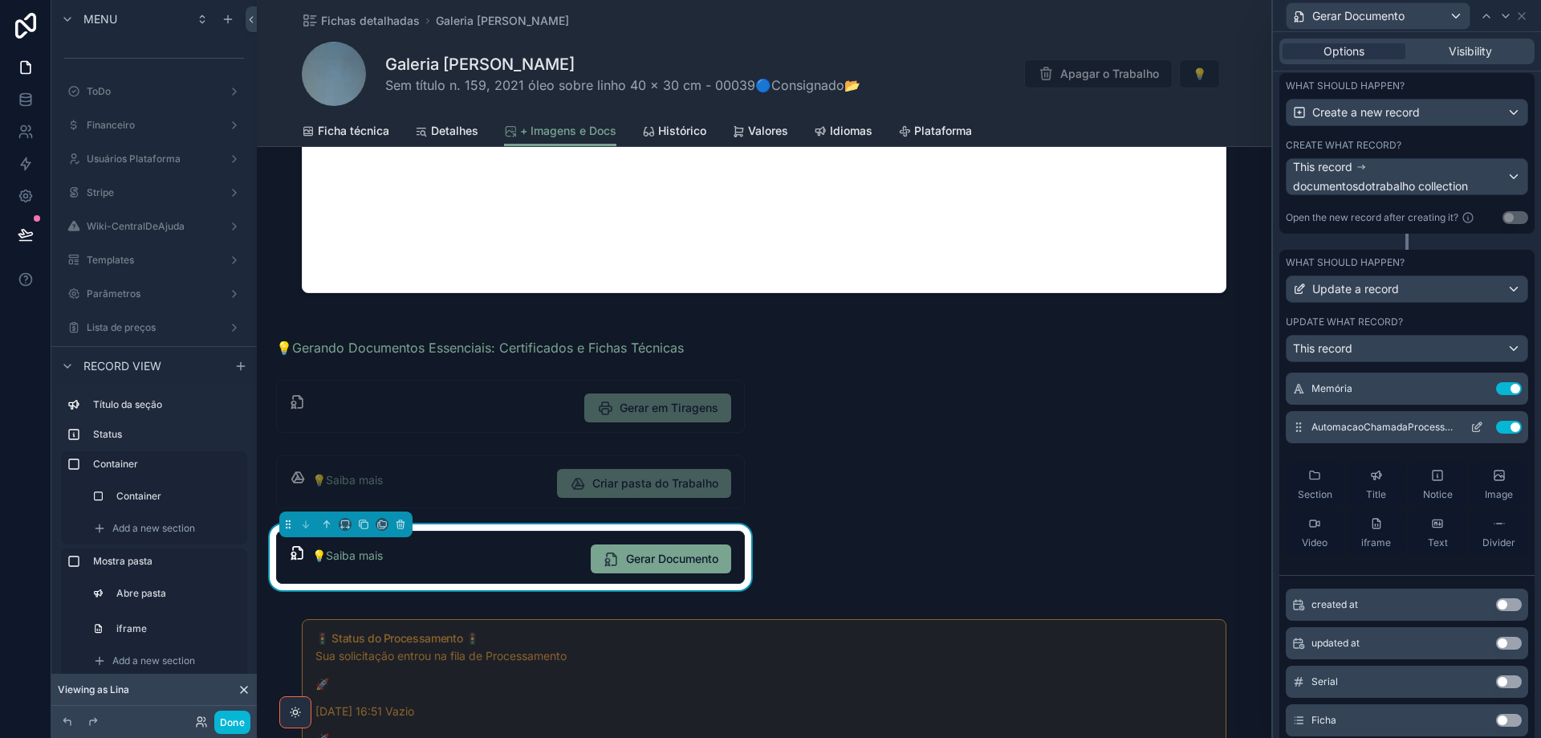
scroll to position [0, 0]
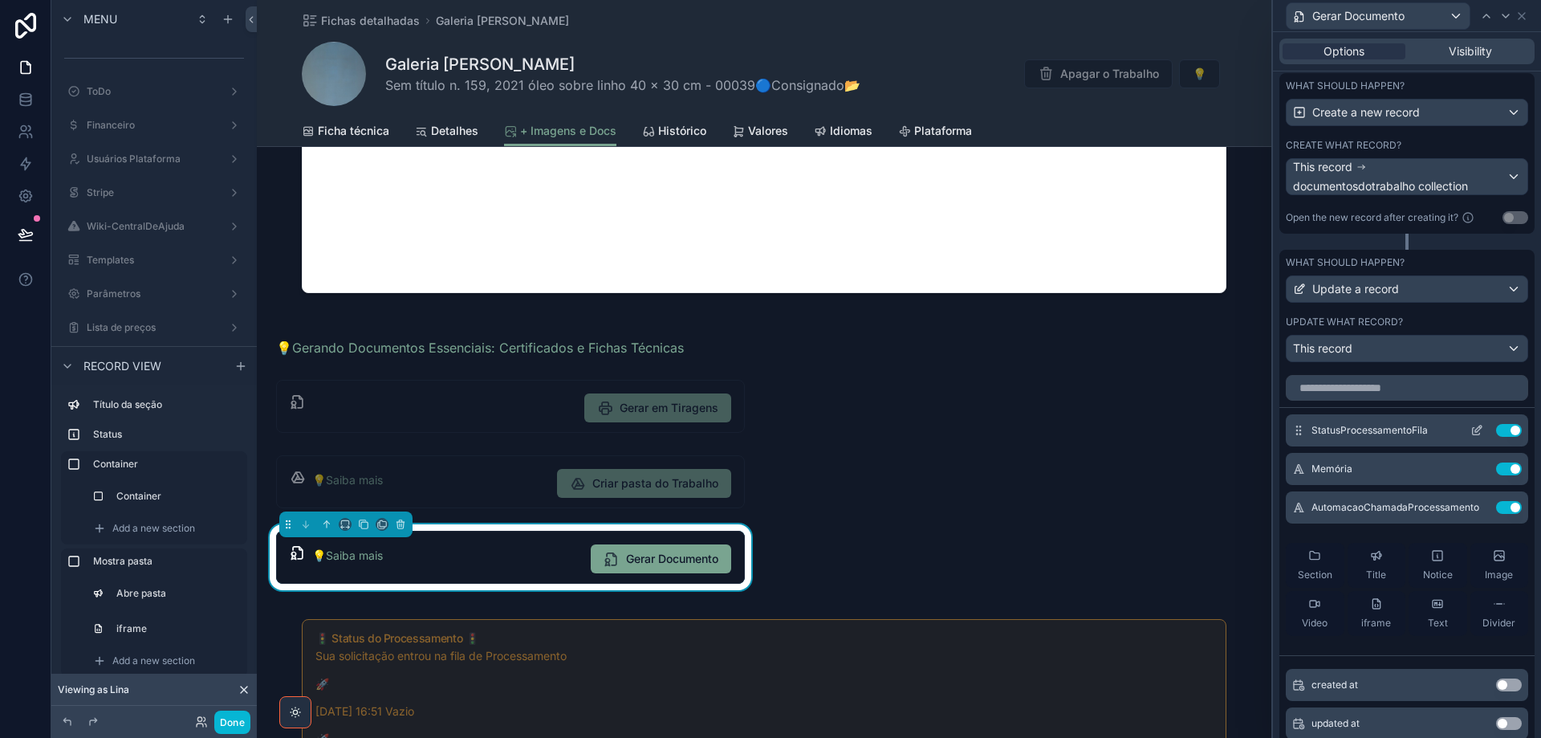
click at [1464, 428] on button at bounding box center [1477, 430] width 26 height 13
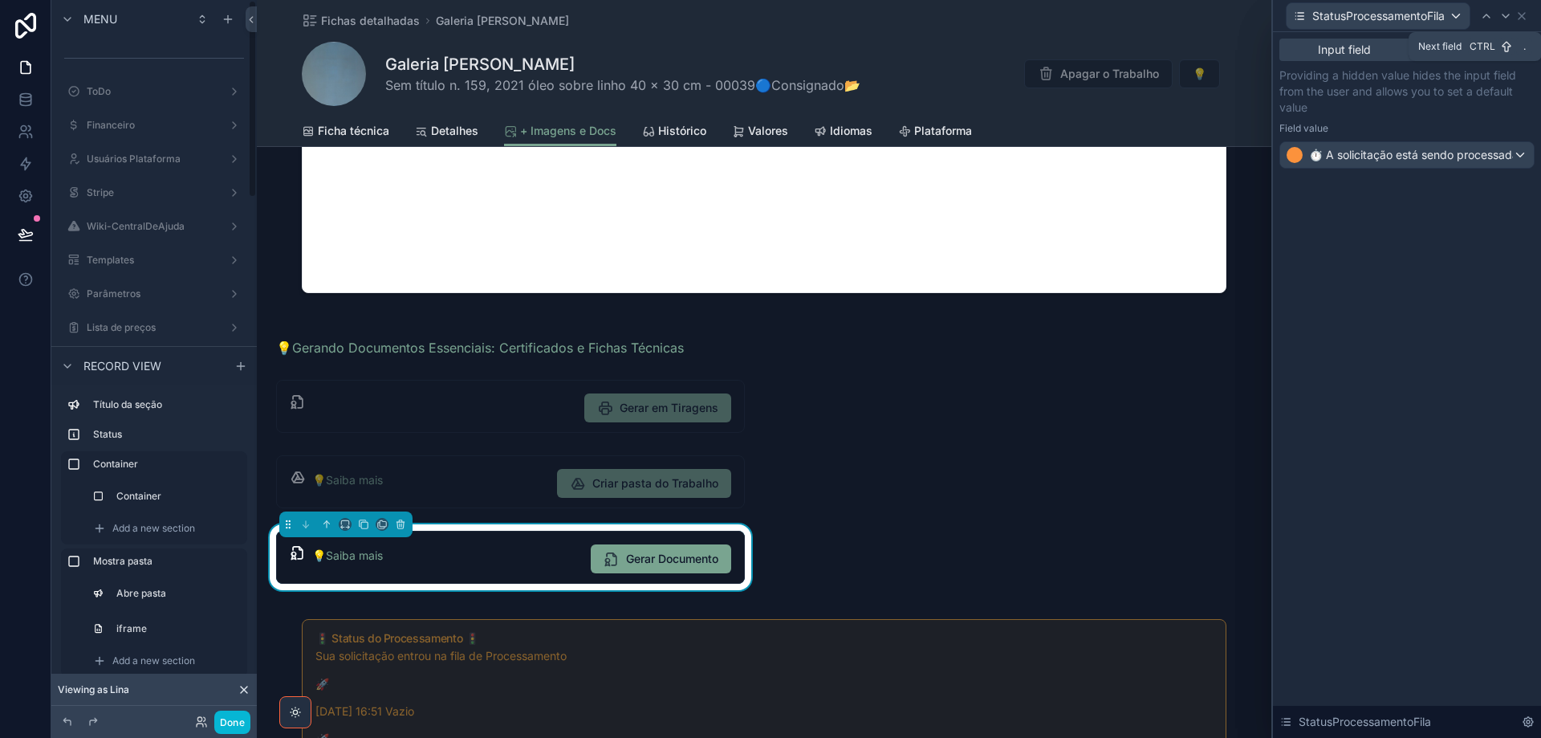
click at [1503, 13] on icon at bounding box center [1506, 16] width 13 height 13
click at [1508, 16] on icon at bounding box center [1506, 15] width 6 height 3
click at [32, 161] on icon at bounding box center [26, 164] width 16 height 16
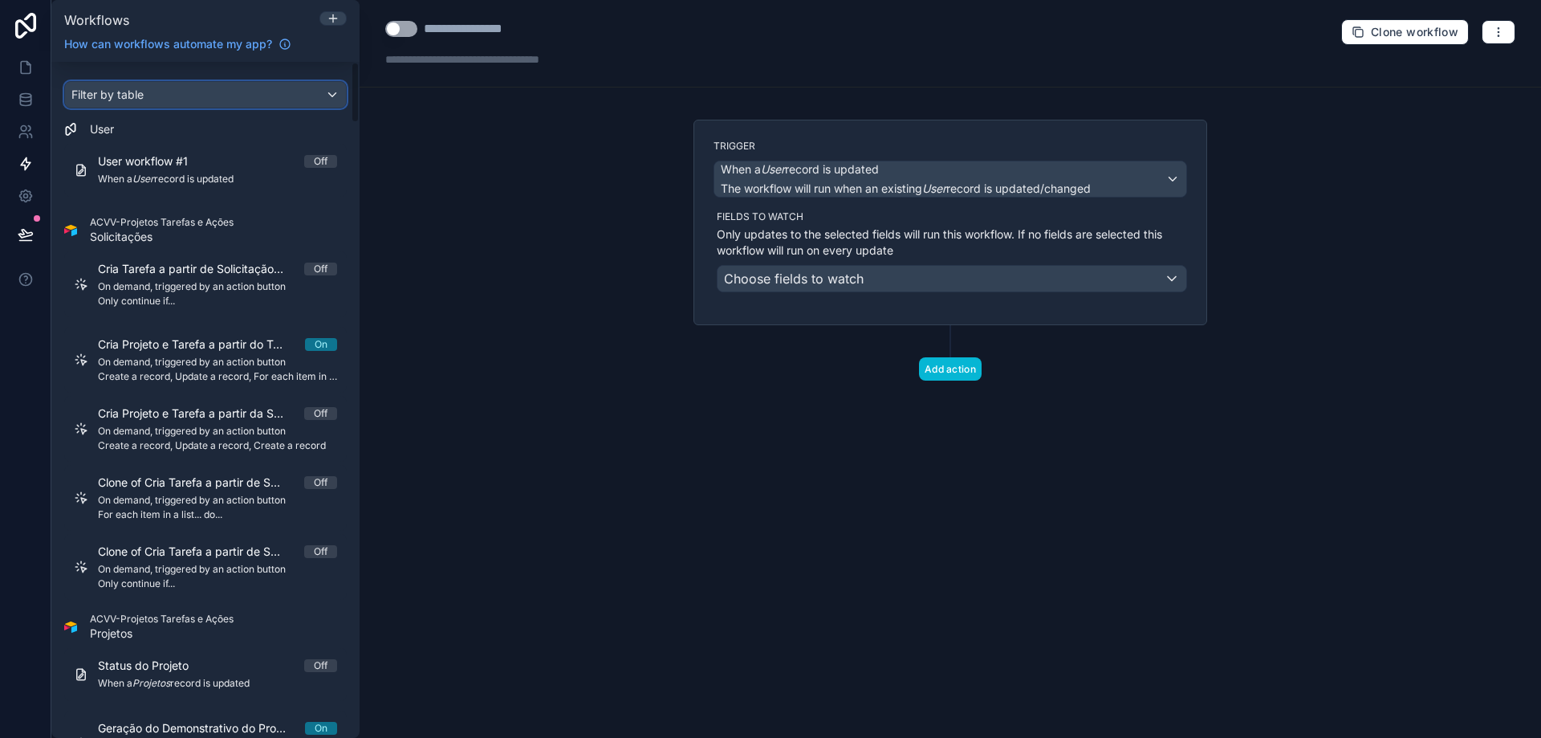
click at [142, 90] on span "Filter by table" at bounding box center [107, 95] width 72 height 14
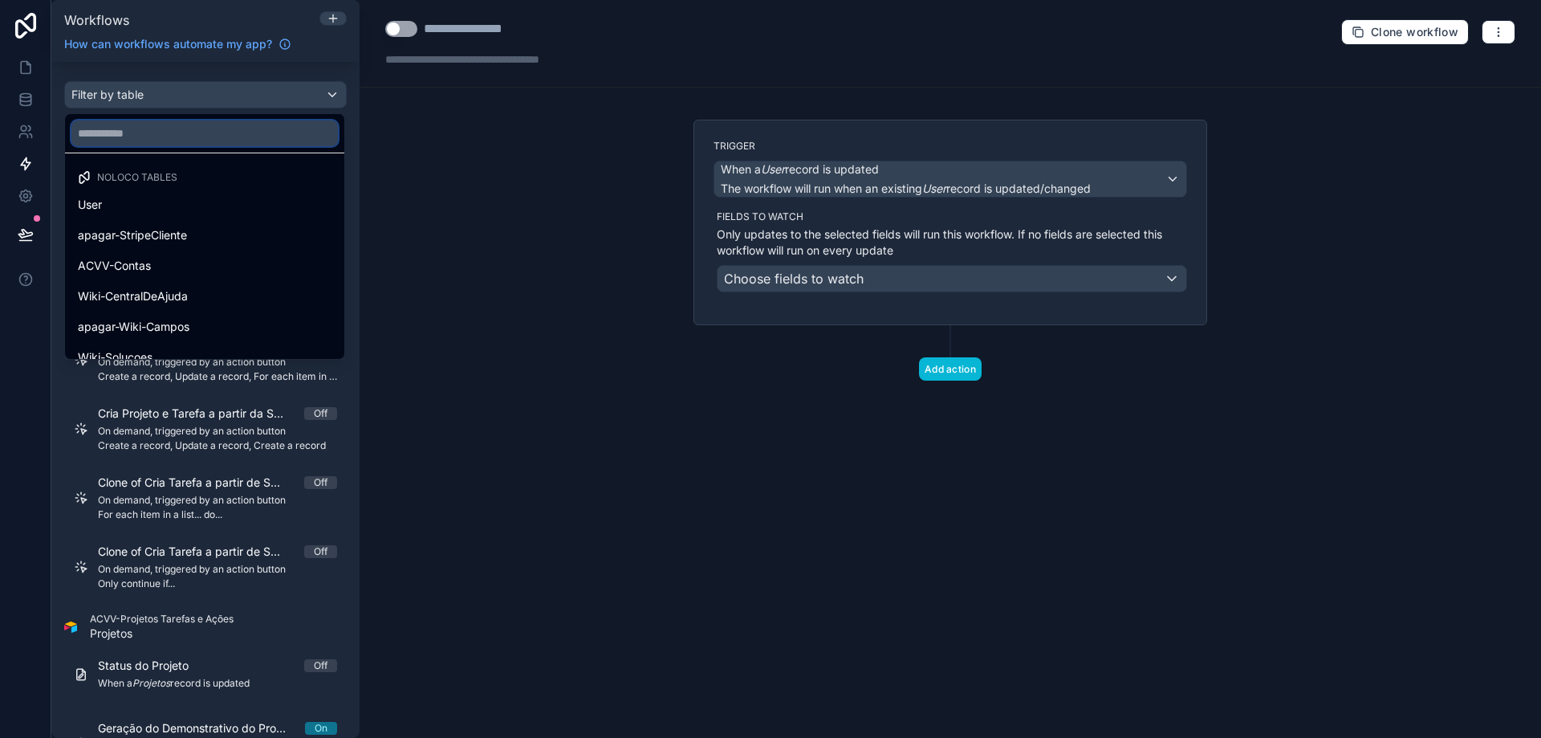
click at [140, 142] on input "text" at bounding box center [204, 133] width 267 height 26
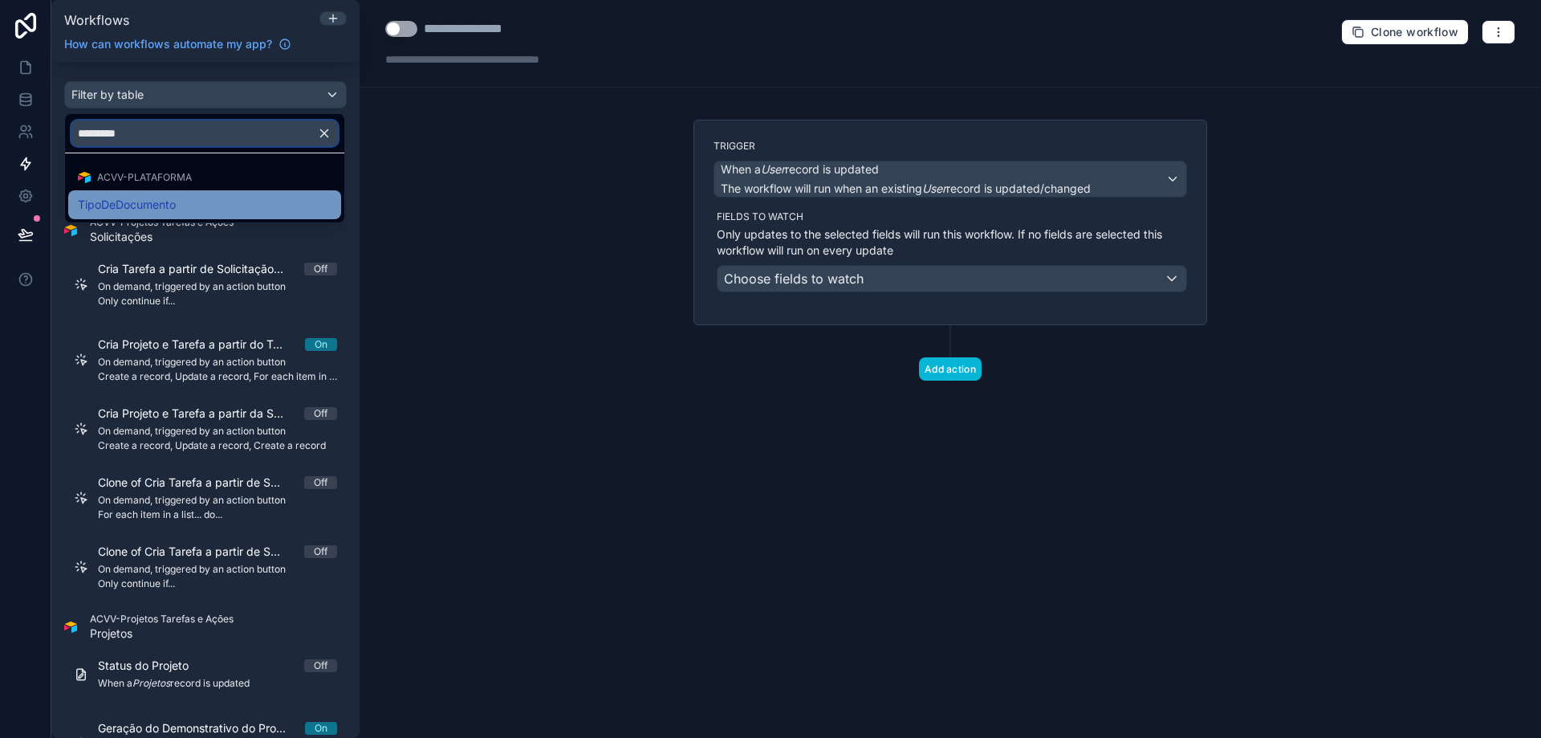
type input "*********"
click at [161, 202] on span "TipoDeDocumento" at bounding box center [127, 204] width 98 height 19
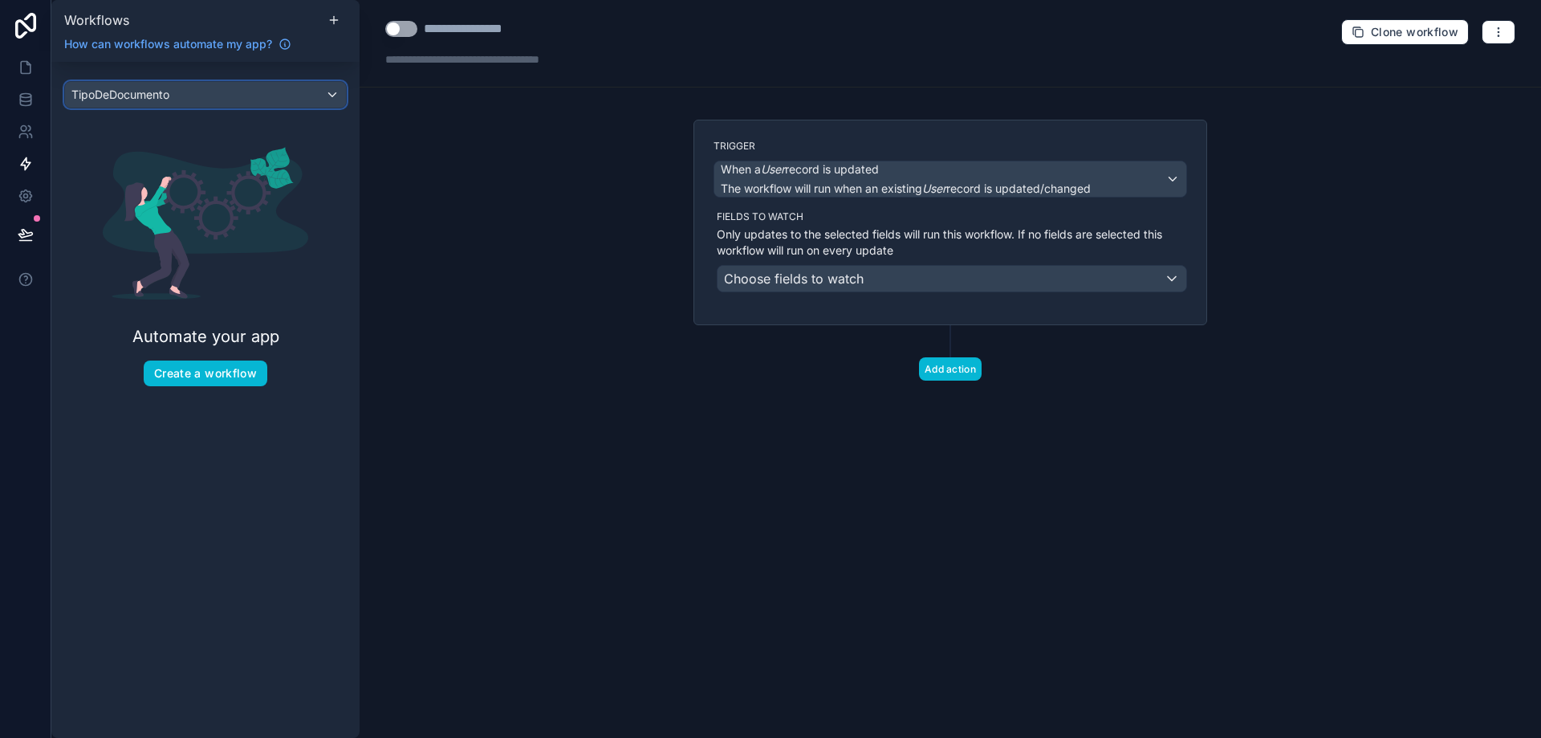
click at [197, 97] on div "TipoDeDocumento" at bounding box center [205, 95] width 281 height 26
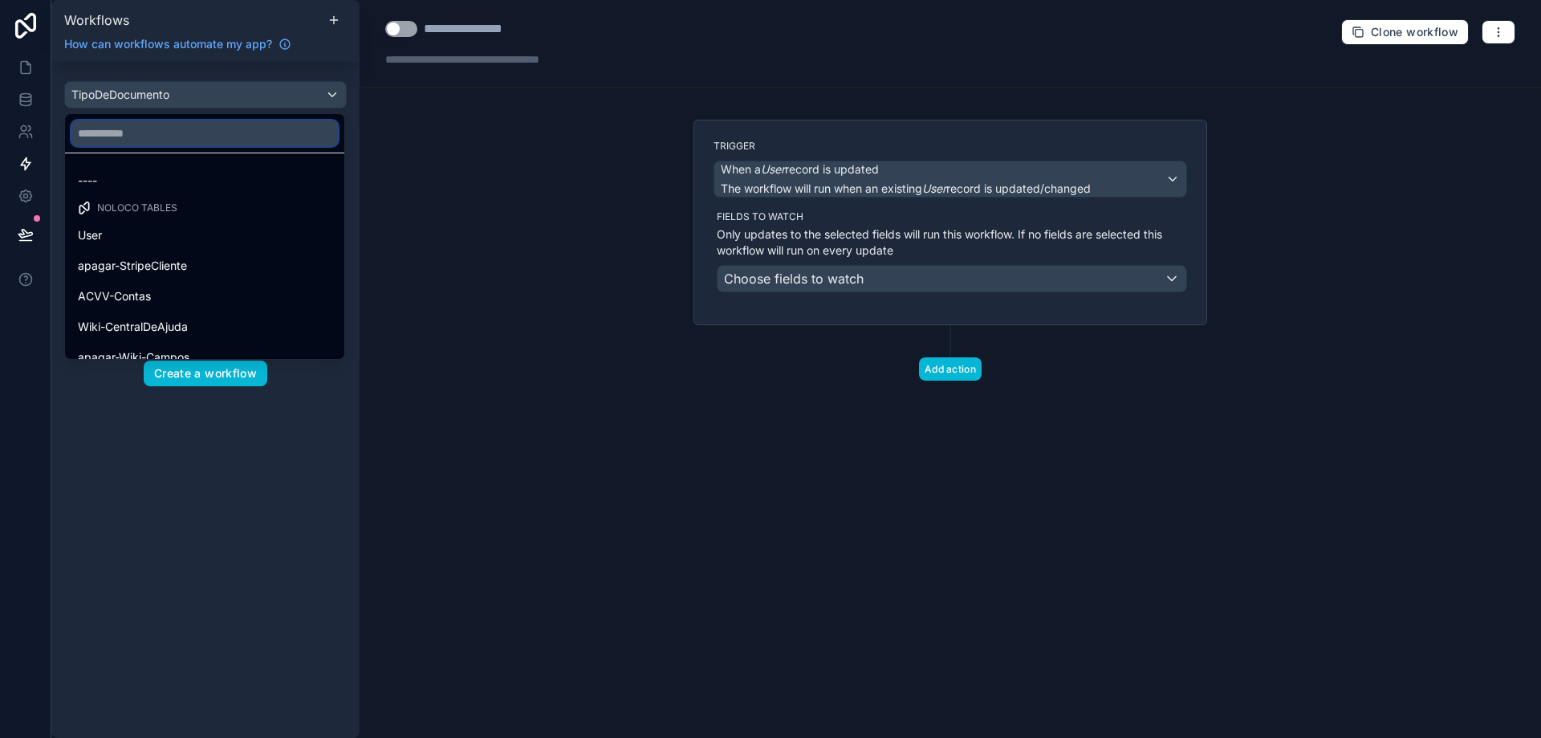
click at [202, 128] on input "text" at bounding box center [204, 133] width 267 height 26
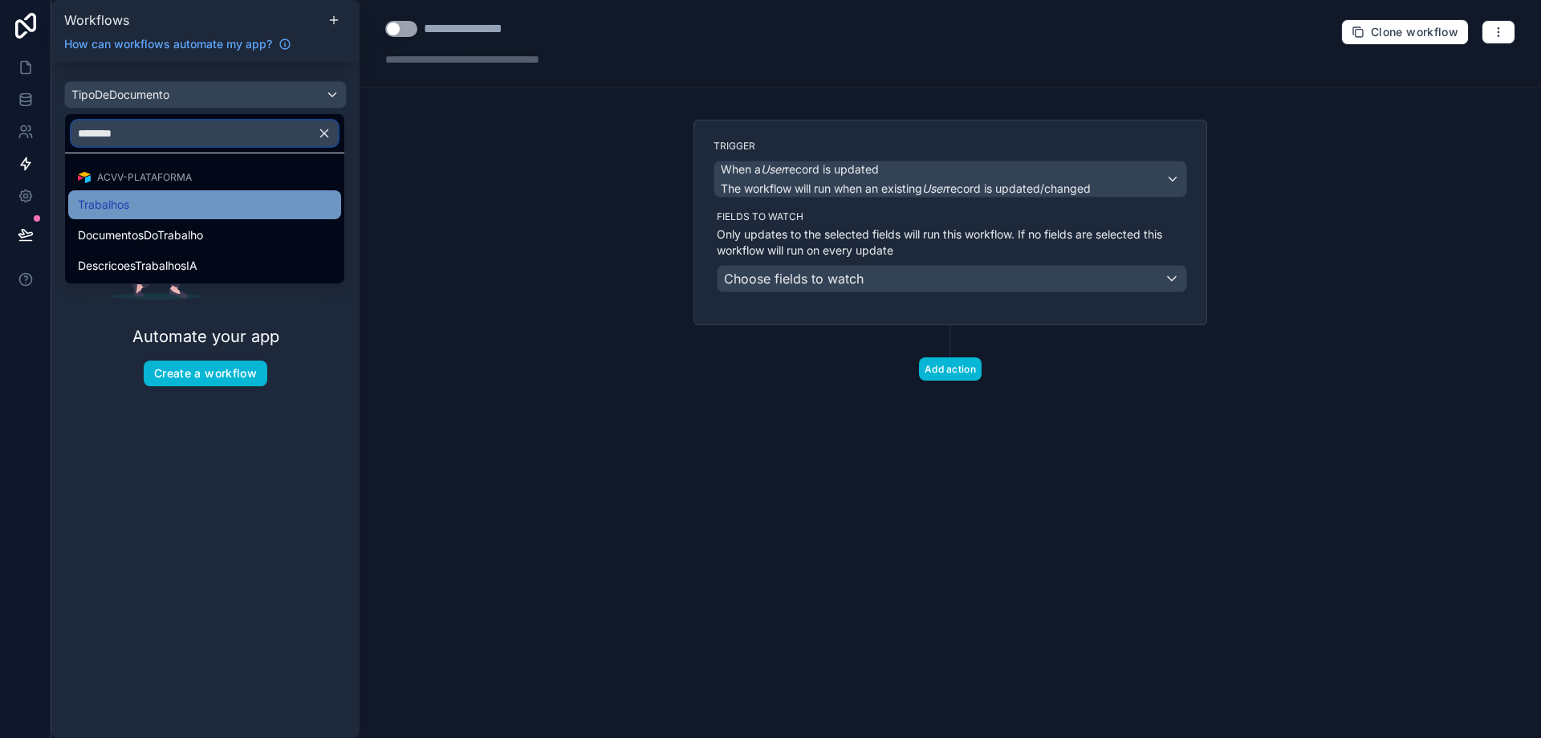
type input "********"
click at [203, 208] on div "Trabalhos" at bounding box center [205, 204] width 254 height 19
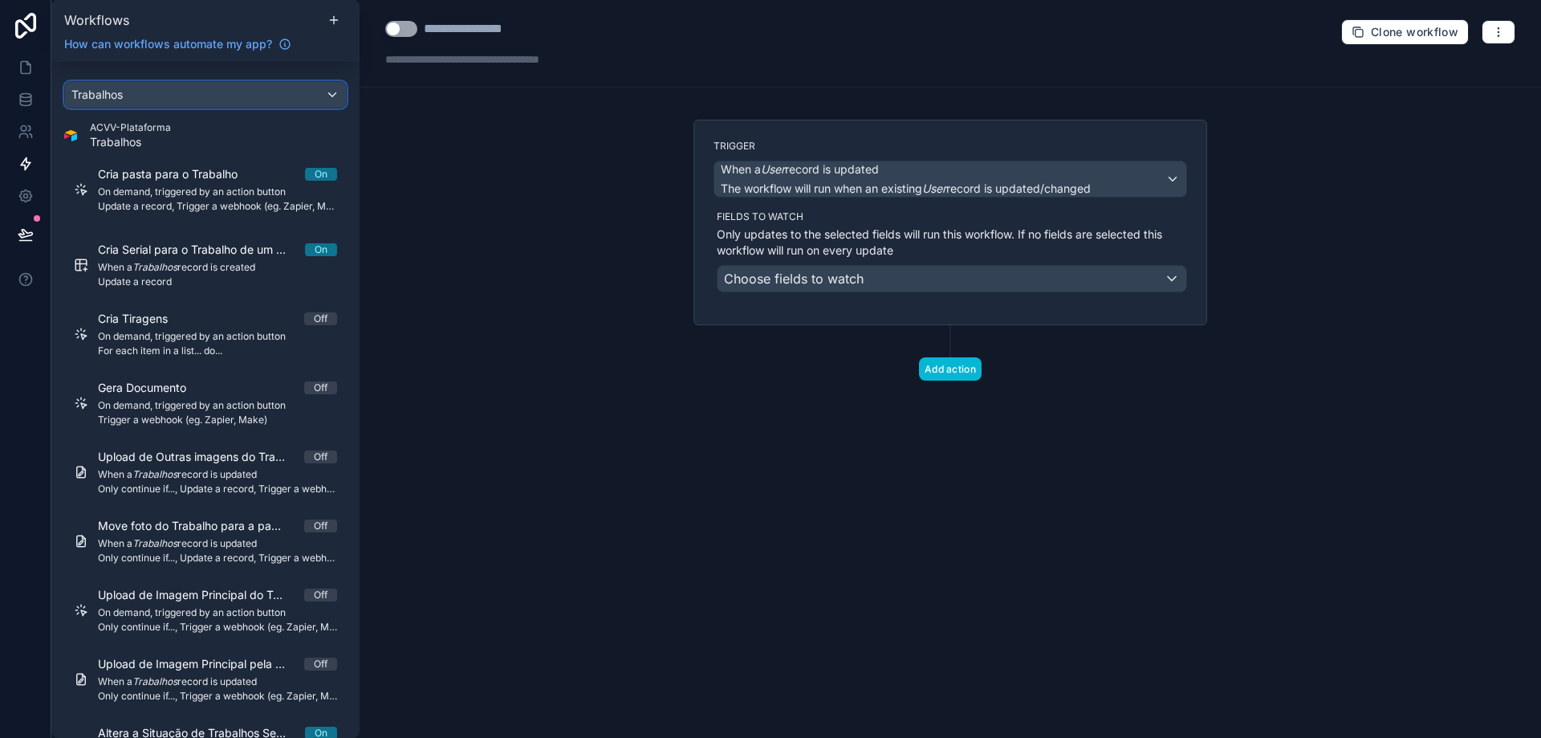
click at [201, 95] on div "Trabalhos" at bounding box center [205, 95] width 281 height 26
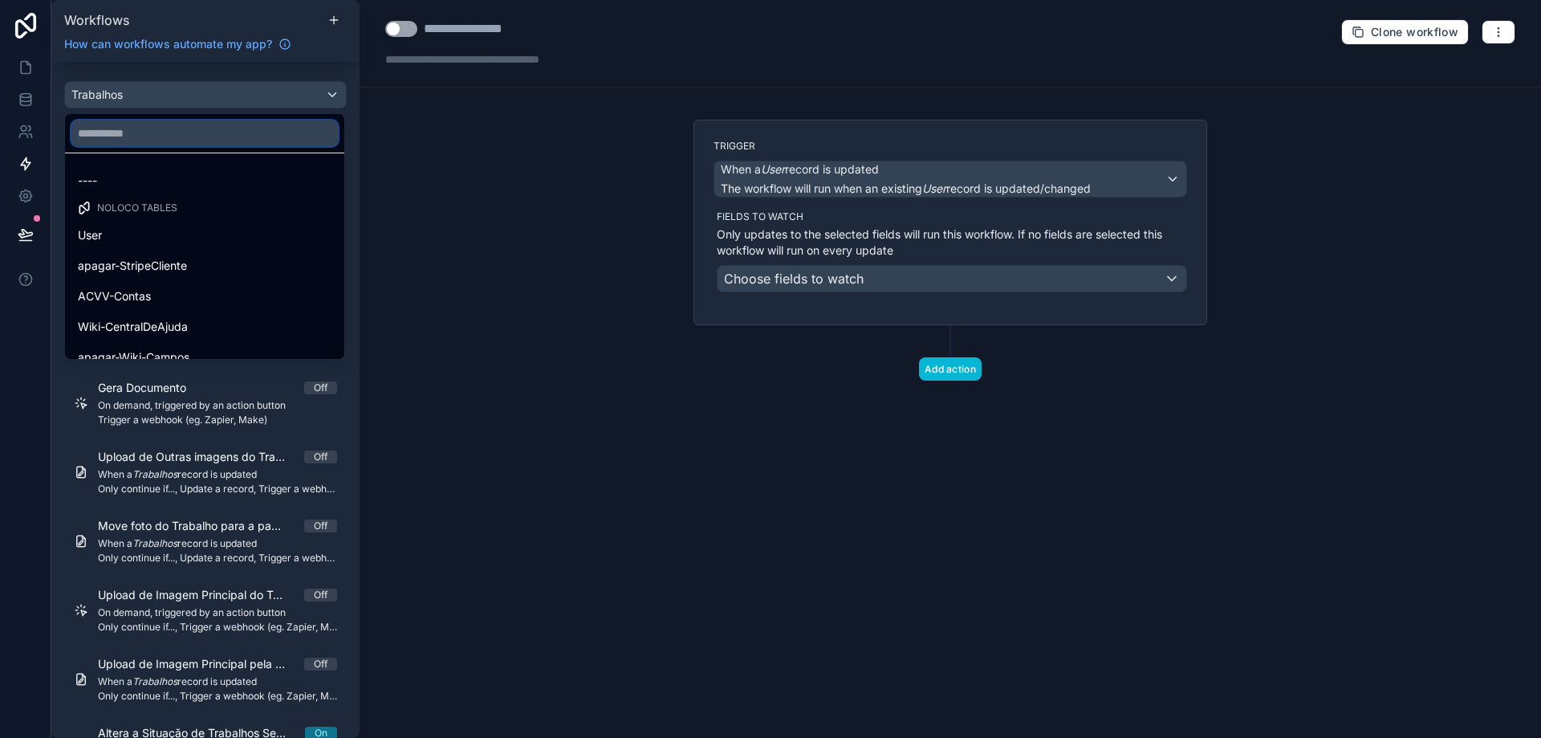
click at [204, 132] on input "text" at bounding box center [204, 133] width 267 height 26
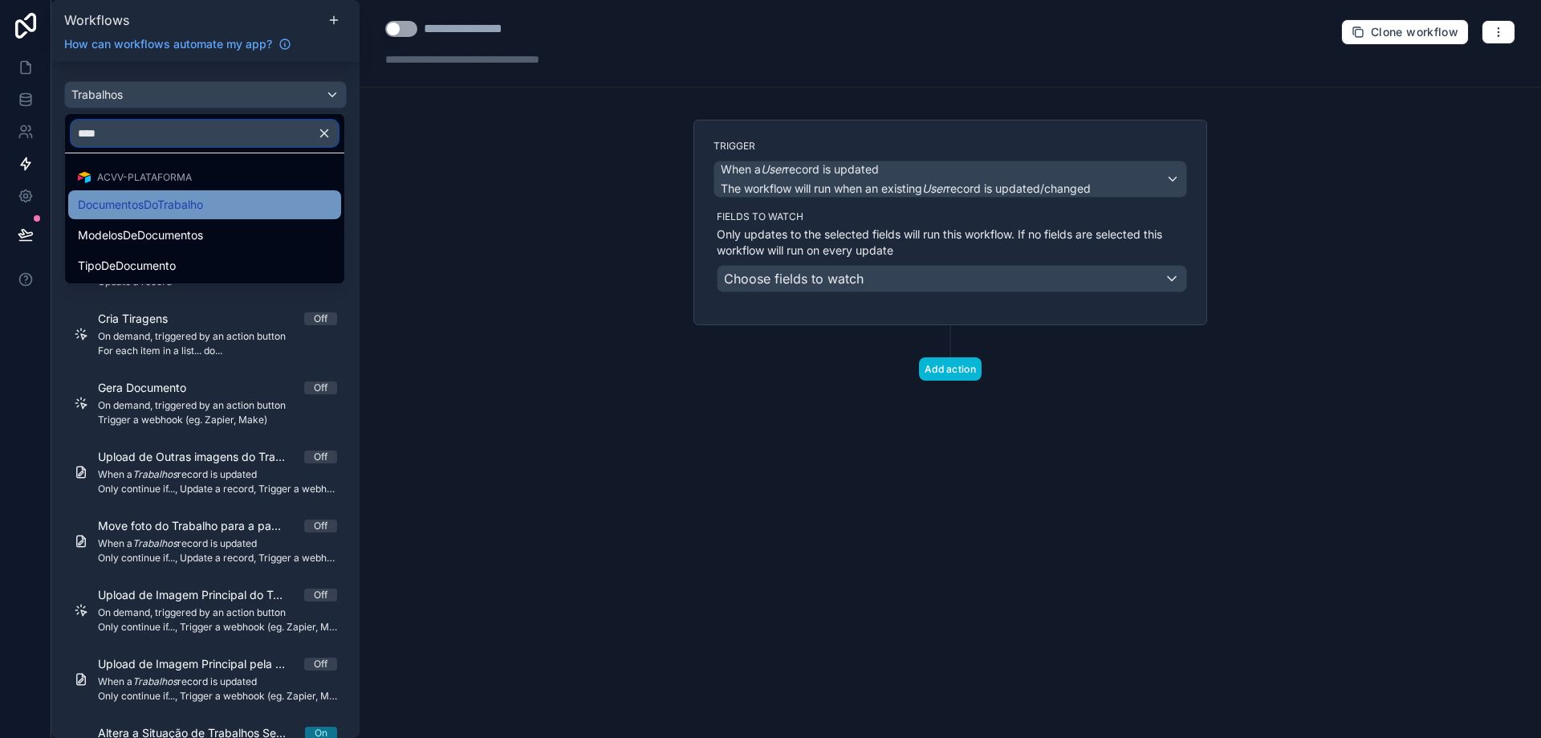
type input "****"
click at [214, 202] on div "DocumentosDoTrabalho" at bounding box center [205, 204] width 254 height 19
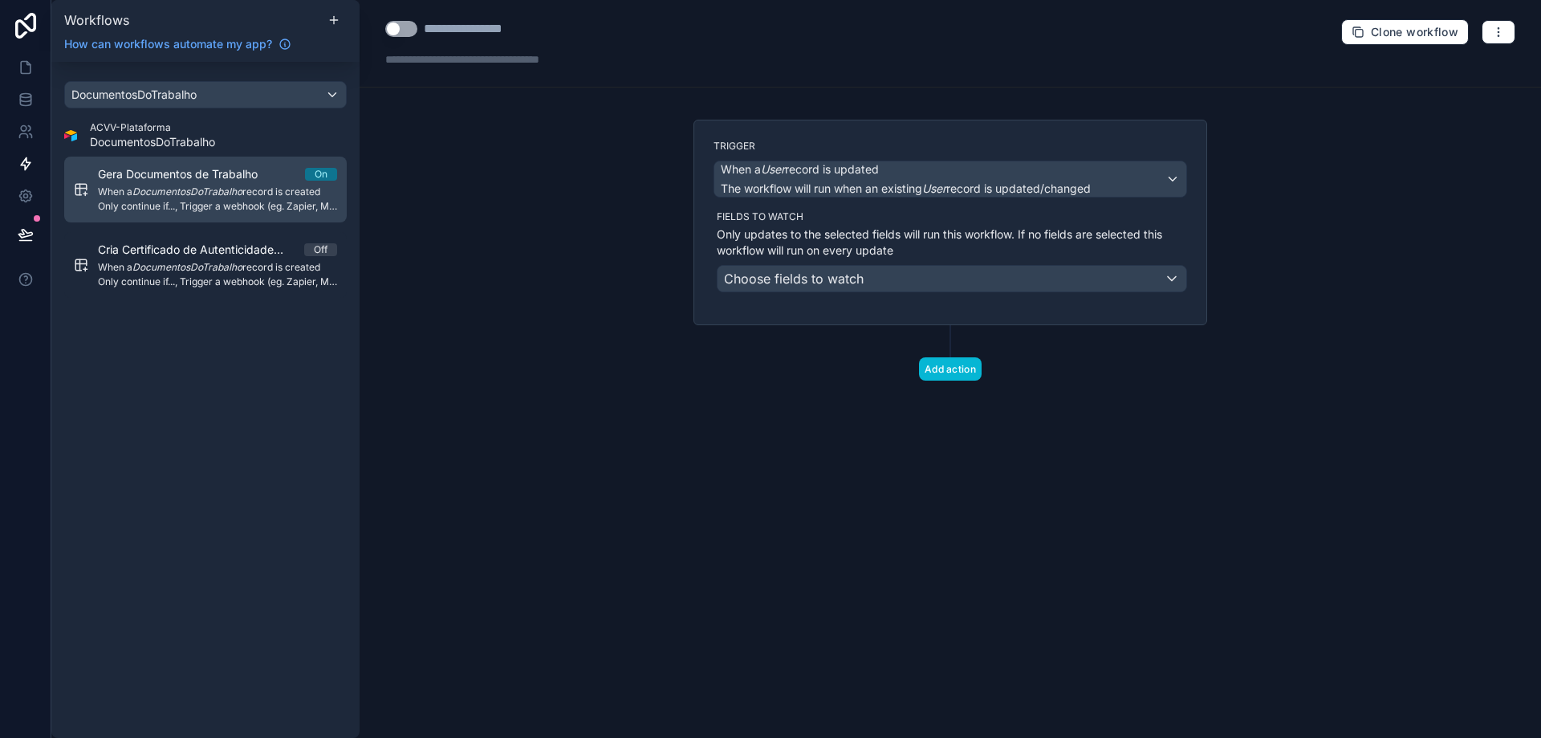
click at [226, 200] on span "Only continue if..., Trigger a webhook (eg. Zapier, Make)" at bounding box center [217, 206] width 239 height 13
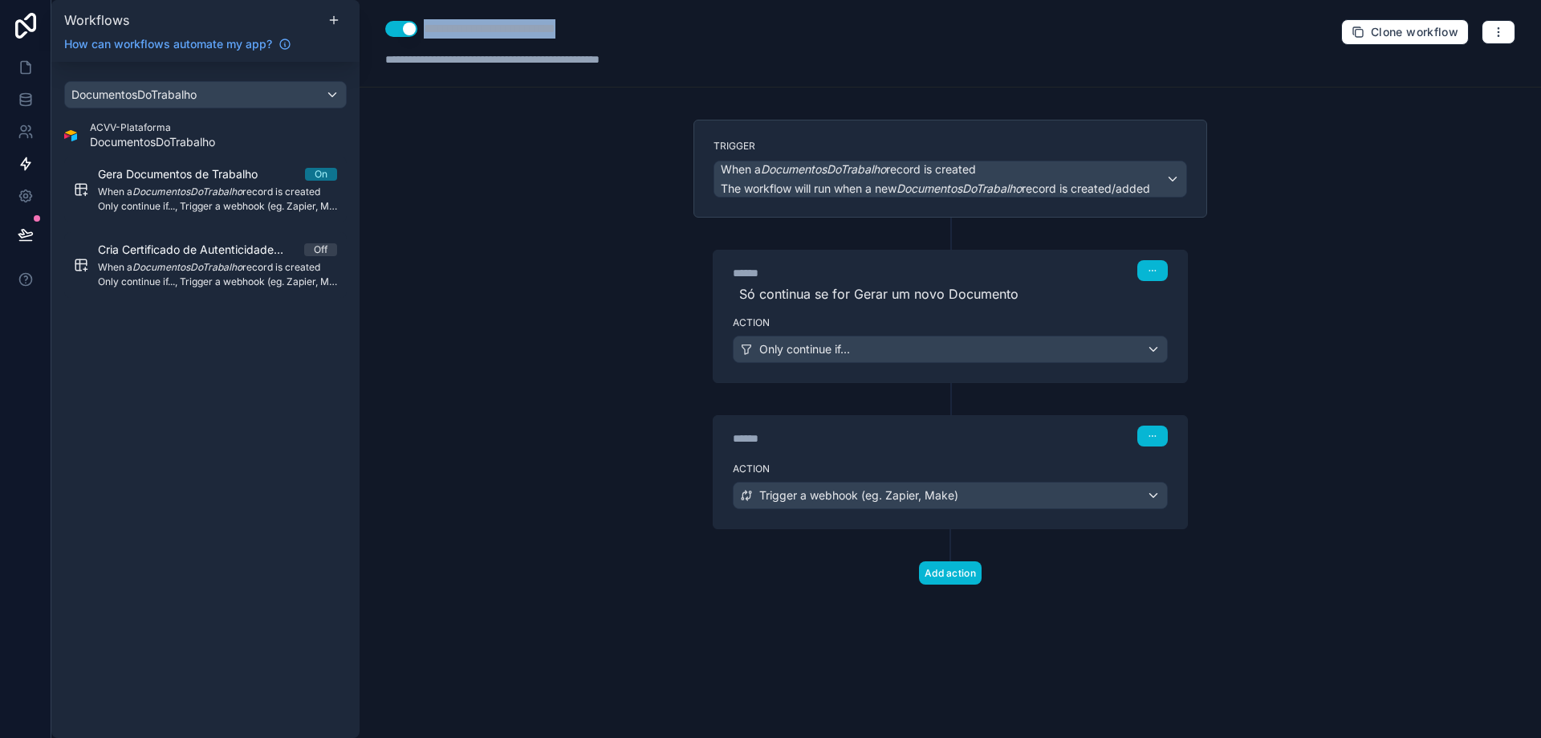
drag, startPoint x: 425, startPoint y: 29, endPoint x: 625, endPoint y: 31, distance: 199.9
click at [625, 31] on div "**********" at bounding box center [551, 28] width 332 height 19
type div "**********"
copy div "**********"
click at [32, 65] on icon at bounding box center [26, 67] width 16 height 16
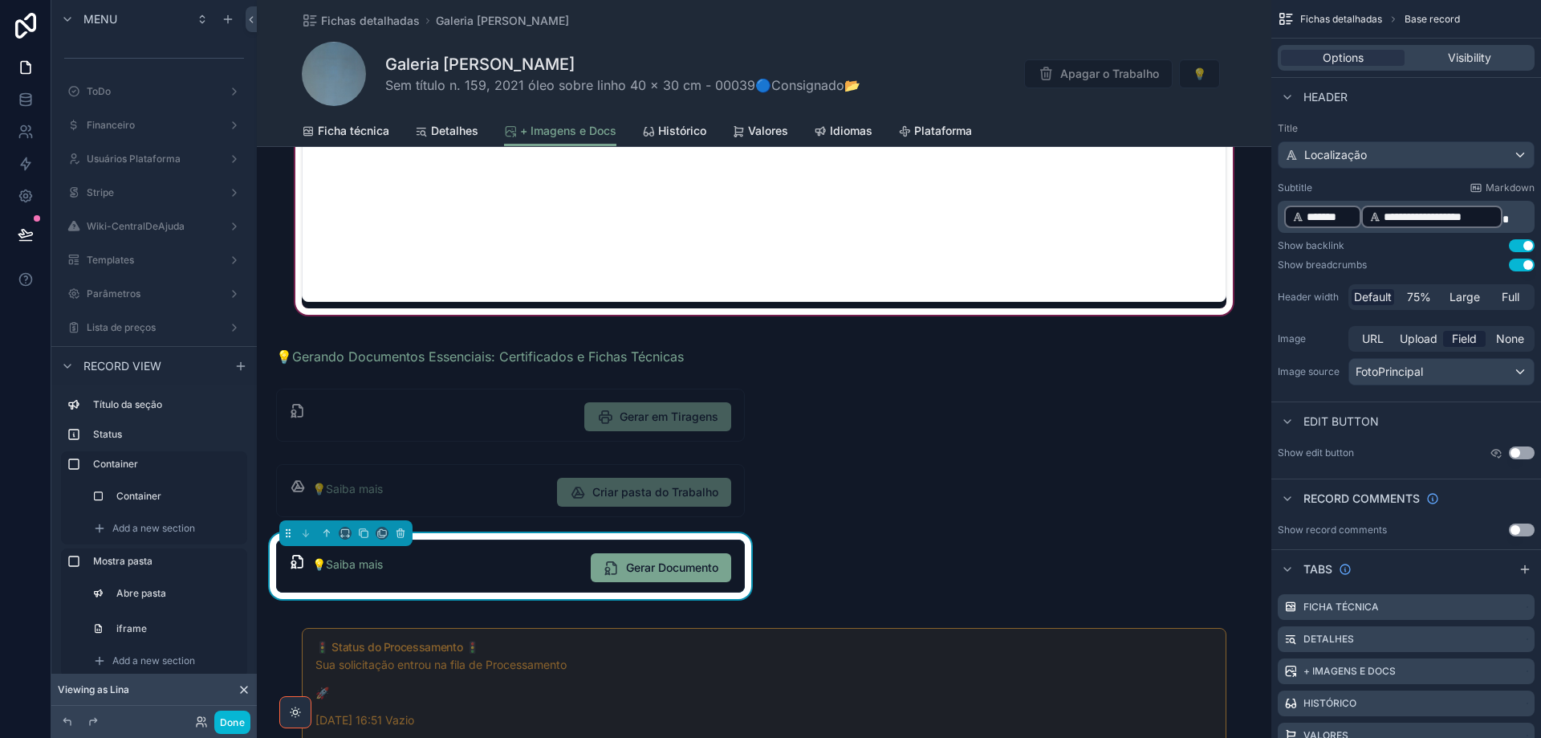
scroll to position [642, 0]
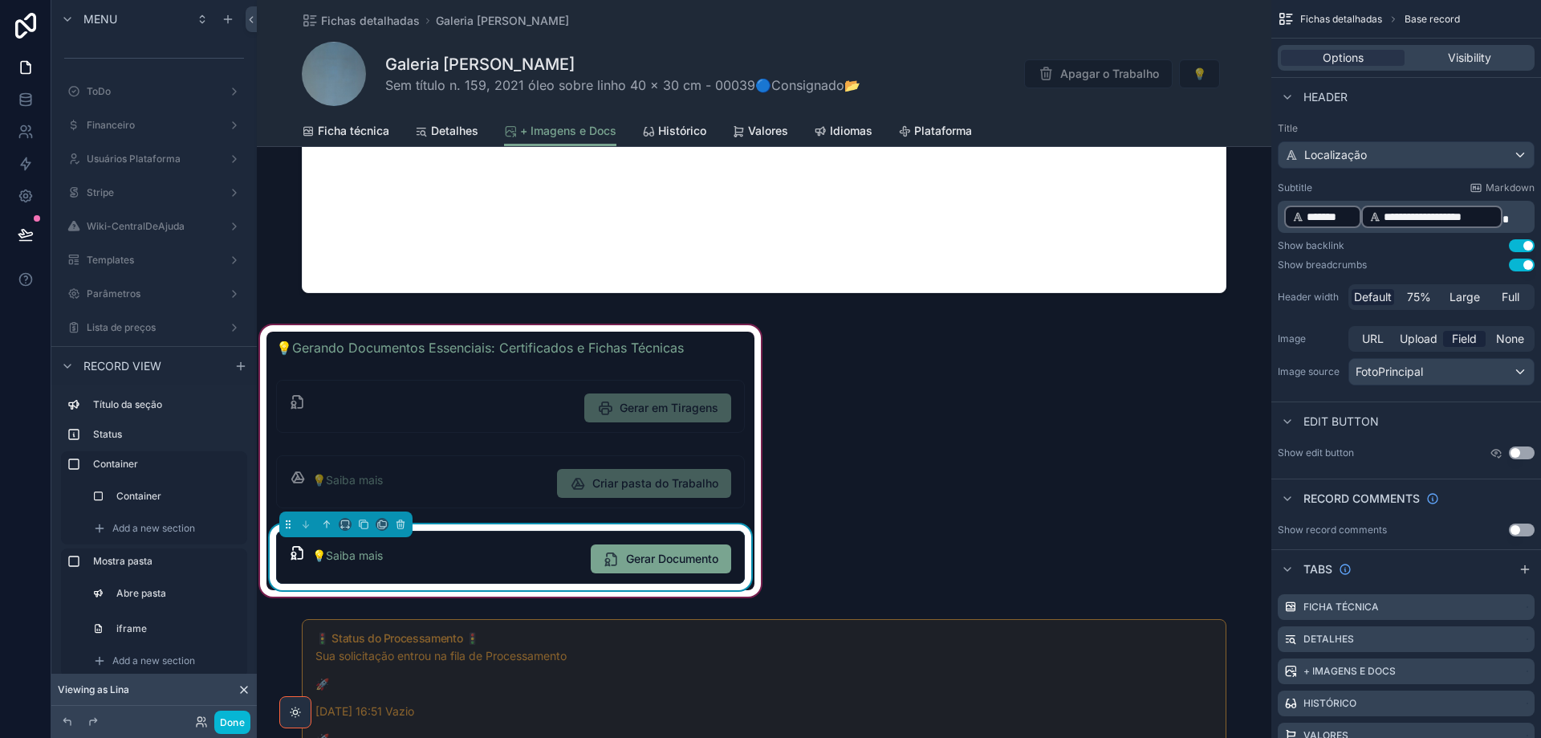
click at [538, 553] on div "💡Saiba mais" at bounding box center [445, 556] width 266 height 16
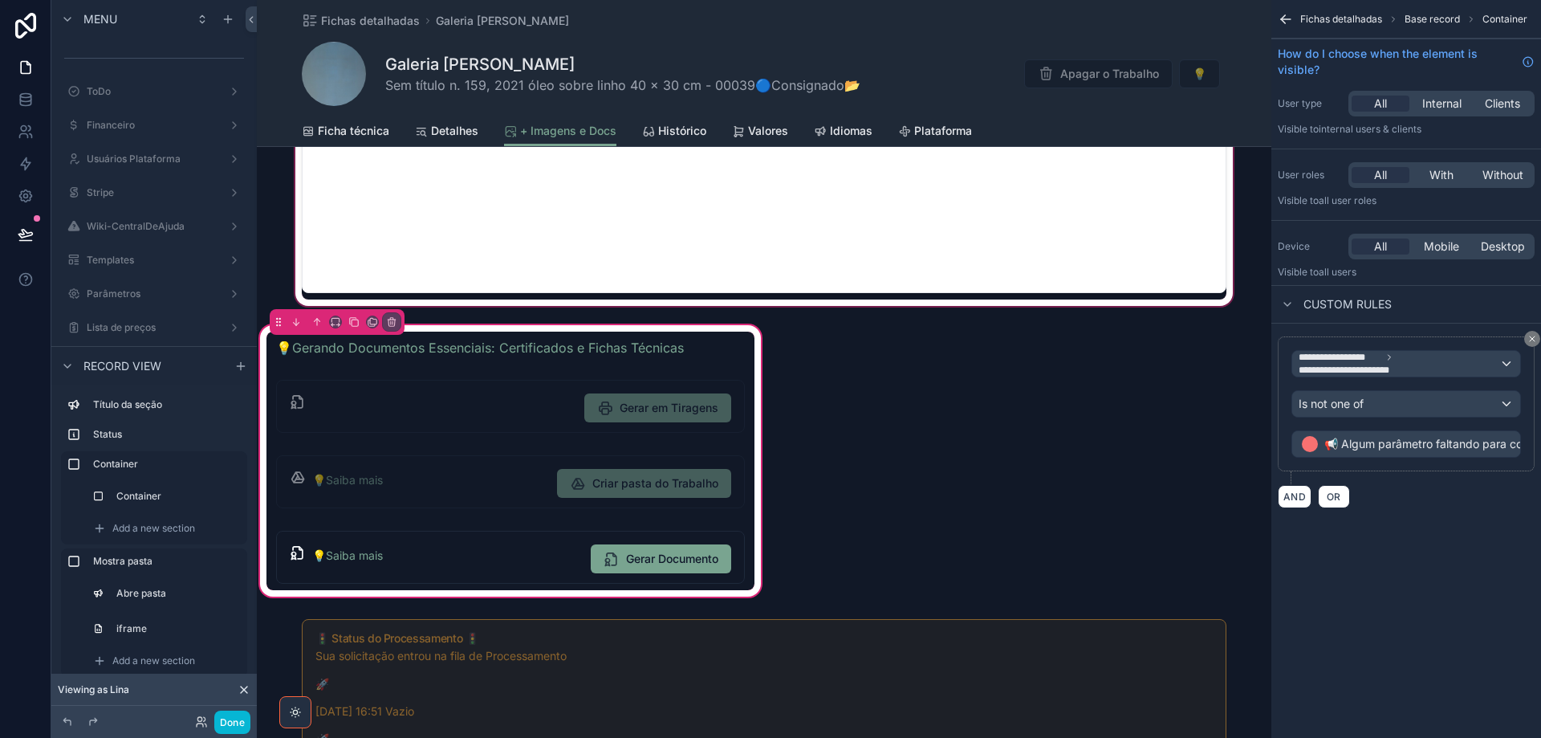
drag, startPoint x: 565, startPoint y: 556, endPoint x: 1157, endPoint y: 303, distance: 643.4
click at [566, 556] on div "scrollable content" at bounding box center [511, 557] width 488 height 66
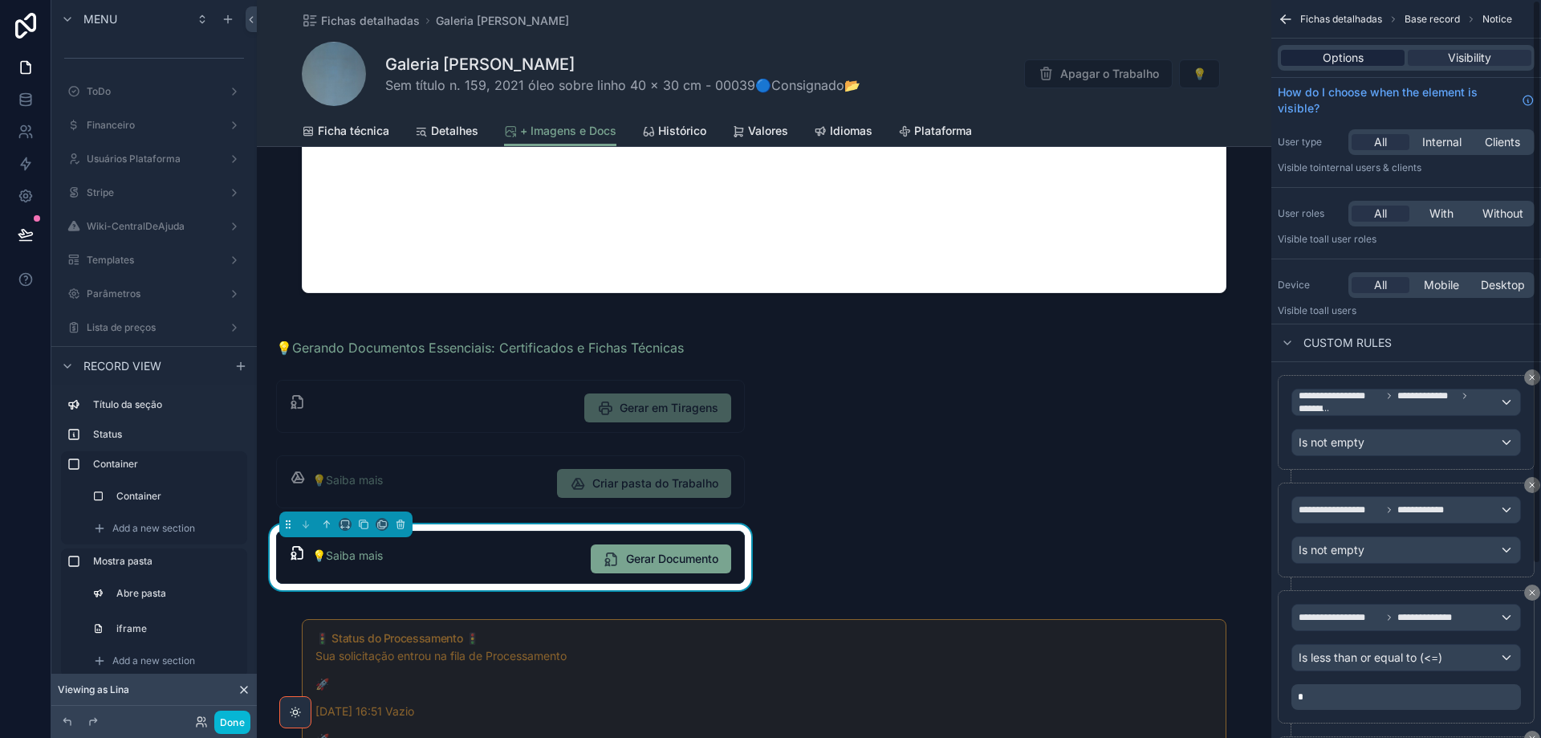
click at [1370, 56] on div "Options" at bounding box center [1343, 58] width 124 height 16
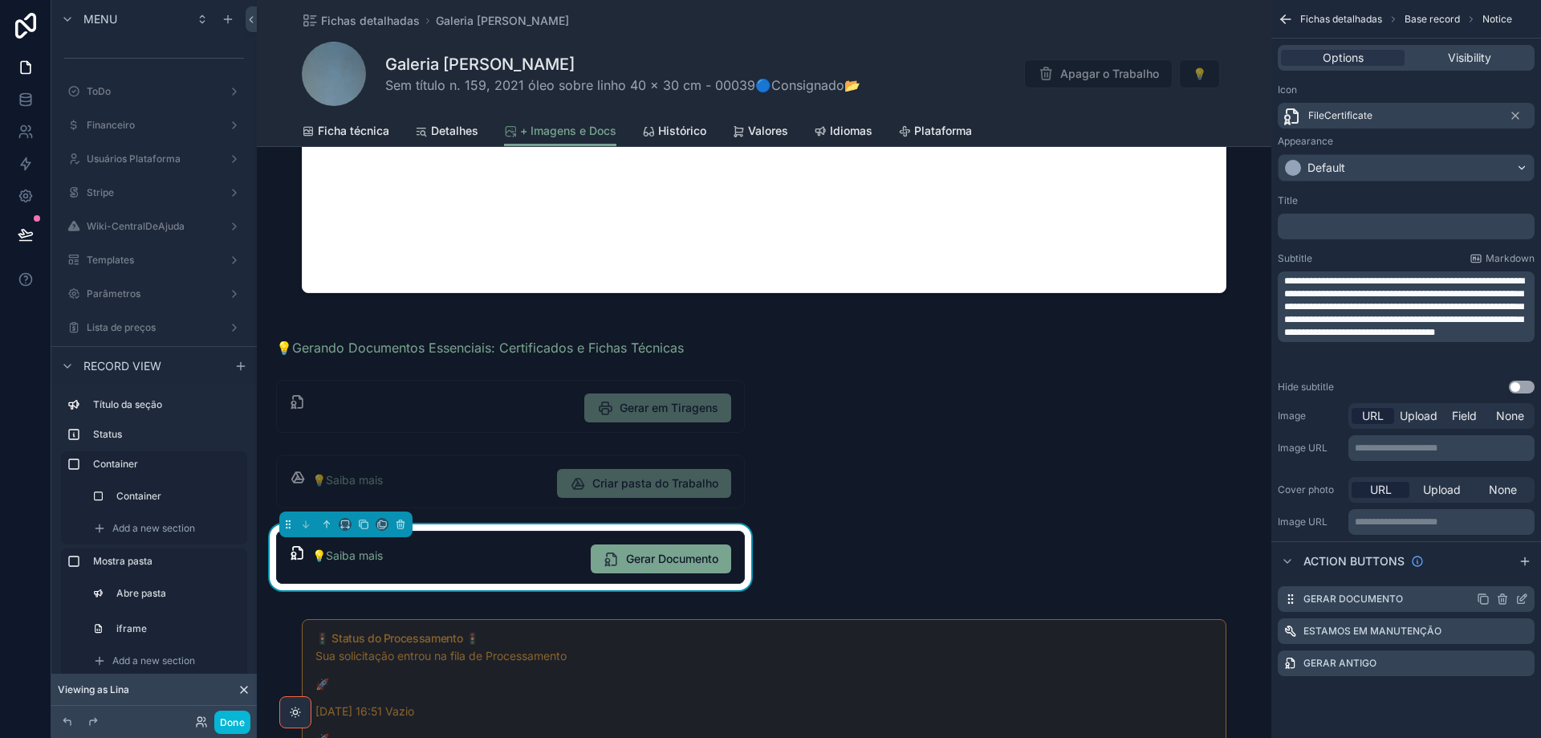
click at [1525, 597] on icon "scrollable content" at bounding box center [1522, 598] width 13 height 13
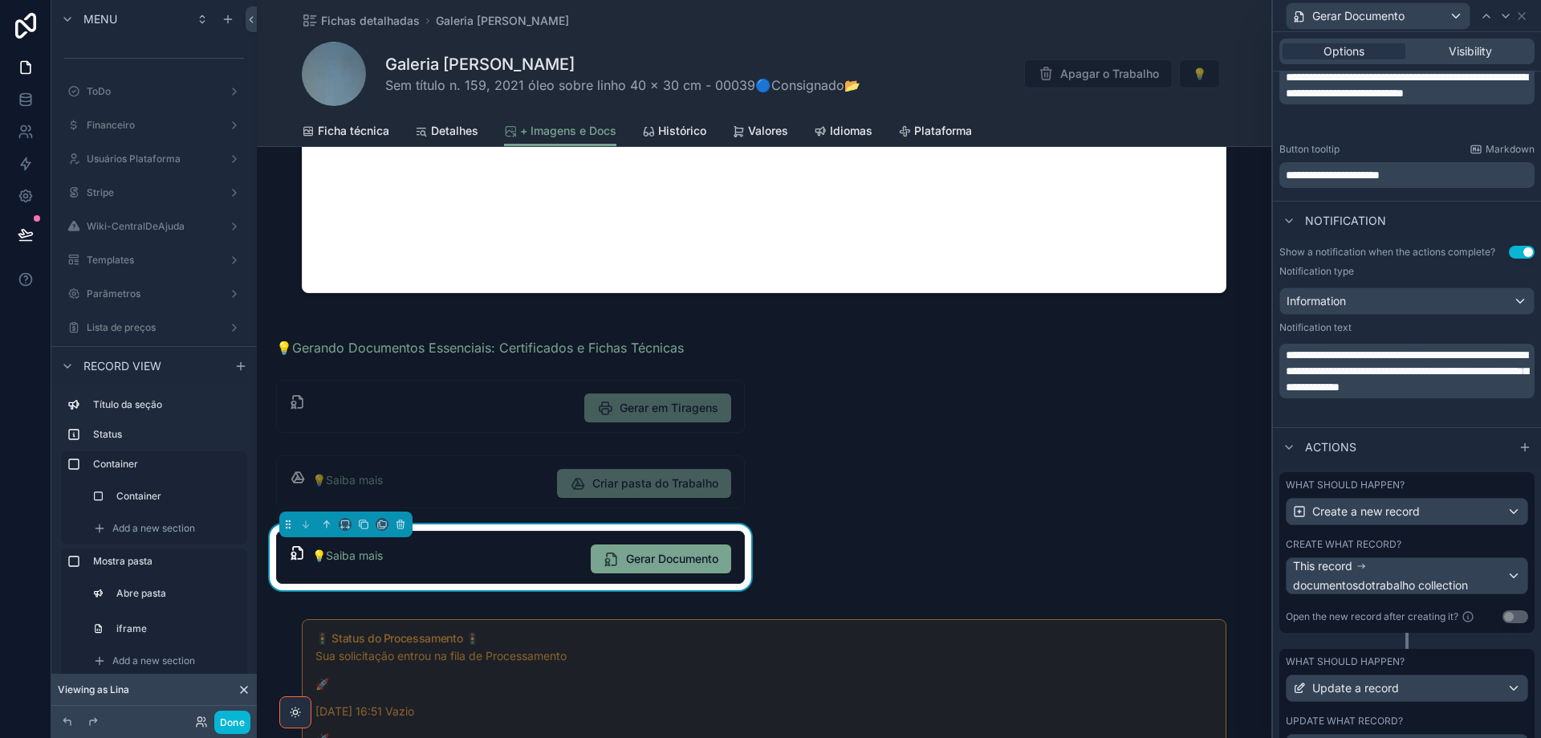
scroll to position [541, 0]
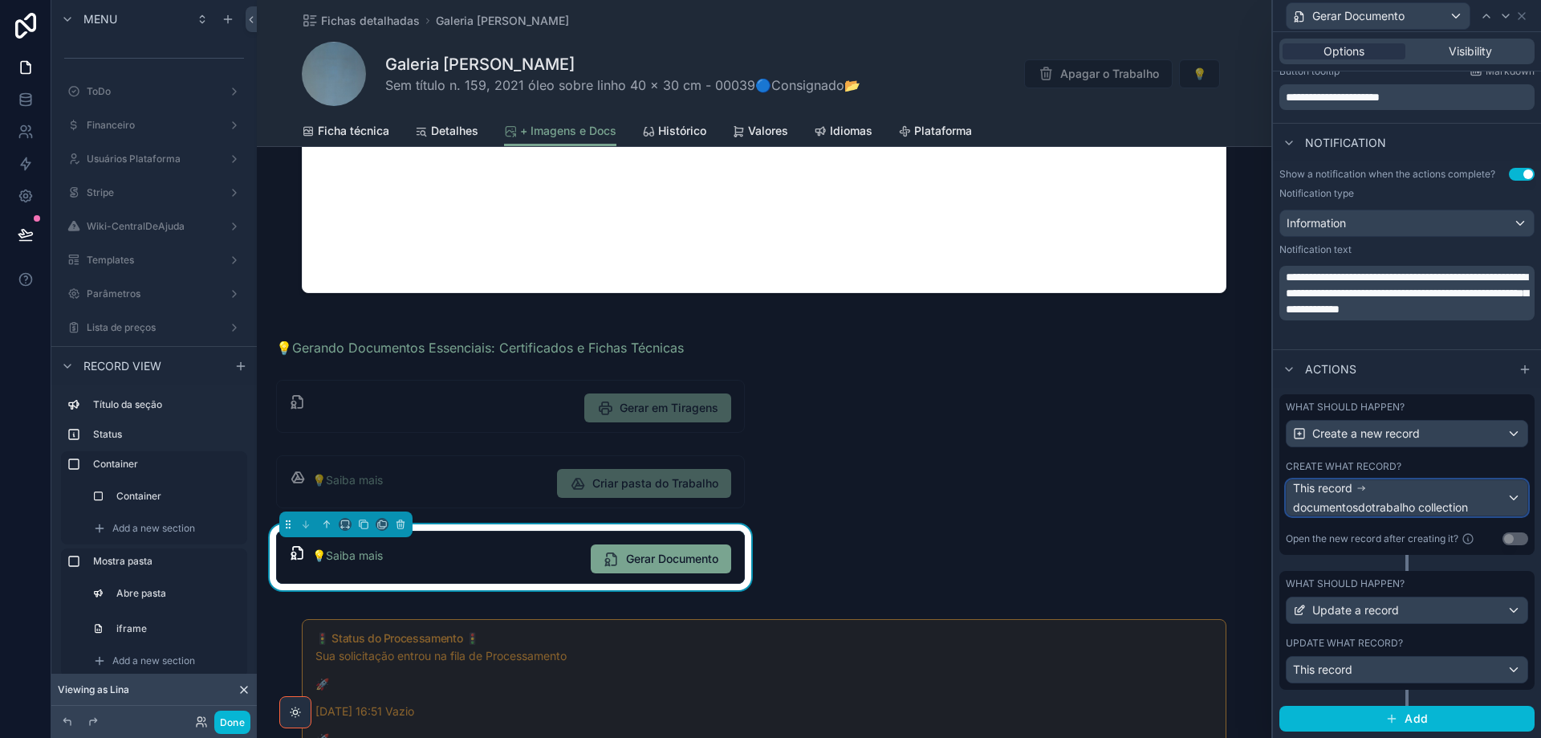
click at [1426, 508] on span "documentosdotrabalho collection" at bounding box center [1380, 507] width 175 height 16
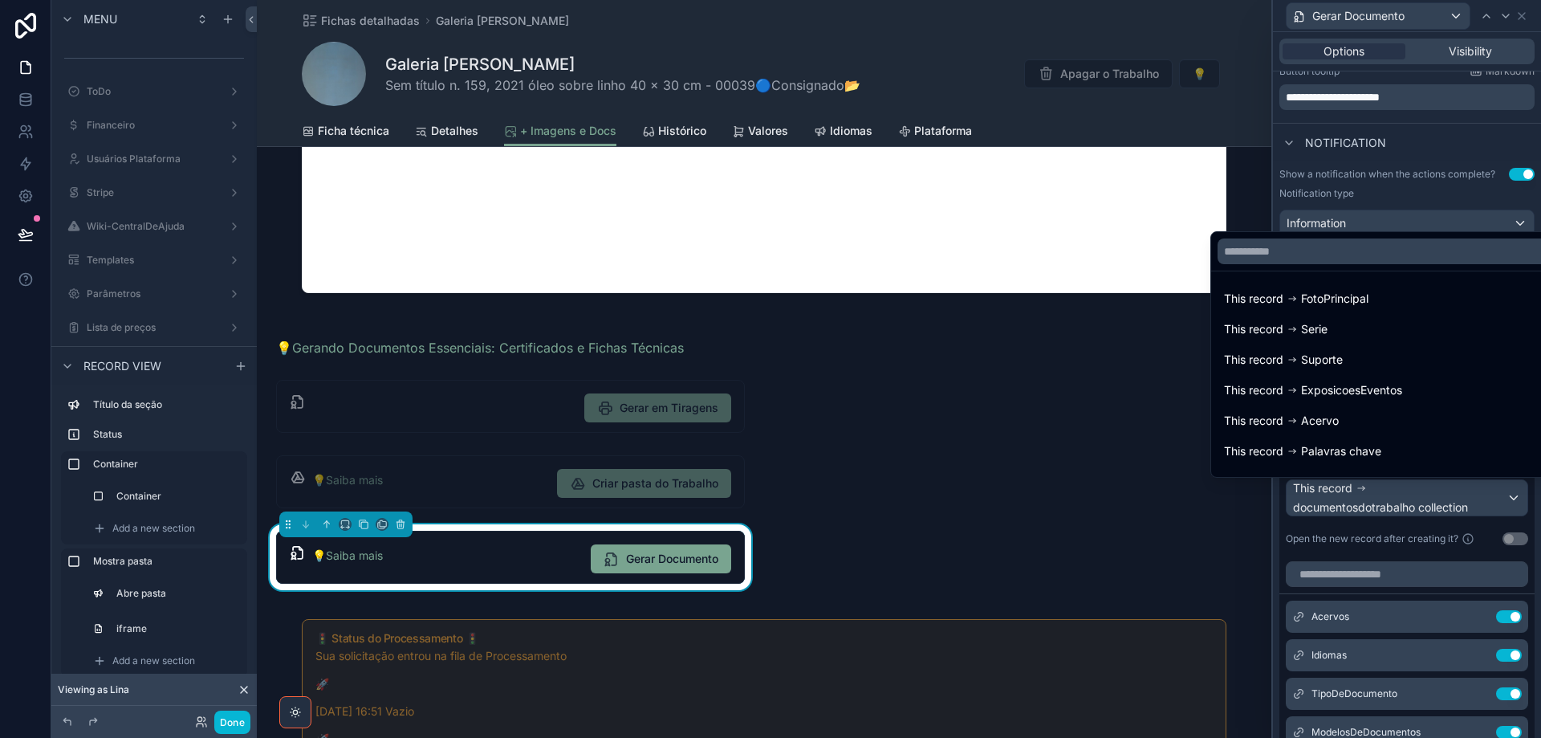
click at [1426, 508] on div at bounding box center [1407, 369] width 268 height 738
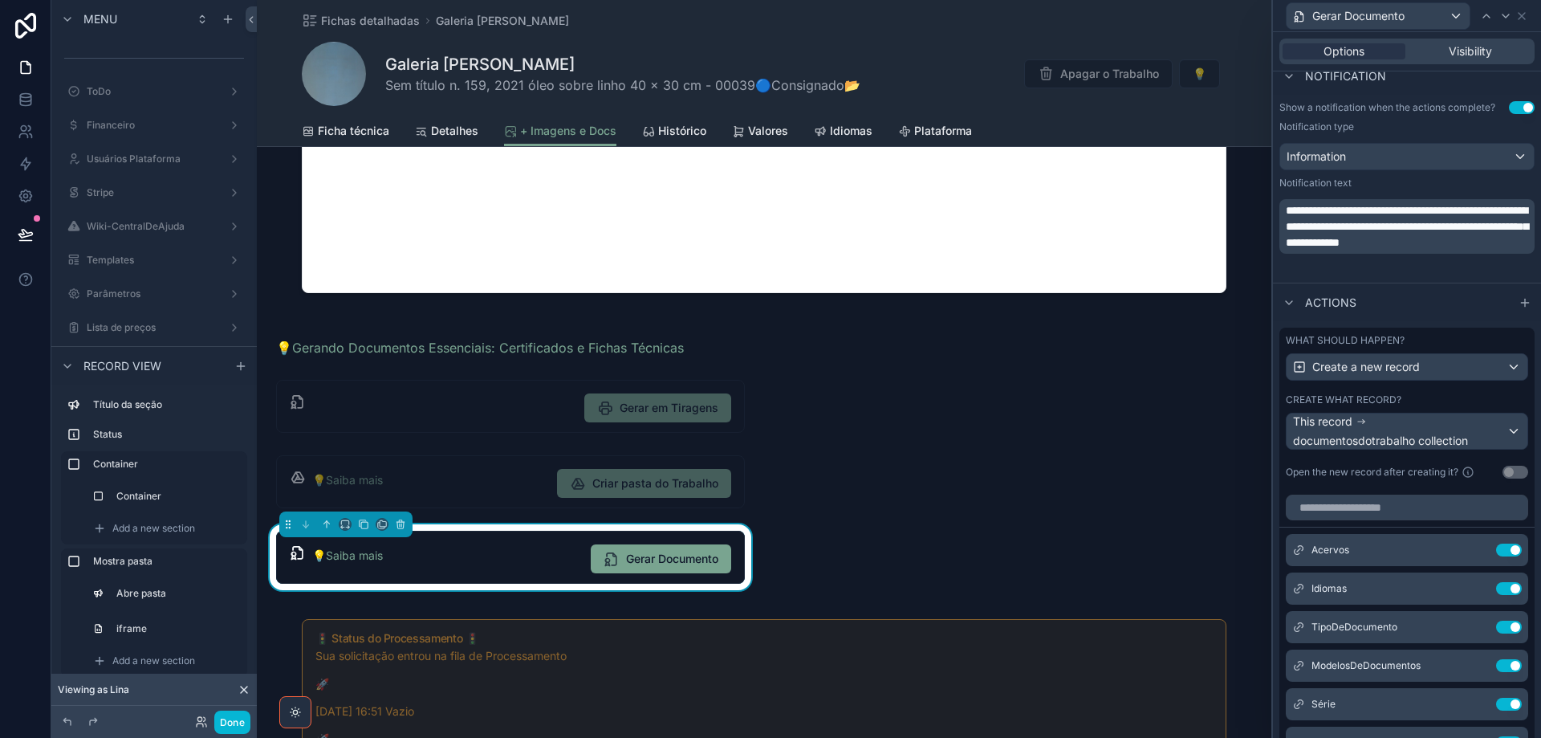
scroll to position [702, 0]
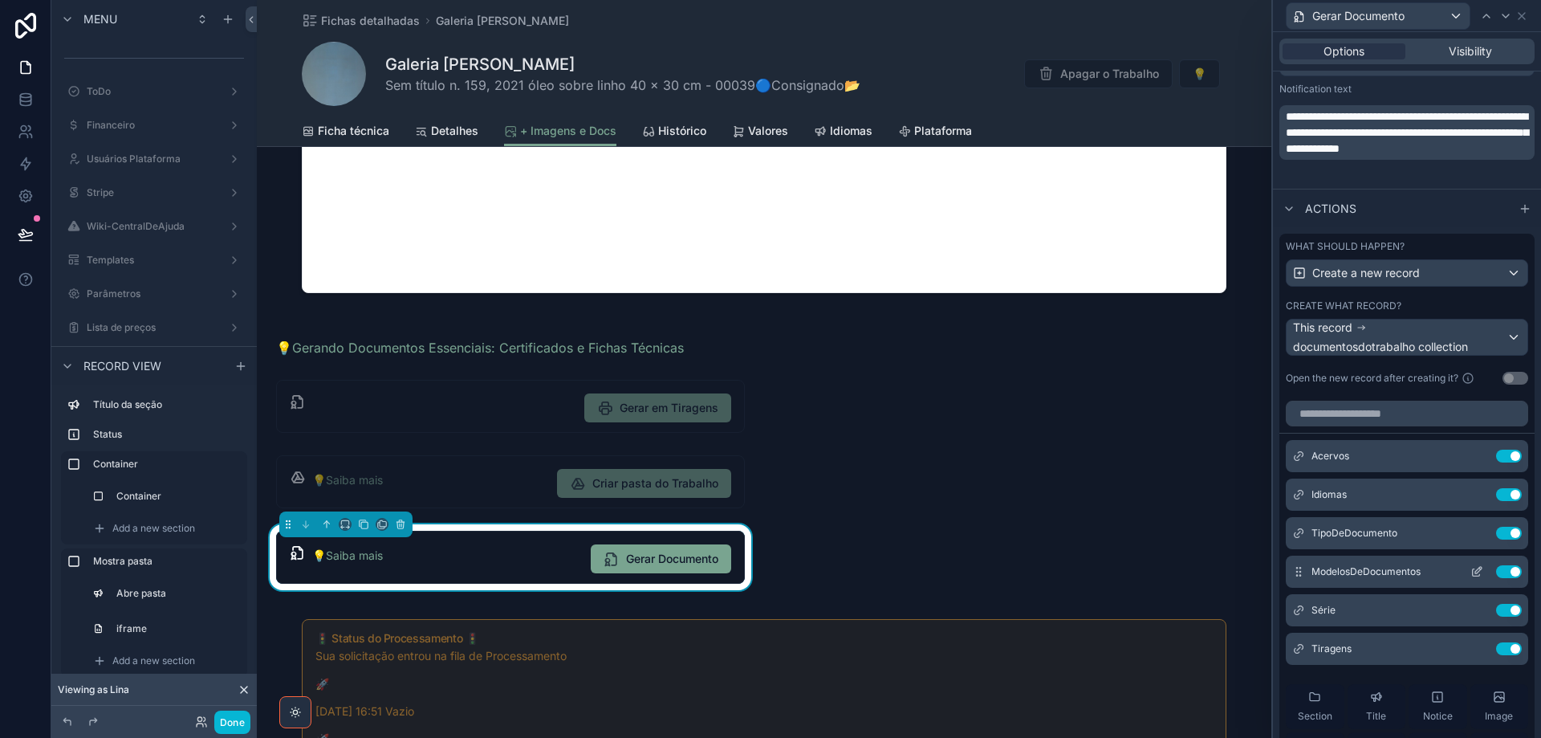
click at [1471, 575] on icon at bounding box center [1477, 571] width 13 height 13
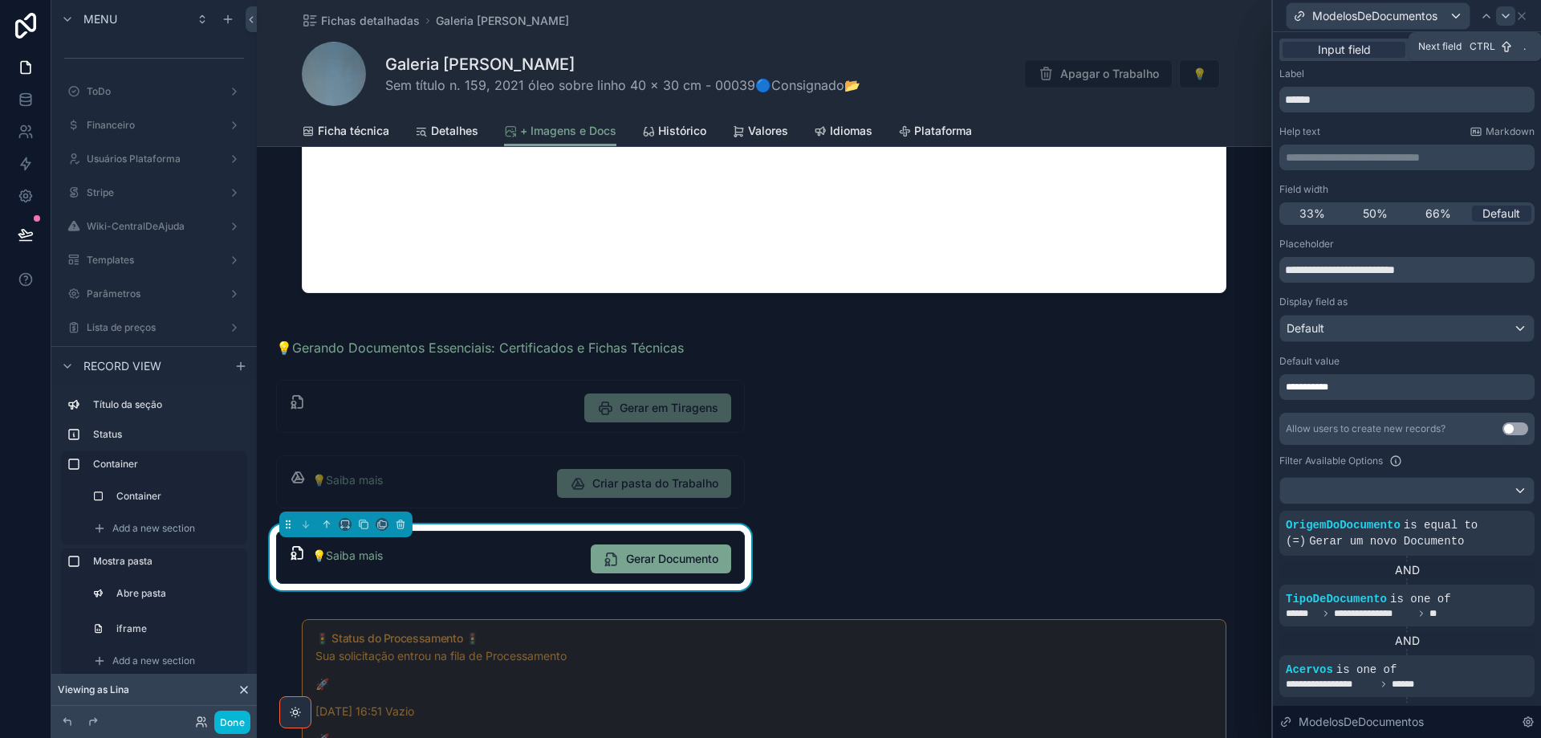
click at [1505, 12] on icon at bounding box center [1506, 16] width 13 height 13
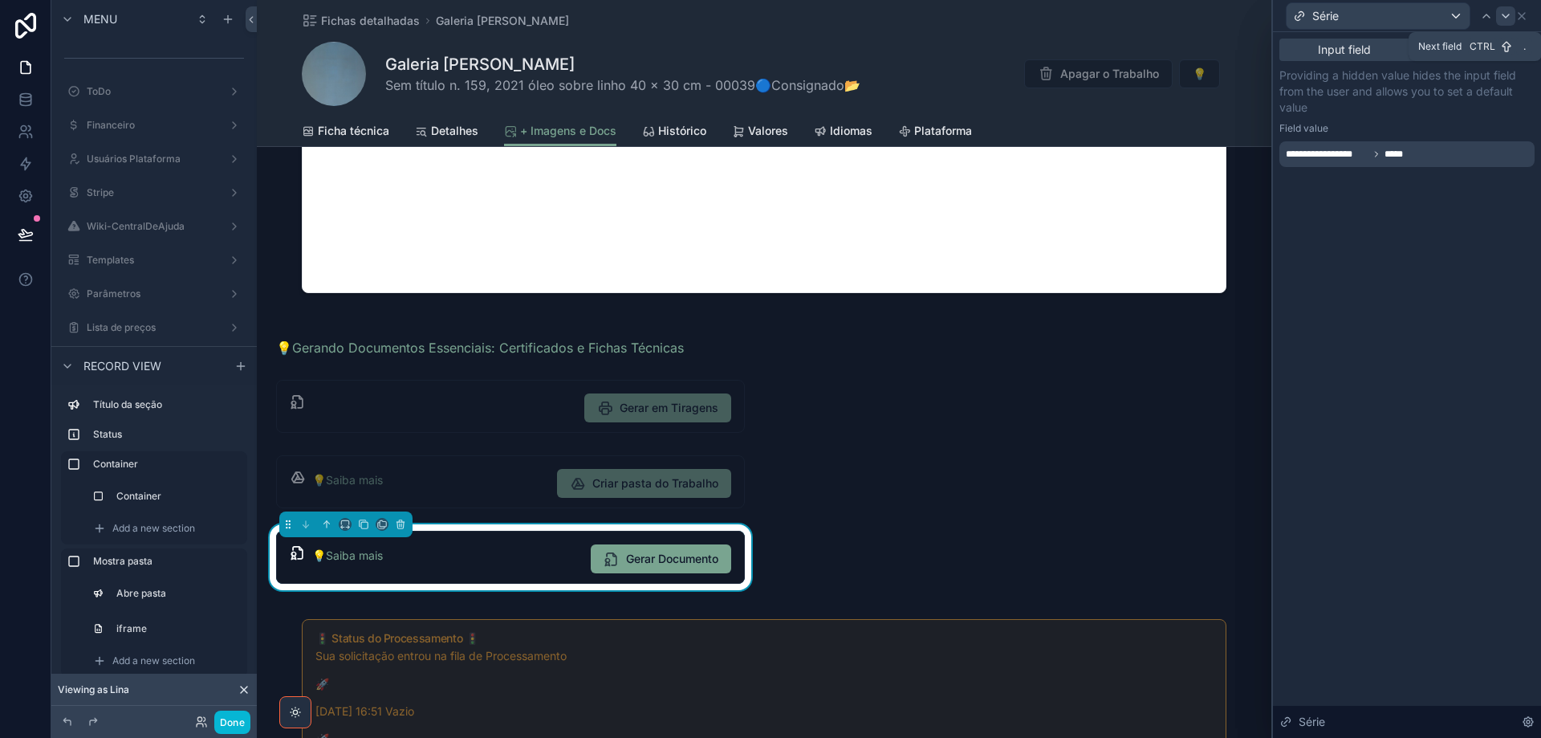
click at [1509, 18] on icon at bounding box center [1506, 16] width 13 height 13
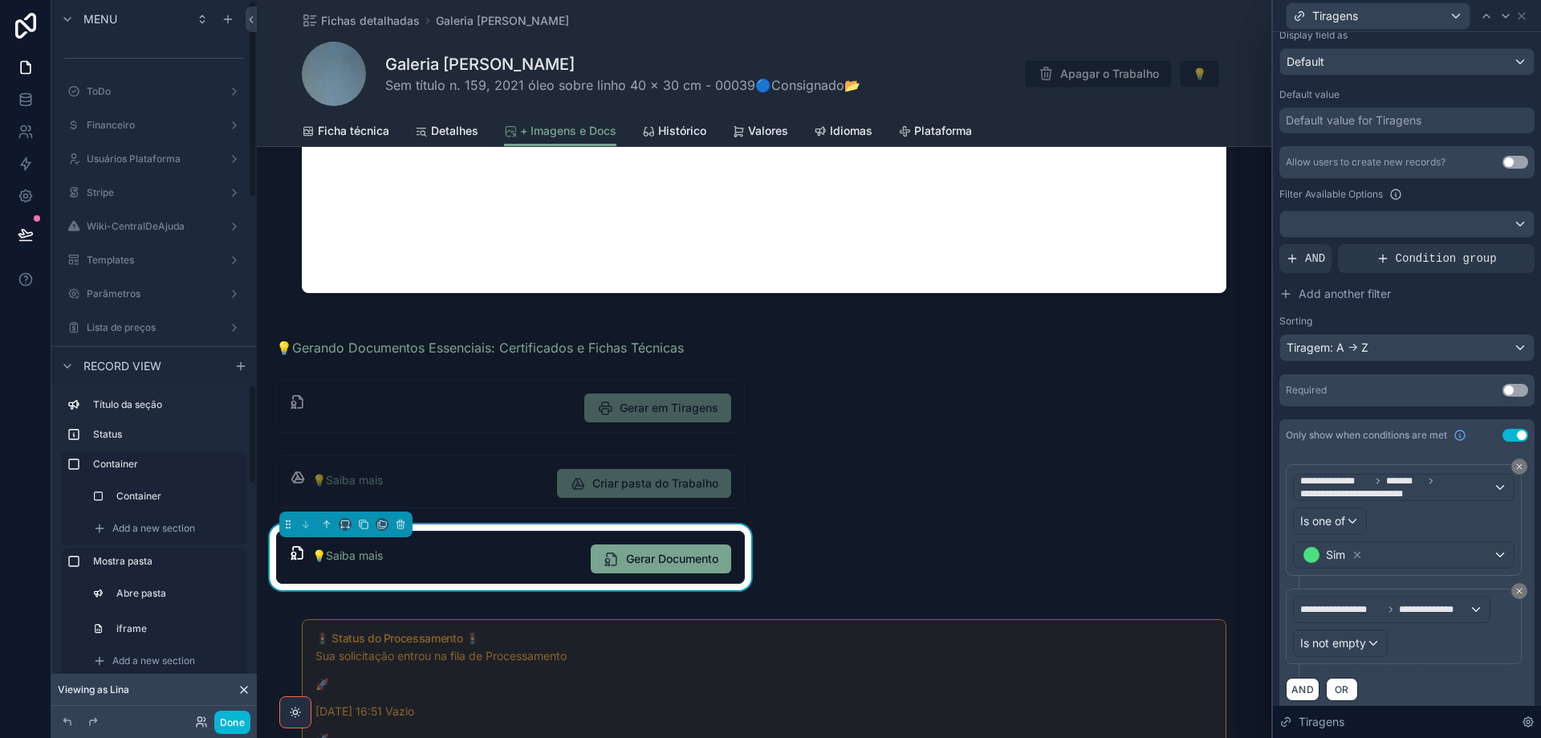
scroll to position [280, 0]
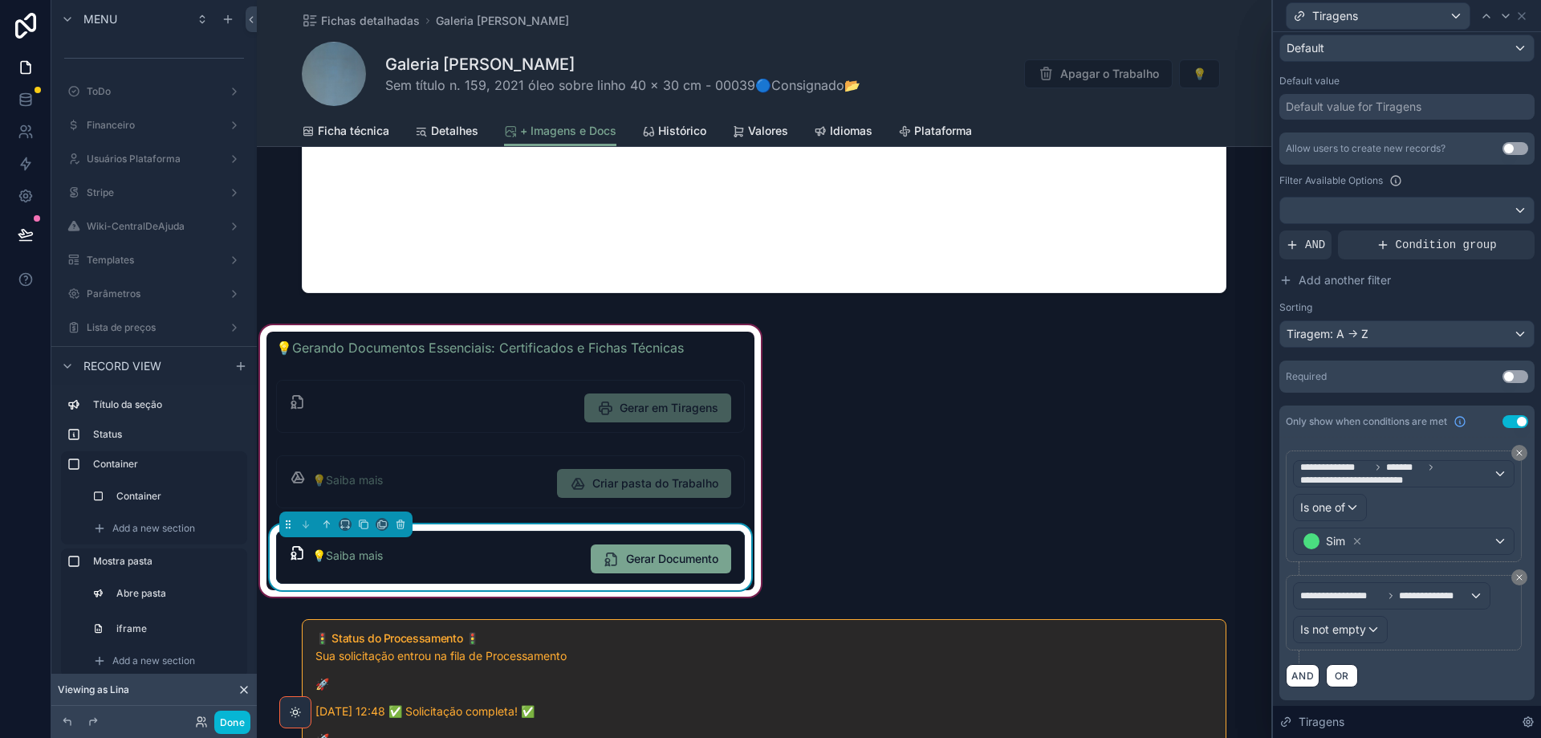
click at [523, 545] on div "💡Saiba mais" at bounding box center [445, 553] width 266 height 19
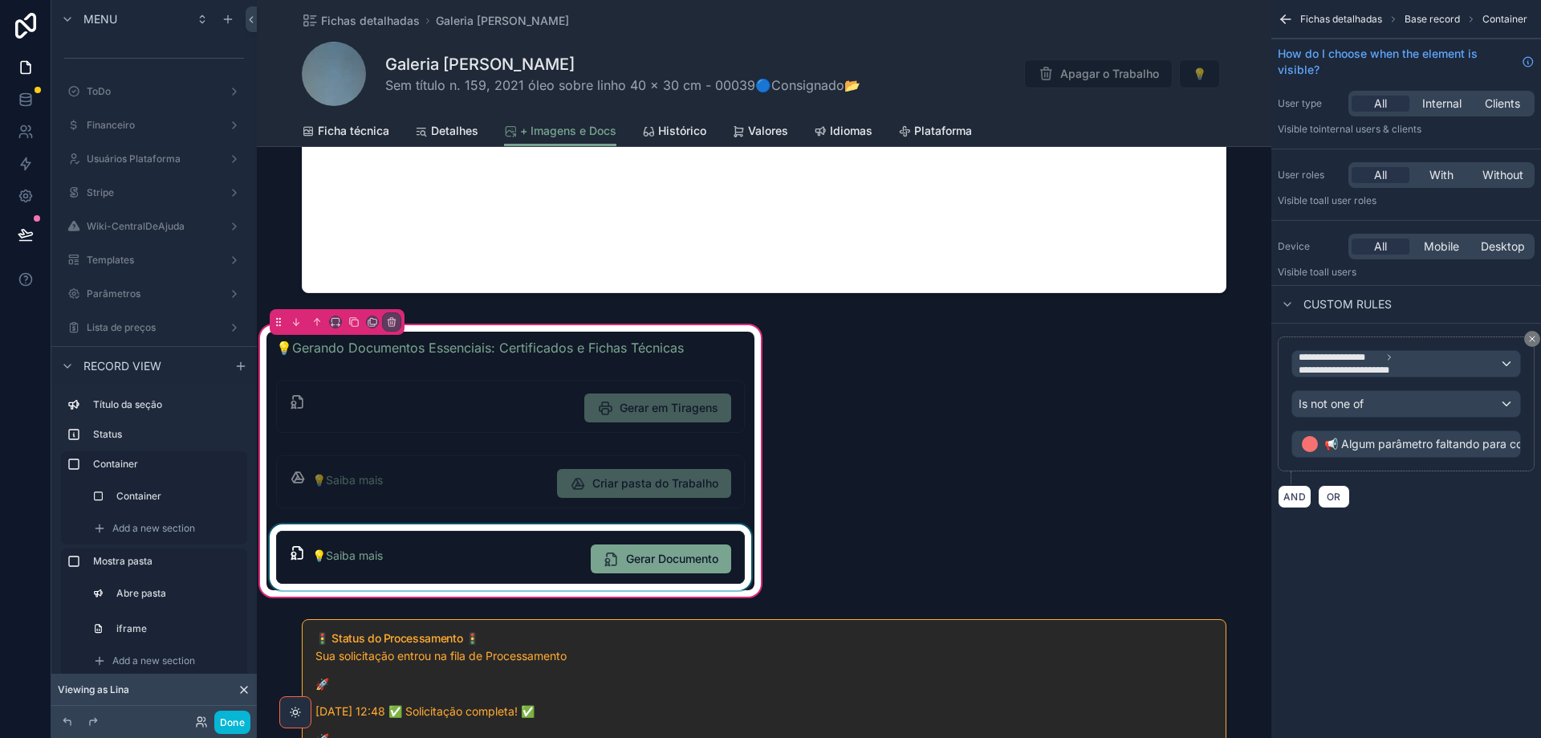
click at [521, 547] on div "scrollable content" at bounding box center [511, 557] width 488 height 66
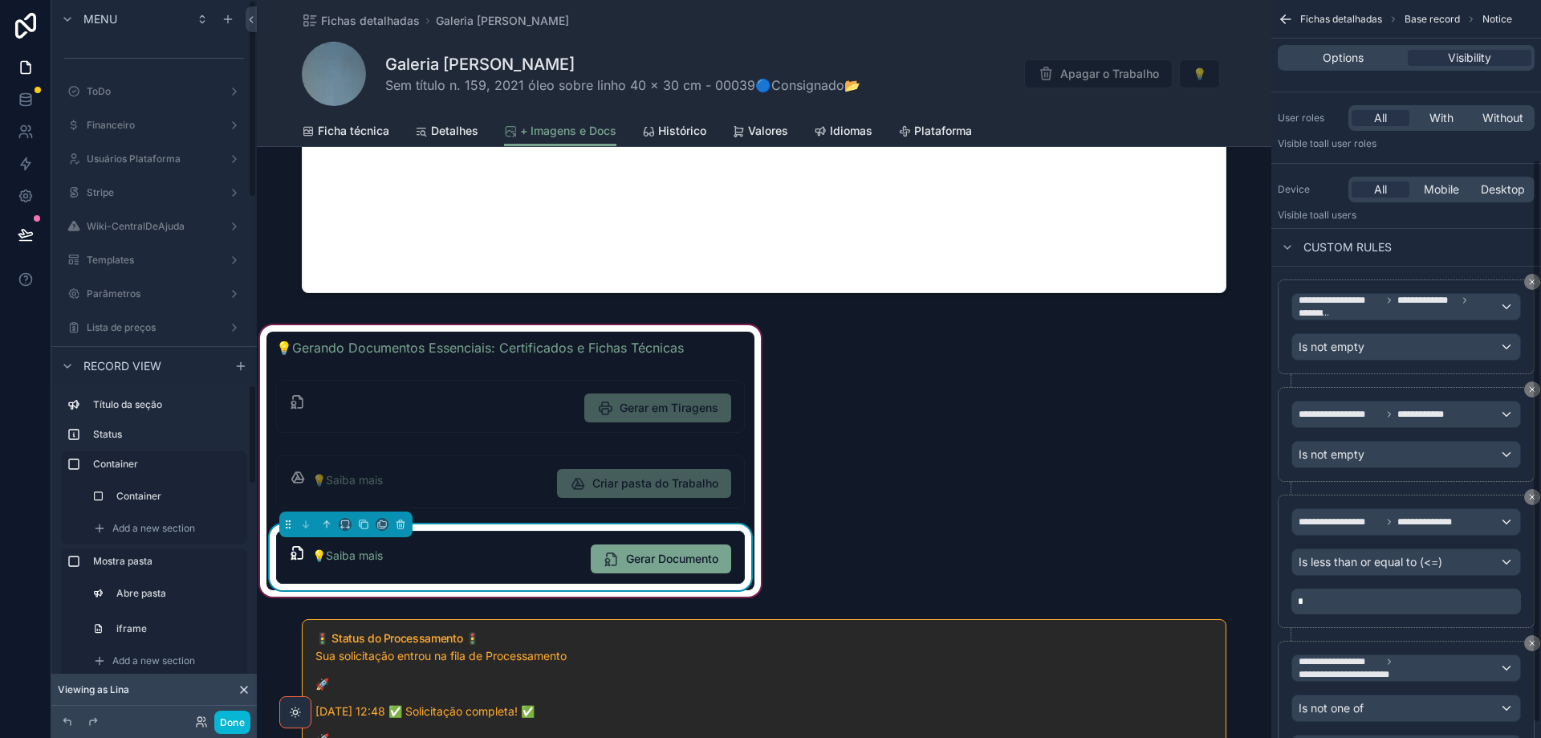
scroll to position [228, 0]
